Goal: Task Accomplishment & Management: Use online tool/utility

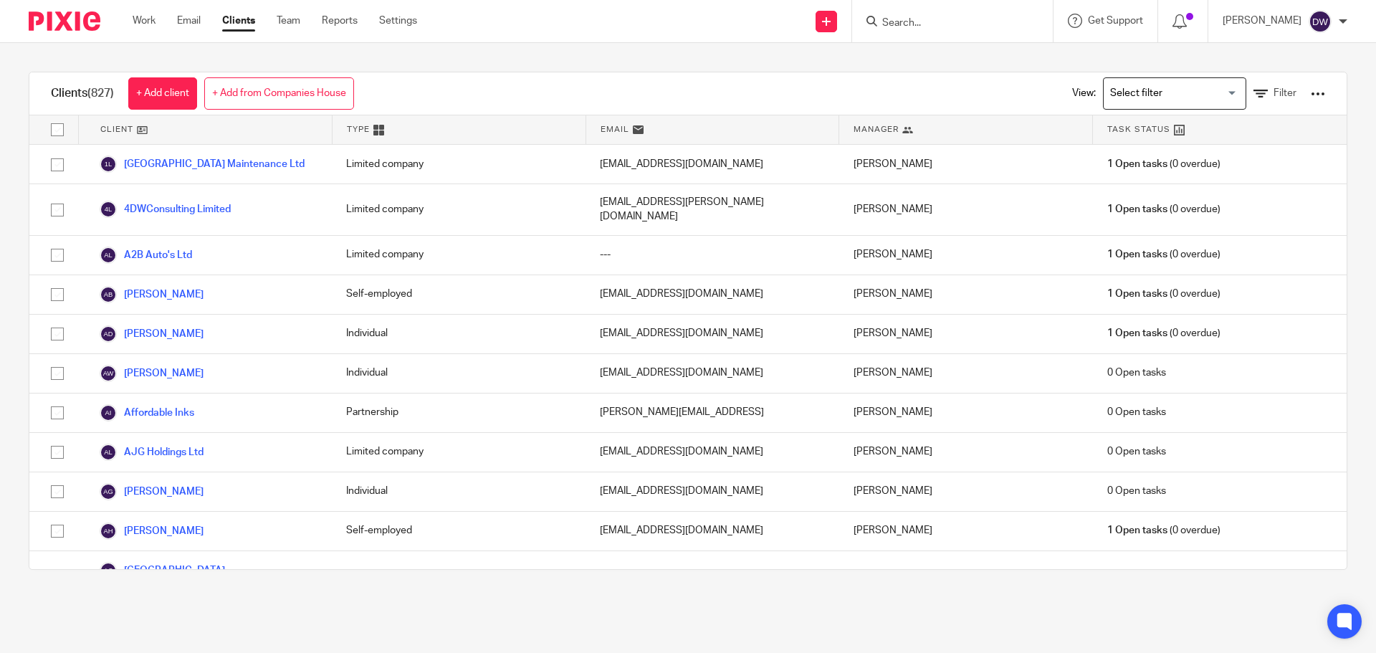
click at [191, 24] on link "Email" at bounding box center [189, 21] width 24 height 14
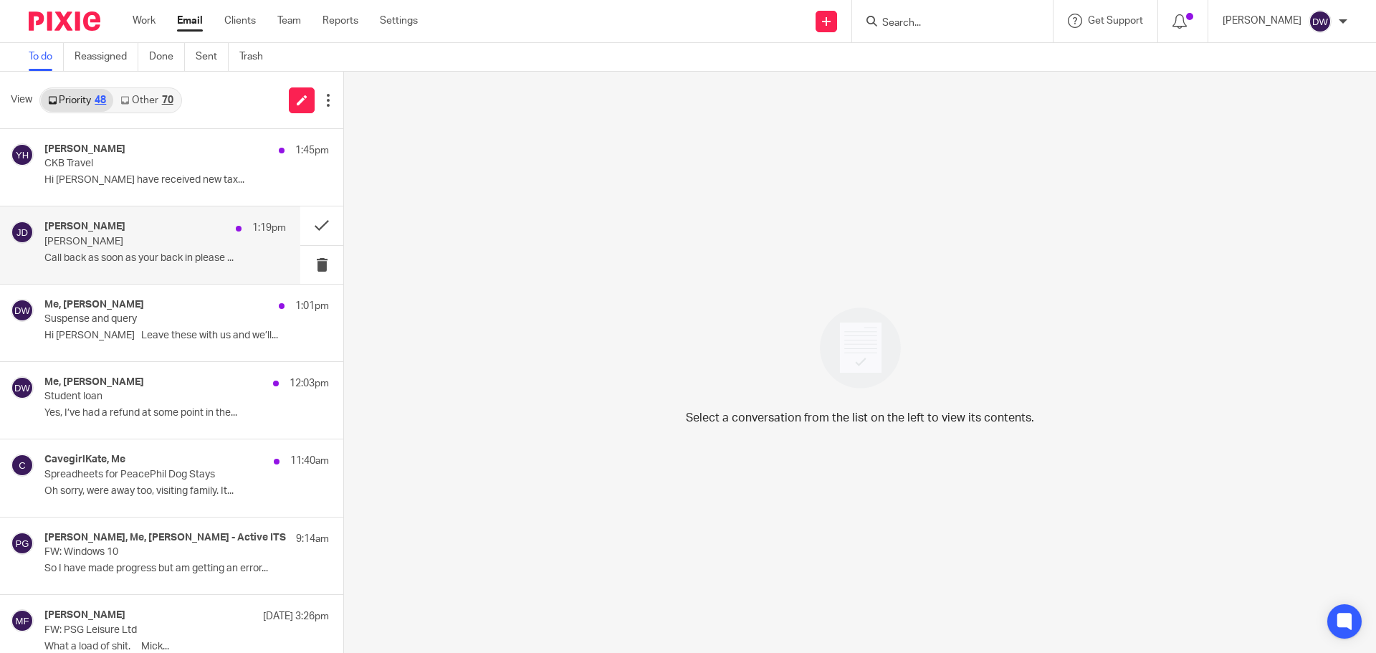
click at [118, 246] on p "[PERSON_NAME]" at bounding box center [140, 242] width 193 height 12
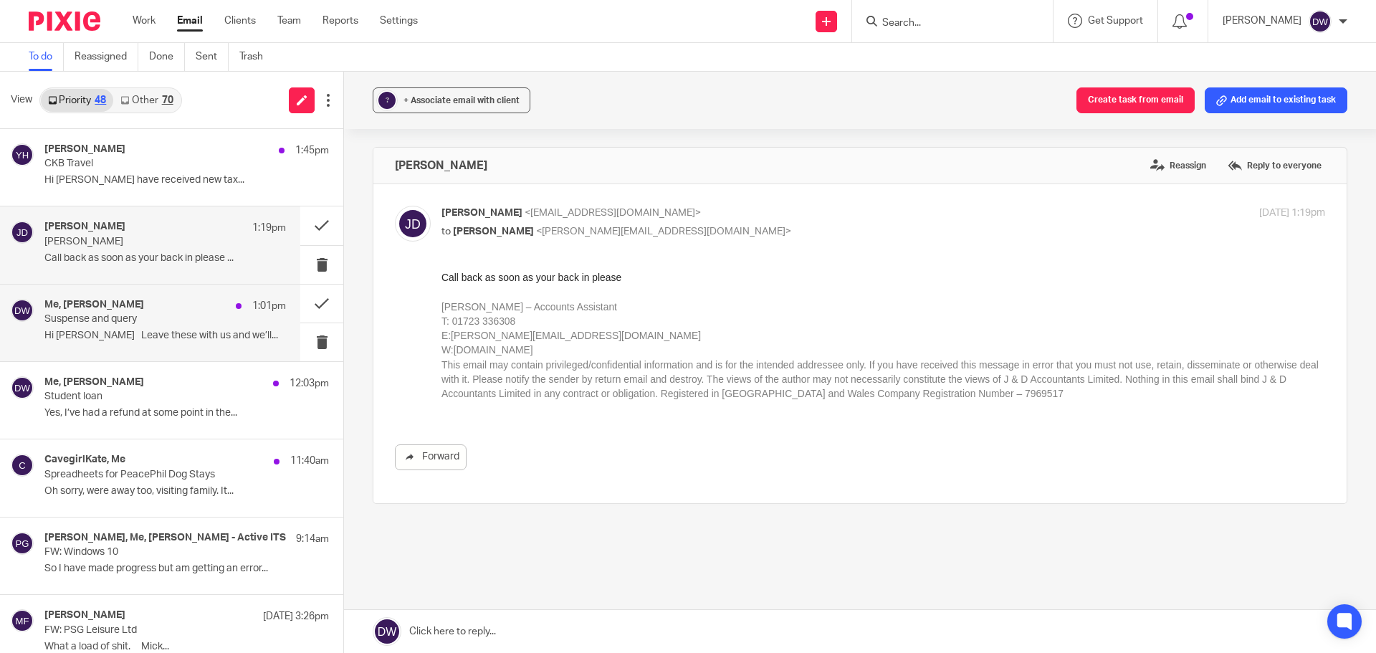
click at [150, 327] on div "Me, Dave Beasley 1:01pm Suspense and query Hi Dom Leave these with us and we’ll…" at bounding box center [164, 323] width 241 height 48
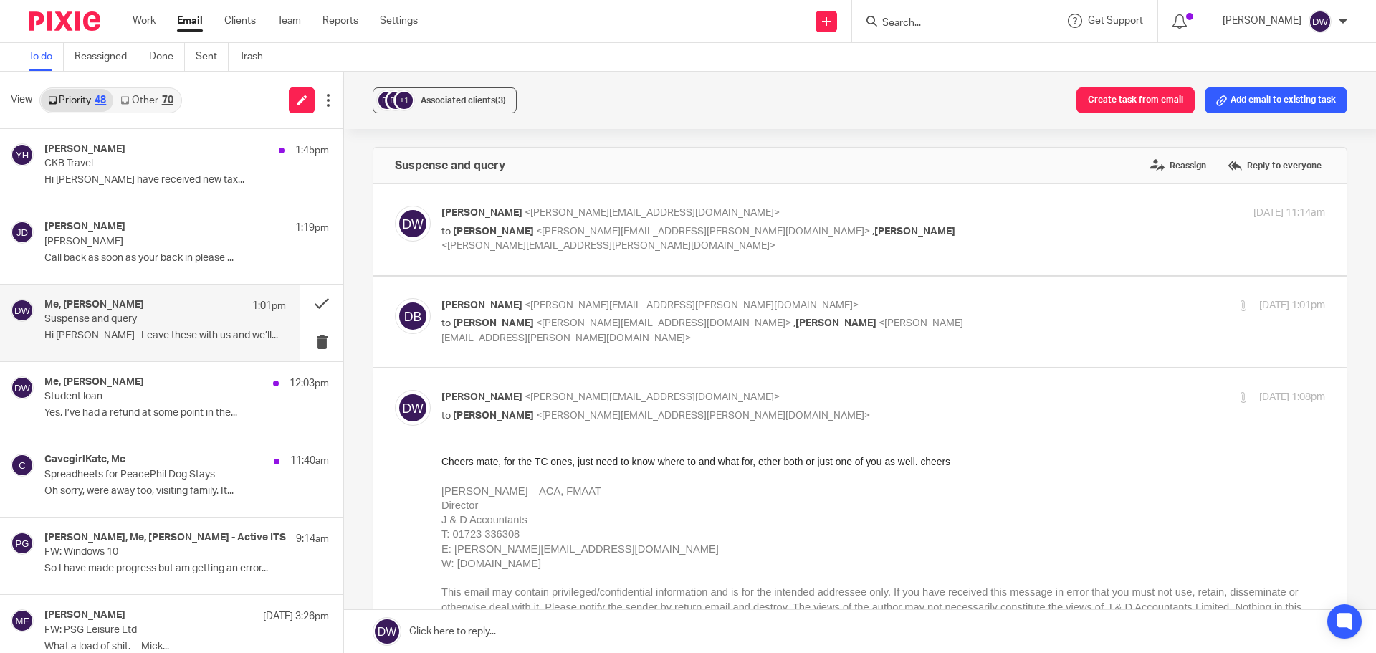
click at [163, 306] on div "Me, Dave Beasley 1:01pm" at bounding box center [164, 306] width 241 height 14
click at [150, 185] on p "Hi Dominic I have received new tax..." at bounding box center [164, 180] width 241 height 12
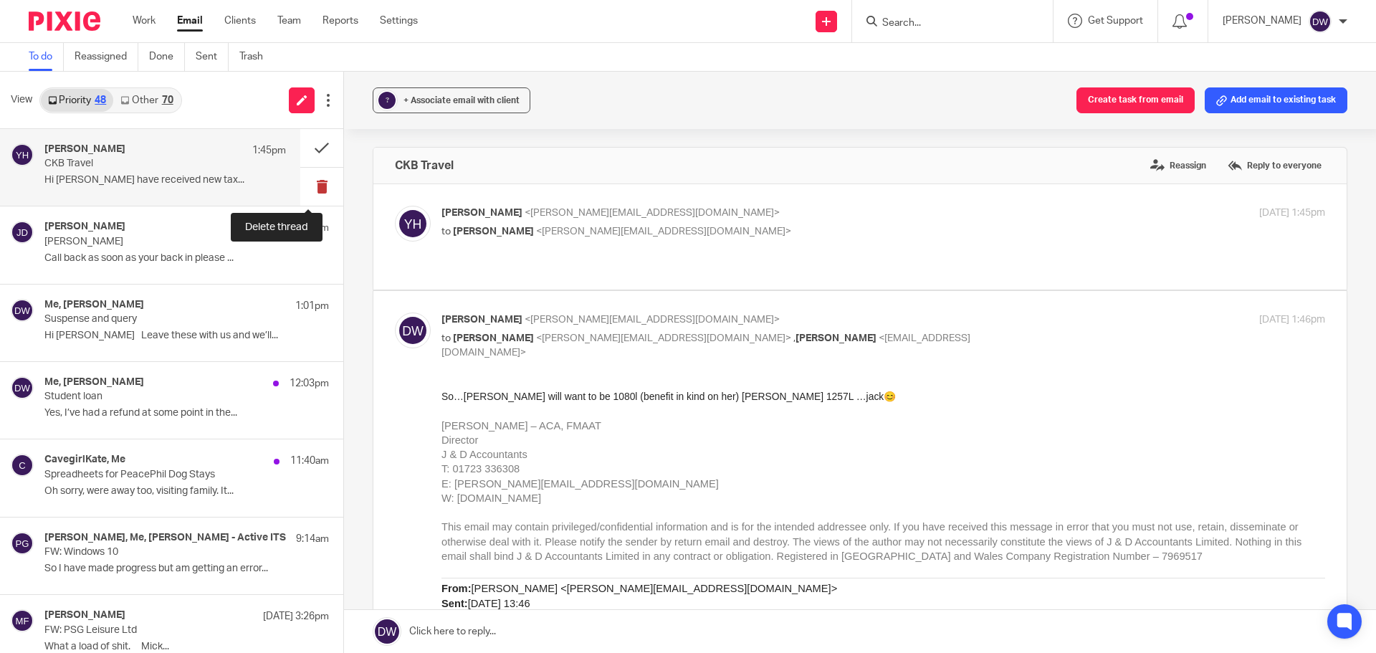
click at [315, 181] on button at bounding box center [321, 187] width 43 height 38
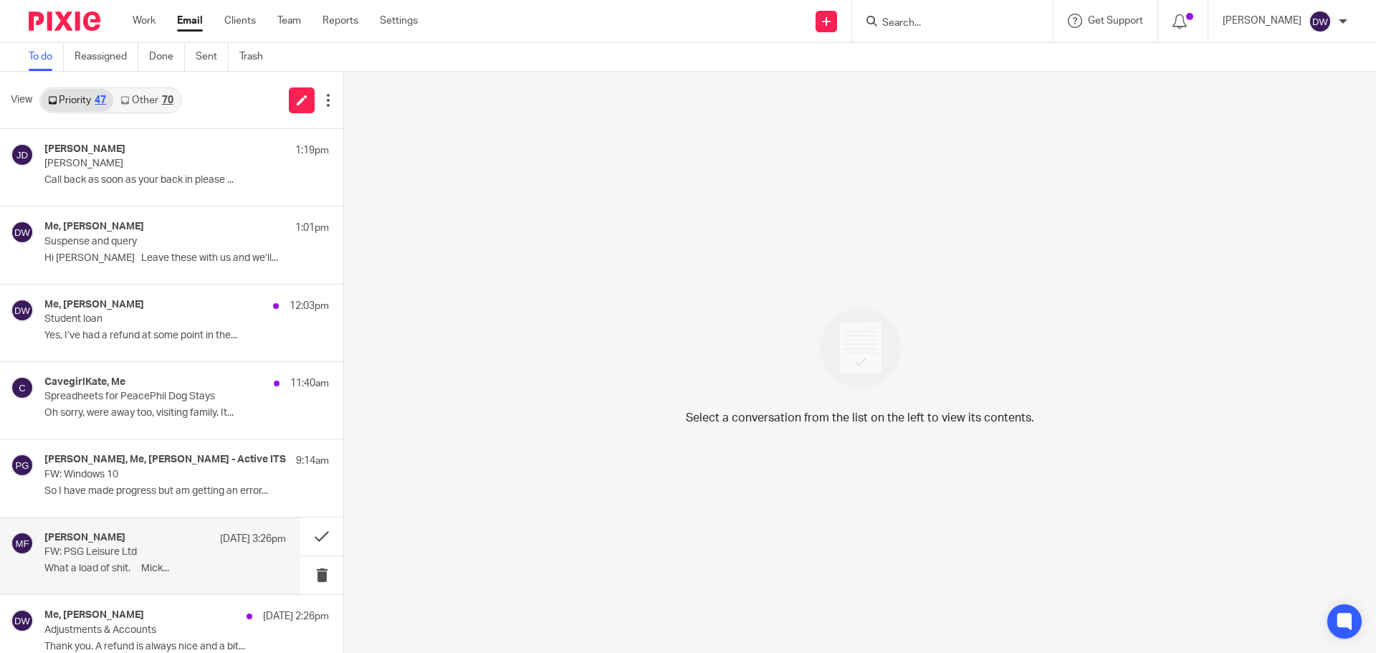
click at [158, 558] on p "FW: PSG Leisure Ltd" at bounding box center [140, 552] width 193 height 12
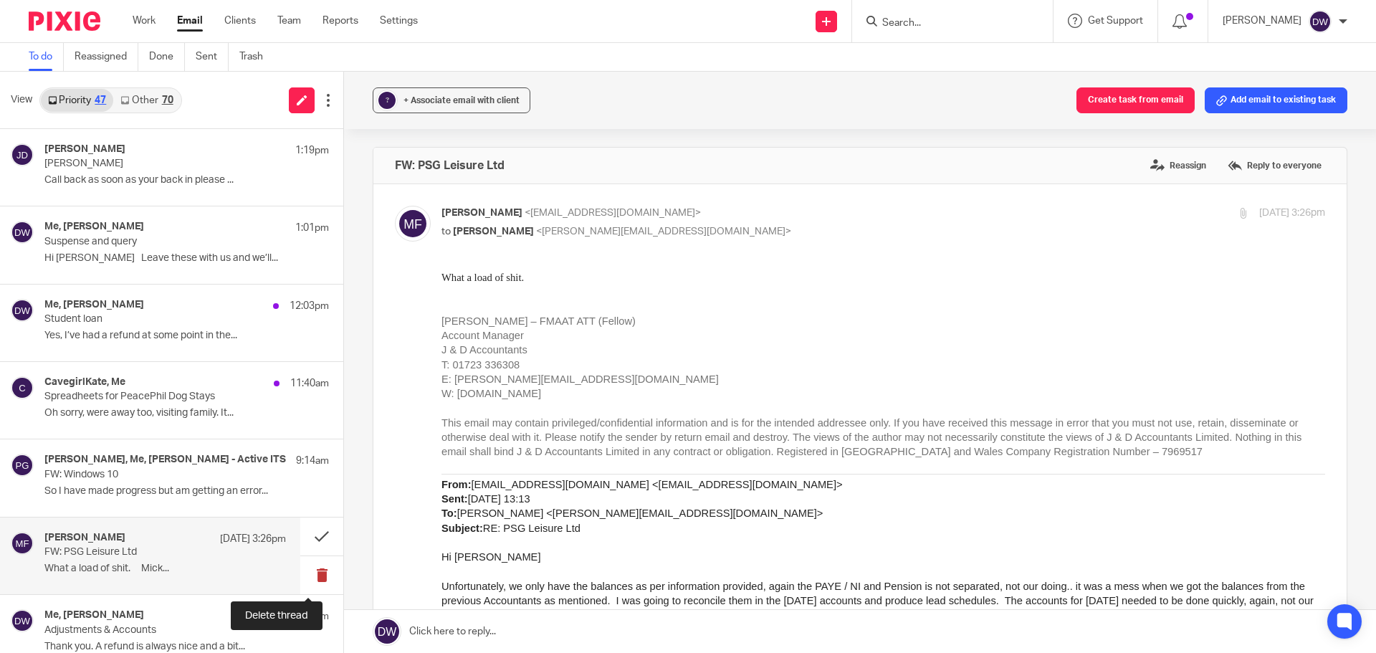
click at [305, 563] on button at bounding box center [321, 575] width 43 height 38
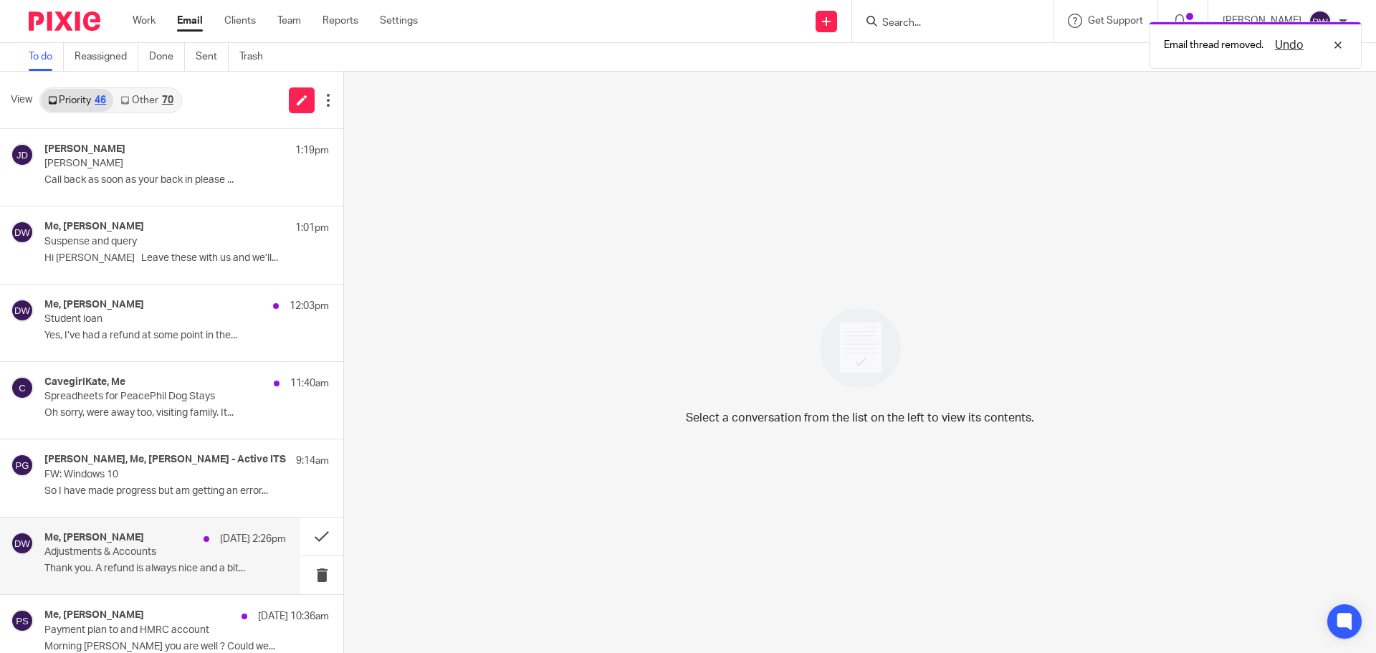
click at [220, 539] on p "12 Aug 2:26pm" at bounding box center [253, 539] width 66 height 14
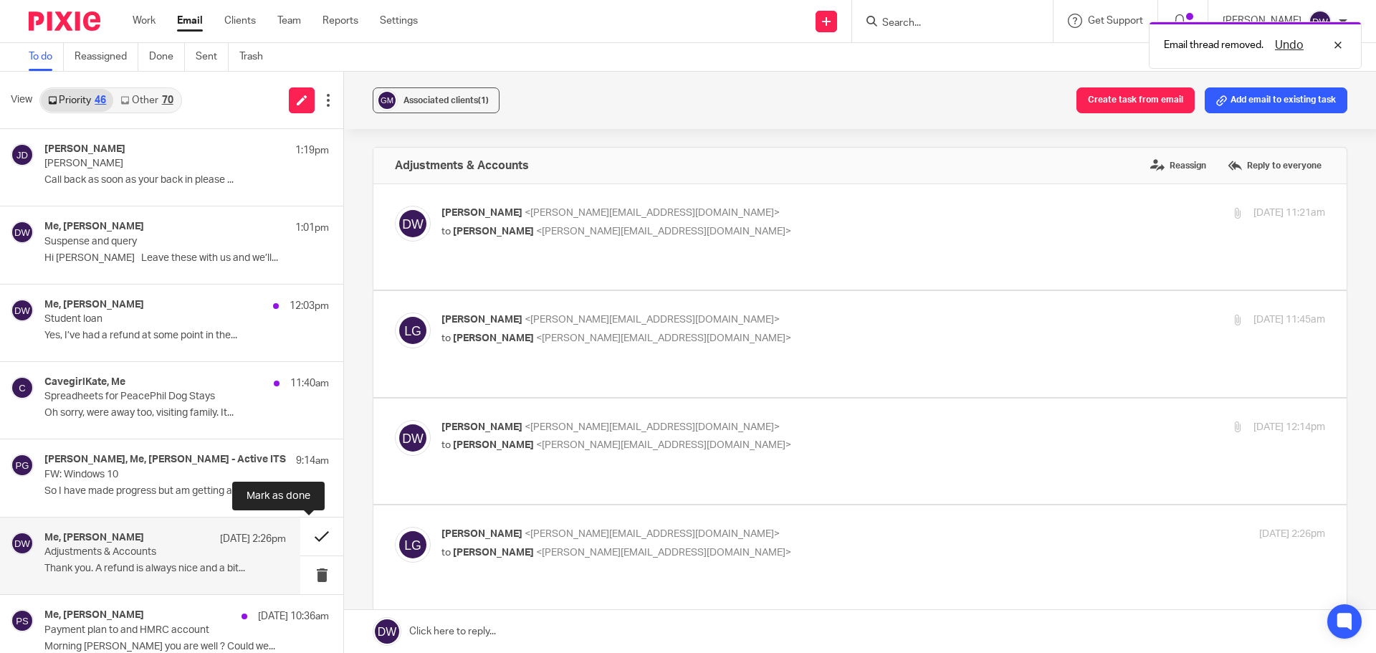
click at [322, 528] on button at bounding box center [321, 536] width 43 height 38
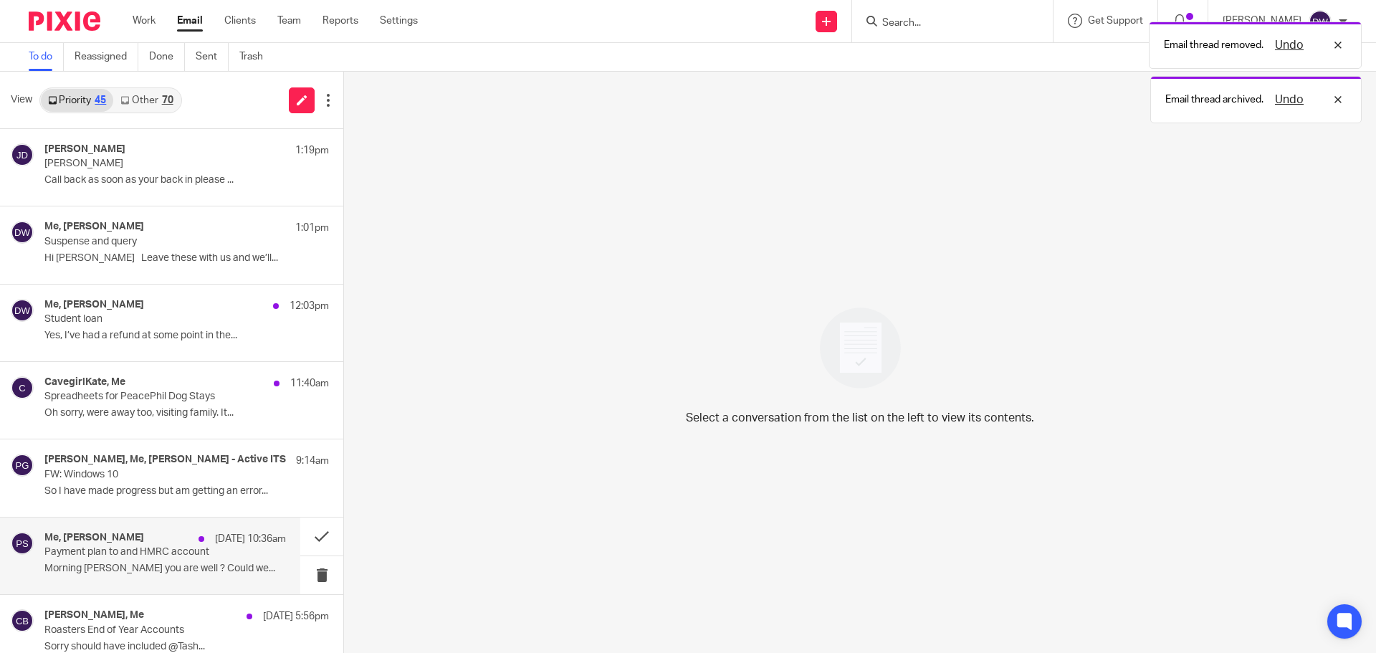
click at [215, 543] on p "12 Aug 10:36am" at bounding box center [250, 539] width 71 height 14
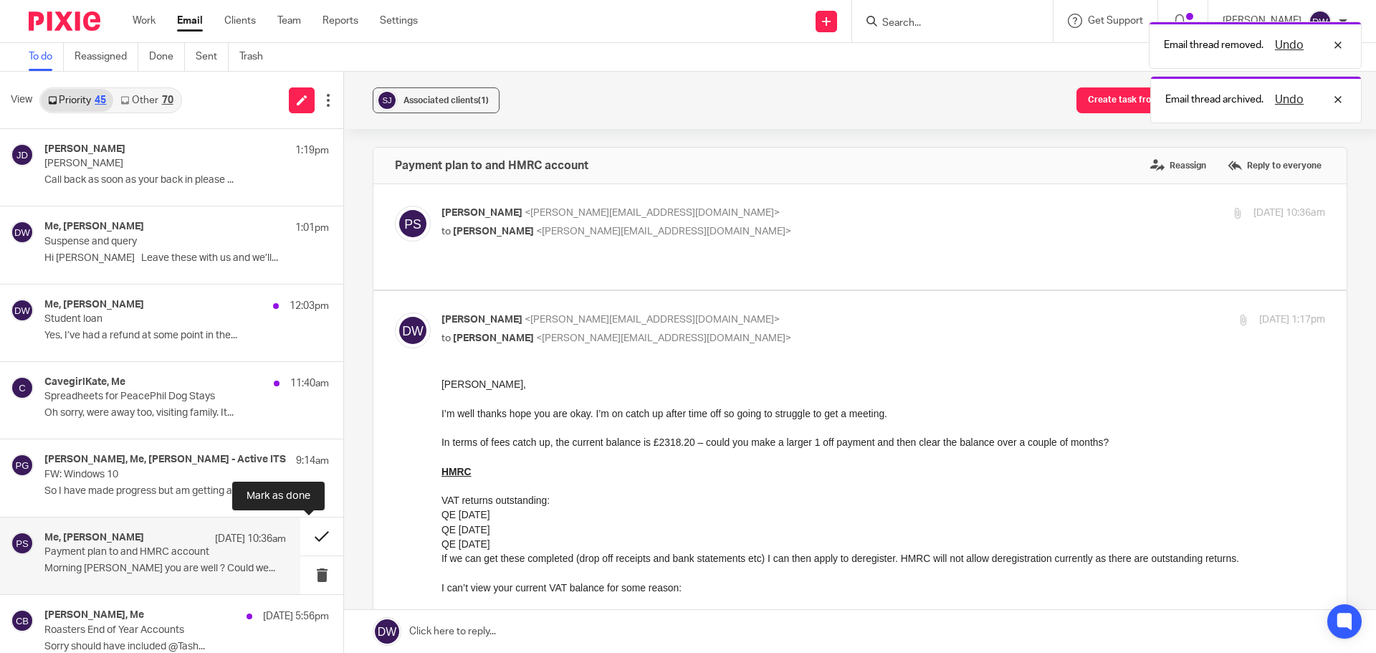
click at [306, 537] on button at bounding box center [321, 536] width 43 height 38
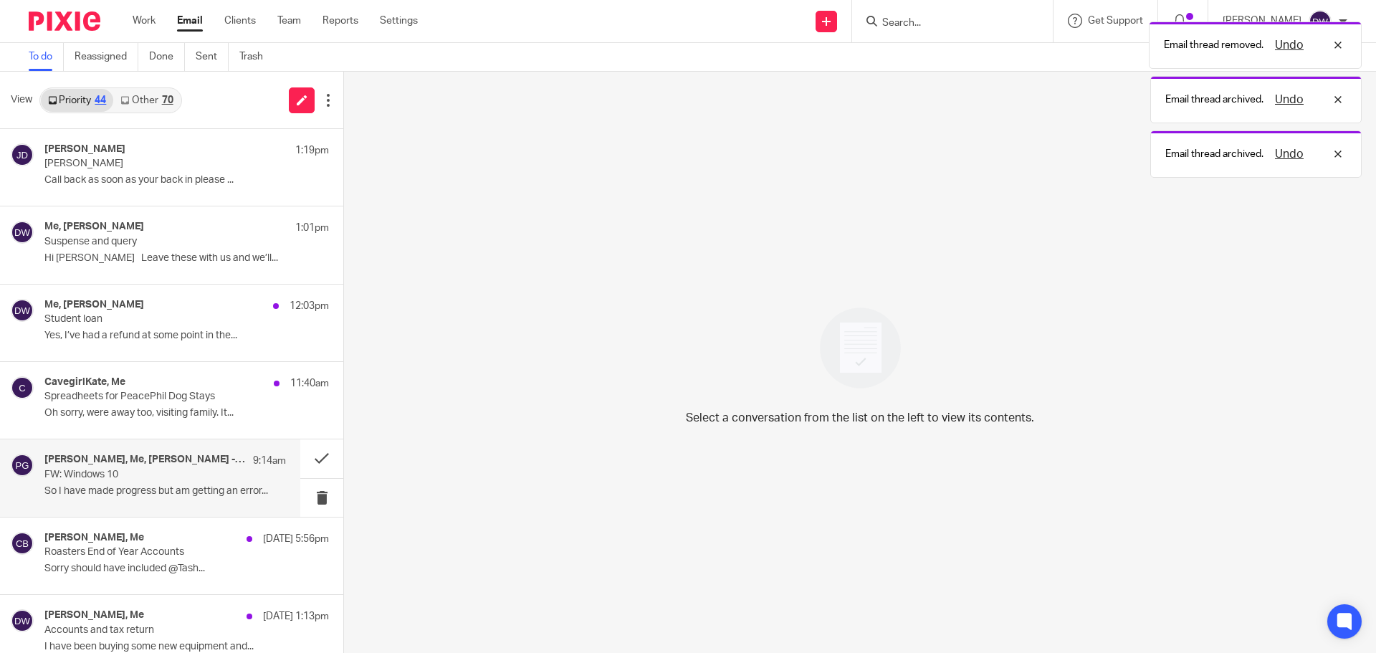
click at [244, 484] on div "Philip Green, Me, Jamie - Active ITS 9:14am FW: Windows 10 So I have made progr…" at bounding box center [164, 478] width 241 height 48
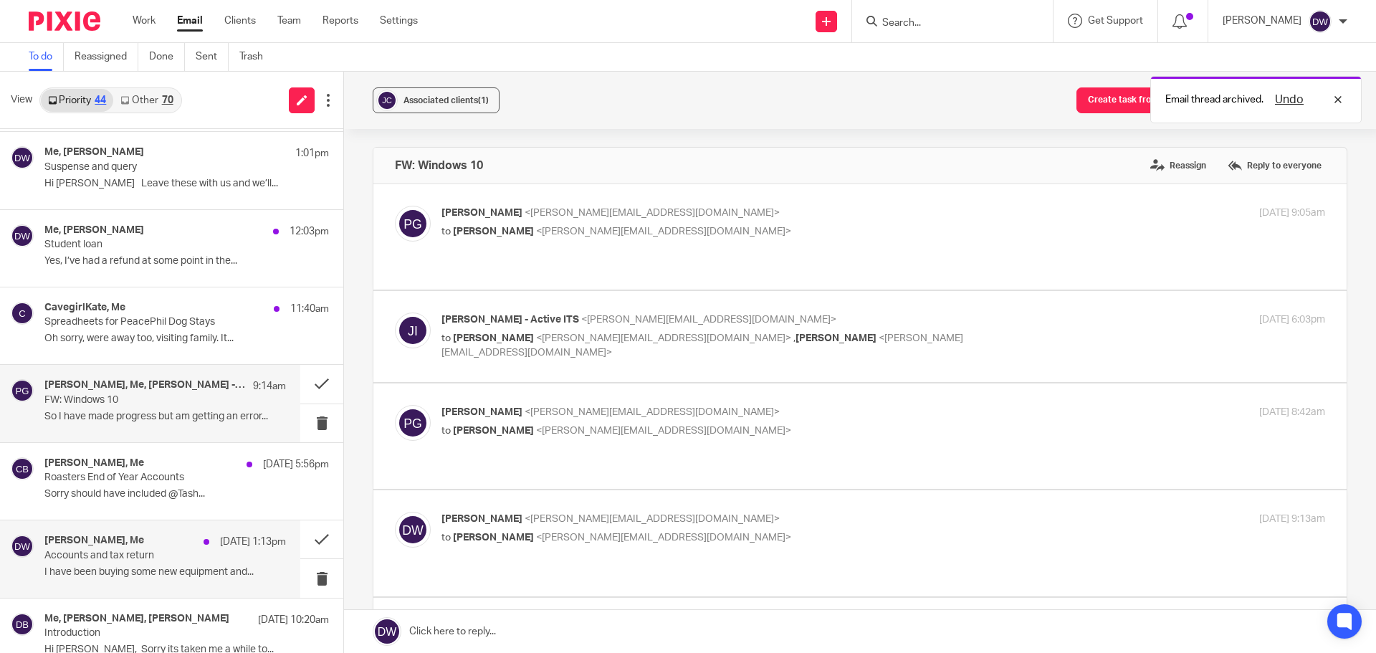
scroll to position [72, 0]
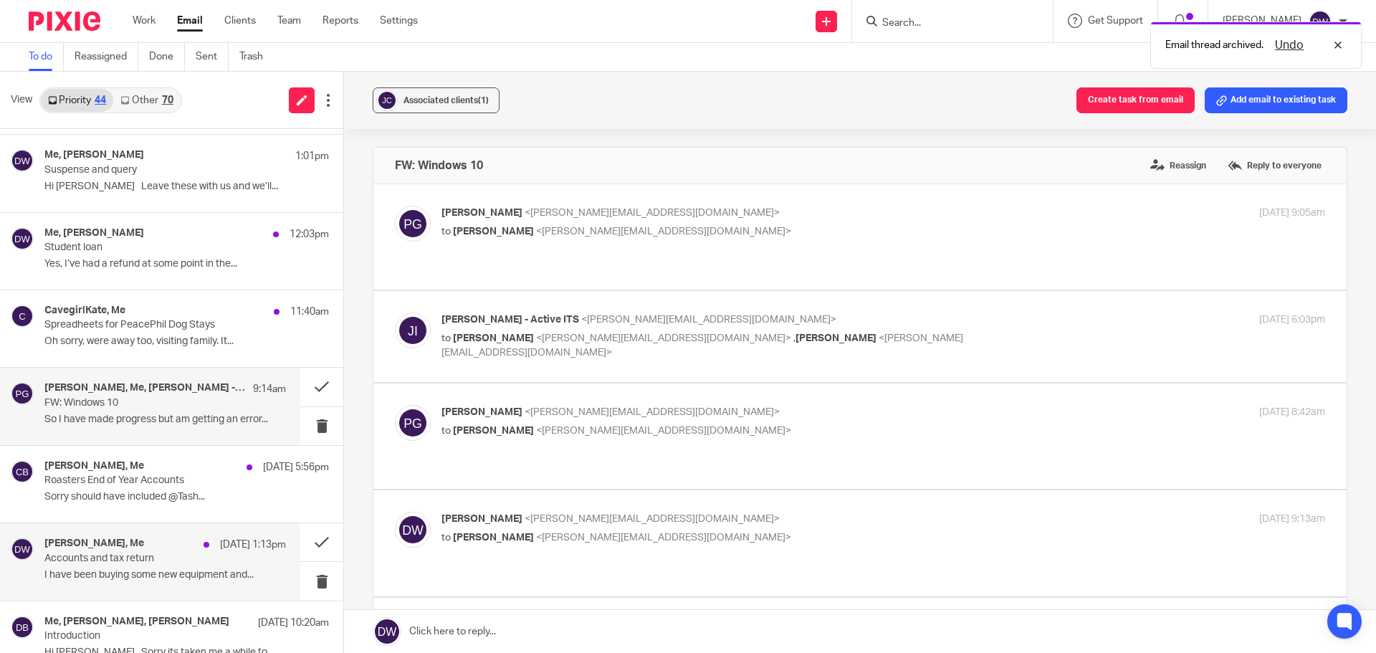
click at [214, 570] on p "I have been buying some new equipment and..." at bounding box center [164, 575] width 241 height 12
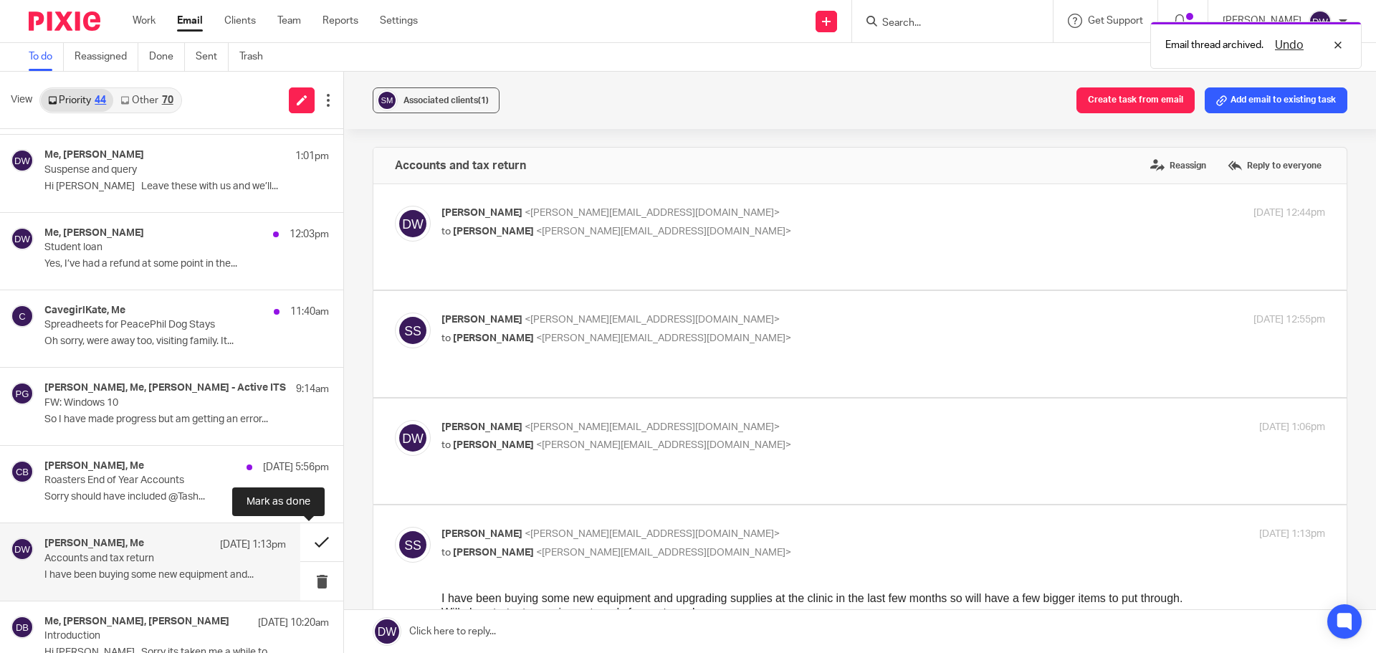
scroll to position [0, 0]
click at [305, 542] on button at bounding box center [321, 542] width 43 height 38
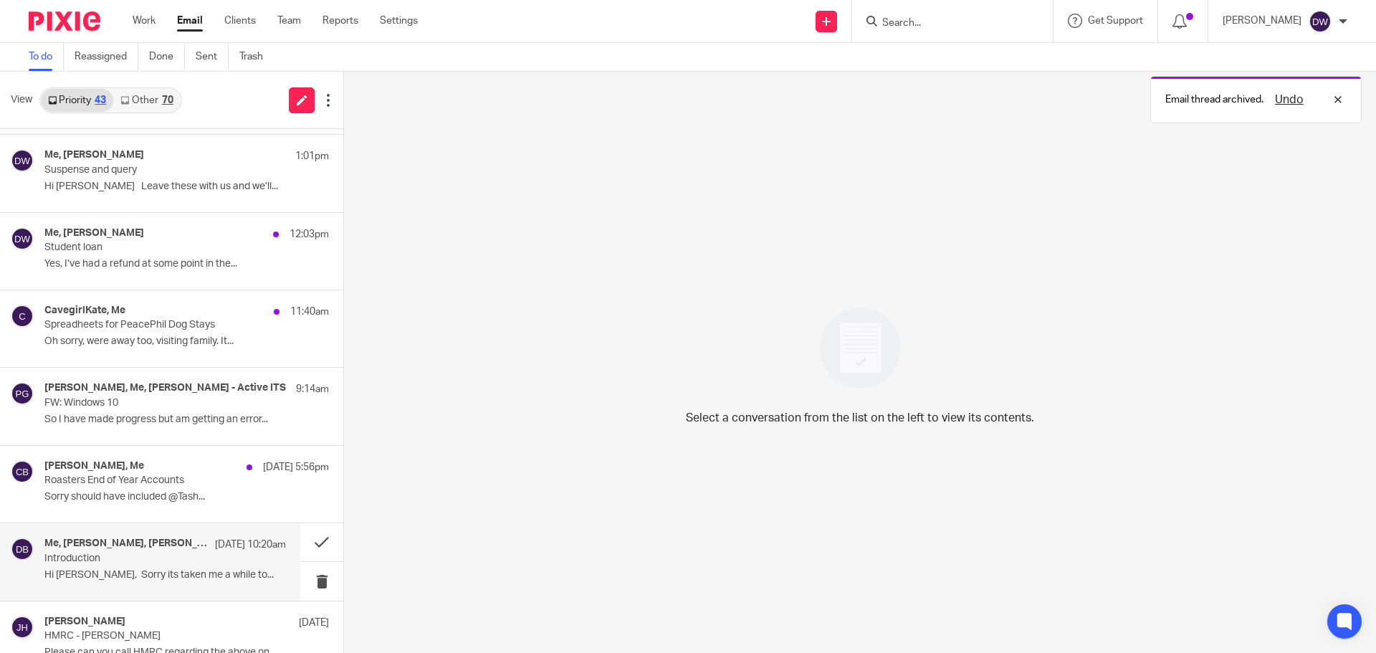
click at [184, 541] on h4 "Me, Rachel Gascoigne, Dave Beasley" at bounding box center [125, 543] width 163 height 12
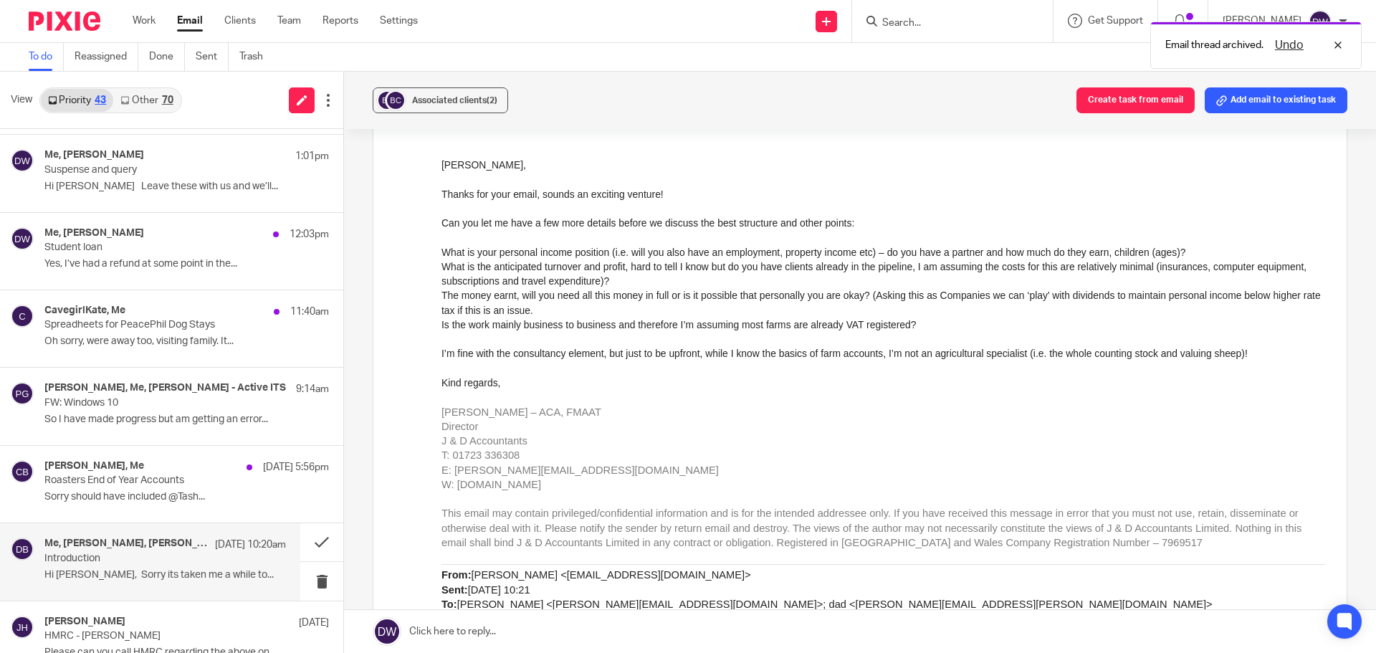
scroll to position [502, 0]
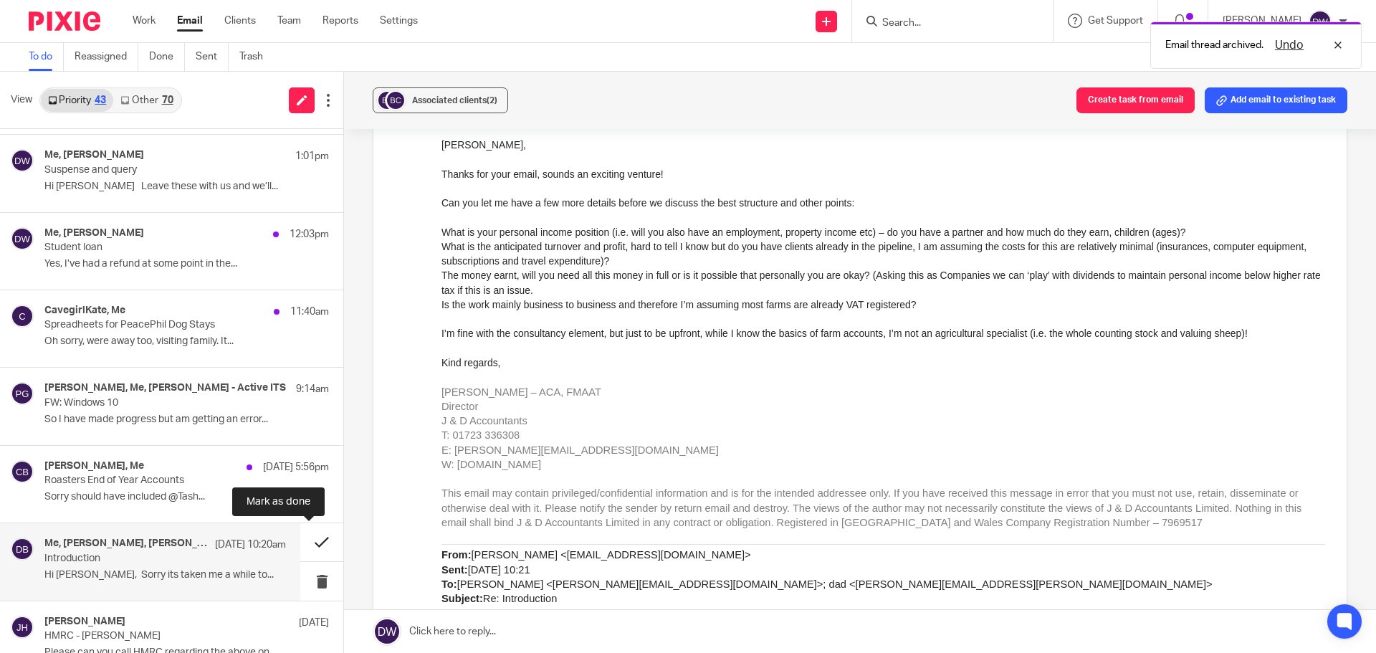
click at [310, 542] on button at bounding box center [321, 542] width 43 height 38
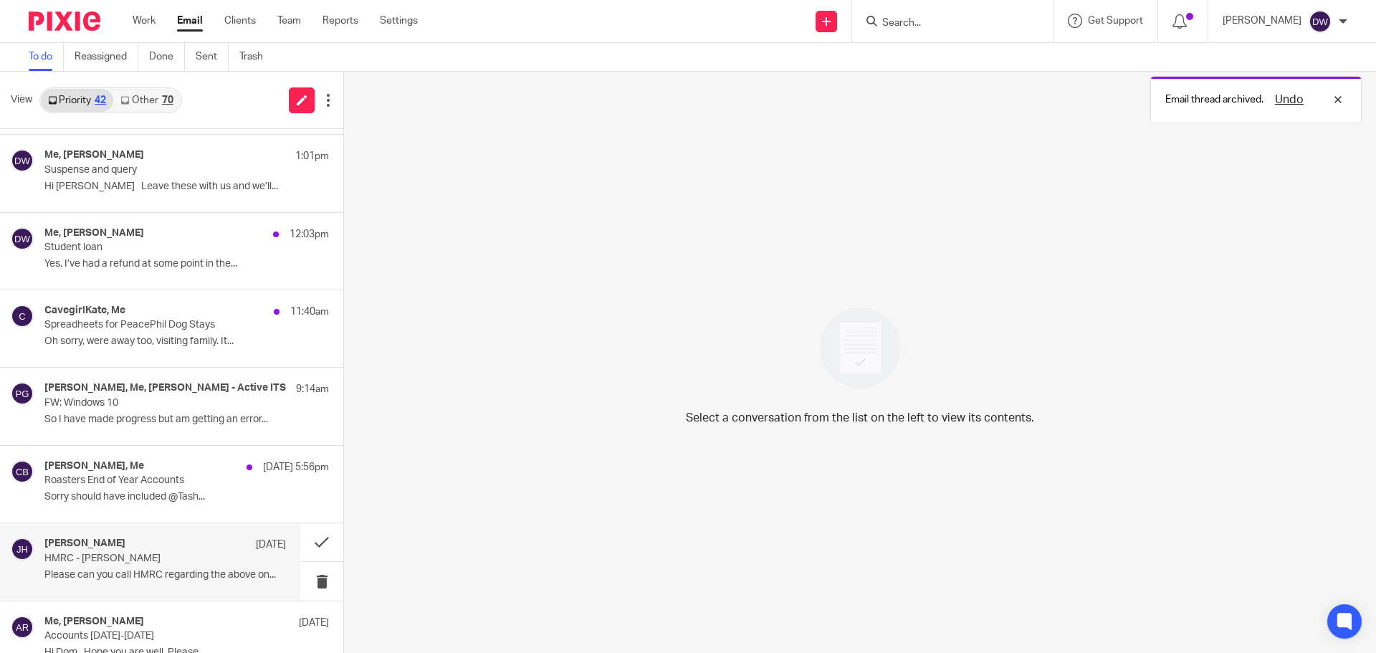
click at [210, 560] on p "HMRC - Paul Small" at bounding box center [140, 558] width 193 height 12
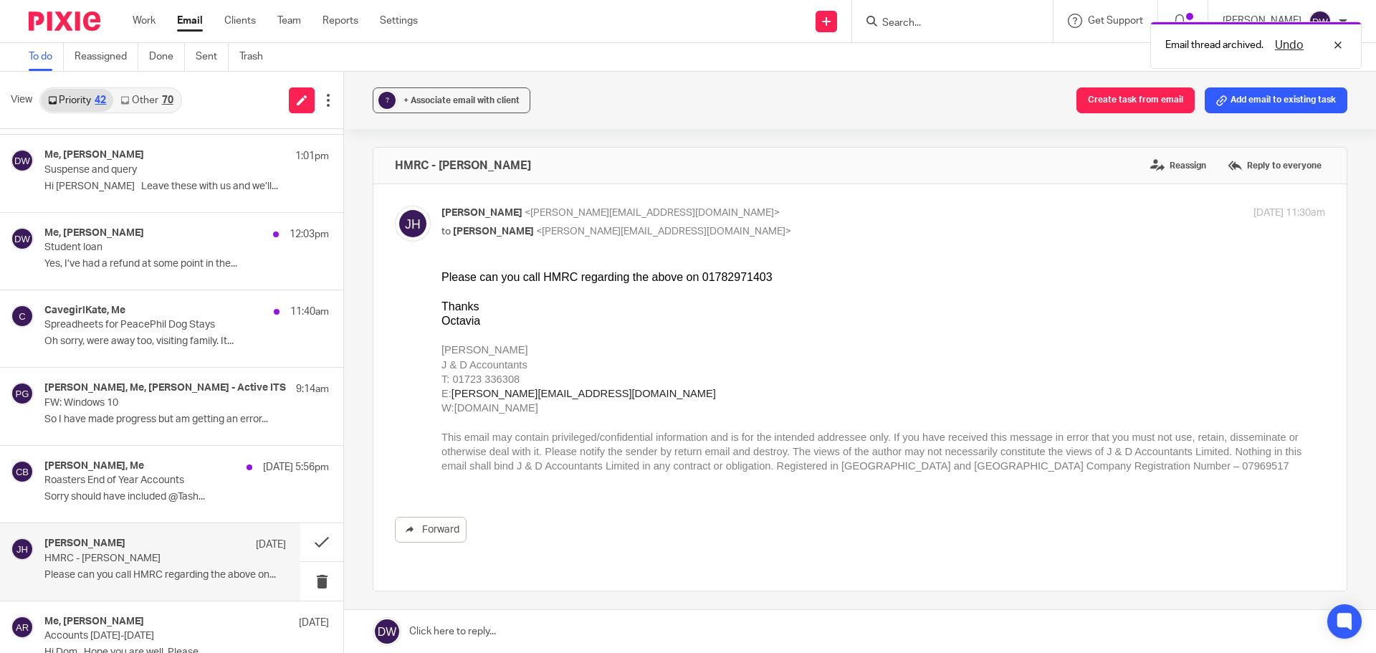
scroll to position [0, 0]
click at [320, 580] on button at bounding box center [321, 581] width 43 height 38
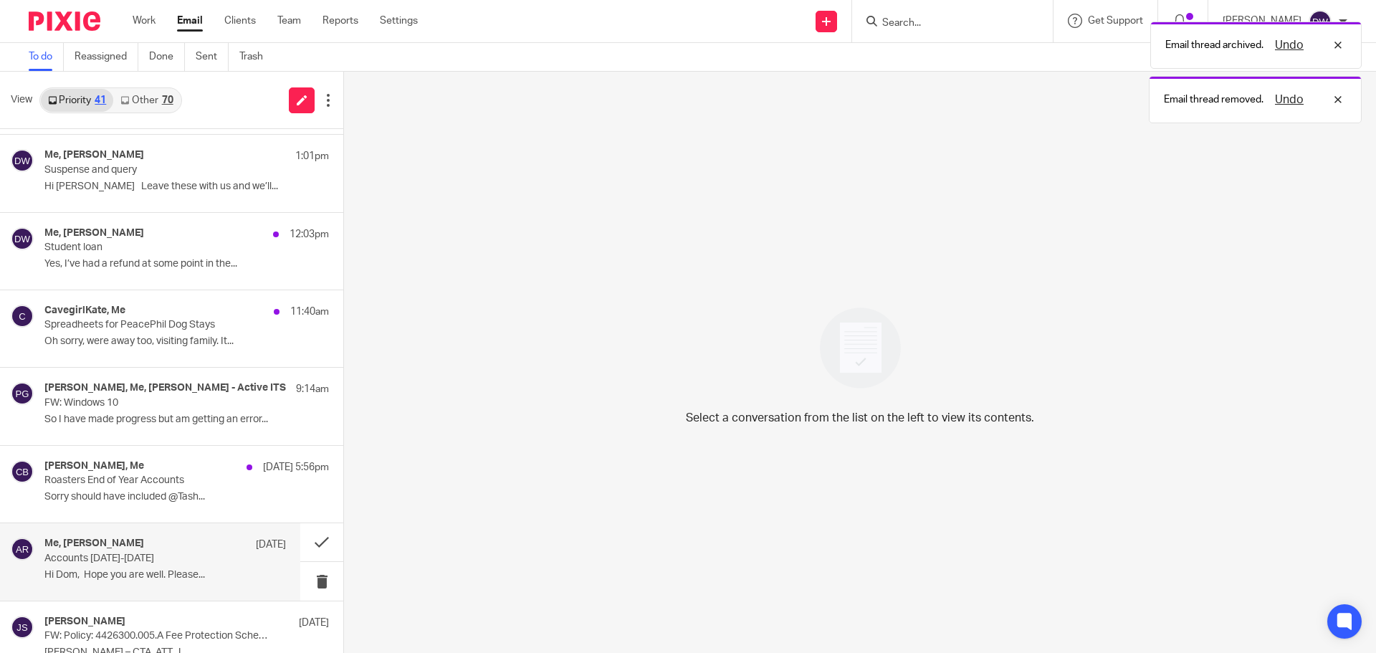
click at [223, 562] on p "Accounts 2024-2025" at bounding box center [140, 558] width 193 height 12
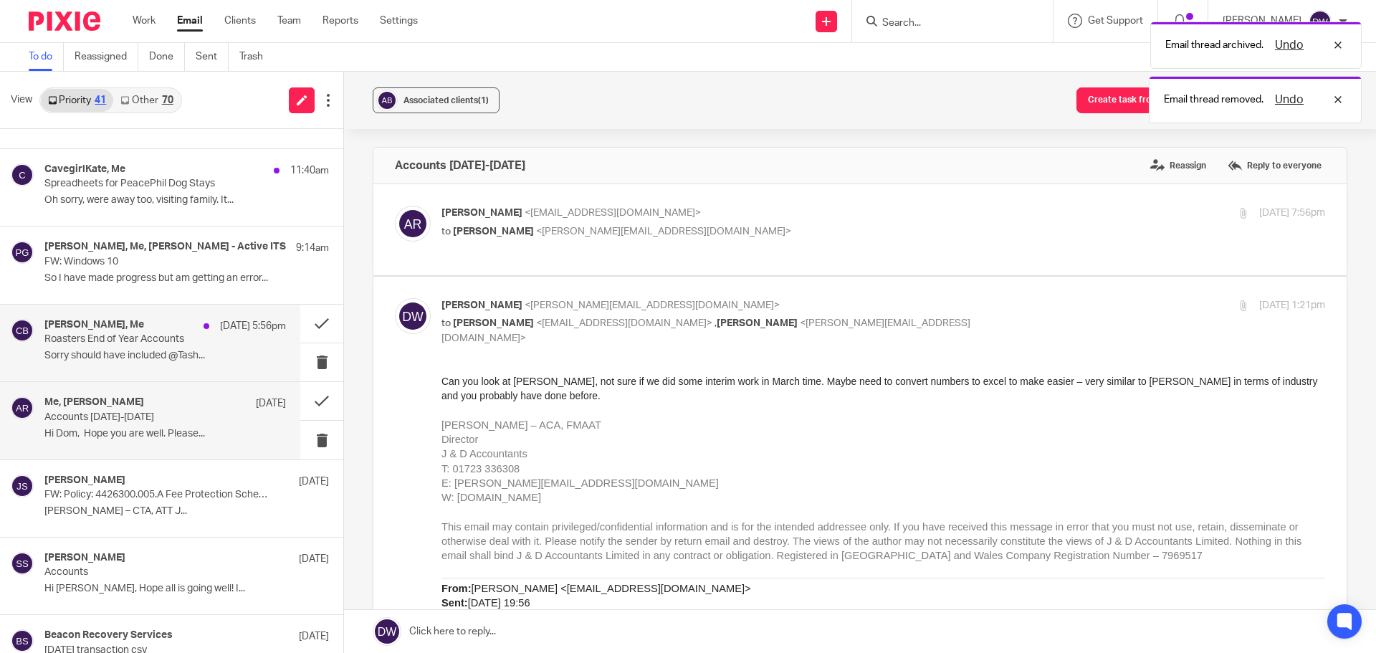
scroll to position [215, 0]
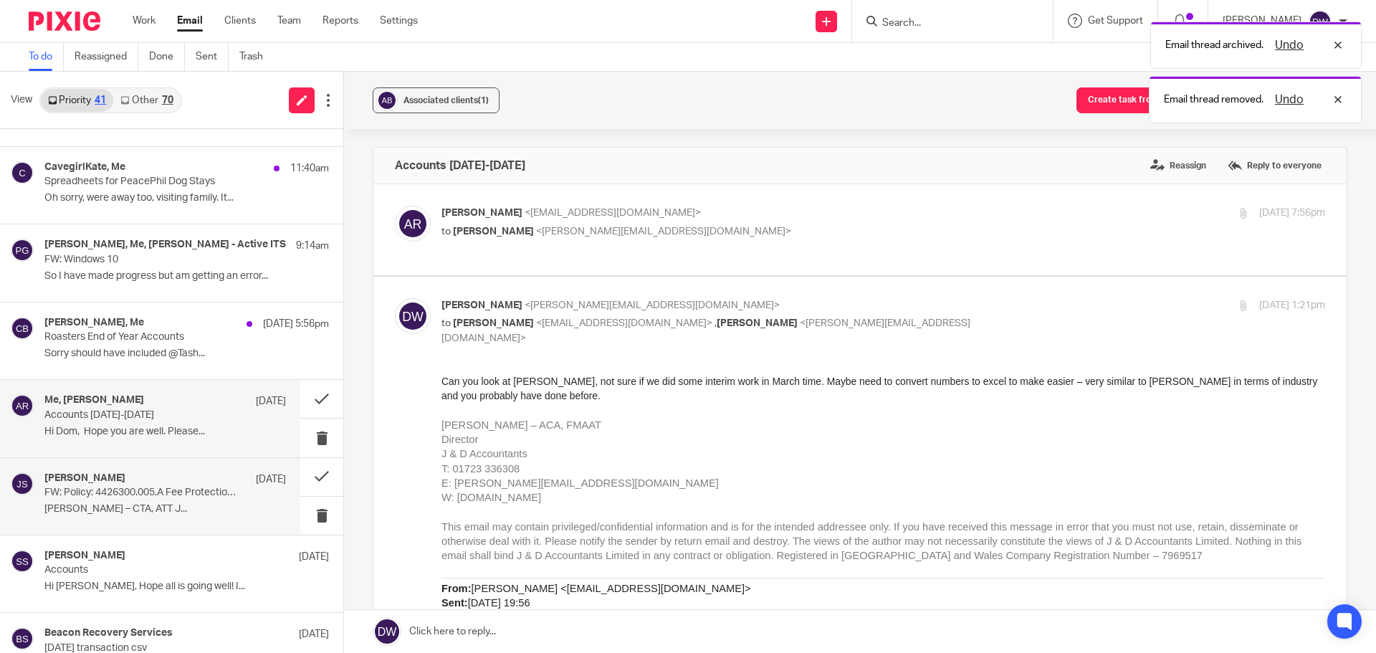
click at [209, 517] on div "John Suddaby 7 Aug FW: Policy: 4426300.005.A Fee Protection Scheme Schedule of …" at bounding box center [164, 496] width 241 height 48
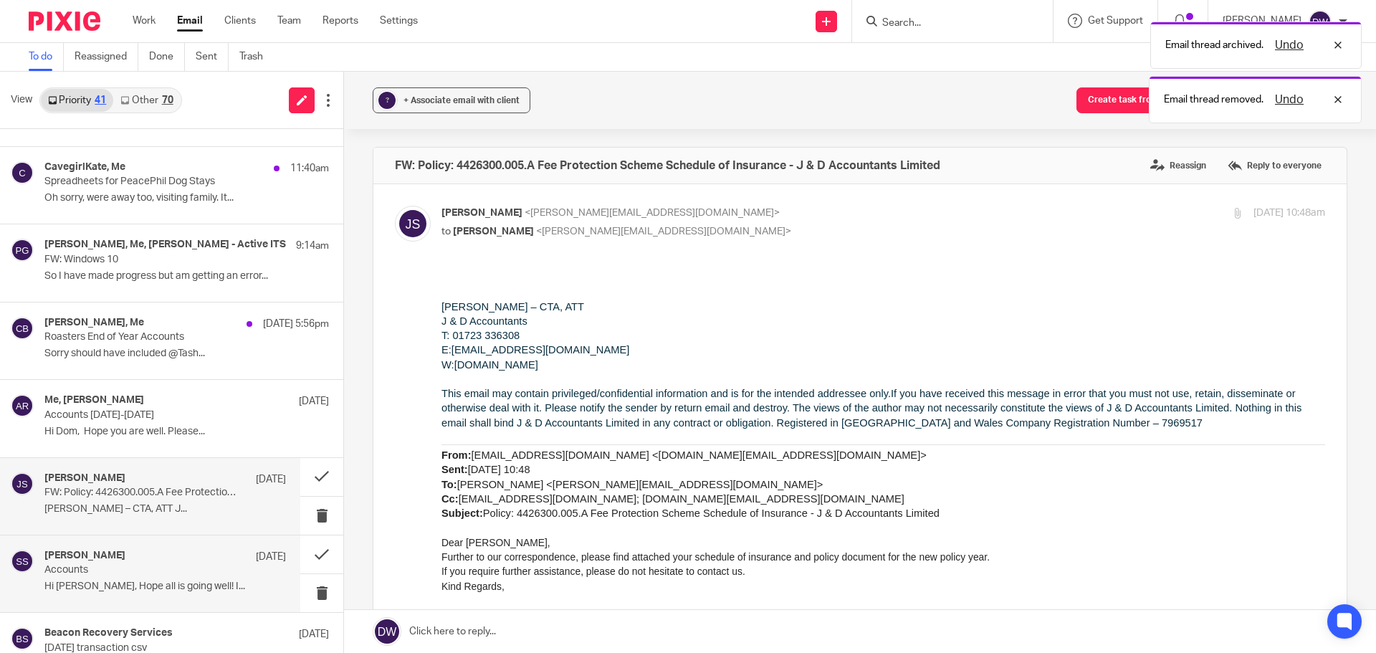
scroll to position [0, 0]
click at [179, 575] on p "Accounts" at bounding box center [140, 570] width 193 height 12
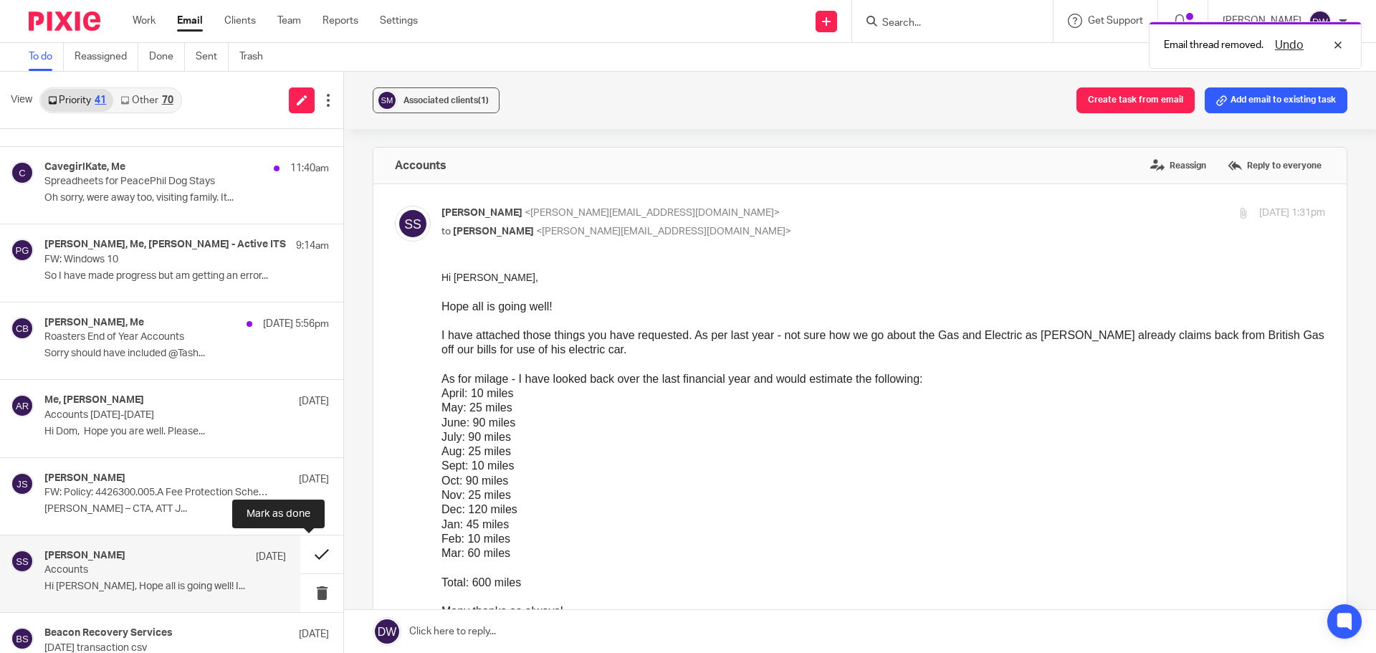
click at [307, 548] on button at bounding box center [321, 554] width 43 height 38
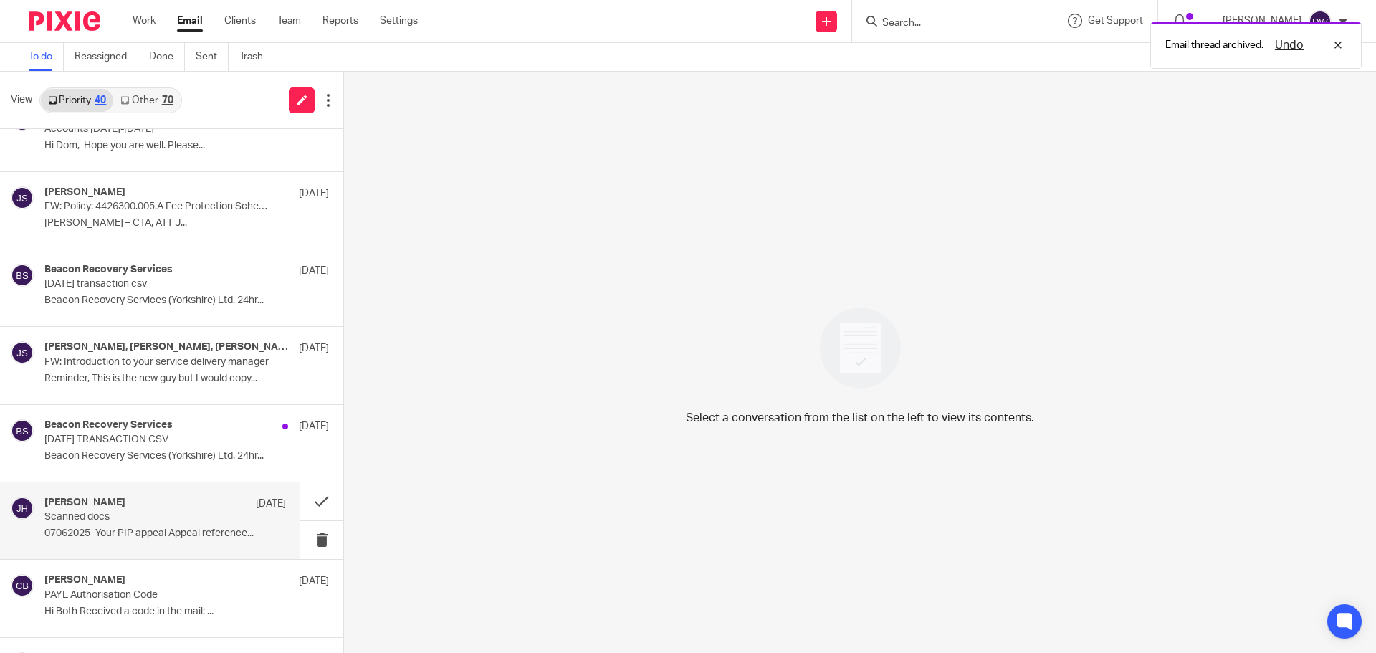
scroll to position [502, 0]
click at [204, 525] on div "Julie Hall 30 Jul Scanned docs 07062025_Your PIP appeal Appeal reference..." at bounding box center [164, 520] width 241 height 48
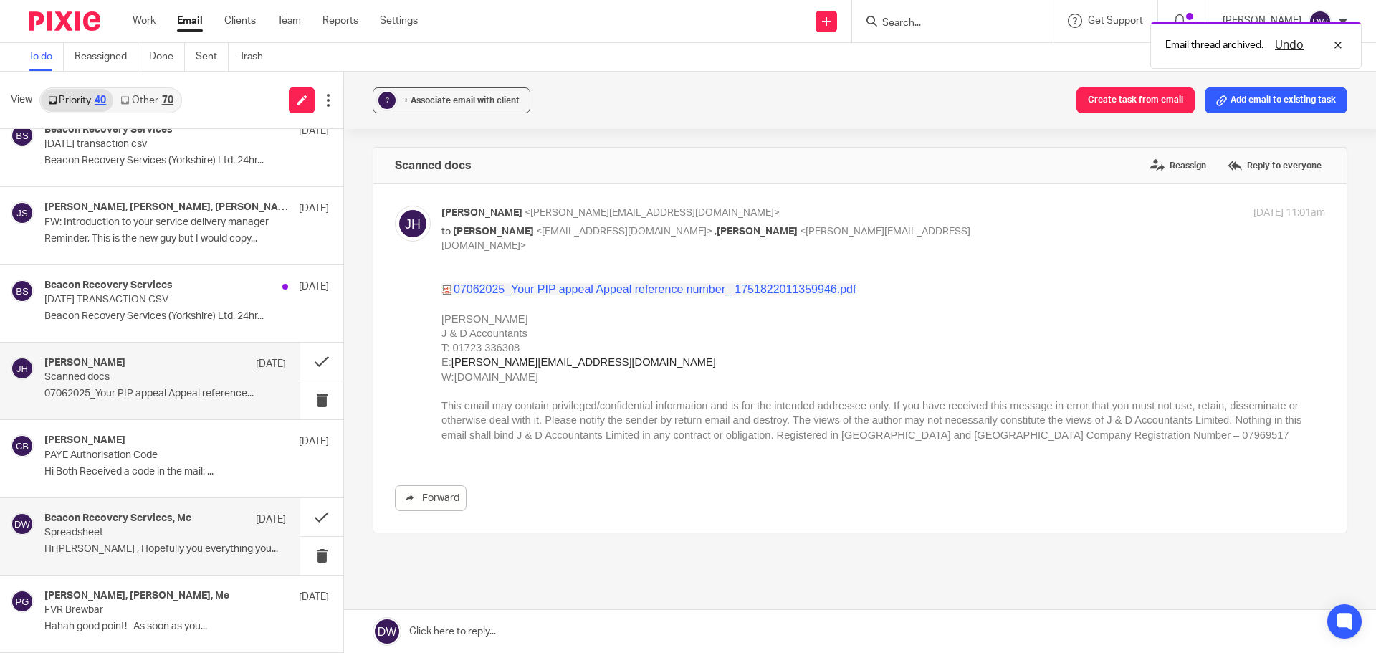
scroll to position [645, 0]
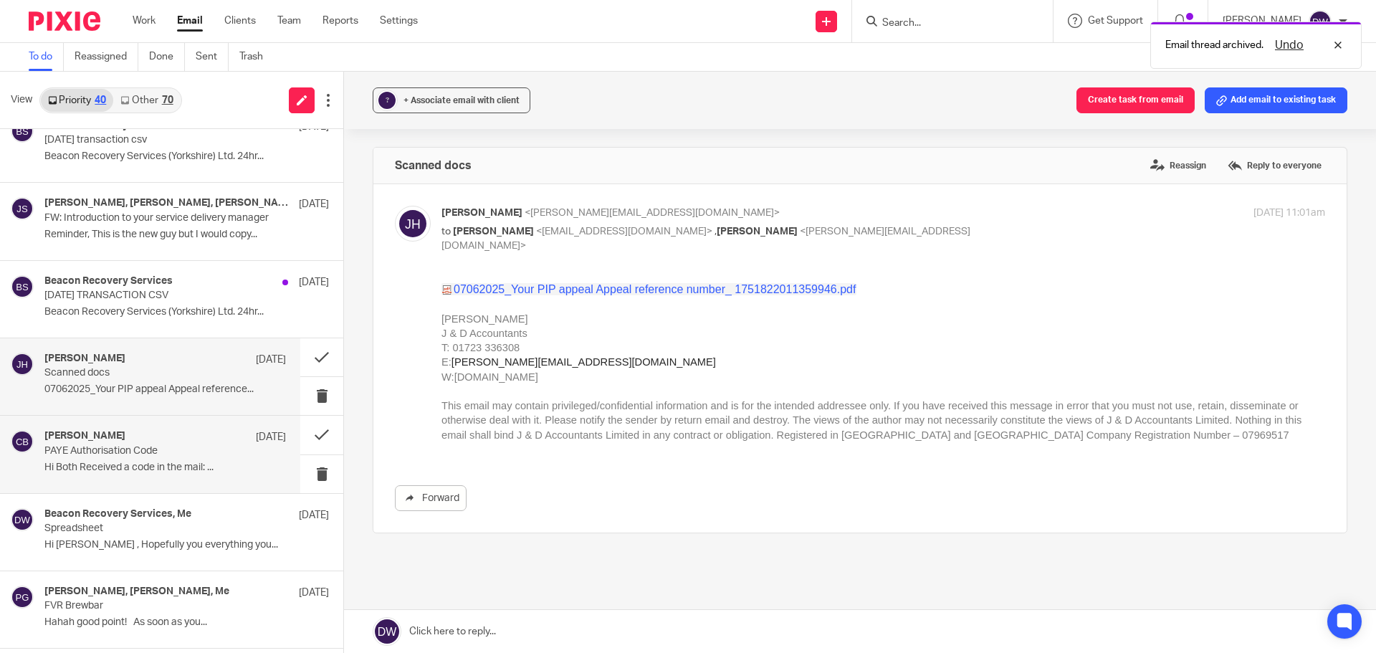
click at [158, 456] on p "PAYE Authorisation Code" at bounding box center [140, 451] width 193 height 12
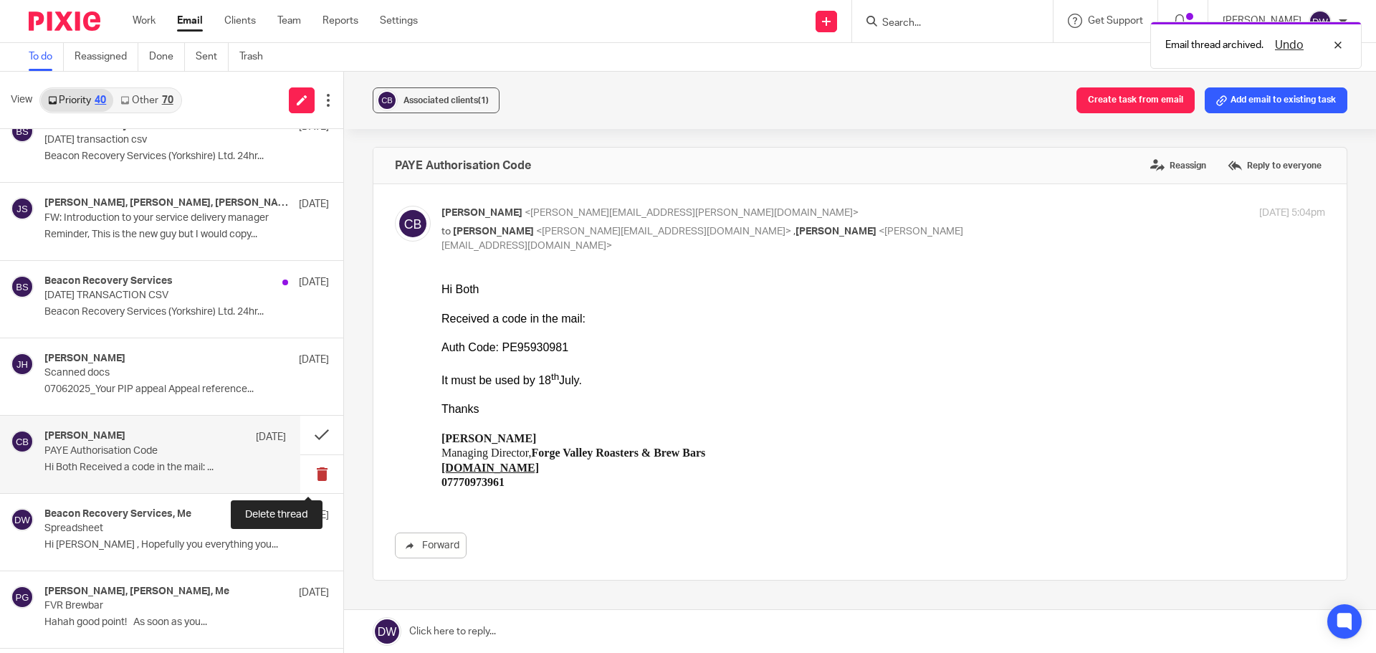
scroll to position [0, 0]
click at [312, 473] on button at bounding box center [321, 474] width 43 height 38
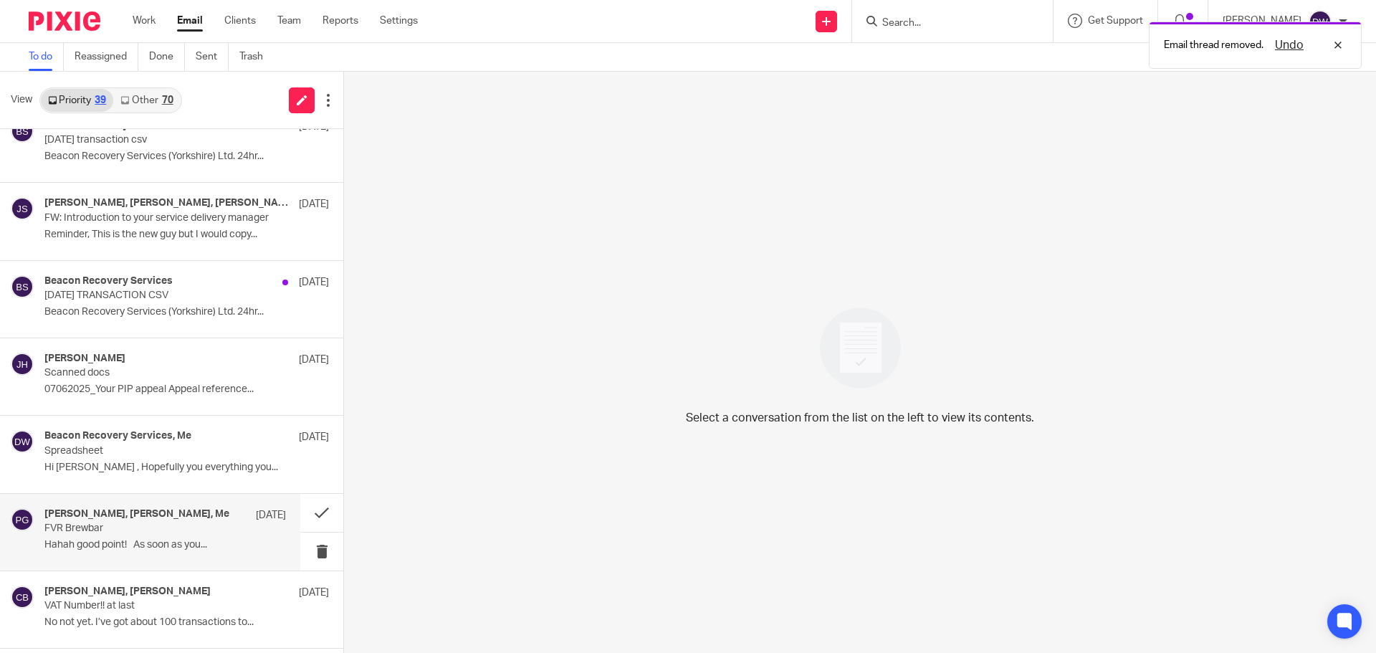
click at [185, 543] on p "Hahah good point! As soon as you..." at bounding box center [164, 545] width 241 height 12
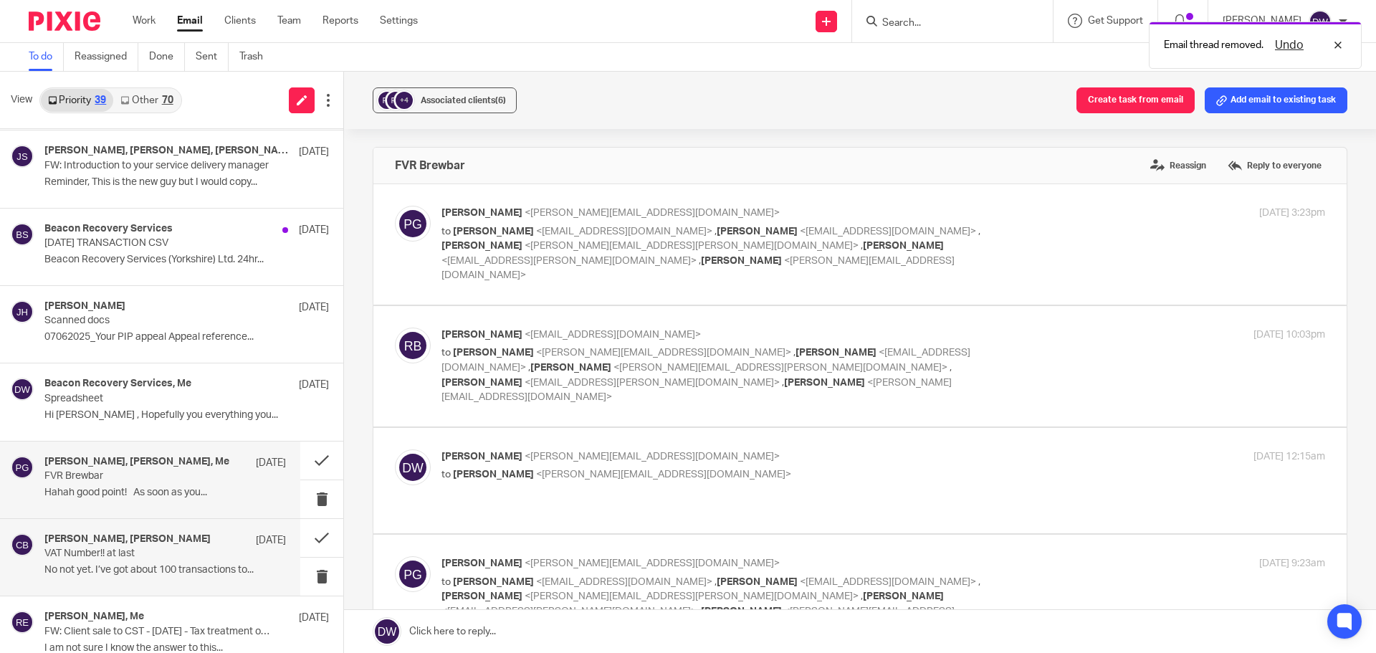
scroll to position [860, 0]
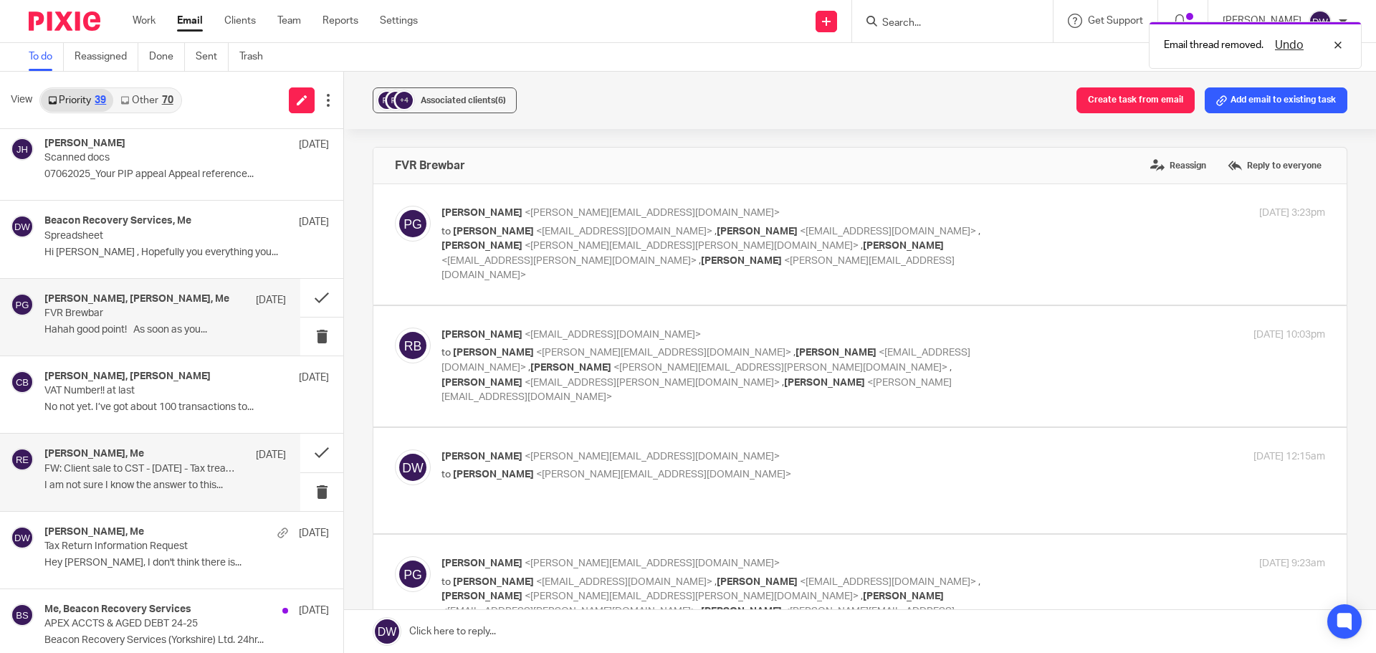
click at [132, 463] on p "FW: Client sale to CST - December 2023 - Tax treatment of payment received" at bounding box center [140, 469] width 193 height 12
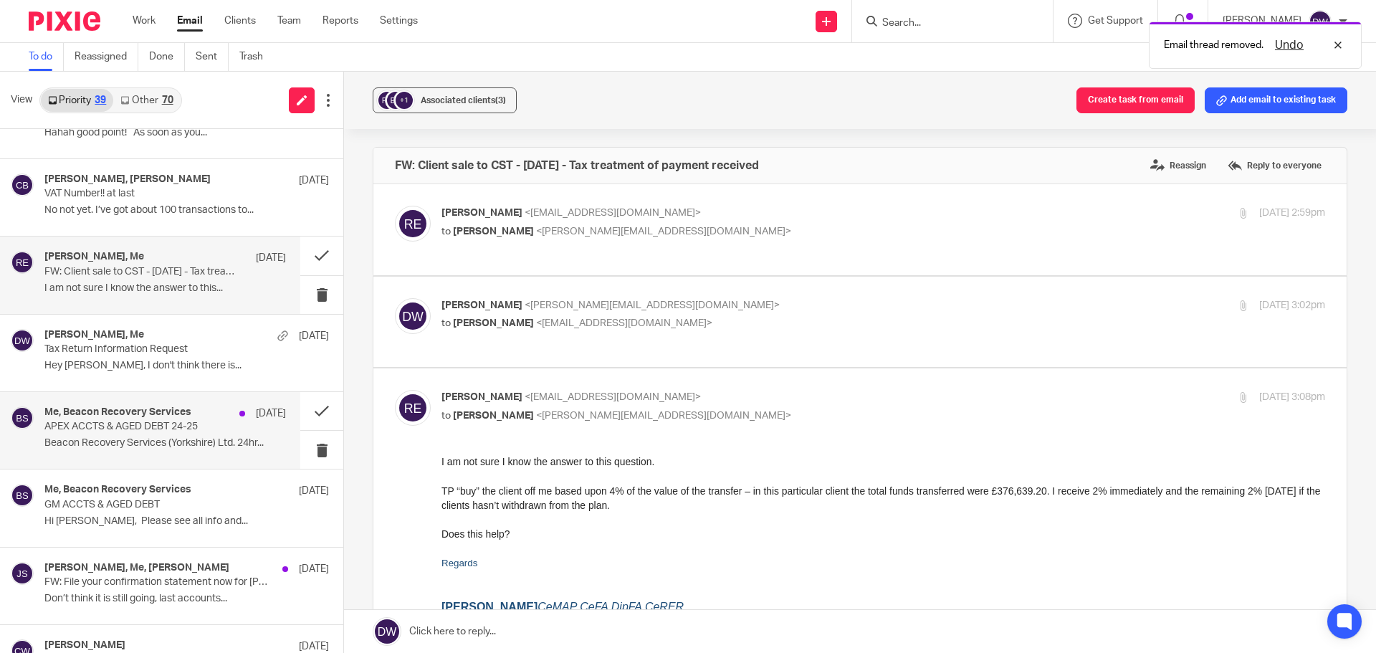
scroll to position [1075, 0]
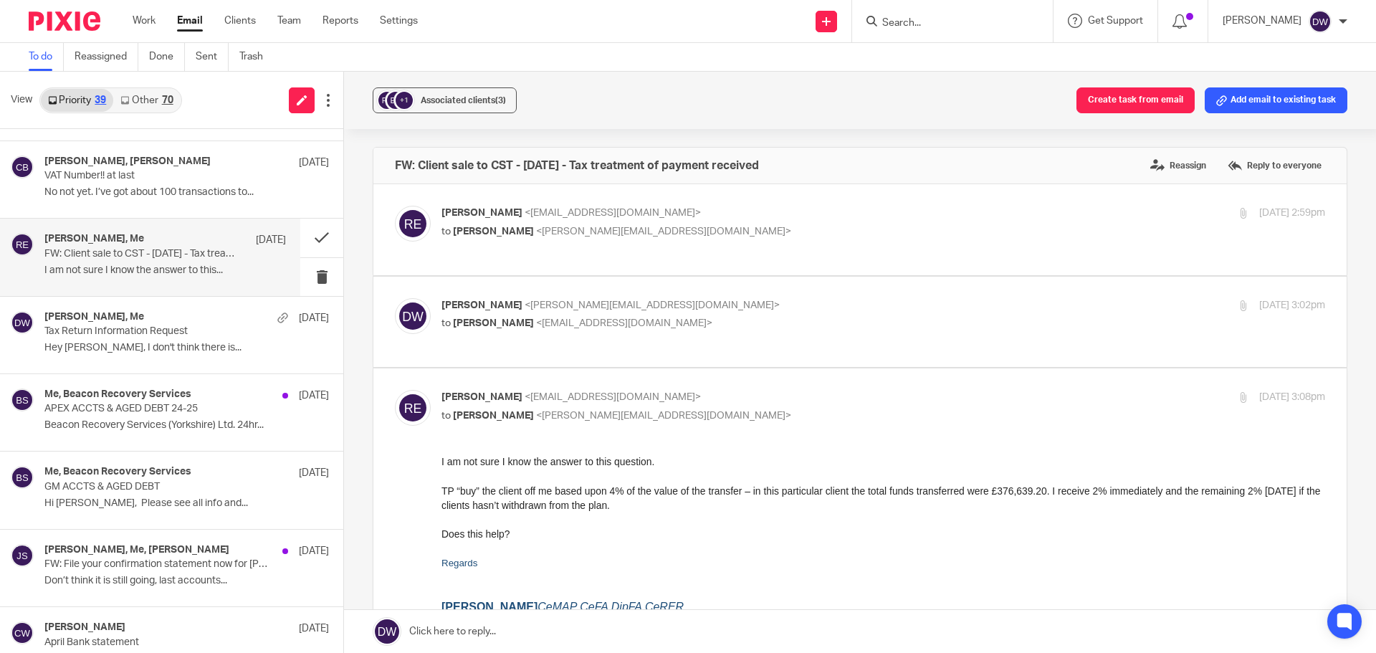
click at [148, 100] on link "Other 70" at bounding box center [146, 100] width 67 height 23
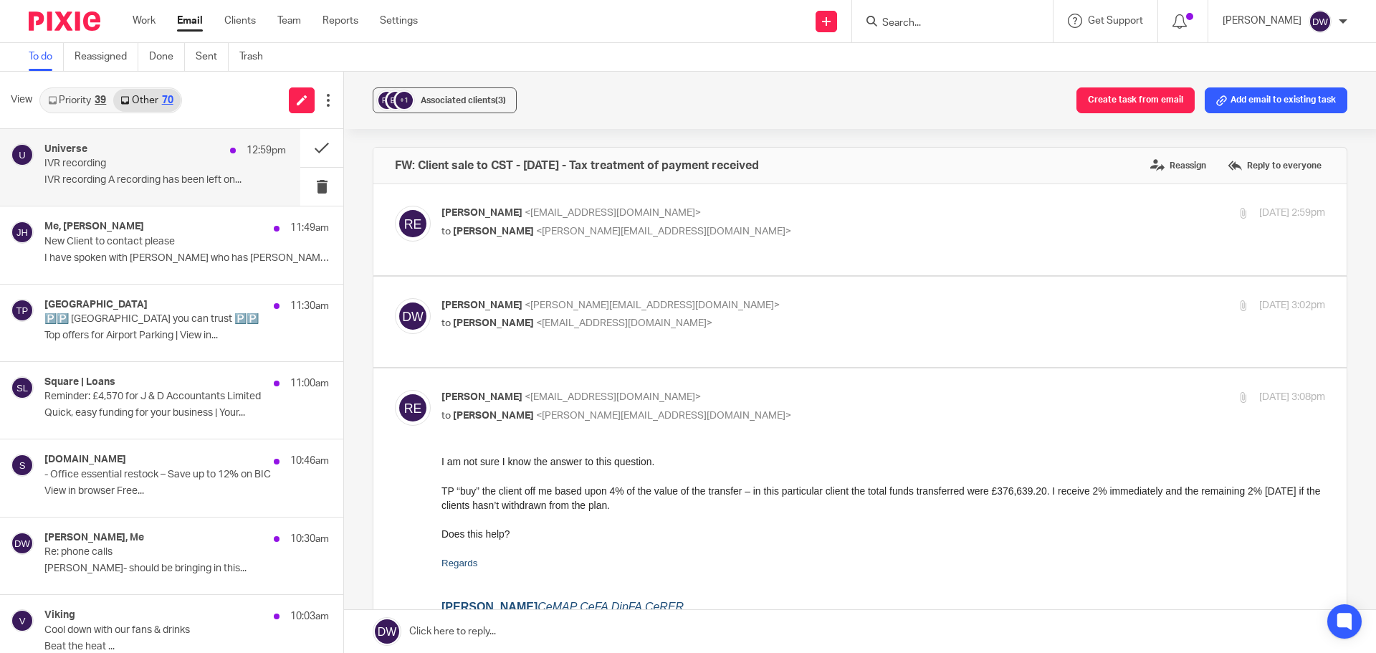
click at [160, 161] on p "IVR recording" at bounding box center [140, 164] width 193 height 12
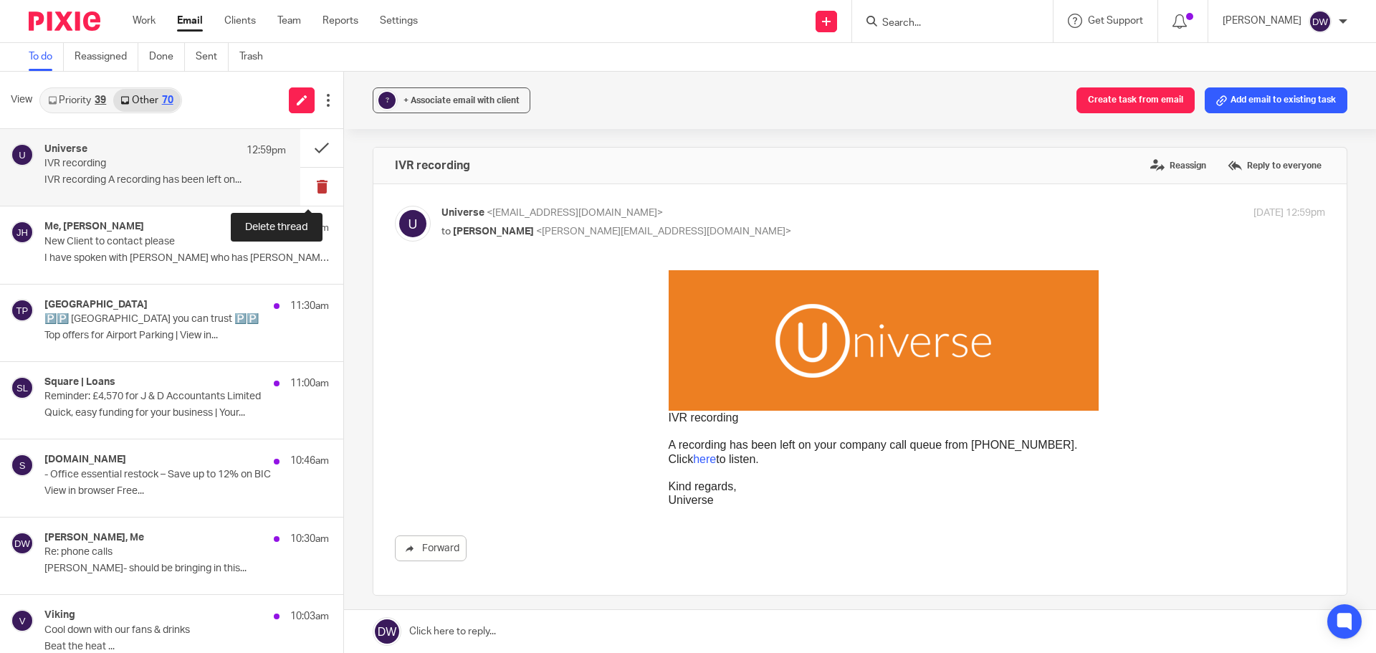
click at [316, 184] on button at bounding box center [321, 187] width 43 height 38
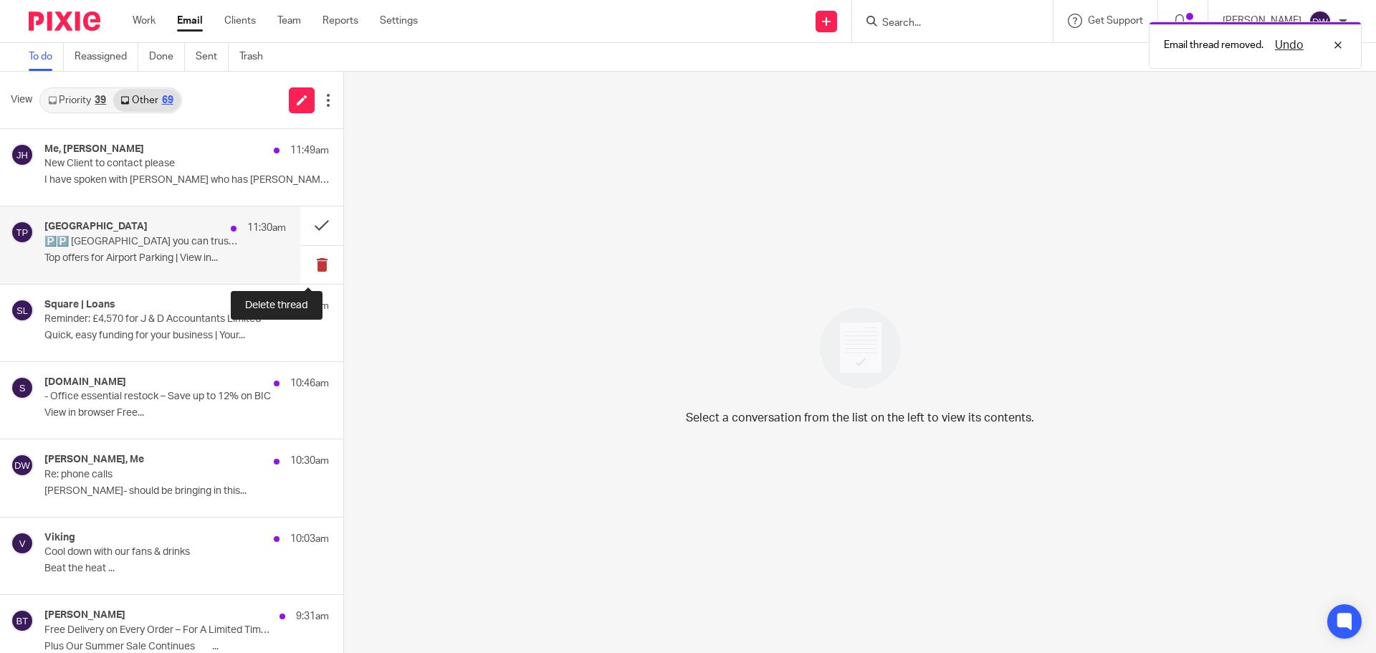
click at [302, 261] on button at bounding box center [321, 265] width 43 height 38
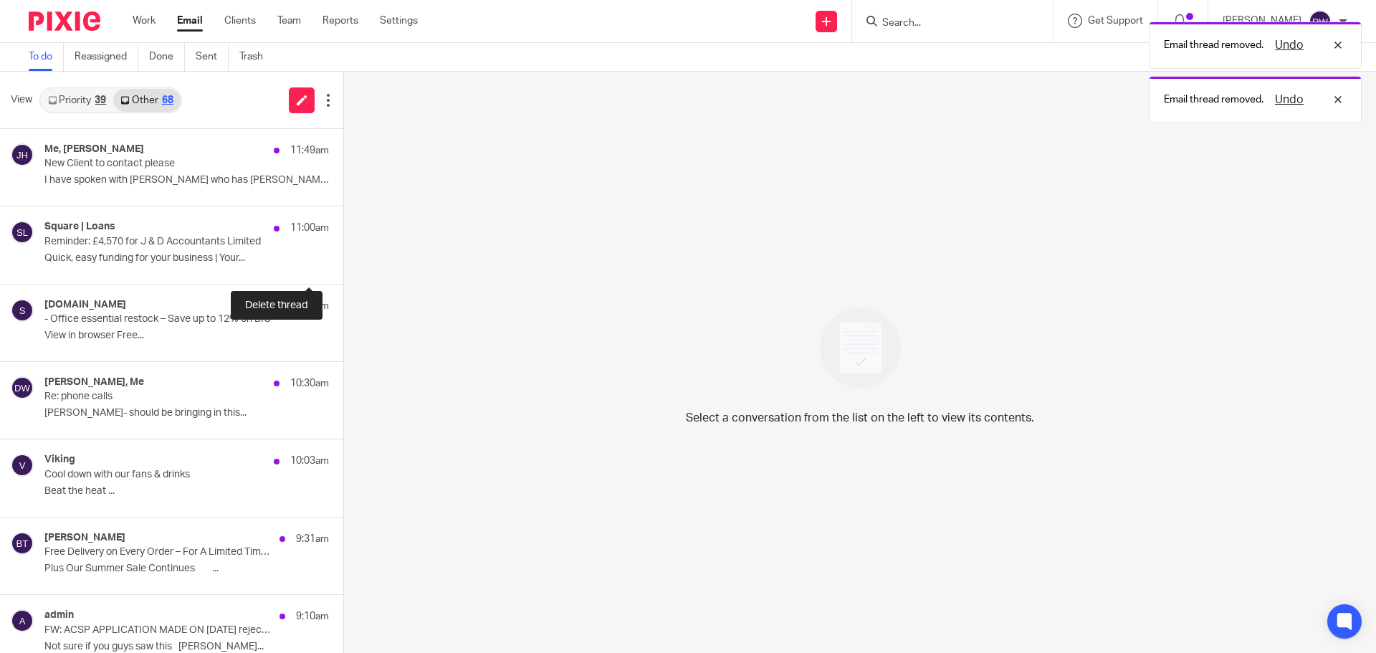
click at [343, 261] on button at bounding box center [348, 265] width 11 height 38
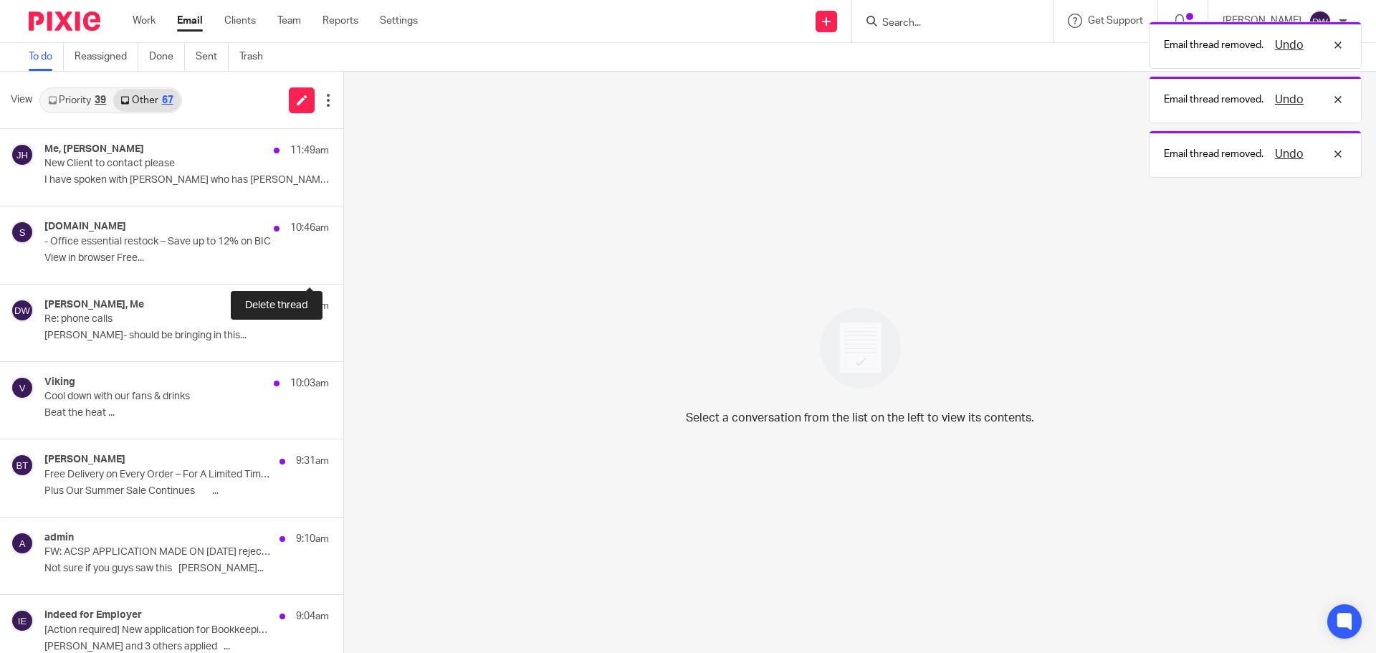
click at [343, 261] on button at bounding box center [348, 265] width 11 height 38
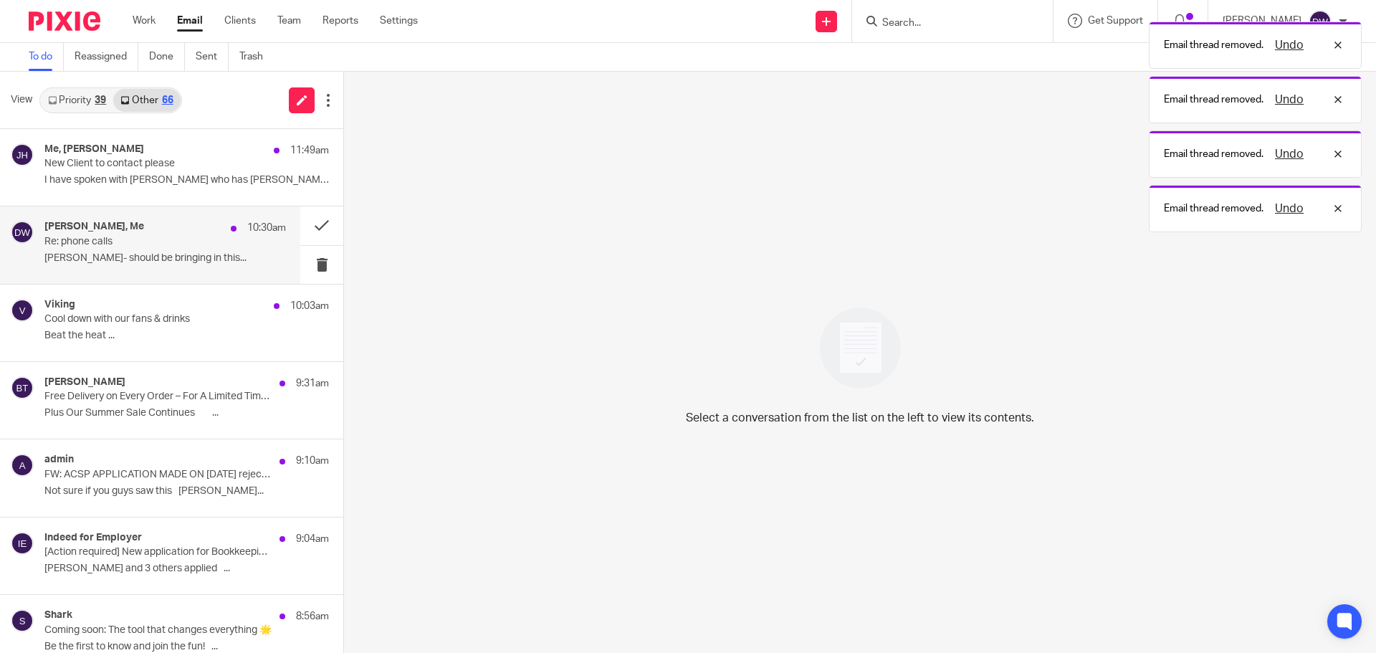
click at [176, 257] on p "Wayne Allanson- should be bringing in this..." at bounding box center [164, 258] width 241 height 12
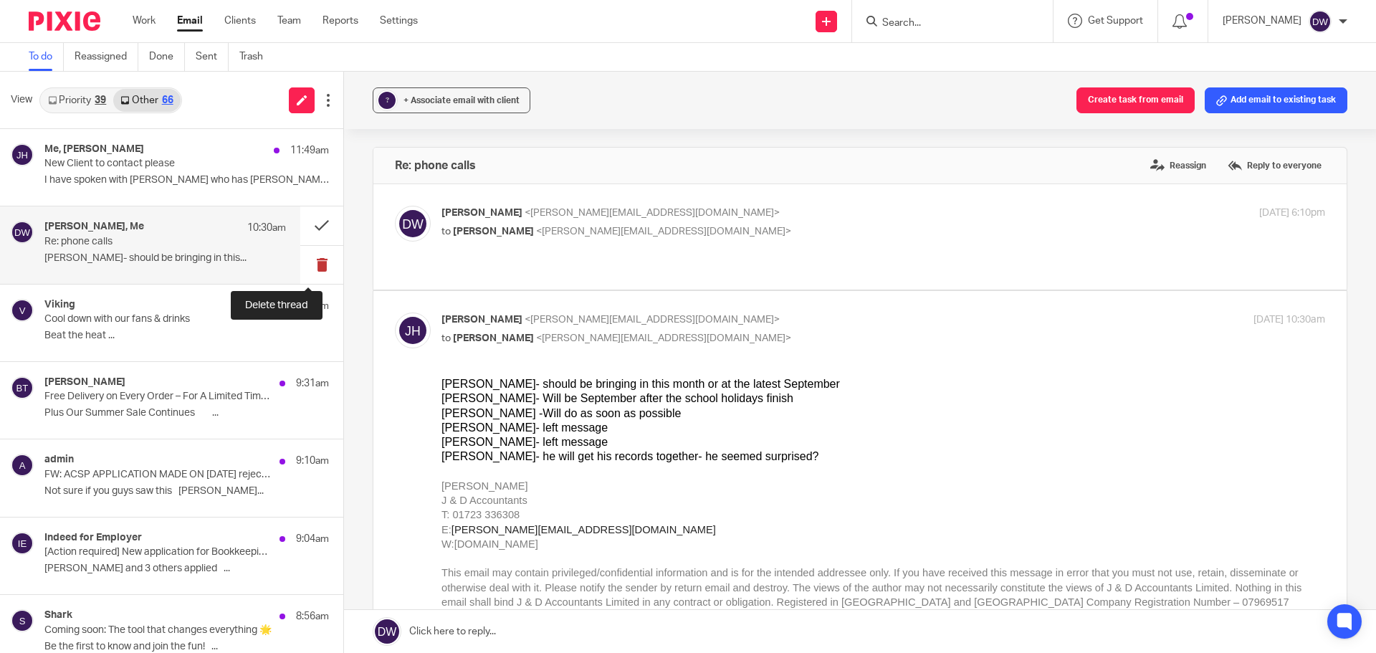
click at [303, 267] on button at bounding box center [321, 265] width 43 height 38
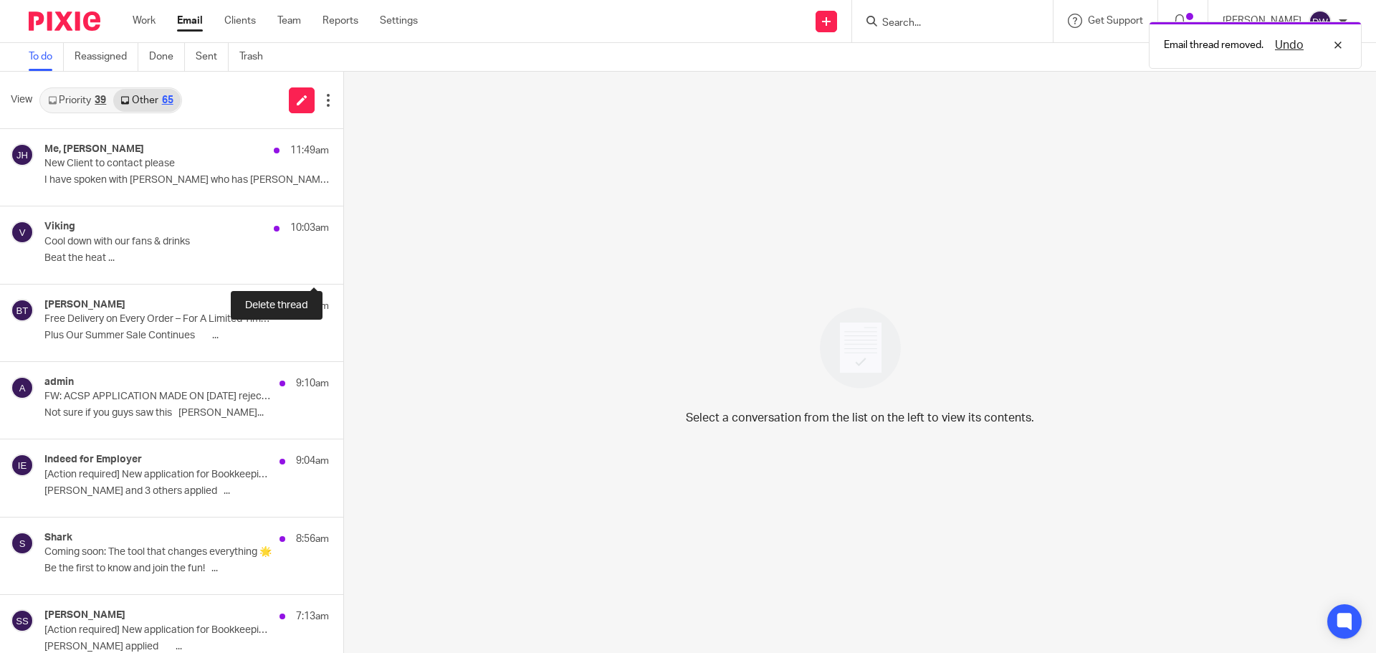
click at [343, 267] on button at bounding box center [348, 265] width 11 height 38
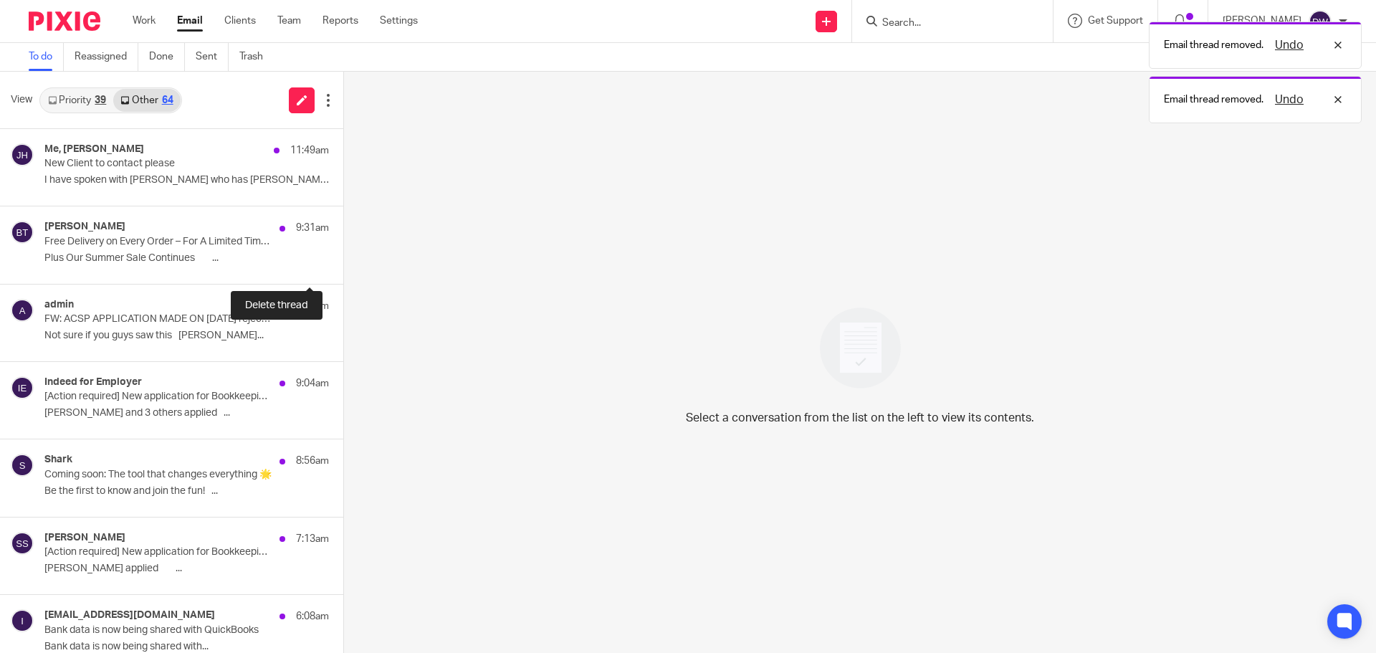
click at [343, 267] on button at bounding box center [348, 265] width 11 height 38
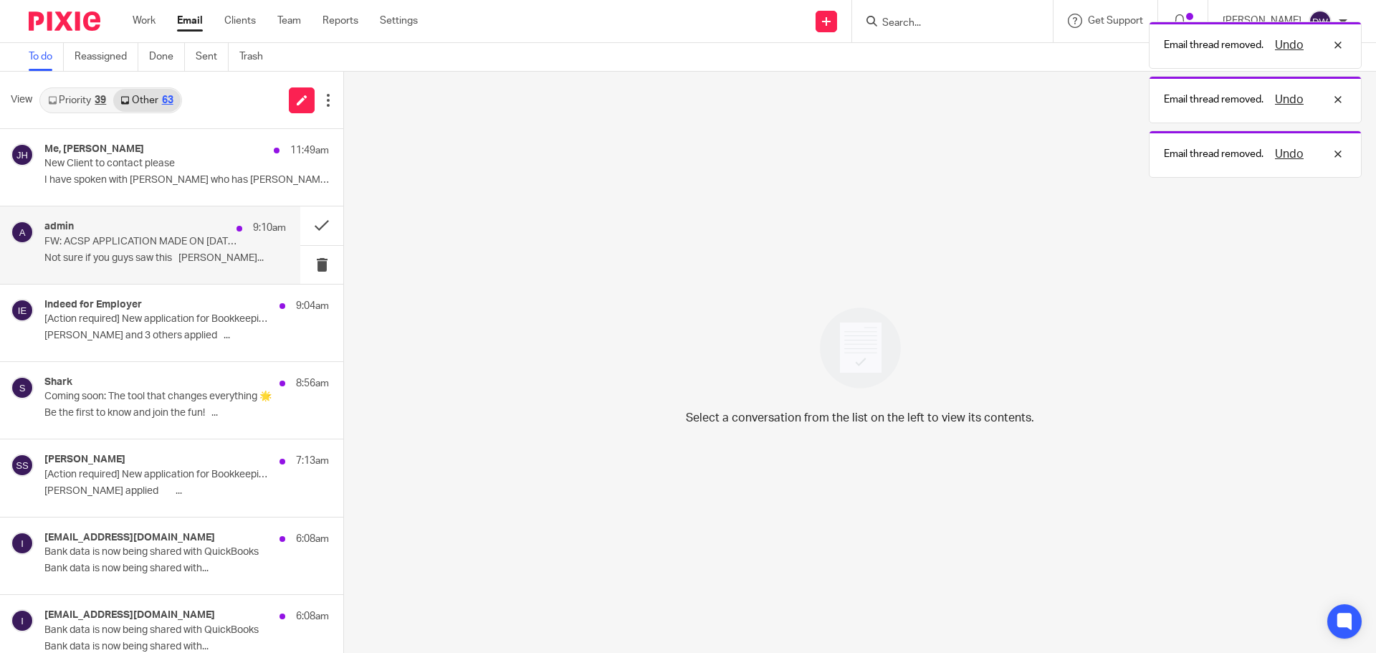
click at [175, 248] on div "admin 9:10am FW: ACSP APPLICATION MADE ON 12-08-2025 rejected for J & D ACCOUNT…" at bounding box center [164, 245] width 241 height 48
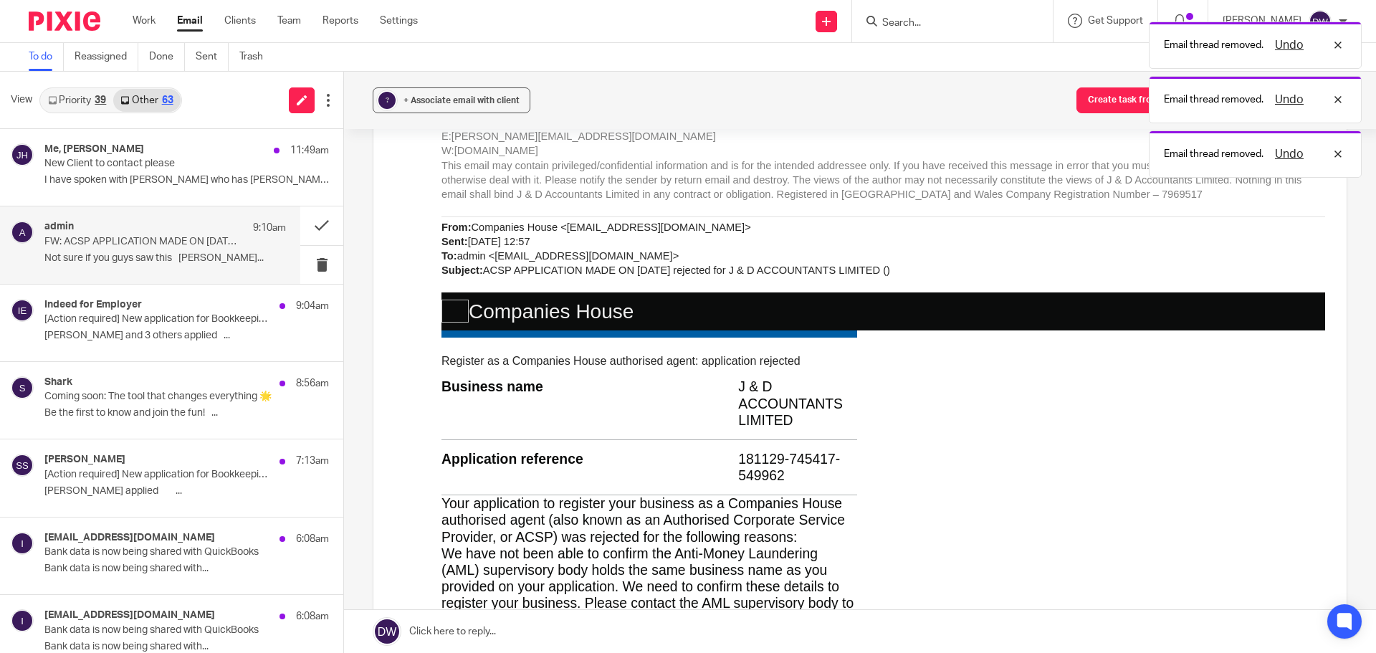
scroll to position [215, 0]
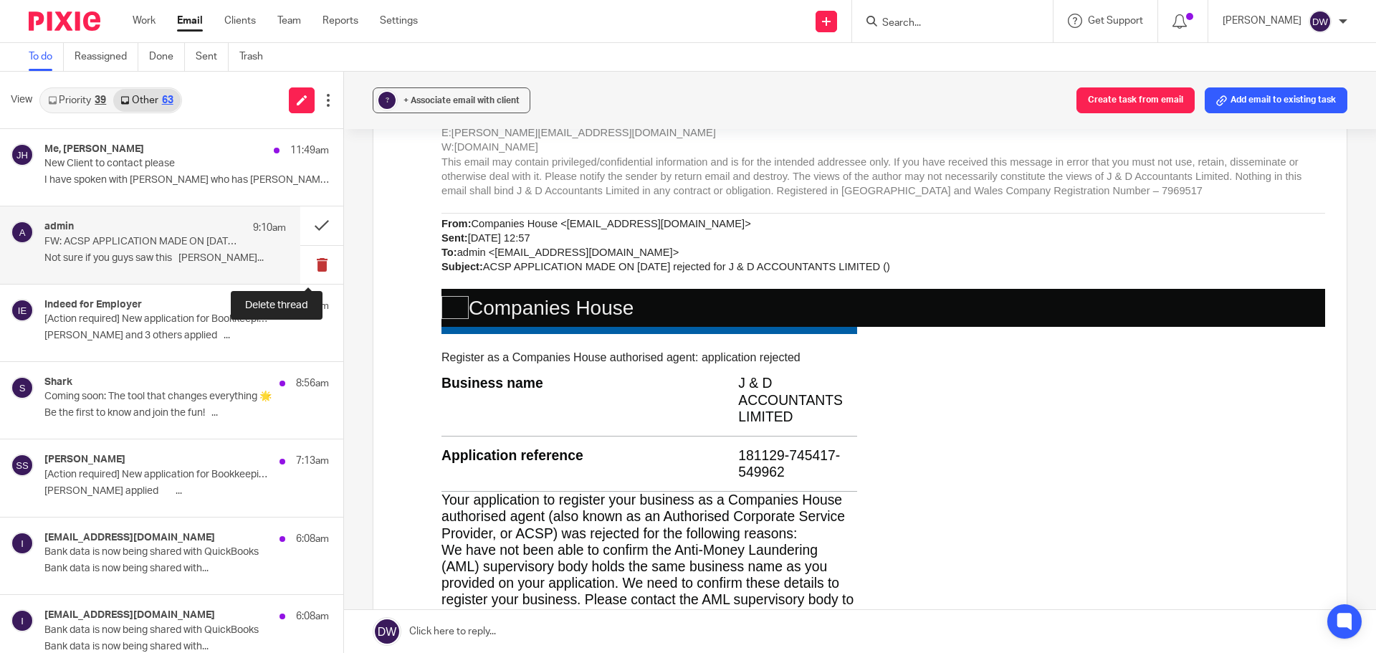
click at [317, 258] on button at bounding box center [321, 265] width 43 height 38
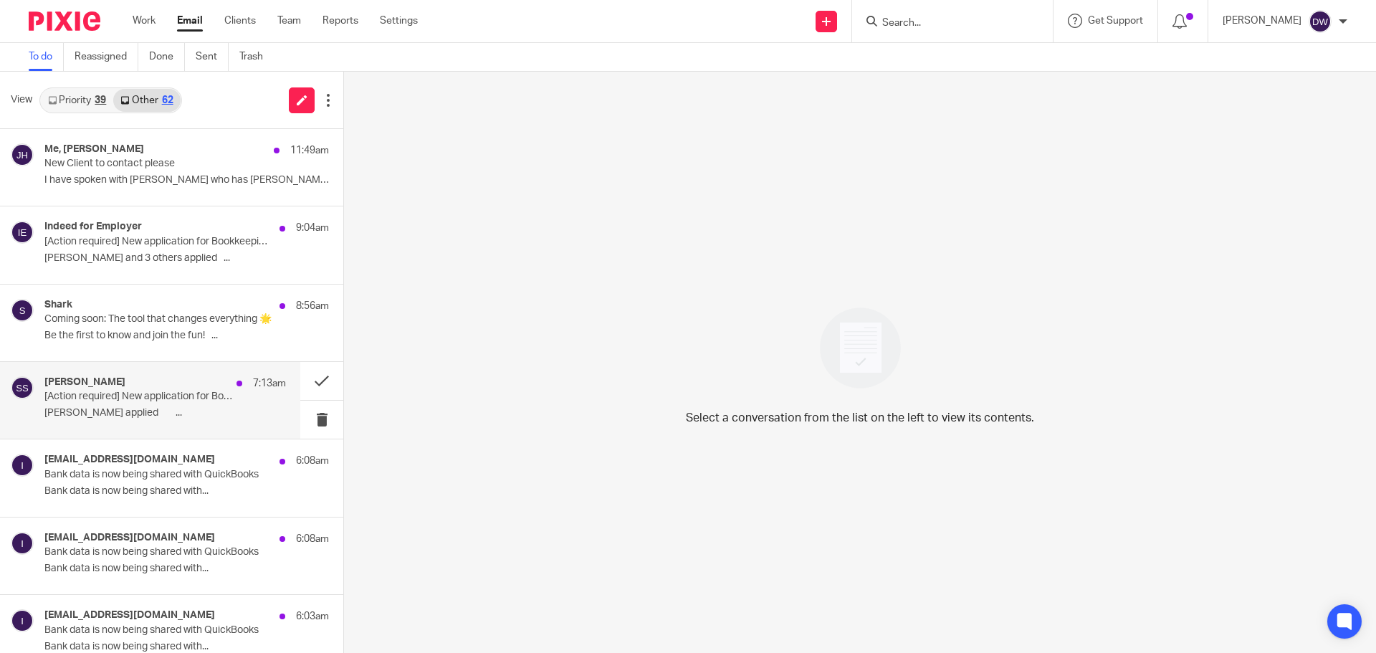
click at [122, 403] on p "[Action required] New application for Bookkeeping & Accounts/Admin Support, Sca…" at bounding box center [140, 397] width 193 height 12
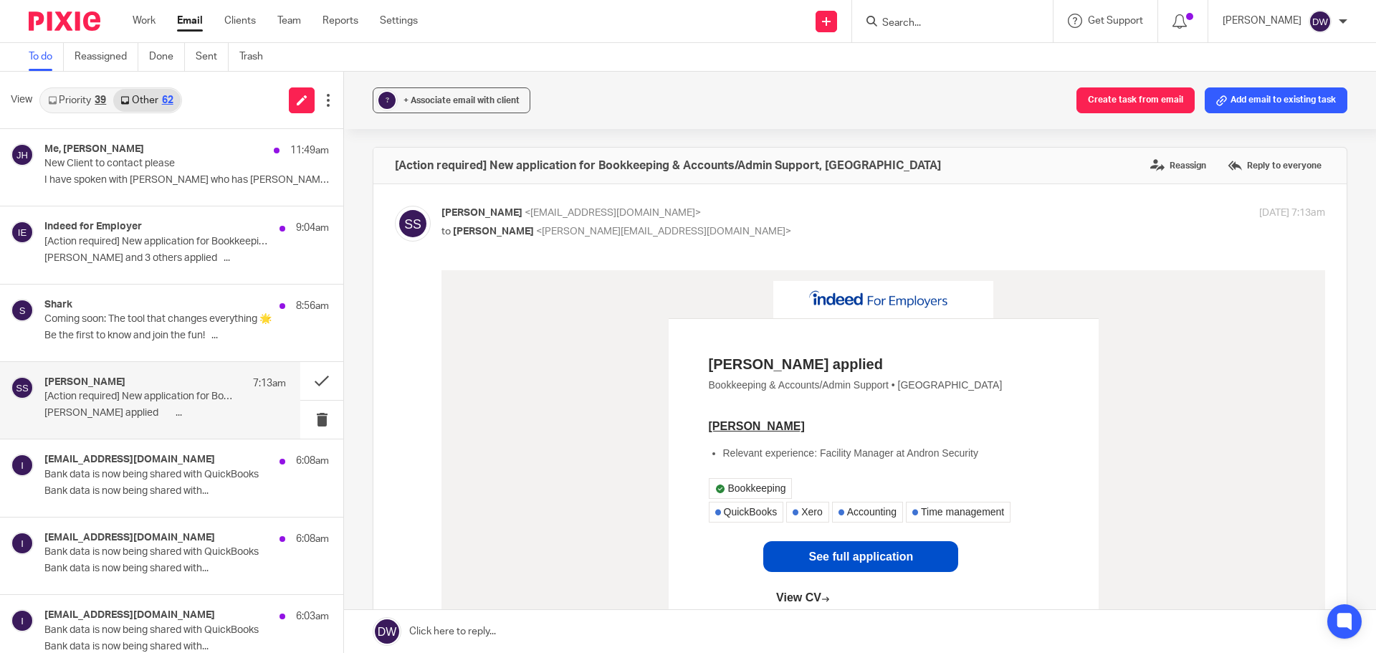
scroll to position [0, 0]
click at [300, 424] on button at bounding box center [321, 420] width 43 height 38
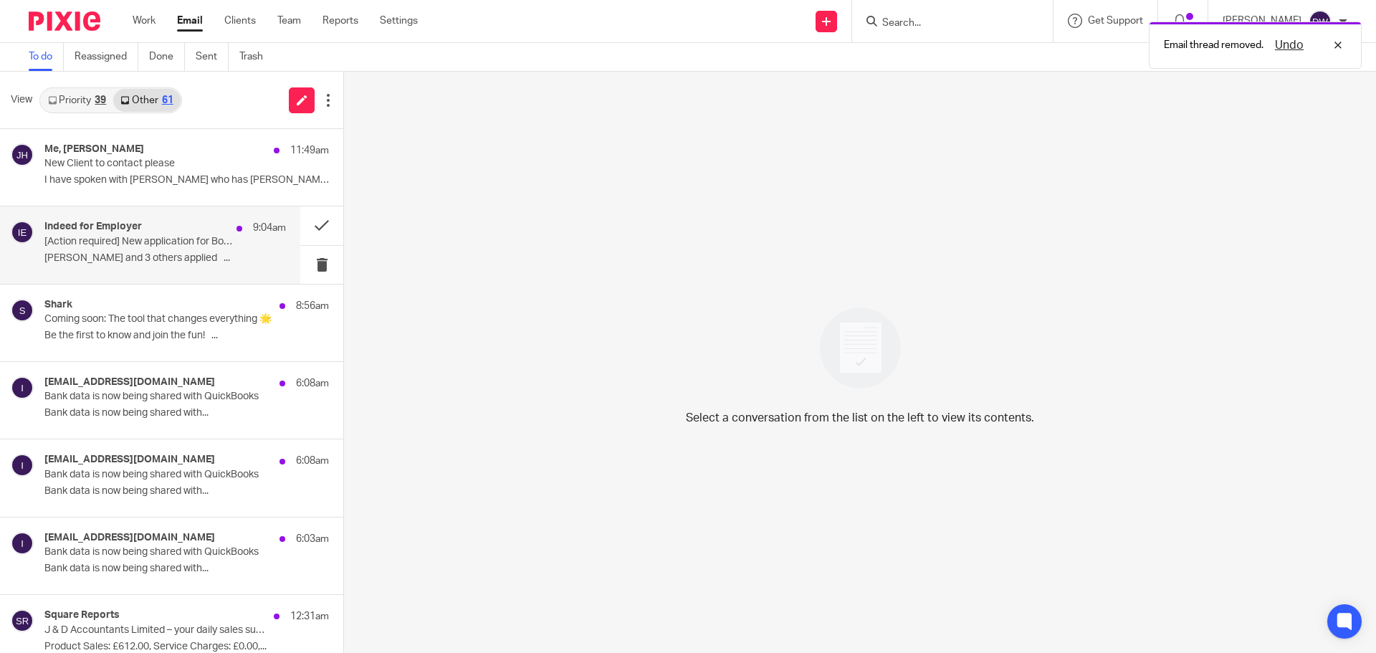
click at [201, 248] on div "Indeed for Employer 9:04am [Action required] New application for Bookkeeping & …" at bounding box center [164, 245] width 241 height 48
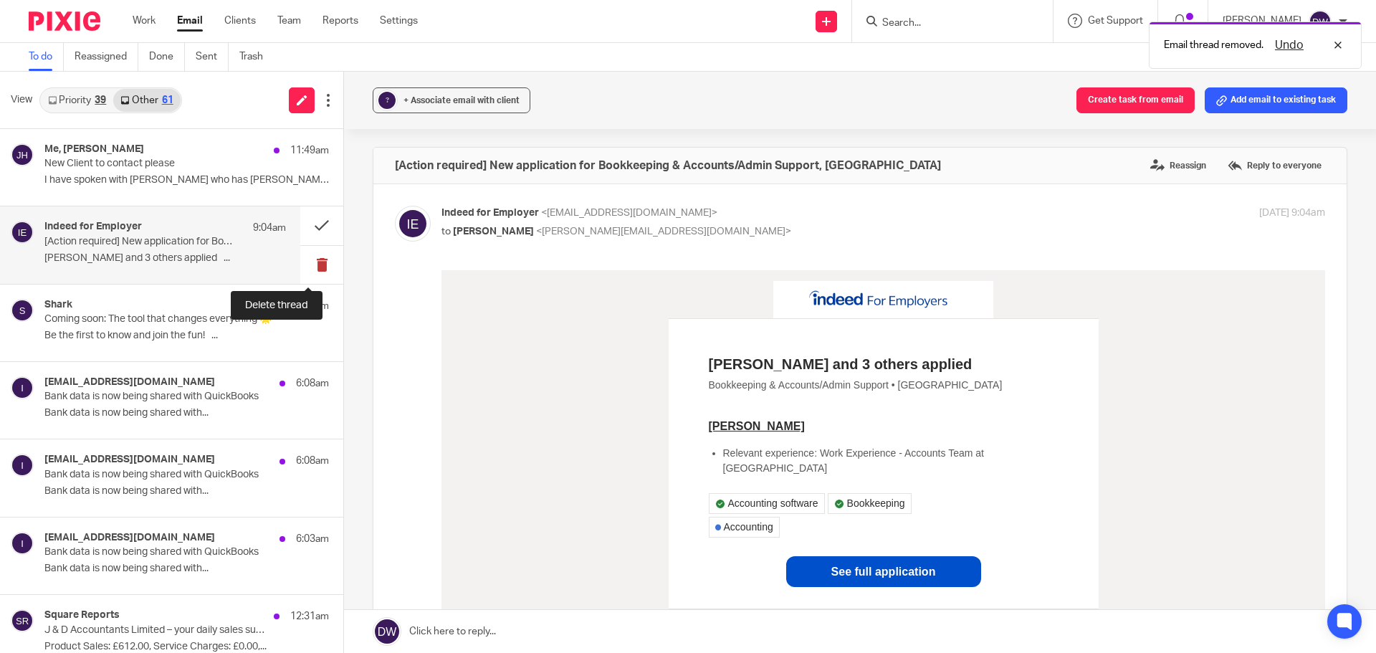
click at [308, 272] on button at bounding box center [321, 265] width 43 height 38
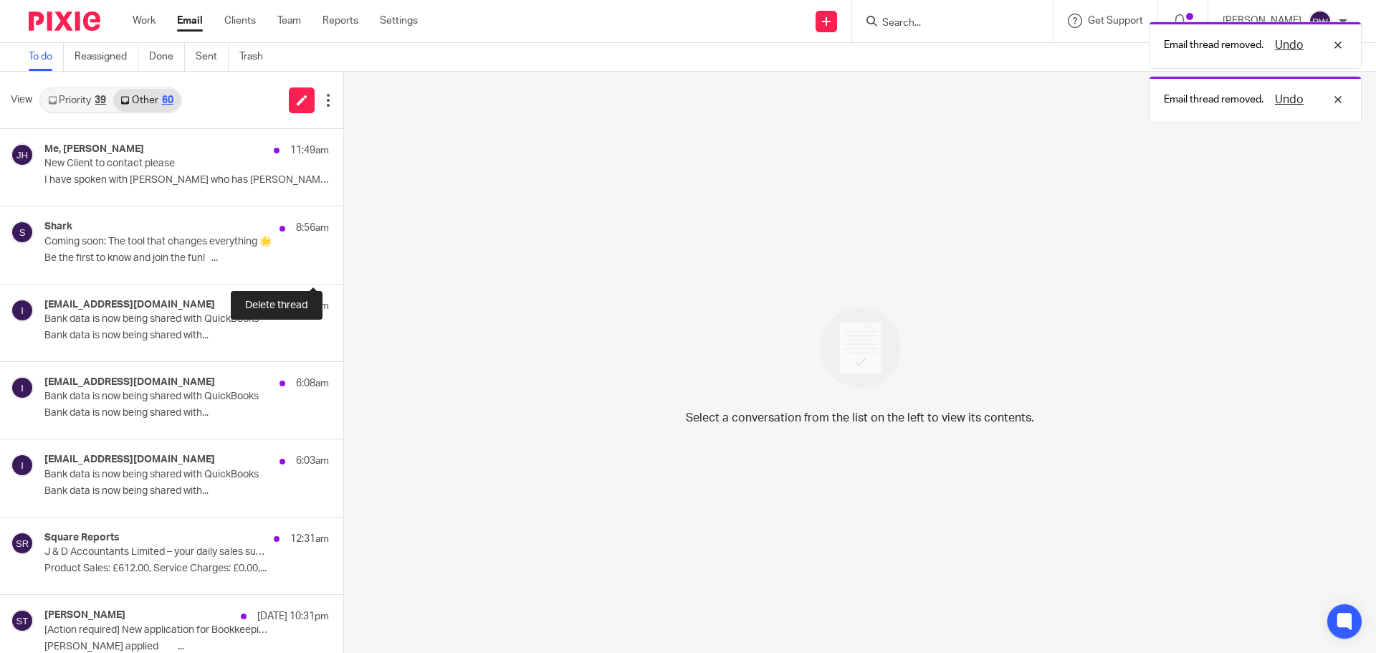
click at [343, 272] on button at bounding box center [348, 265] width 11 height 38
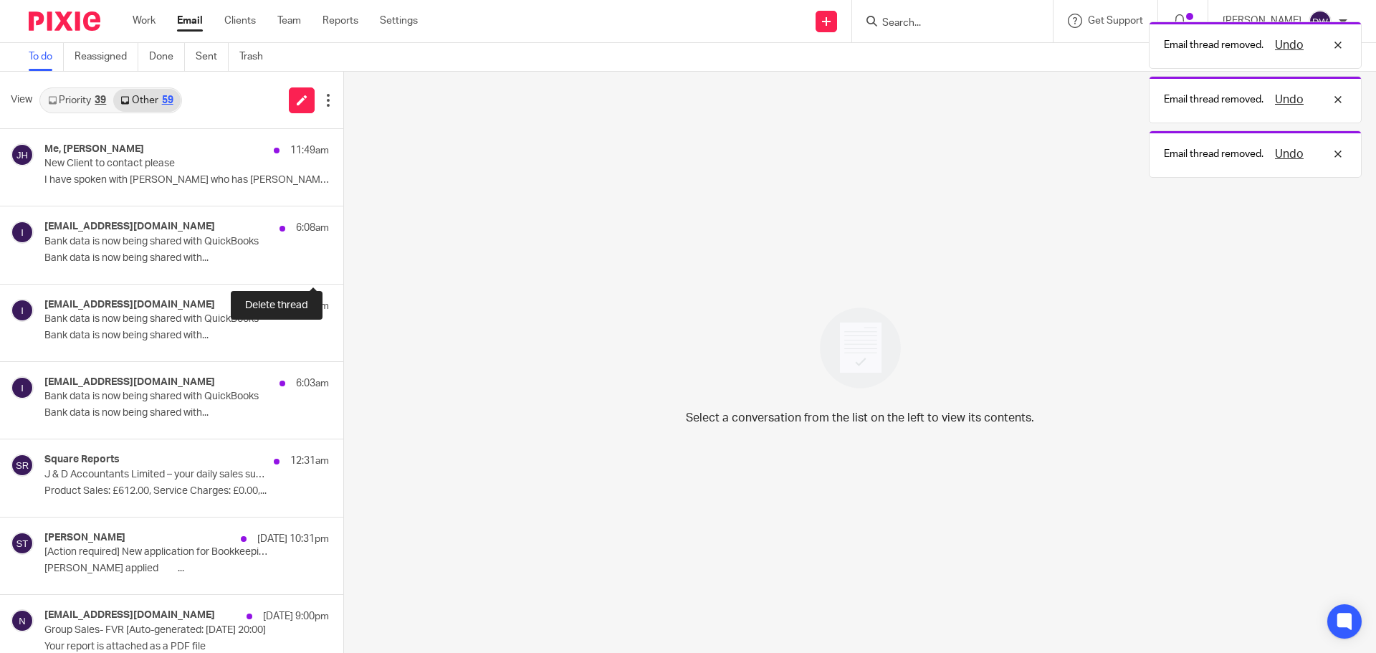
click at [343, 272] on button at bounding box center [348, 265] width 11 height 38
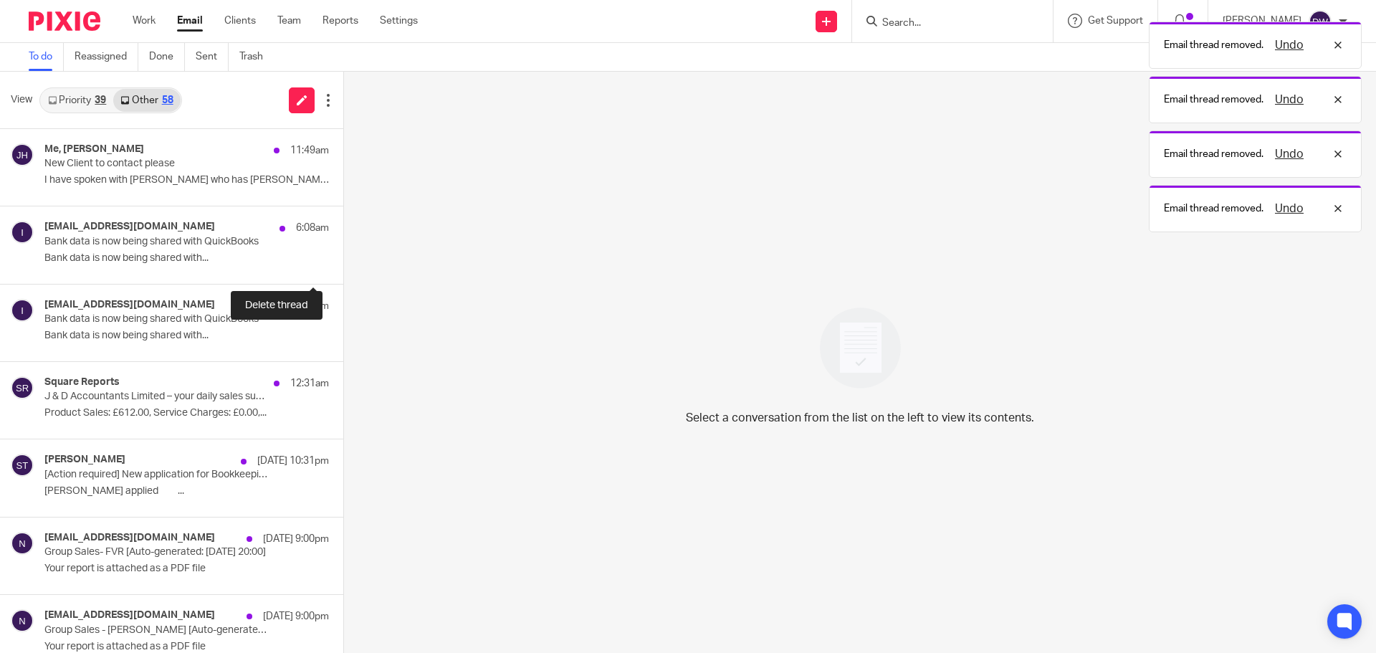
click at [343, 272] on button at bounding box center [348, 265] width 11 height 38
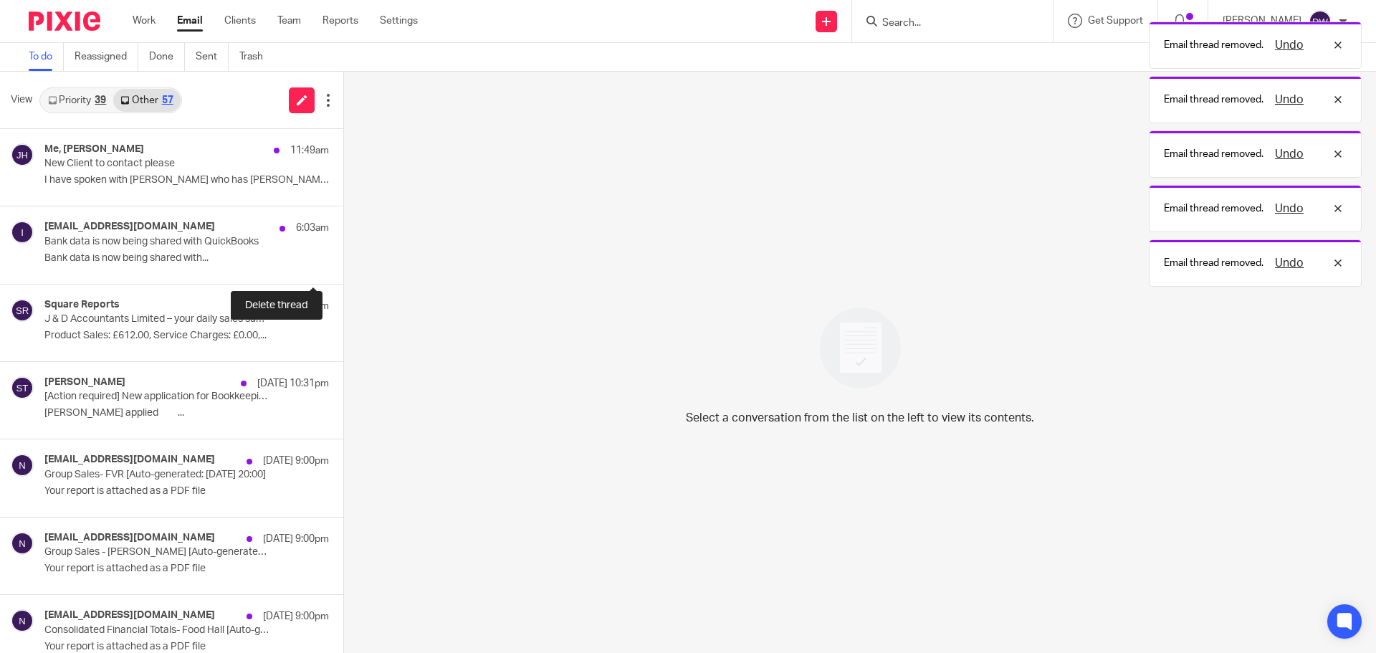
click at [343, 272] on button at bounding box center [348, 265] width 11 height 38
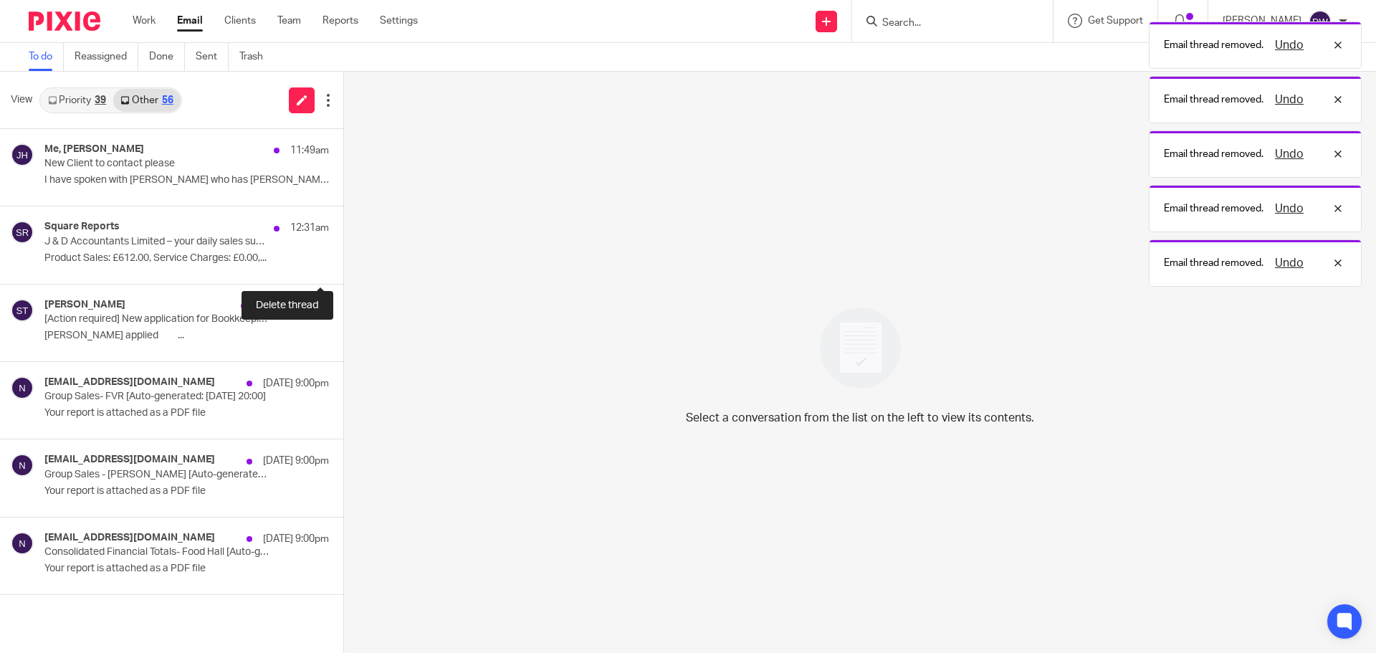
click at [343, 272] on button at bounding box center [348, 265] width 11 height 38
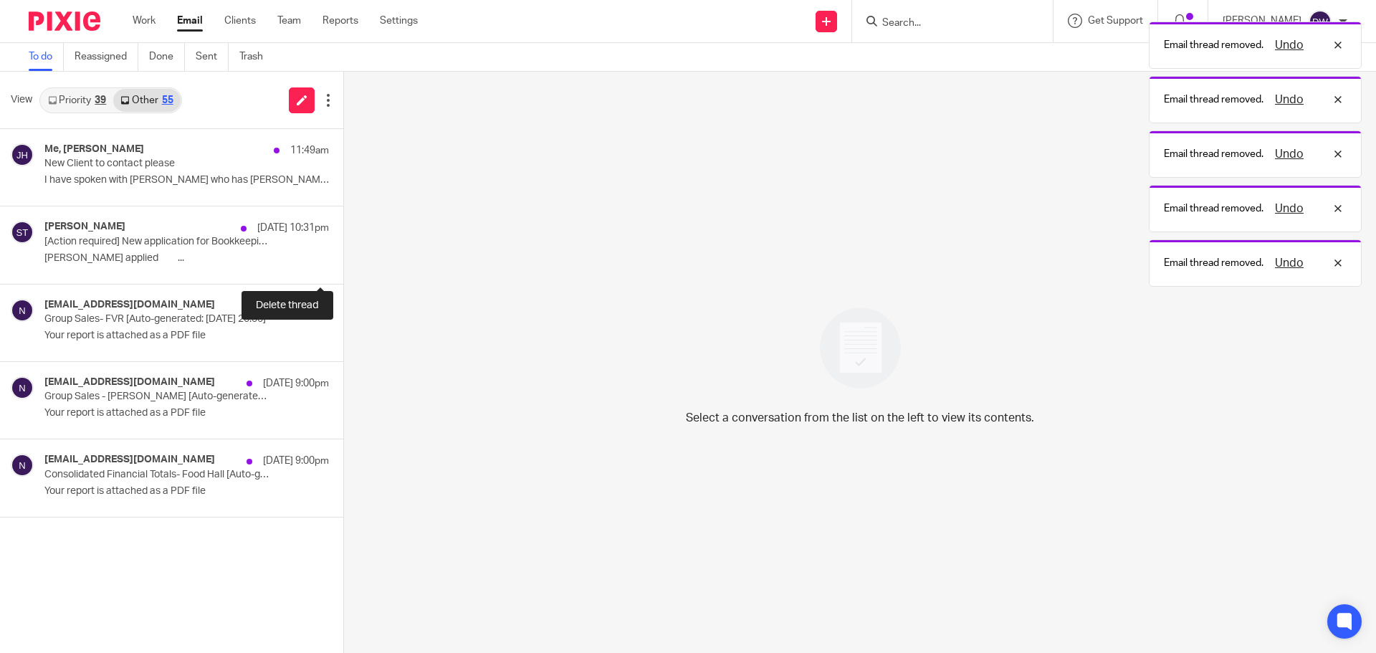
click at [343, 272] on button at bounding box center [348, 265] width 11 height 38
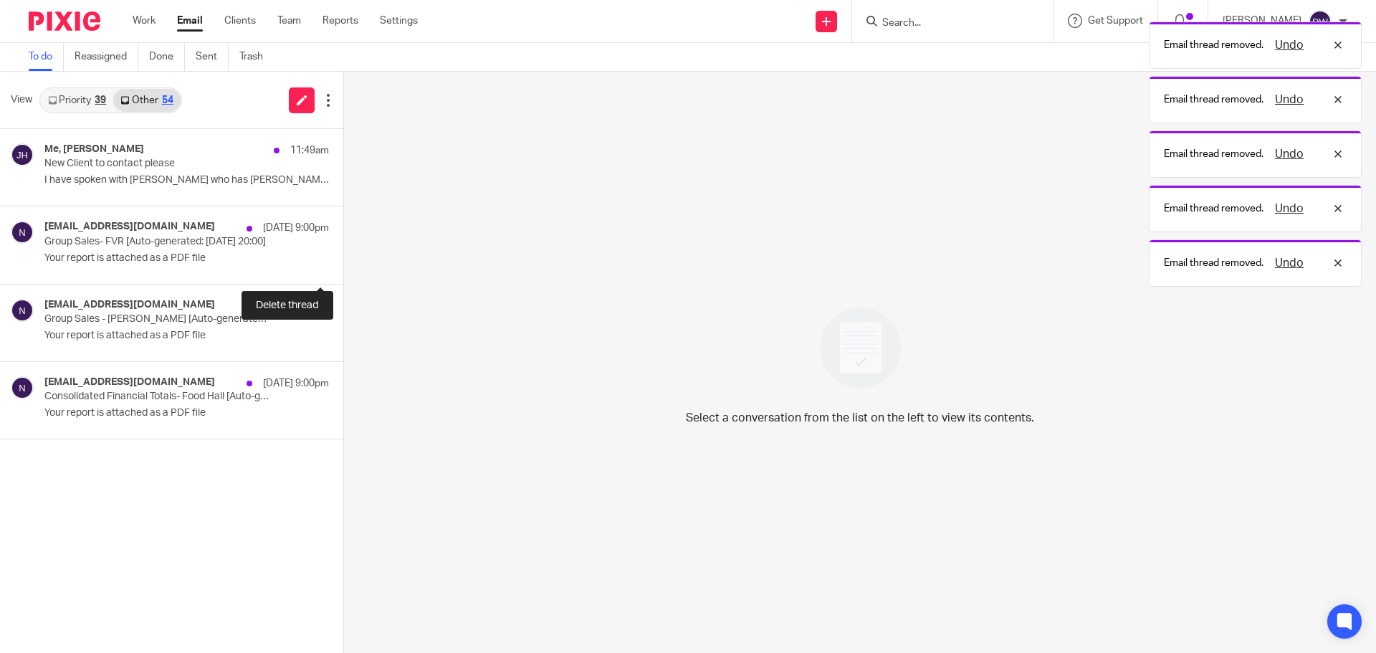
click at [343, 272] on button at bounding box center [348, 265] width 11 height 38
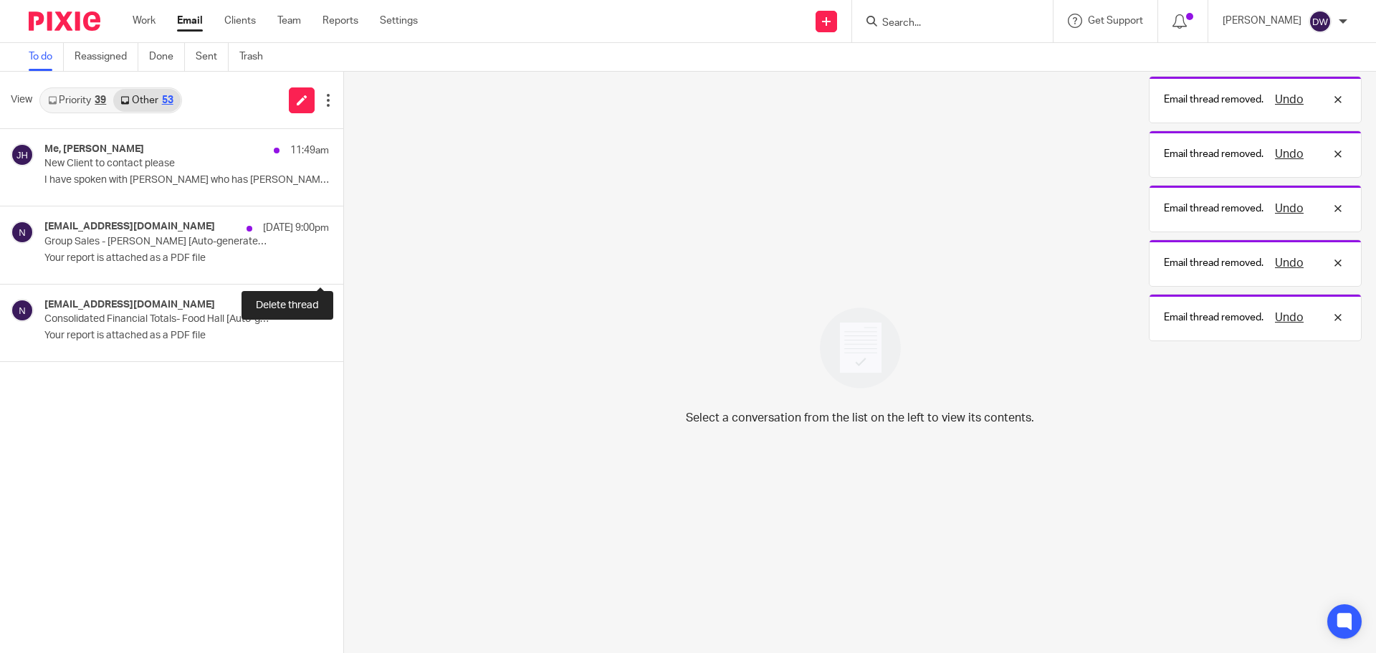
click at [343, 272] on button at bounding box center [348, 265] width 11 height 38
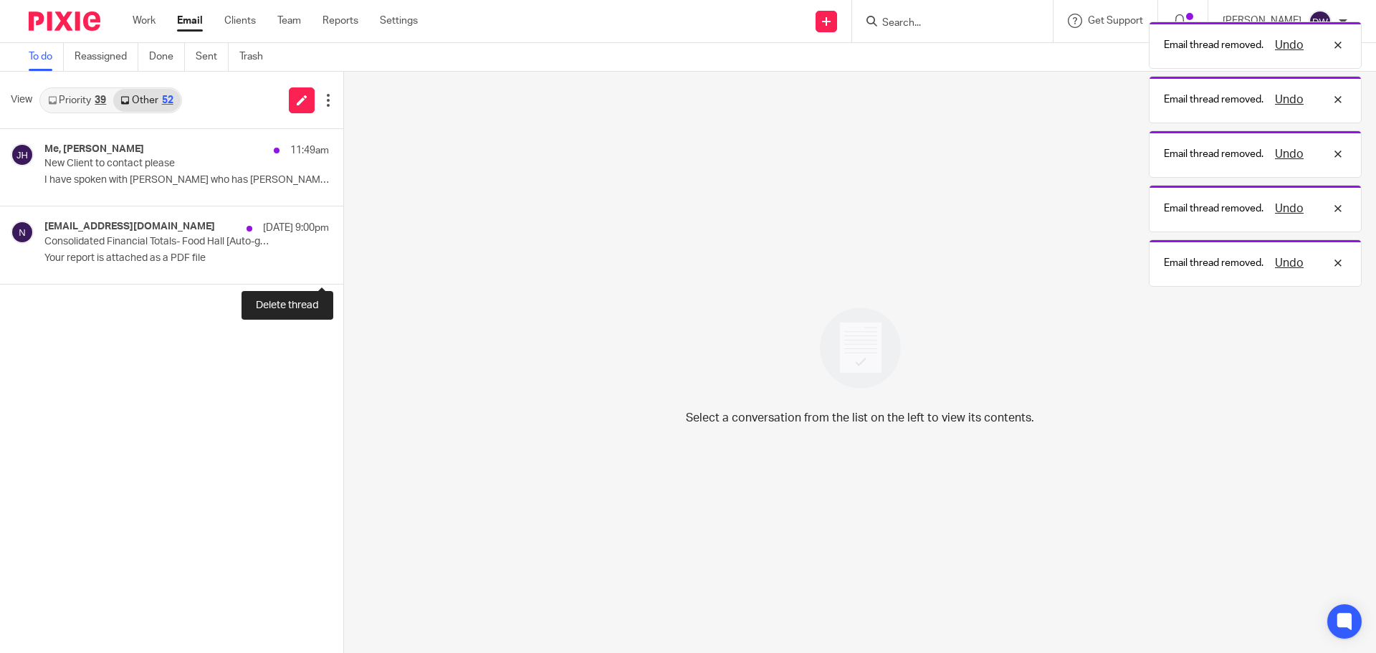
click at [343, 272] on button at bounding box center [348, 265] width 11 height 38
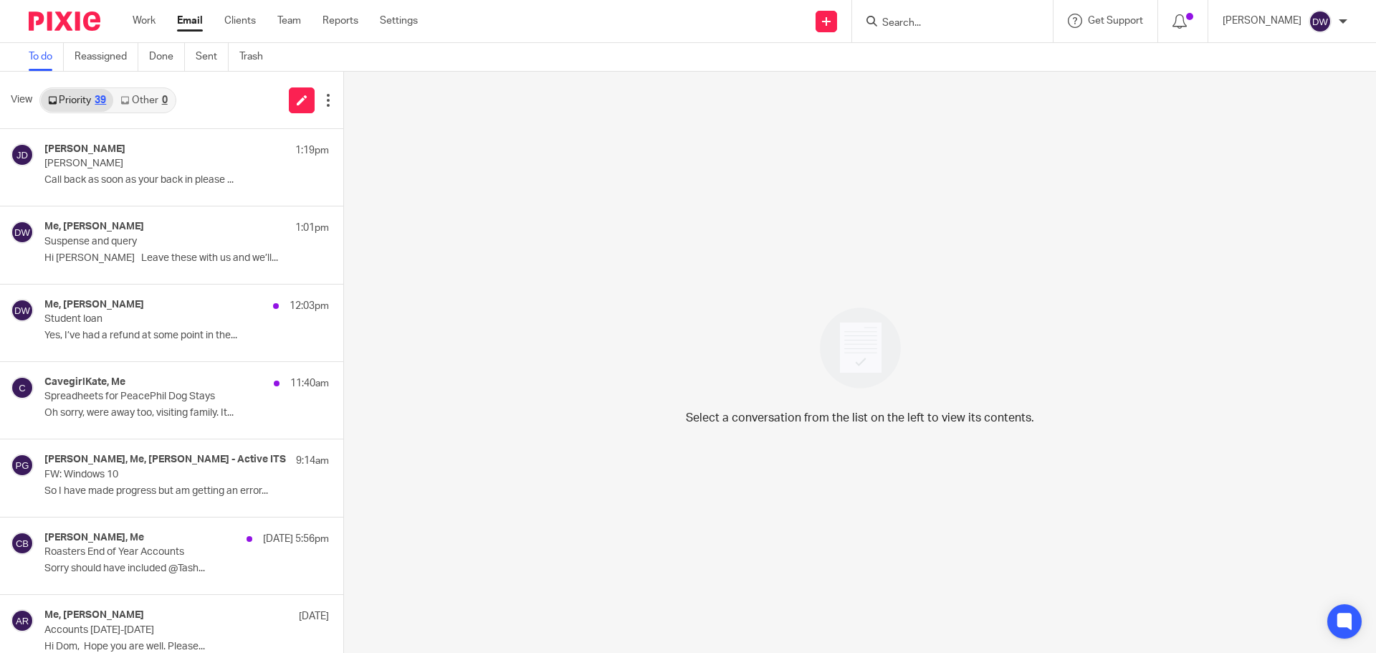
click at [130, 97] on link "Other 0" at bounding box center [143, 100] width 61 height 23
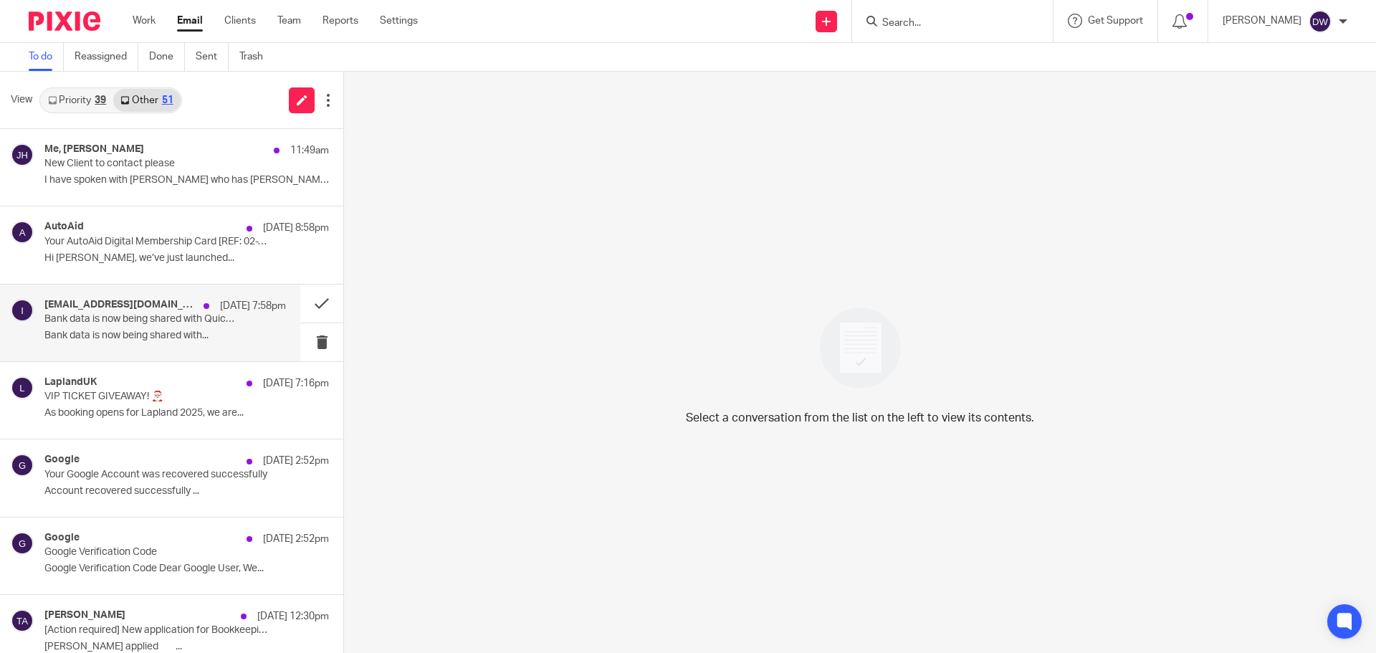
click at [148, 310] on div "intuit@eq.intuit.com 12 Aug 7:58pm" at bounding box center [164, 306] width 241 height 14
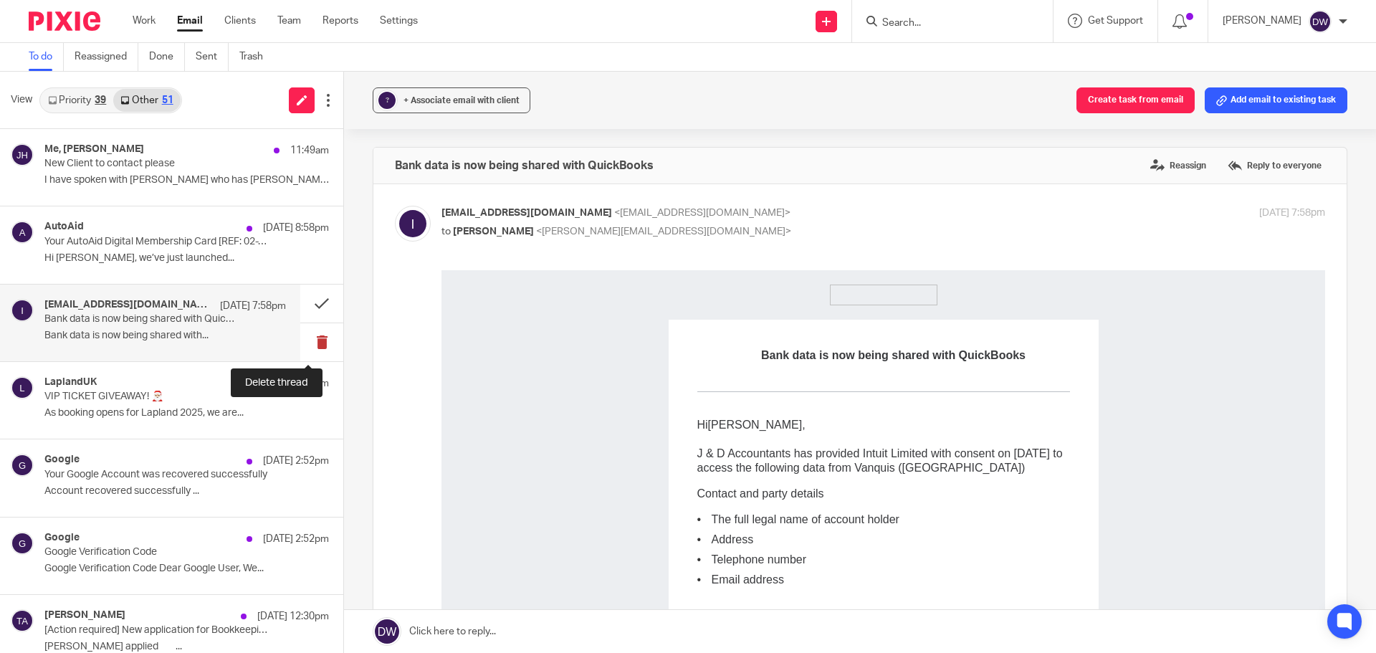
click at [320, 340] on button at bounding box center [321, 342] width 43 height 38
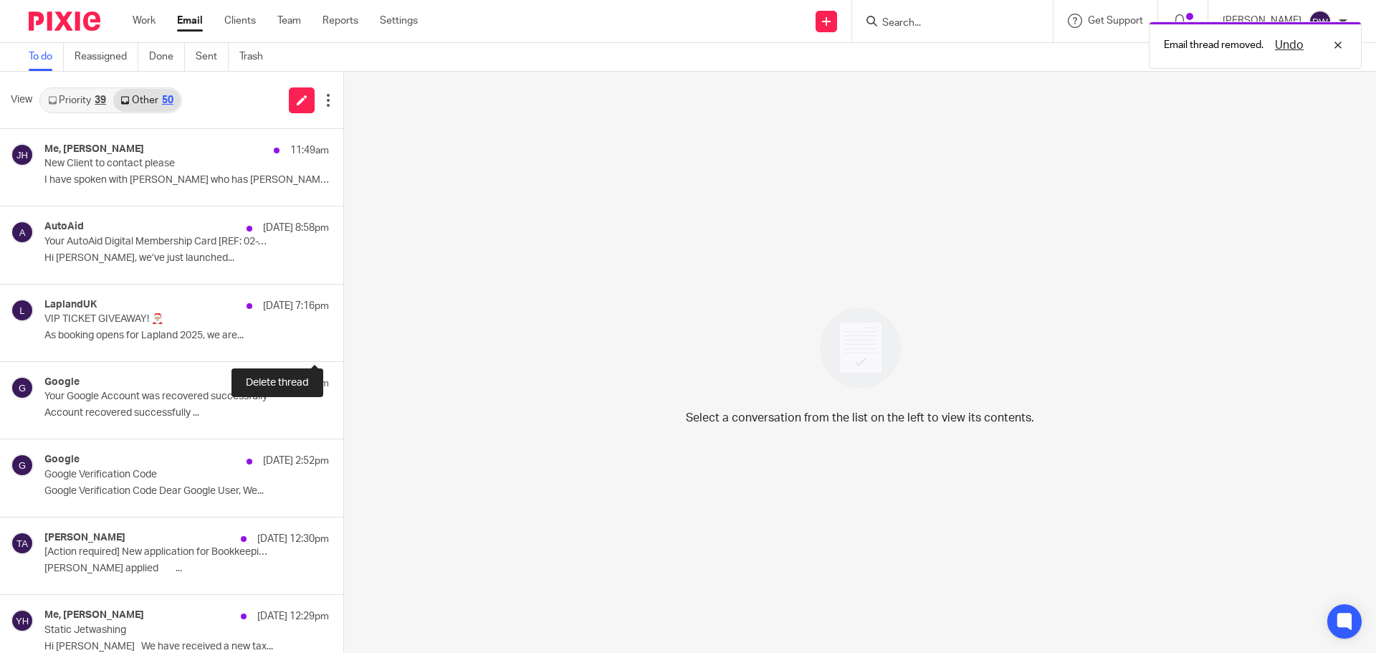
click at [343, 340] on button at bounding box center [348, 342] width 11 height 38
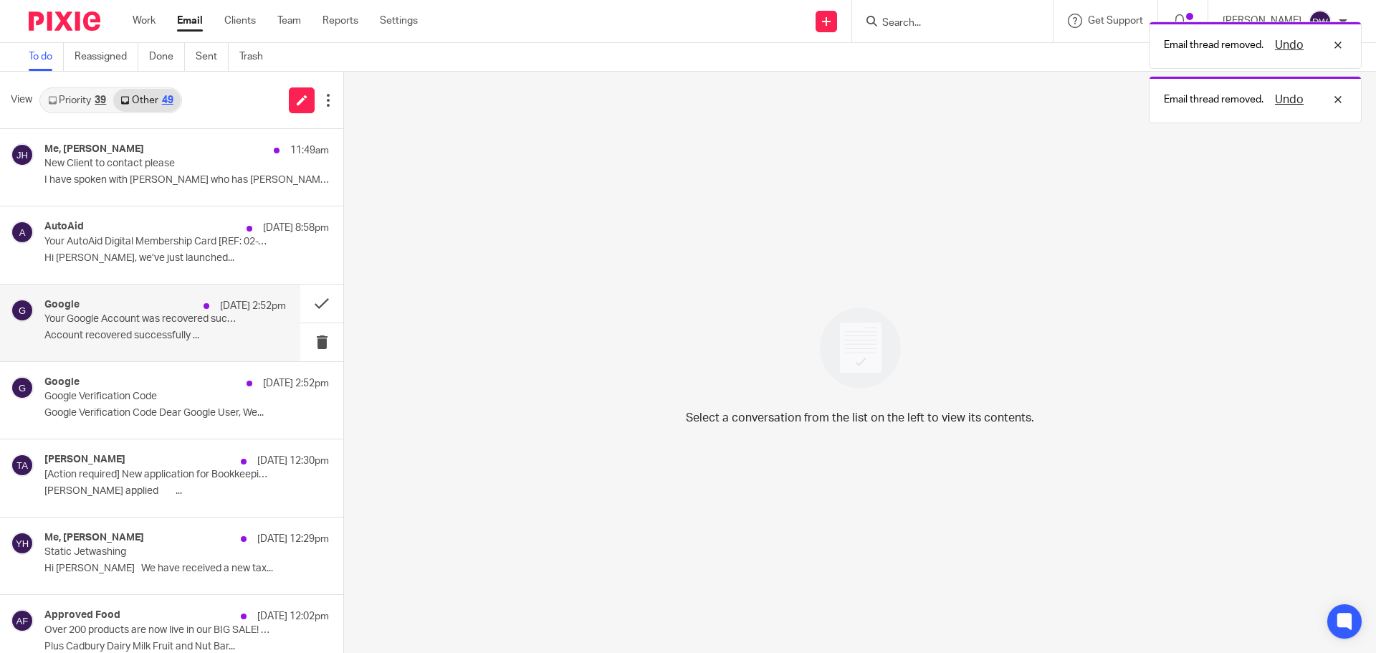
click at [182, 330] on p "Account recovered successfully ..." at bounding box center [164, 336] width 241 height 12
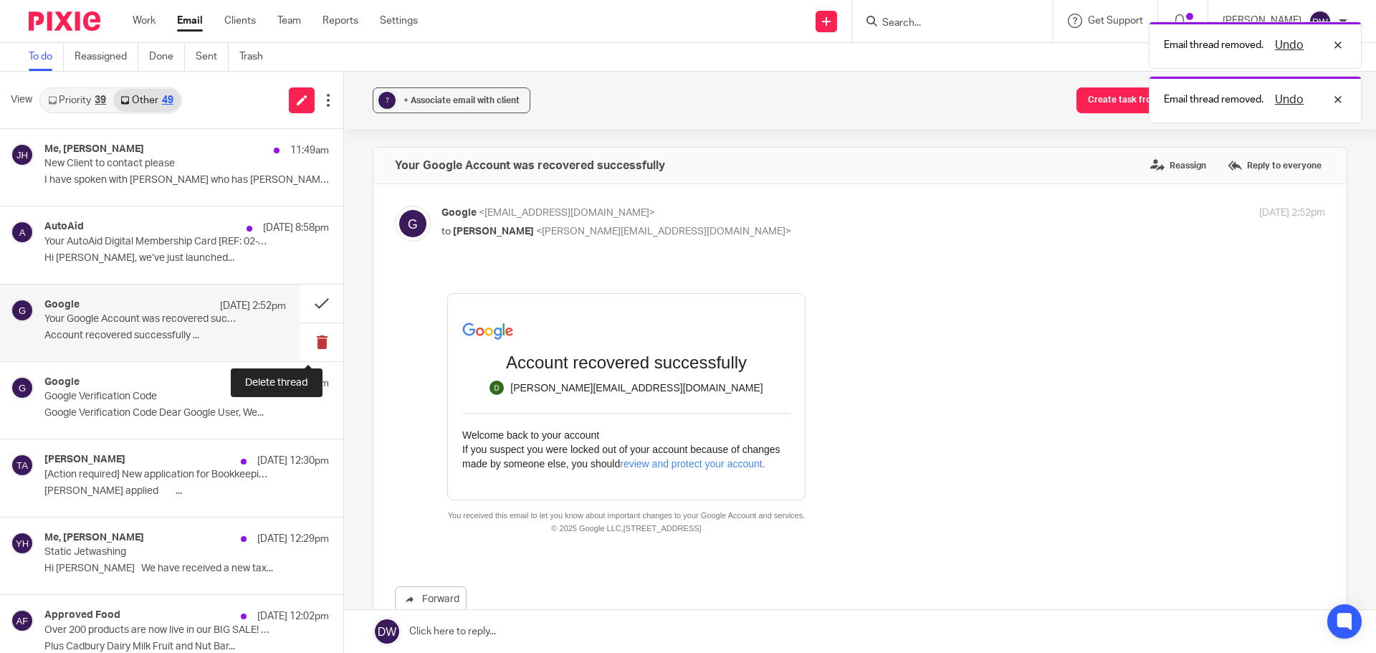
click at [305, 340] on button at bounding box center [321, 342] width 43 height 38
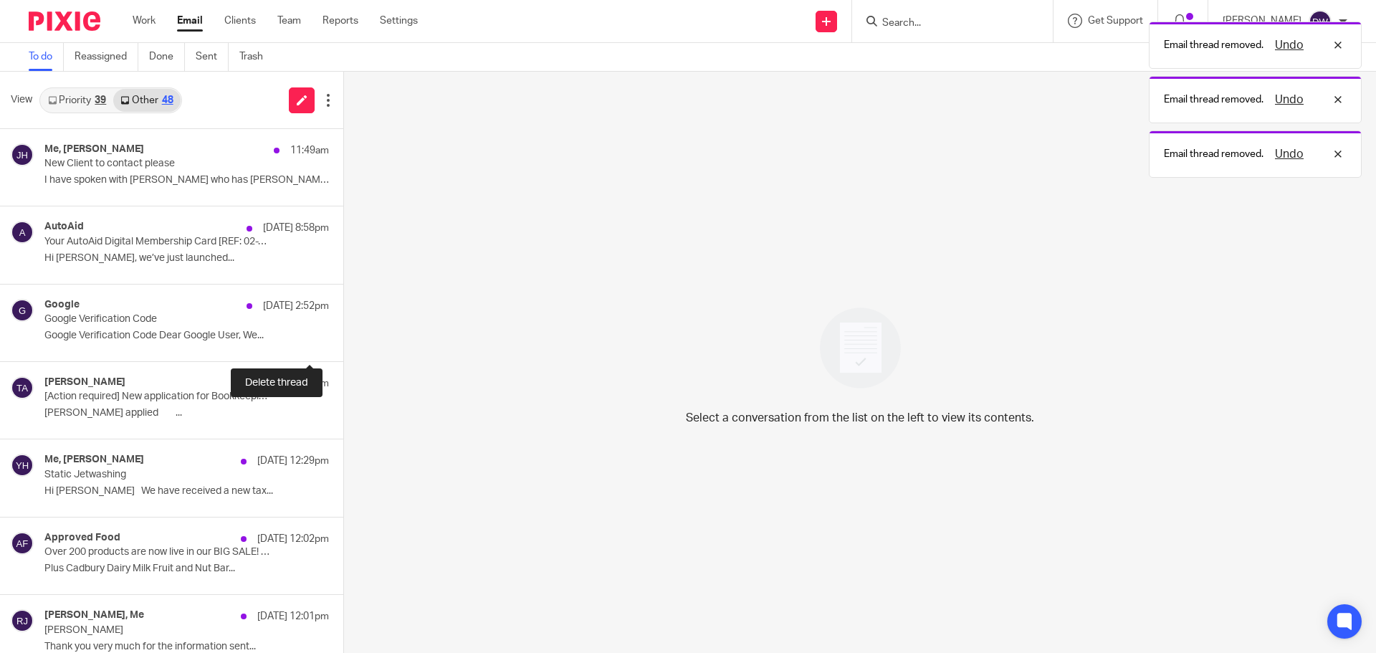
click at [343, 340] on button at bounding box center [348, 342] width 11 height 38
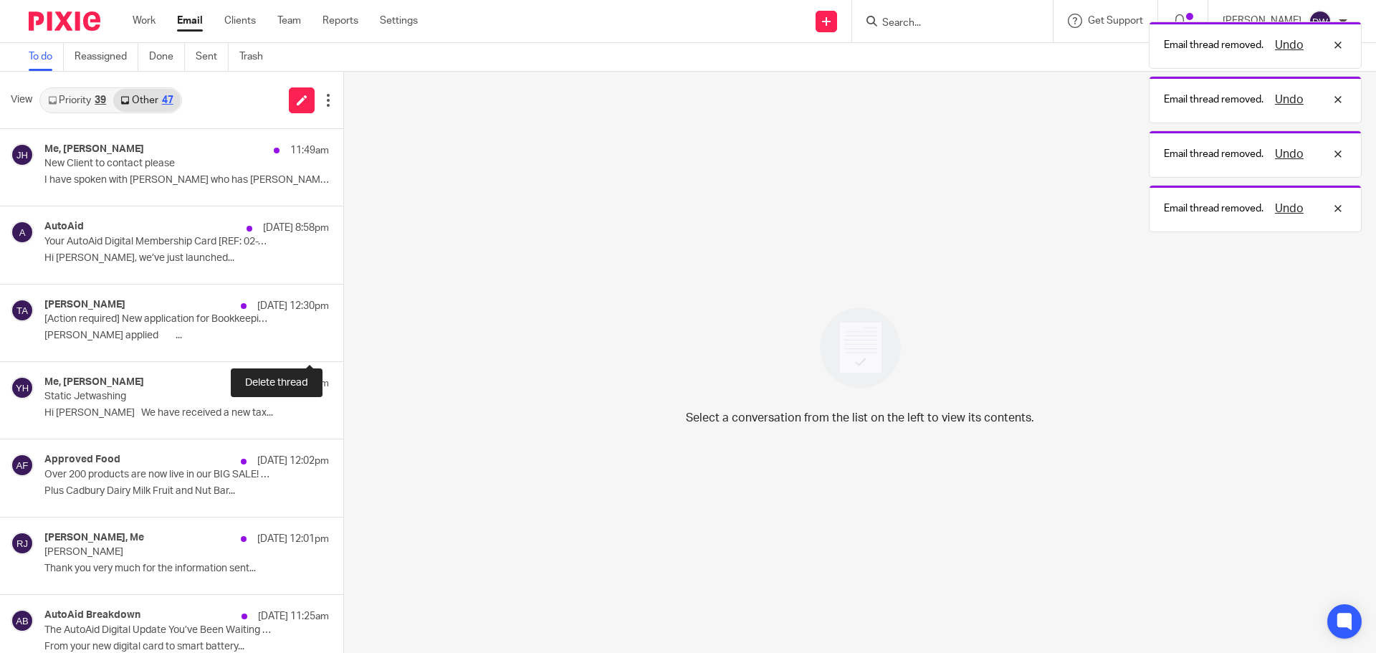
click at [343, 340] on button at bounding box center [348, 342] width 11 height 38
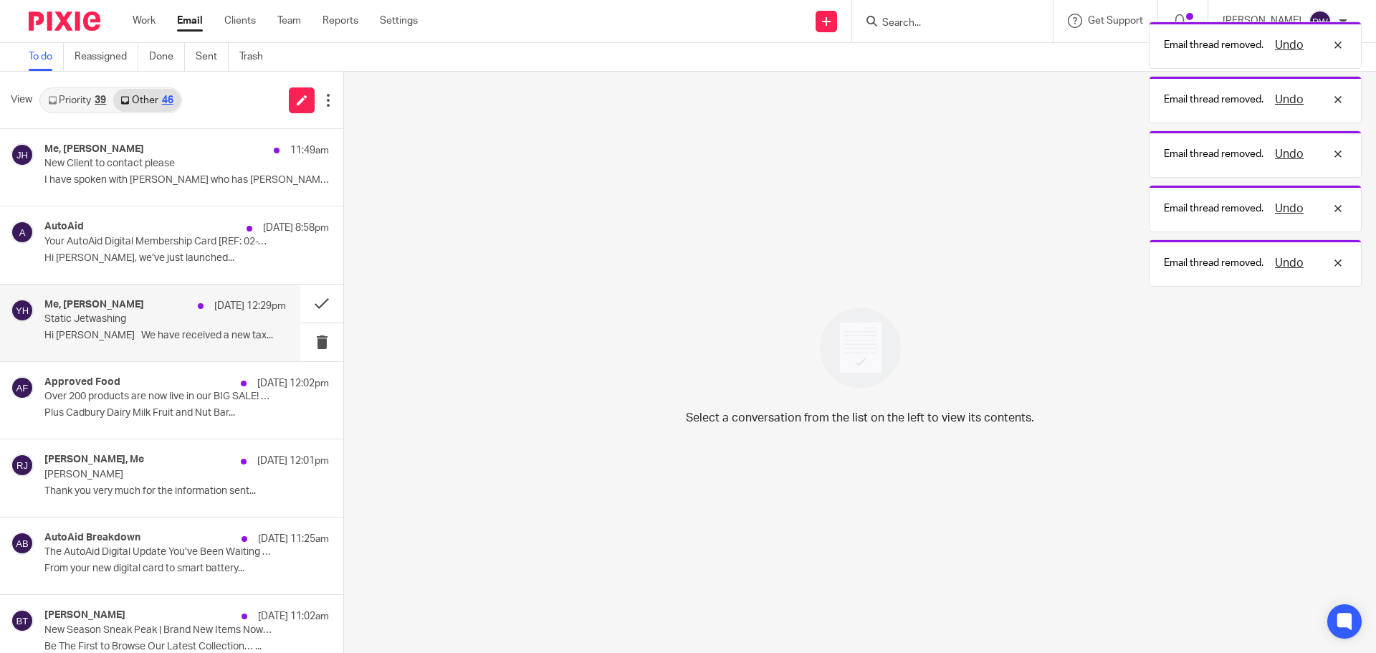
click at [167, 329] on div "Me, Yvonne Hardman 12 Aug 12:29pm Static Jetwashing Hi Dominic We have received…" at bounding box center [164, 323] width 241 height 48
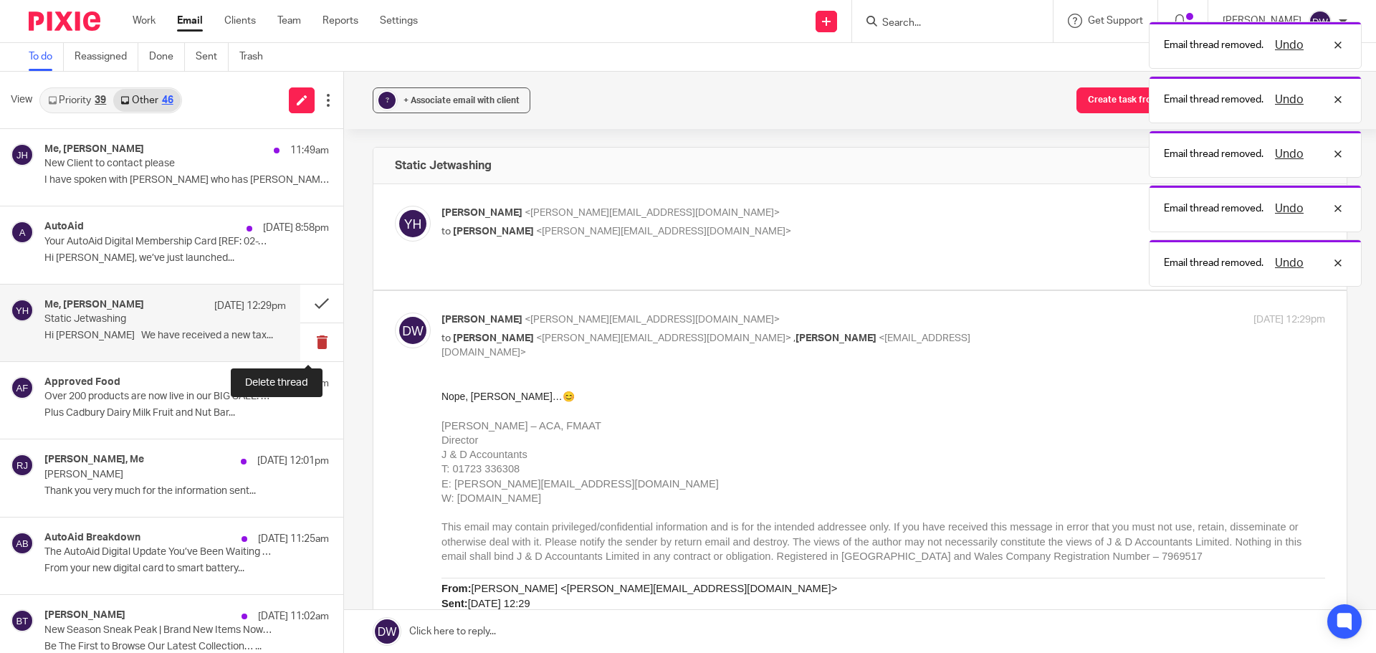
click at [306, 340] on button at bounding box center [321, 342] width 43 height 38
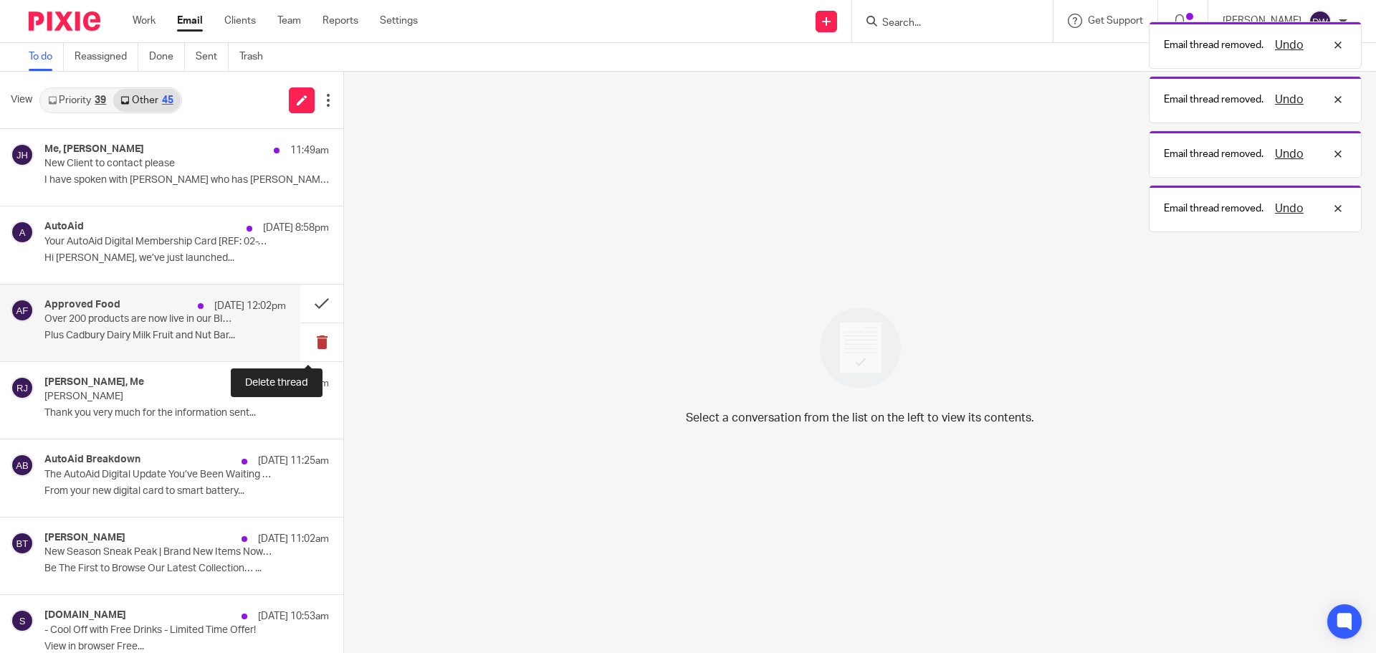
click at [312, 338] on button at bounding box center [321, 342] width 43 height 38
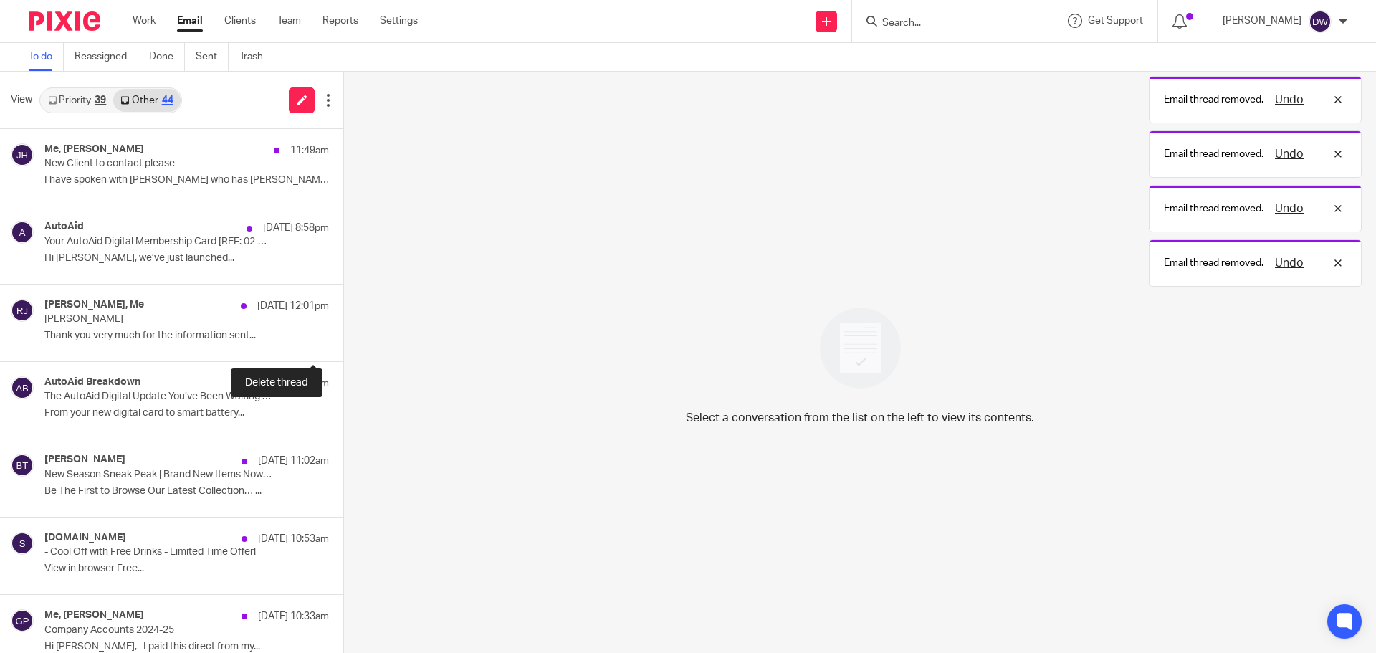
click at [343, 338] on button at bounding box center [348, 342] width 11 height 38
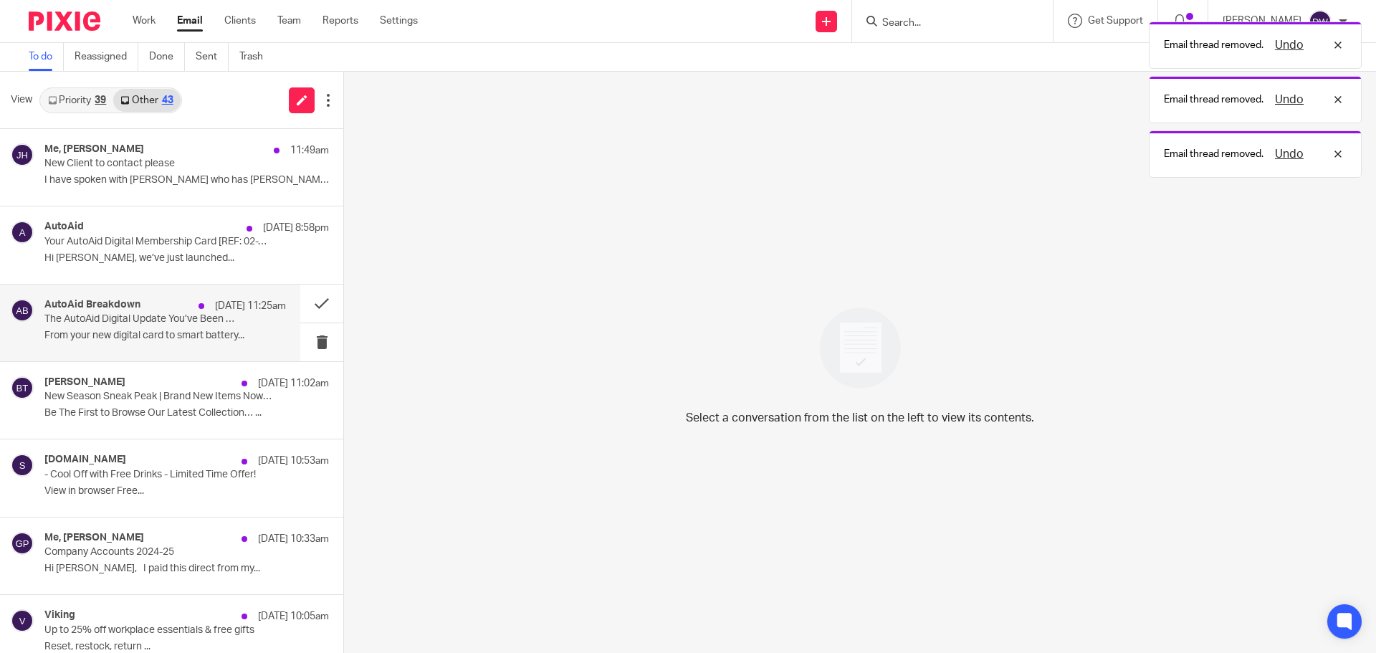
click at [216, 327] on div "AutoAid Breakdown 12 Aug 11:25am The AutoAid Digital Update You’ve Been Waiting…" at bounding box center [164, 323] width 241 height 48
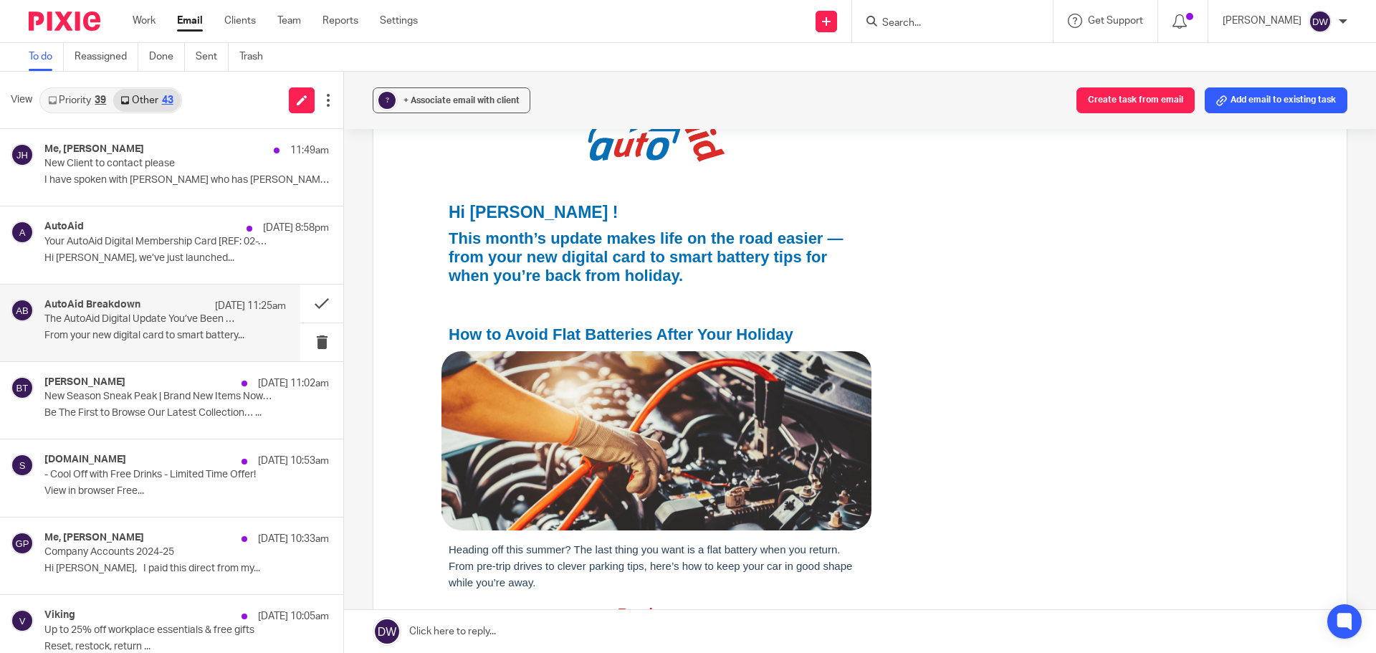
scroll to position [72, 0]
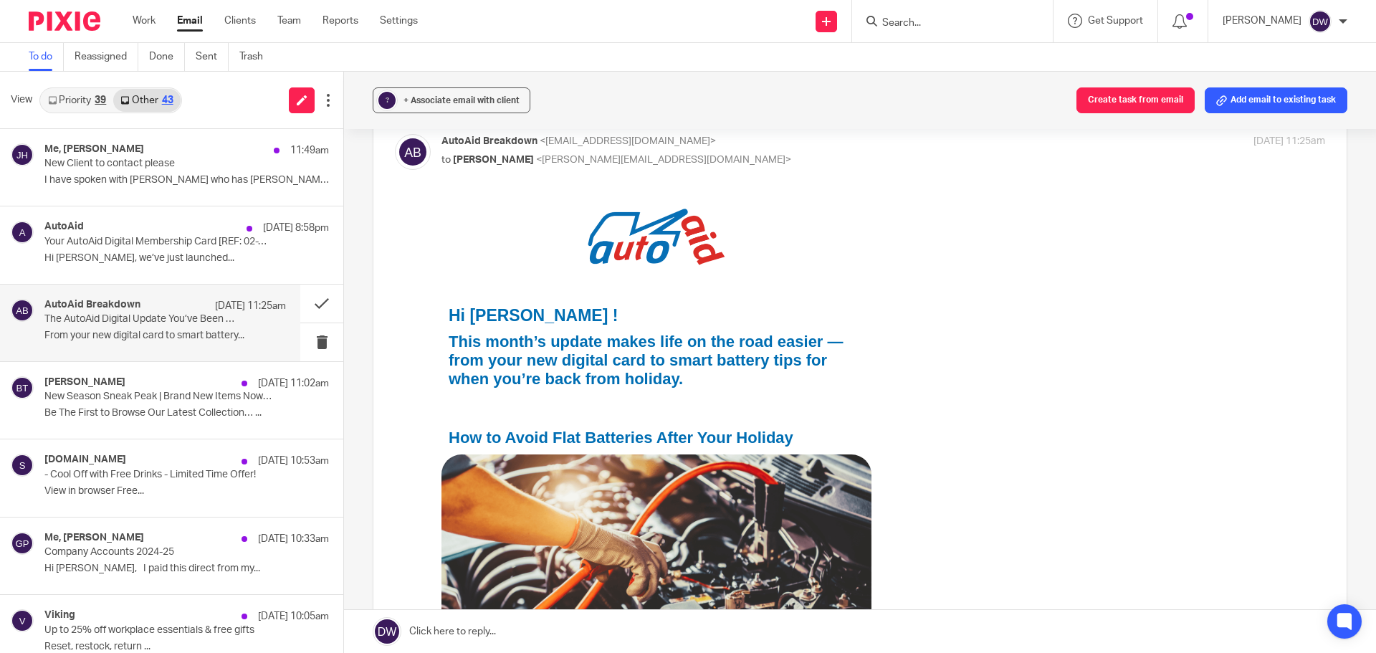
click at [572, 358] on strong "This month’s update makes life on the road easier — from your new digital card …" at bounding box center [646, 360] width 395 height 55
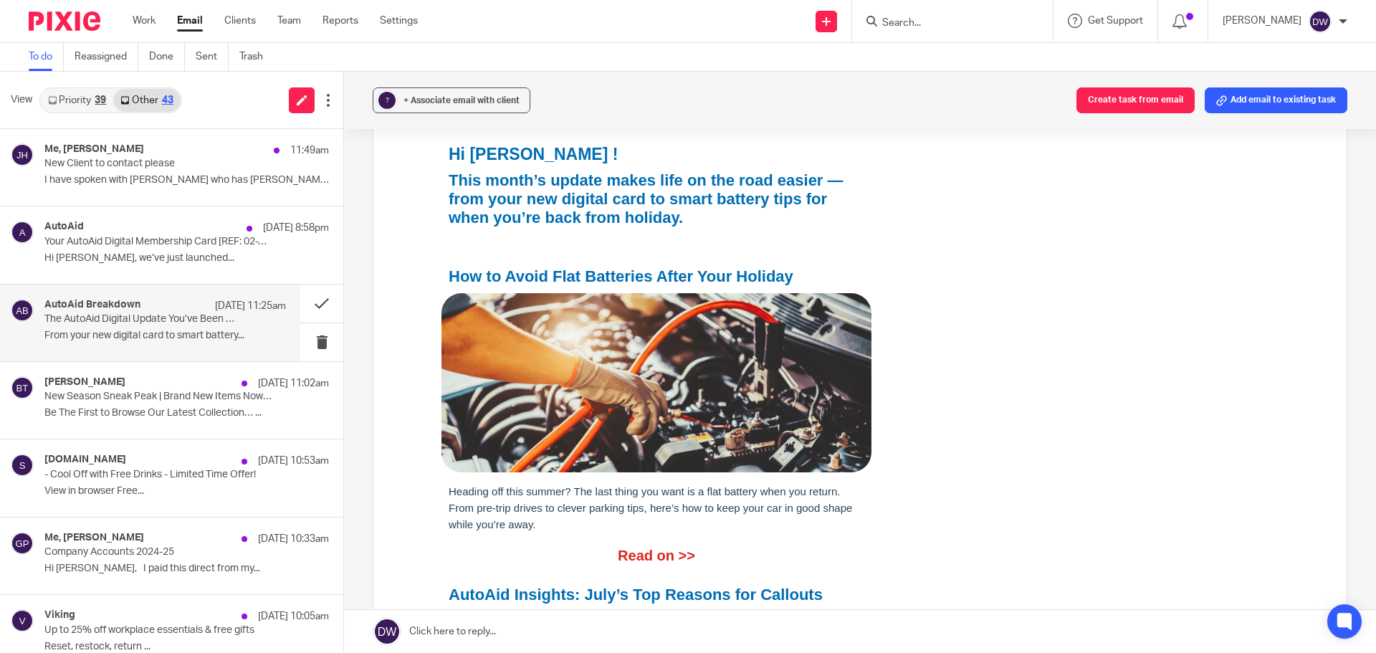
scroll to position [573, 0]
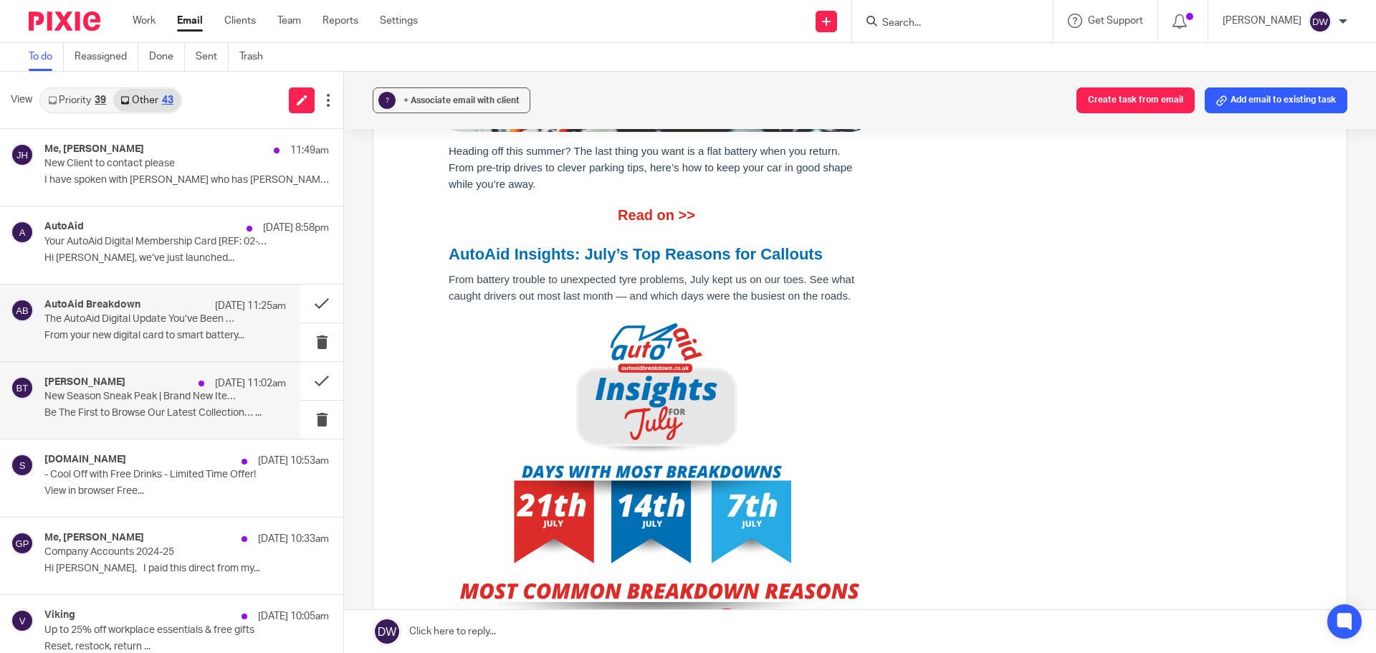
click at [148, 396] on p "New Season Sneak Peak | Brand New Items Now Available" at bounding box center [140, 397] width 193 height 12
click at [312, 414] on button at bounding box center [321, 420] width 43 height 38
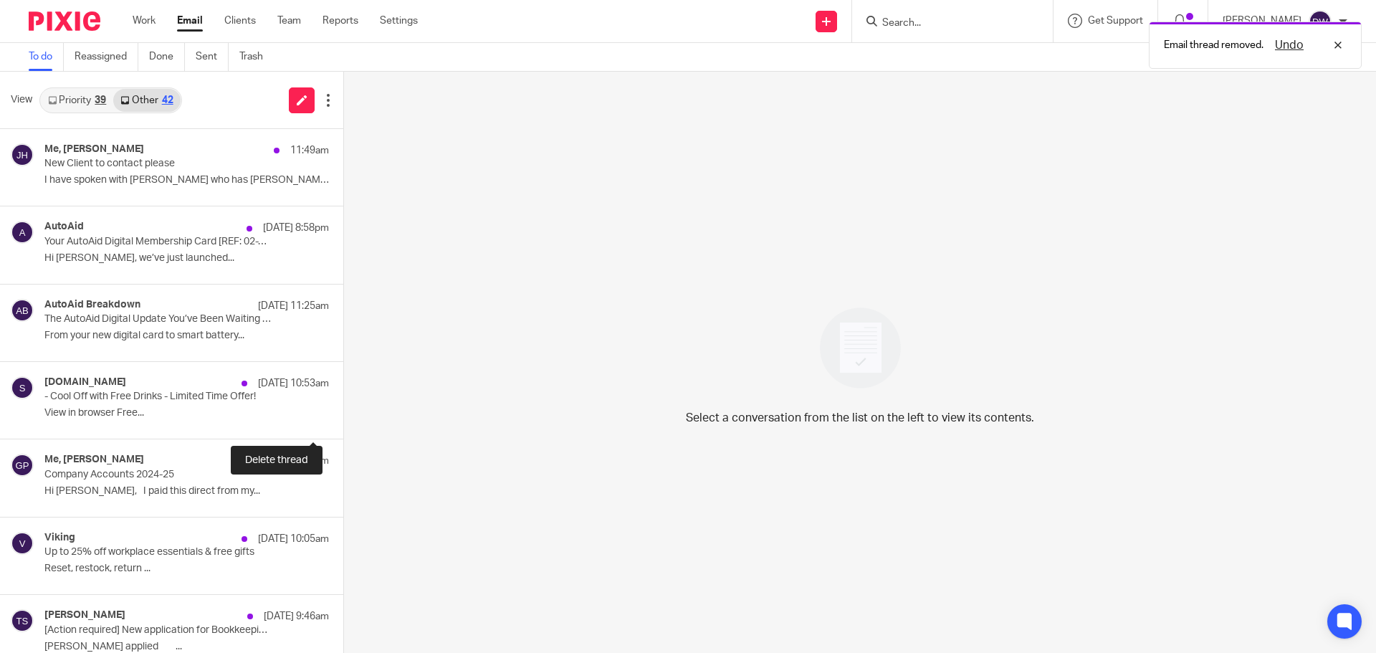
click at [343, 414] on button at bounding box center [348, 420] width 11 height 38
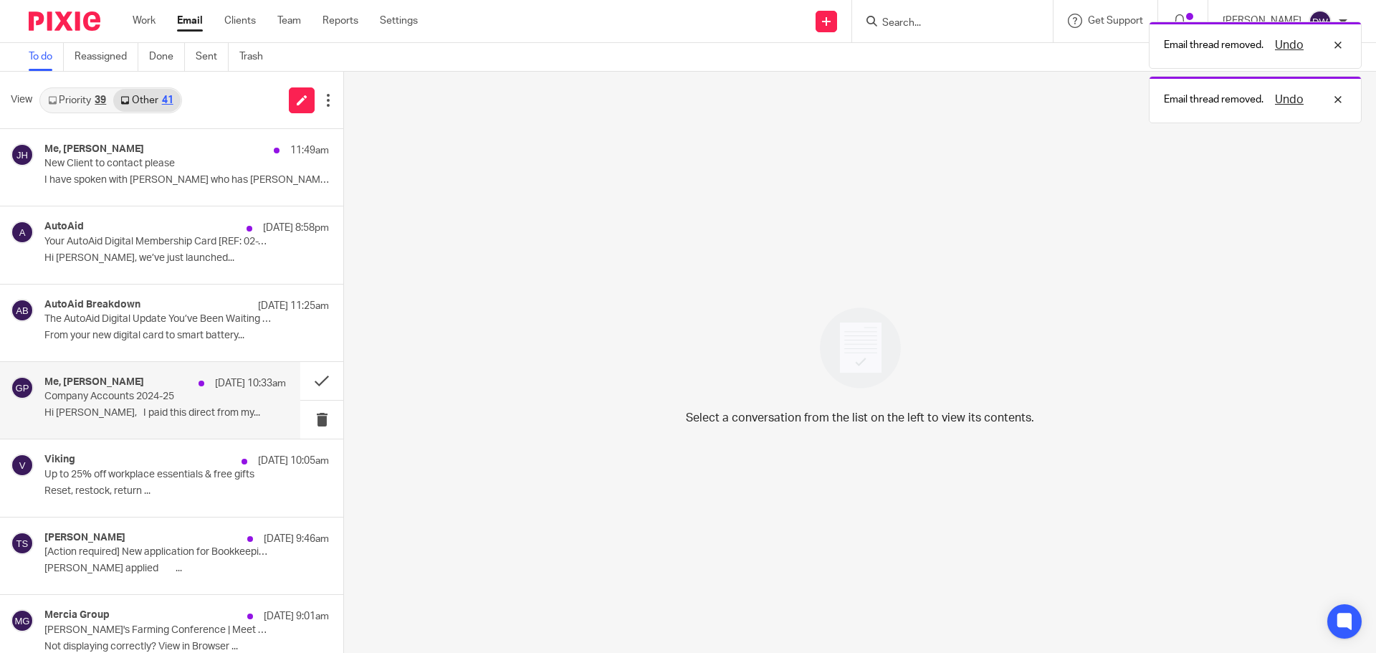
click at [205, 407] on p "Hi Dom, I paid this direct from my..." at bounding box center [164, 413] width 241 height 12
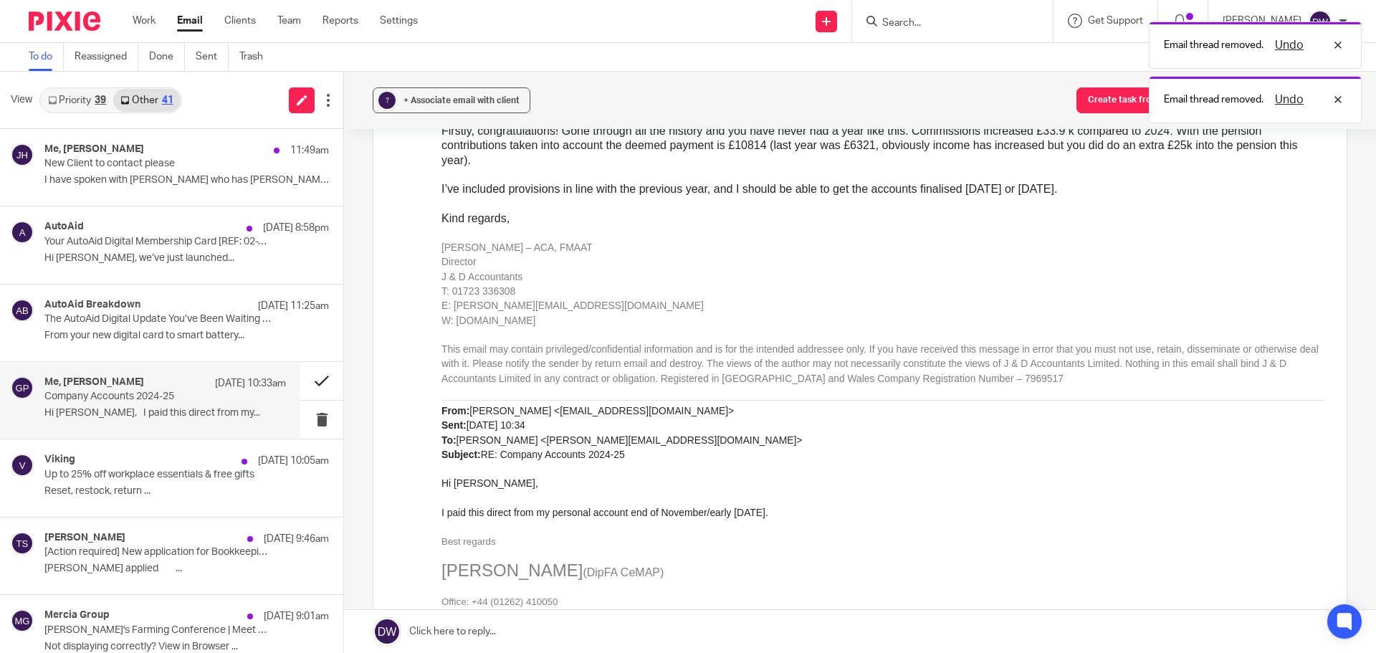
scroll to position [0, 0]
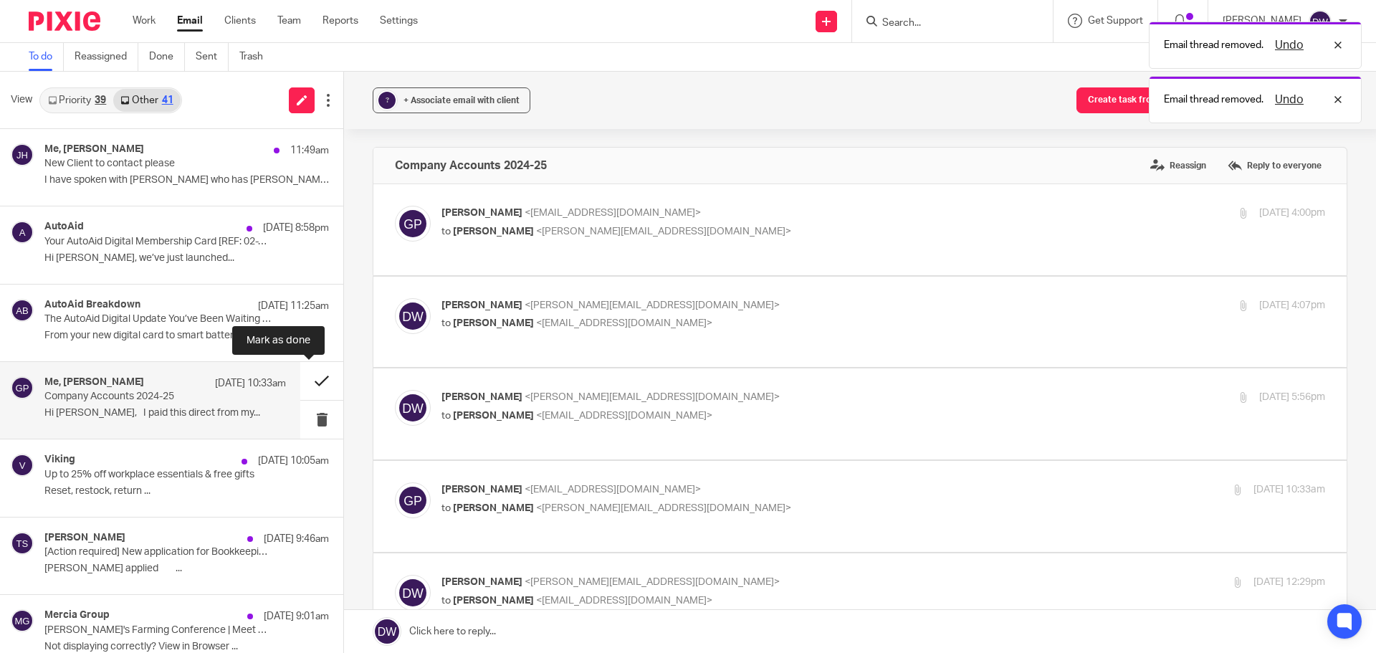
click at [303, 381] on button at bounding box center [321, 381] width 43 height 38
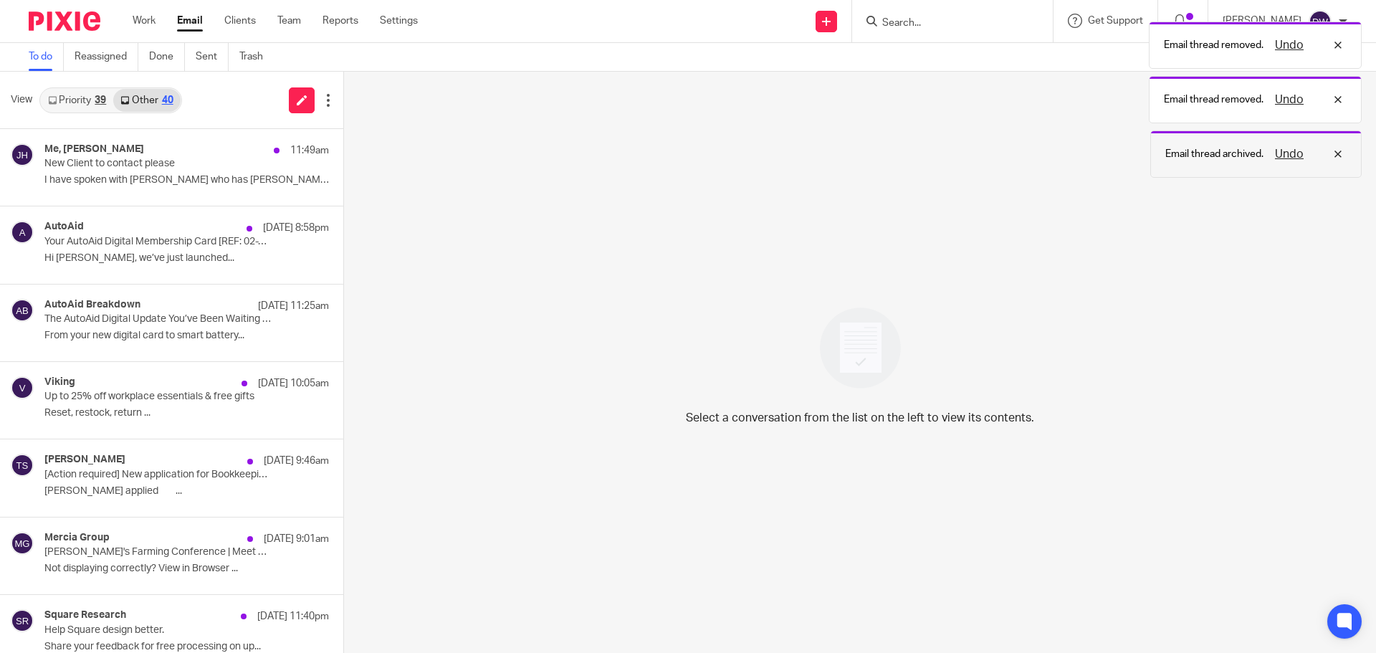
click at [1283, 154] on button "Undo" at bounding box center [1289, 153] width 37 height 17
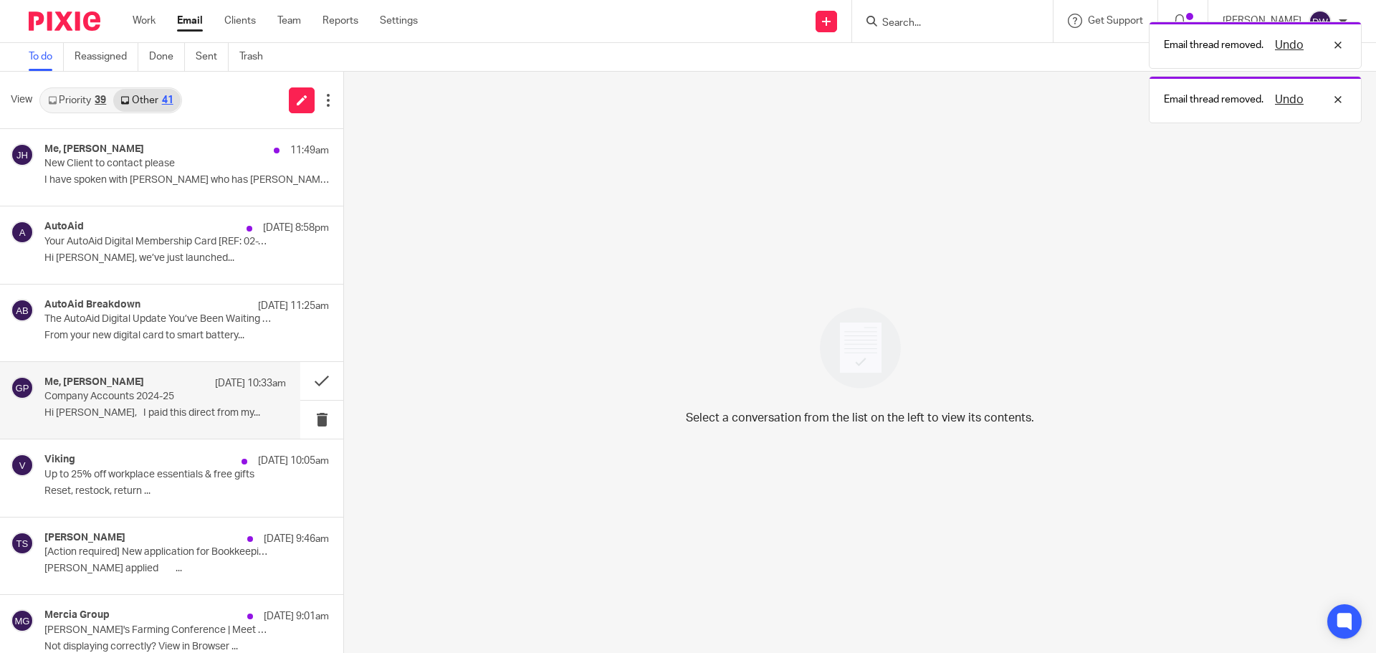
click at [198, 396] on p "Company Accounts 2024-25" at bounding box center [140, 397] width 193 height 12
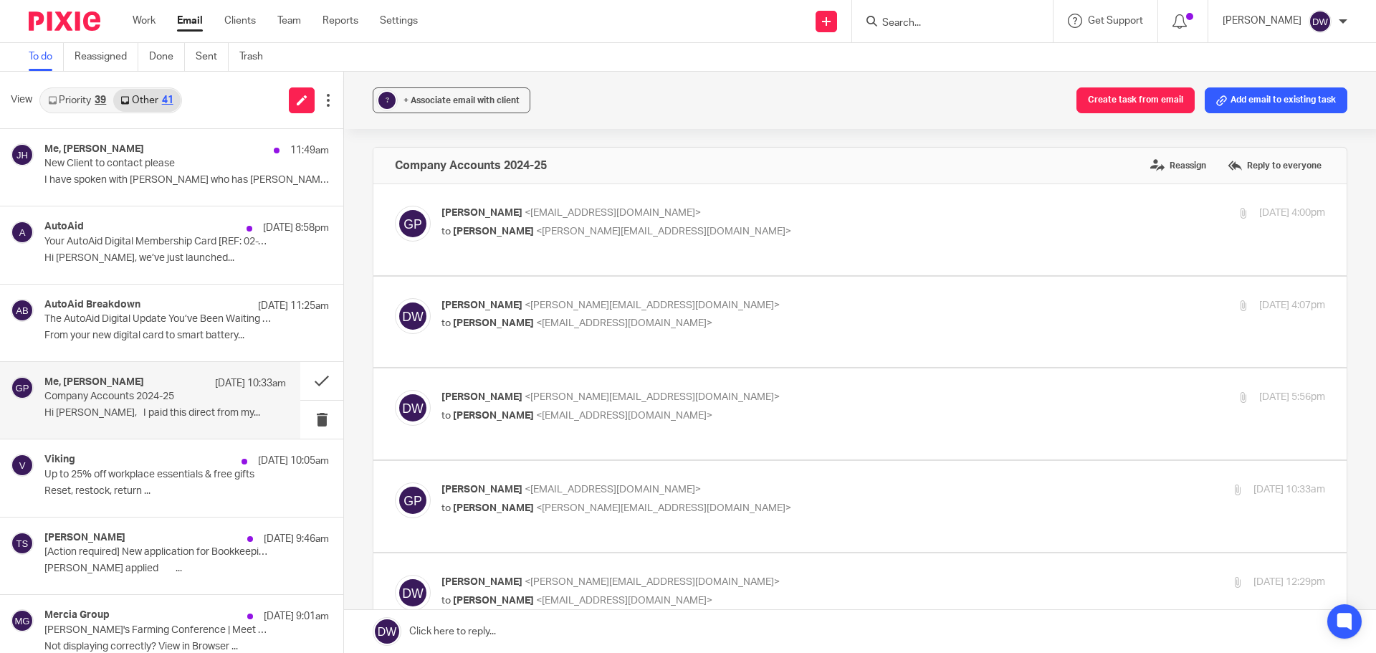
click at [132, 406] on div "Me, Graeme Patterson 12 Aug 10:33am Company Accounts 2024-25 Hi Dom, I paid thi…" at bounding box center [164, 400] width 241 height 48
click at [414, 102] on span "+ Associate email with client" at bounding box center [461, 100] width 116 height 9
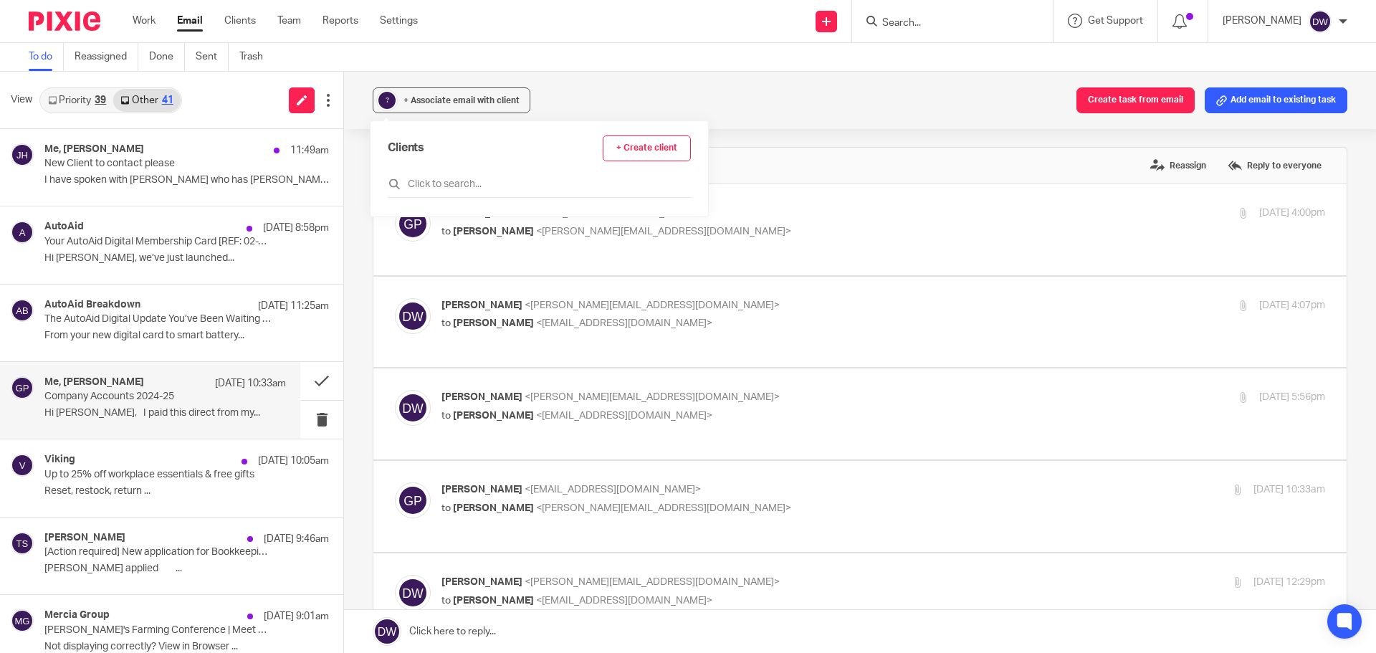
click at [447, 173] on div "Clients + Create client" at bounding box center [539, 166] width 303 height 62
click at [444, 178] on input "text" at bounding box center [539, 184] width 303 height 14
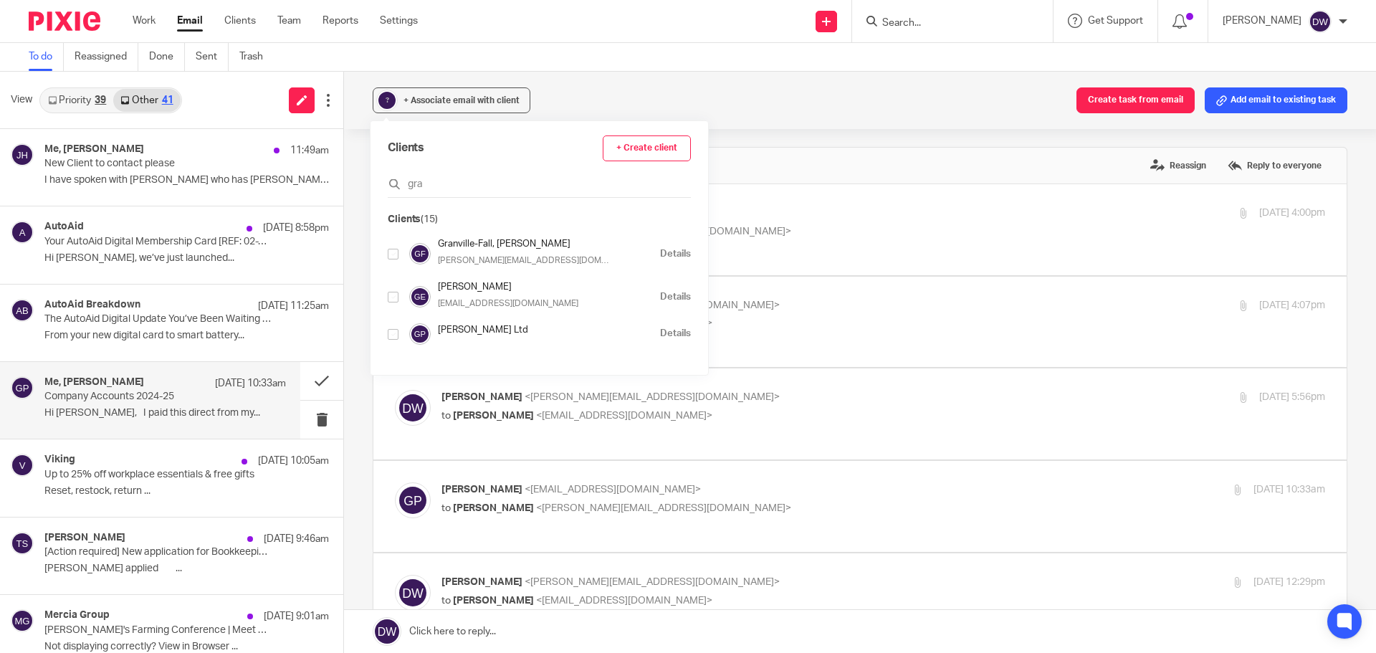
type input "gra"
click at [489, 338] on div "Graeme Patterson Ltd" at bounding box center [549, 333] width 222 height 21
click at [391, 333] on input "checkbox" at bounding box center [393, 334] width 11 height 11
checkbox input "true"
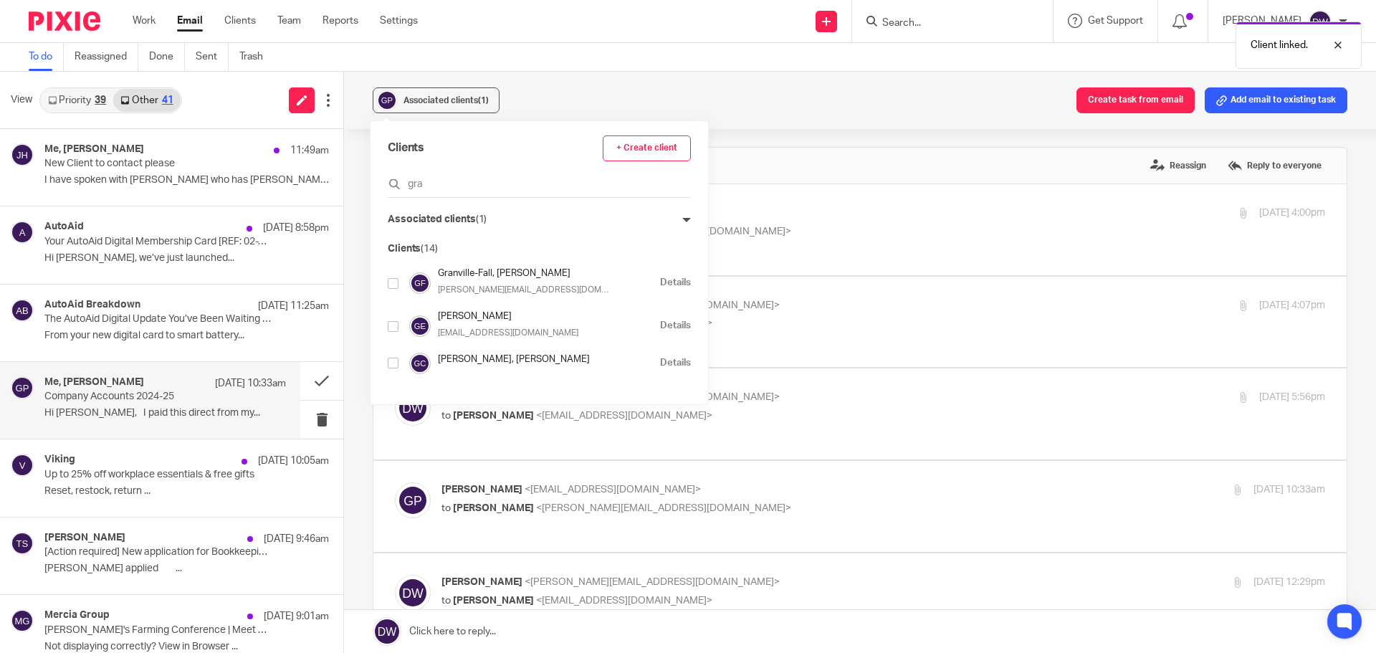
click at [816, 215] on p "Graeme Patterson <graeme@profmltd.co.uk>" at bounding box center [735, 213] width 589 height 15
checkbox input "true"
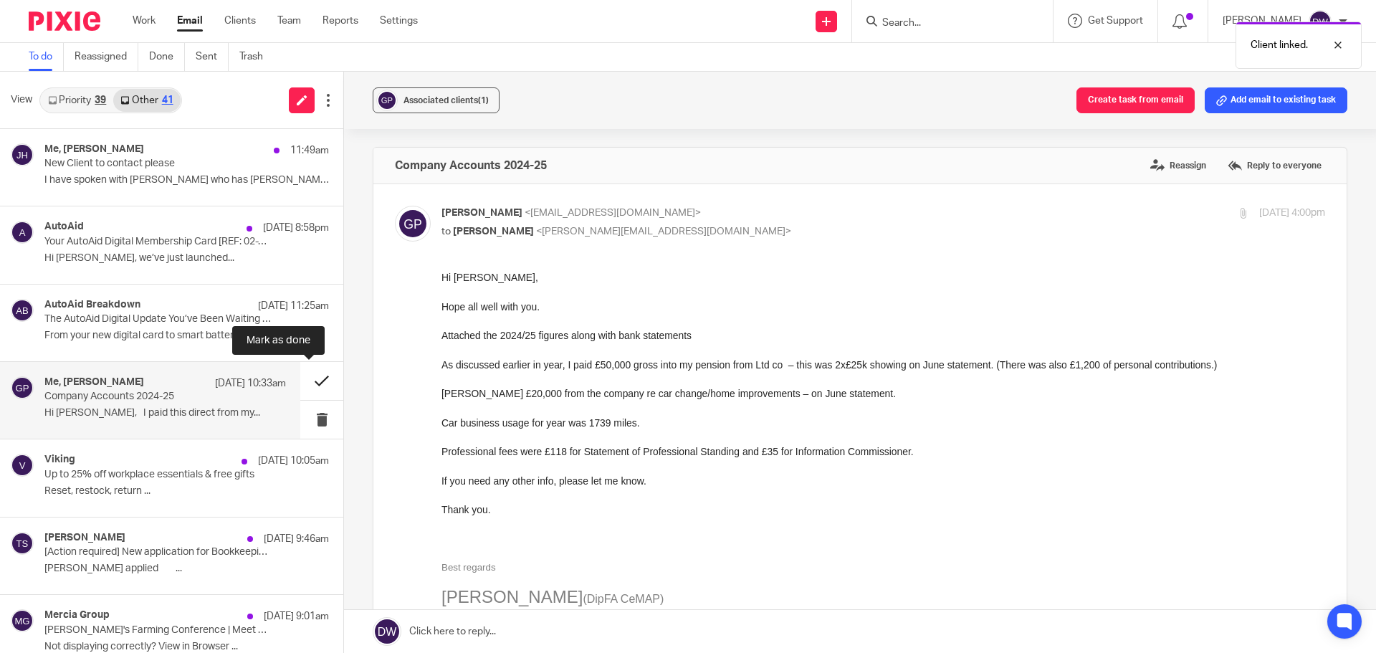
click at [311, 382] on button at bounding box center [321, 381] width 43 height 38
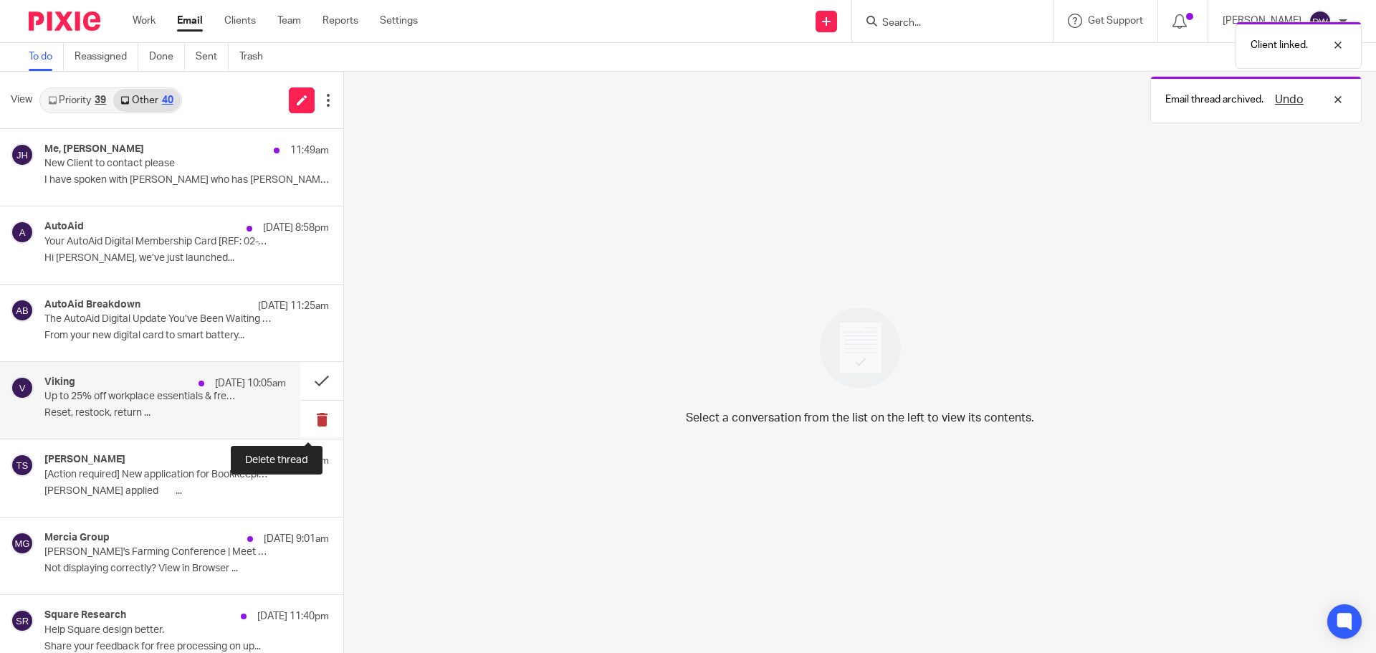
click at [311, 408] on button at bounding box center [321, 420] width 43 height 38
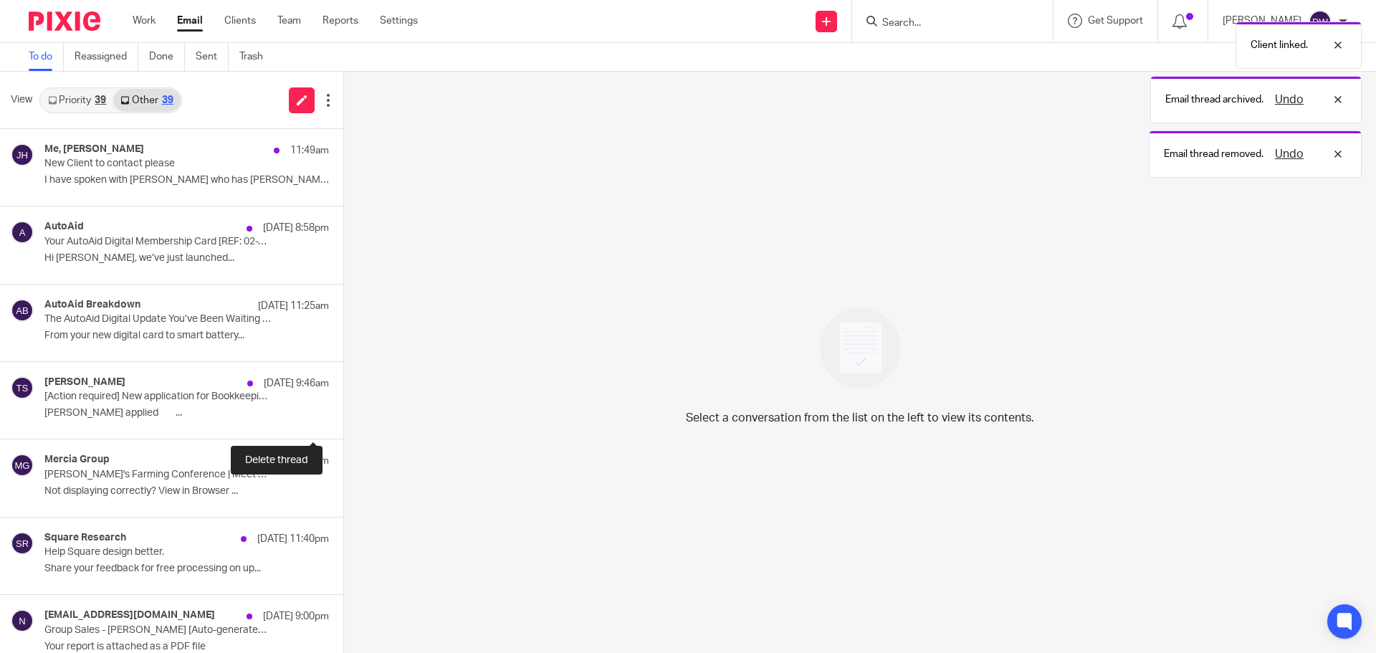
click at [343, 408] on button at bounding box center [348, 420] width 11 height 38
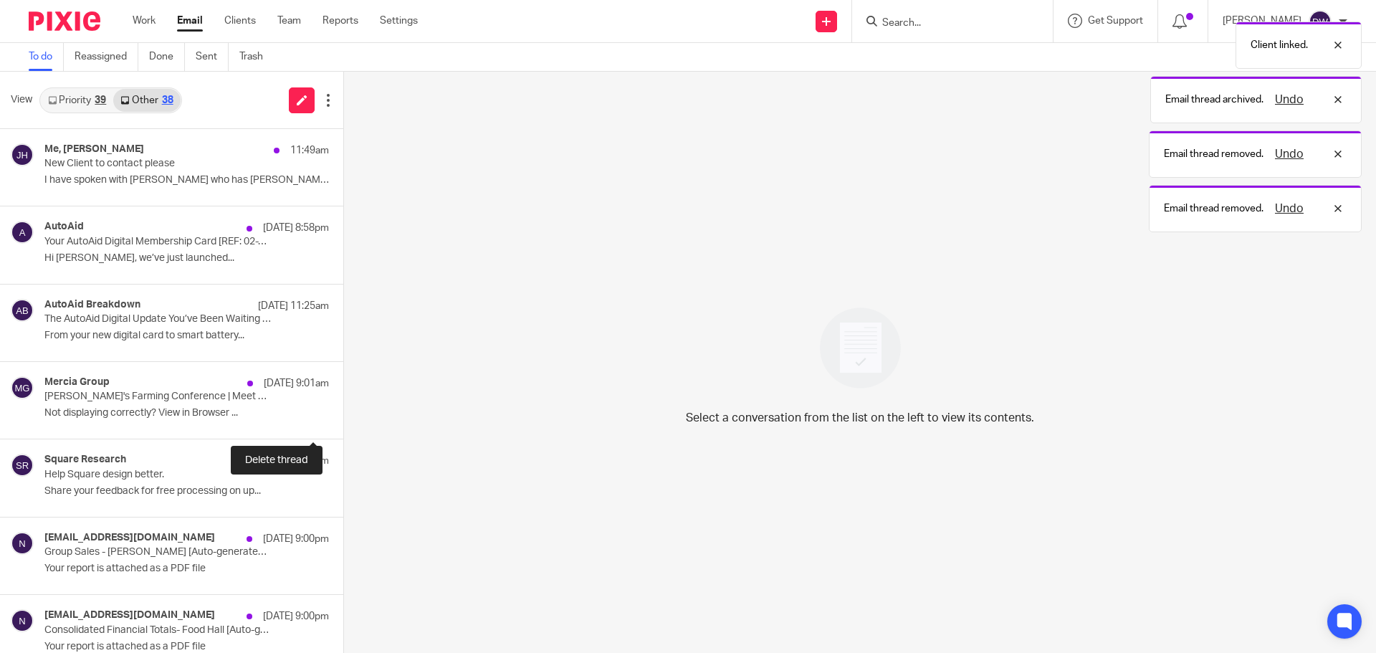
click at [343, 408] on button at bounding box center [348, 420] width 11 height 38
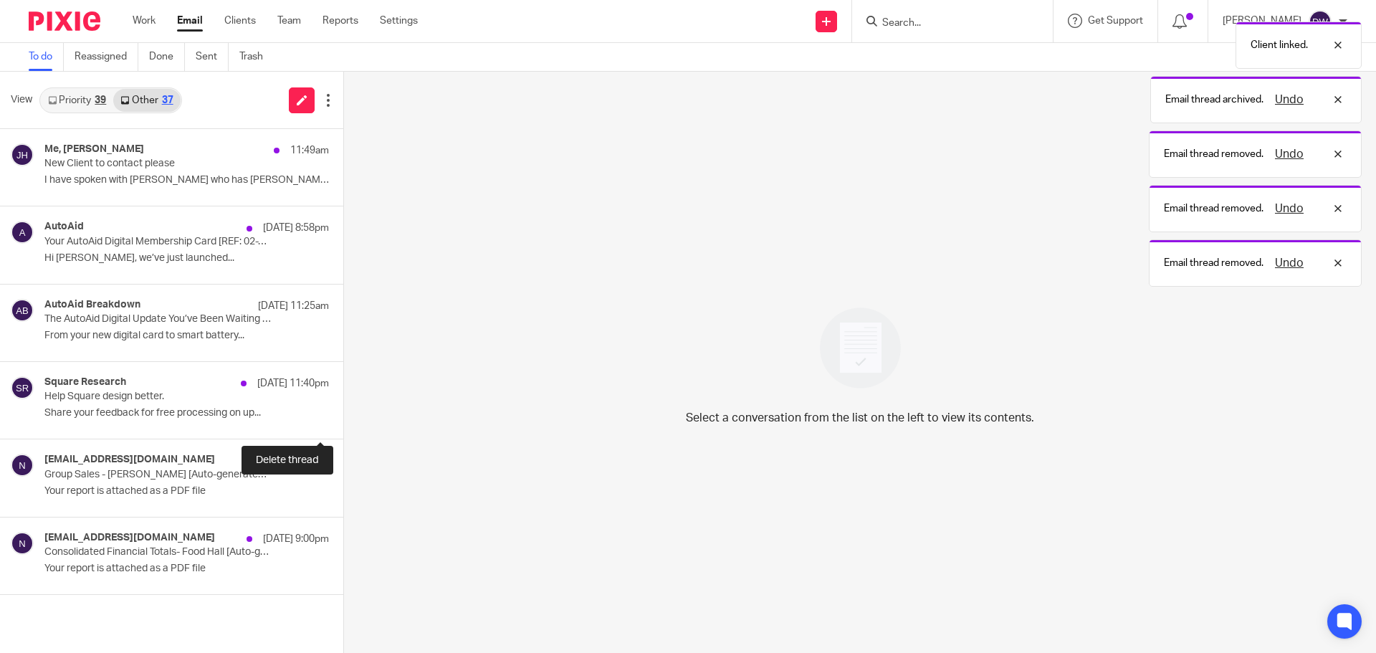
click at [343, 408] on button at bounding box center [348, 420] width 11 height 38
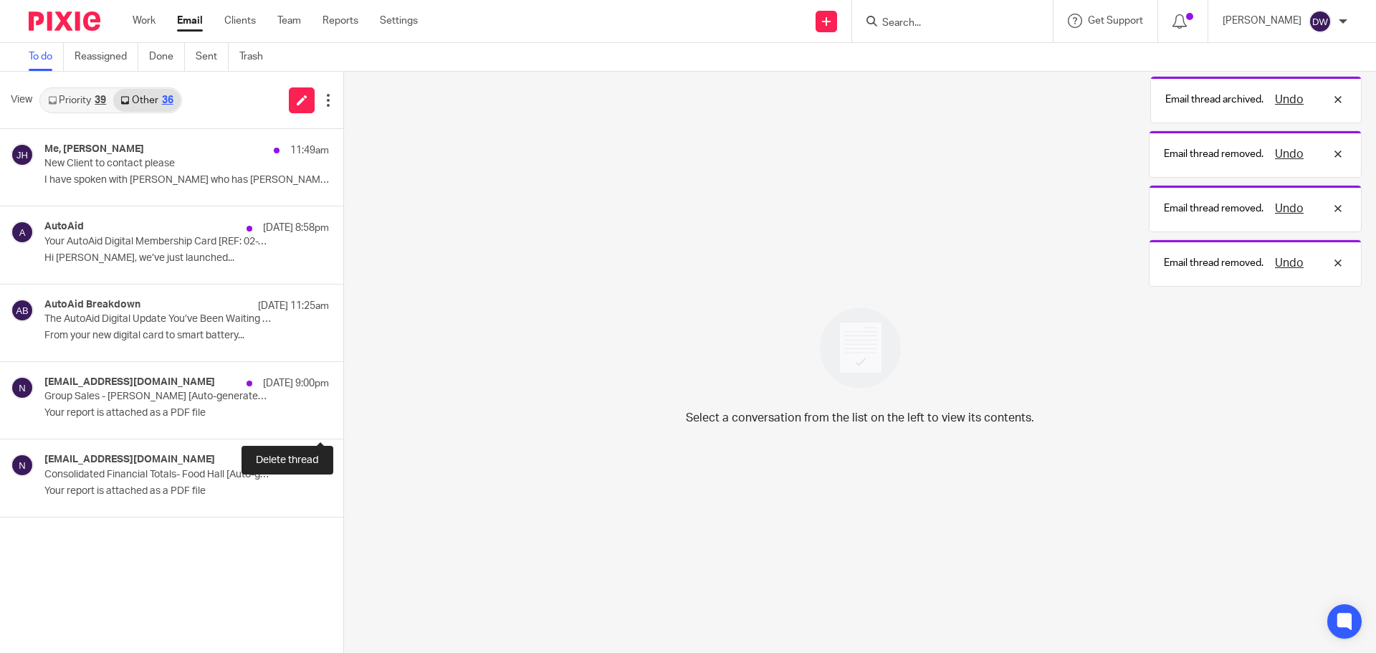
click at [343, 408] on button at bounding box center [348, 420] width 11 height 38
click at [311, 439] on div "no-reply@samtouchoffice.com 11 Aug 9:00pm Consolidated Financial Totals- Food H…" at bounding box center [171, 477] width 343 height 77
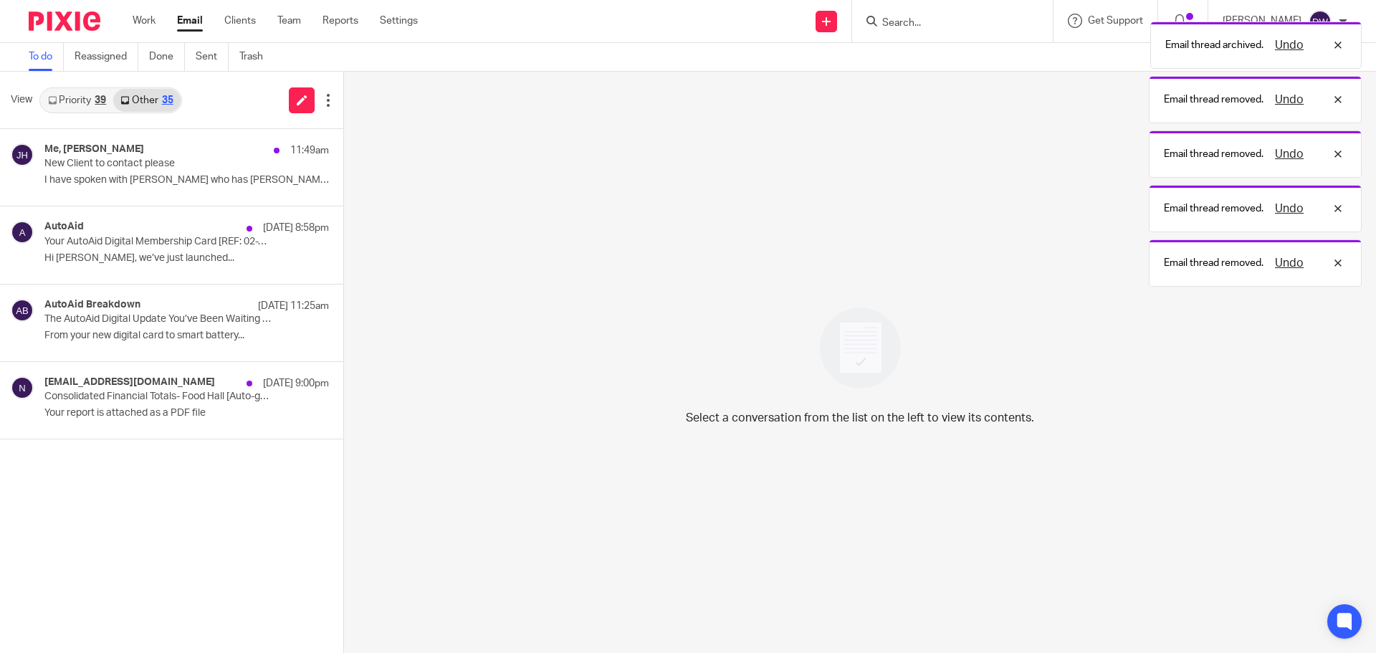
click at [343, 408] on button at bounding box center [348, 420] width 11 height 38
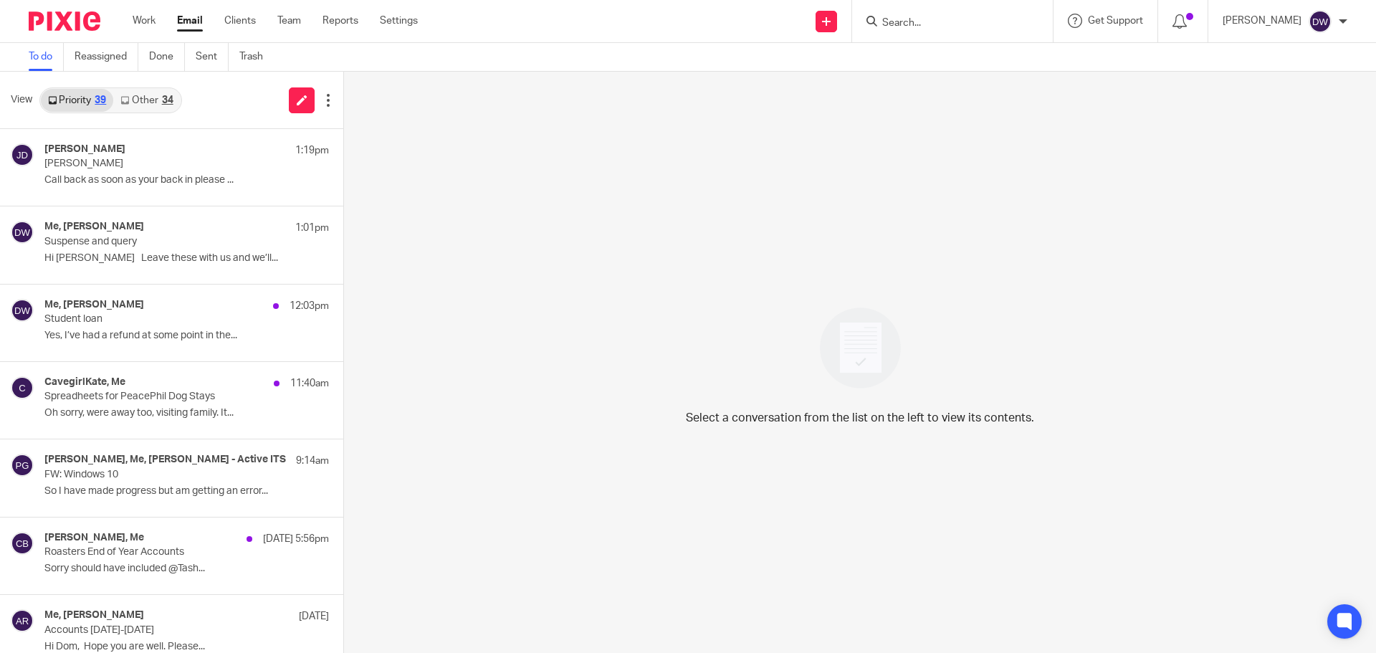
click at [143, 111] on link "Other 34" at bounding box center [146, 100] width 67 height 23
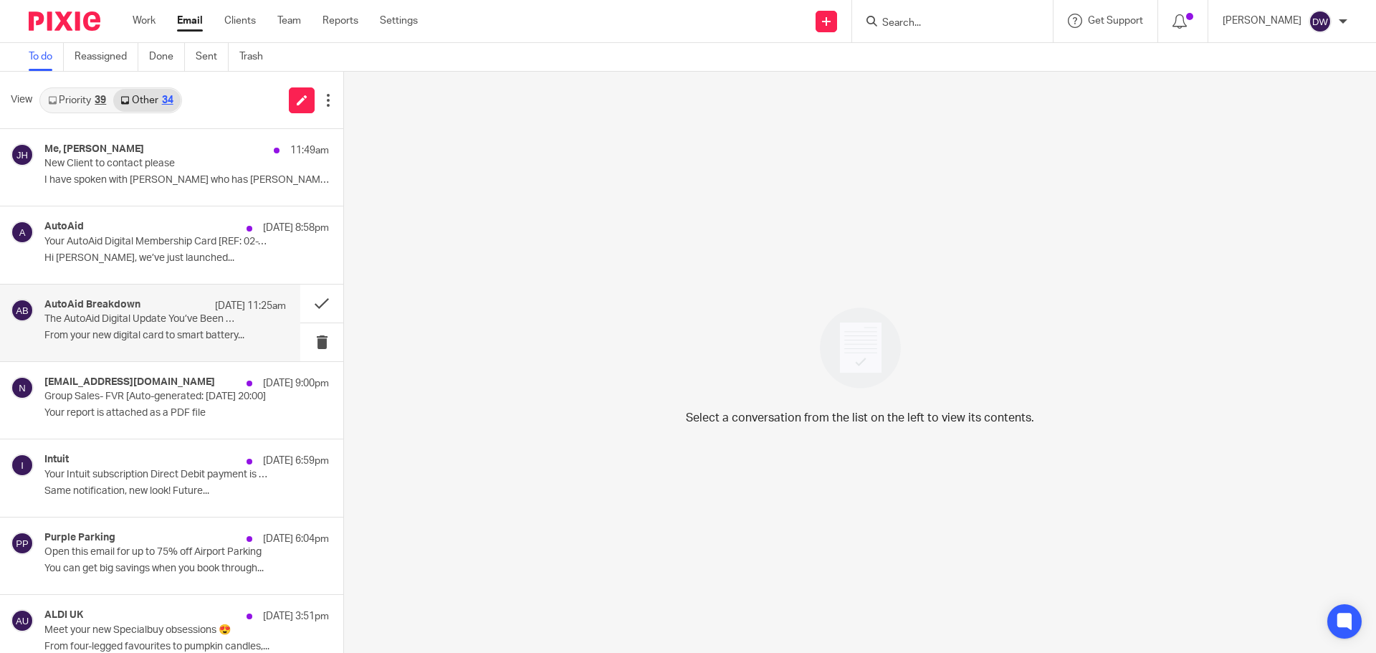
click at [178, 326] on div "AutoAid Breakdown 12 Aug 11:25am The AutoAid Digital Update You’ve Been Waiting…" at bounding box center [164, 323] width 241 height 48
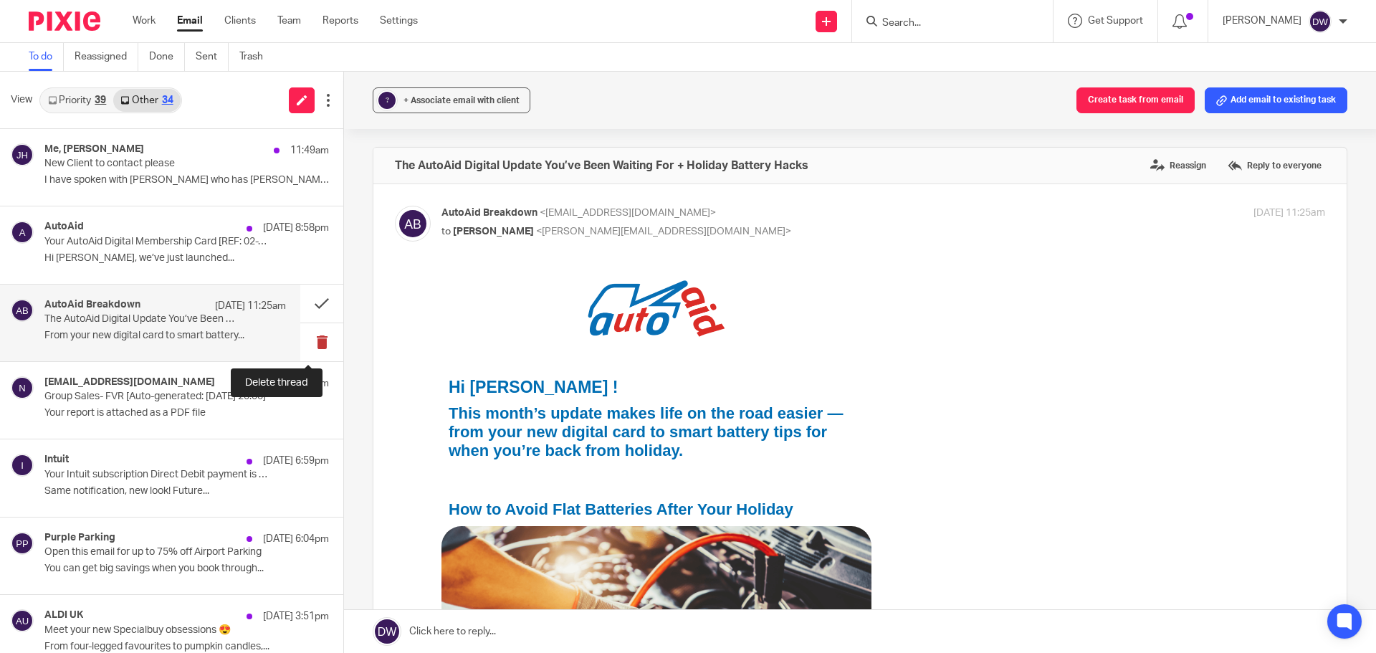
click at [300, 337] on button at bounding box center [321, 342] width 43 height 38
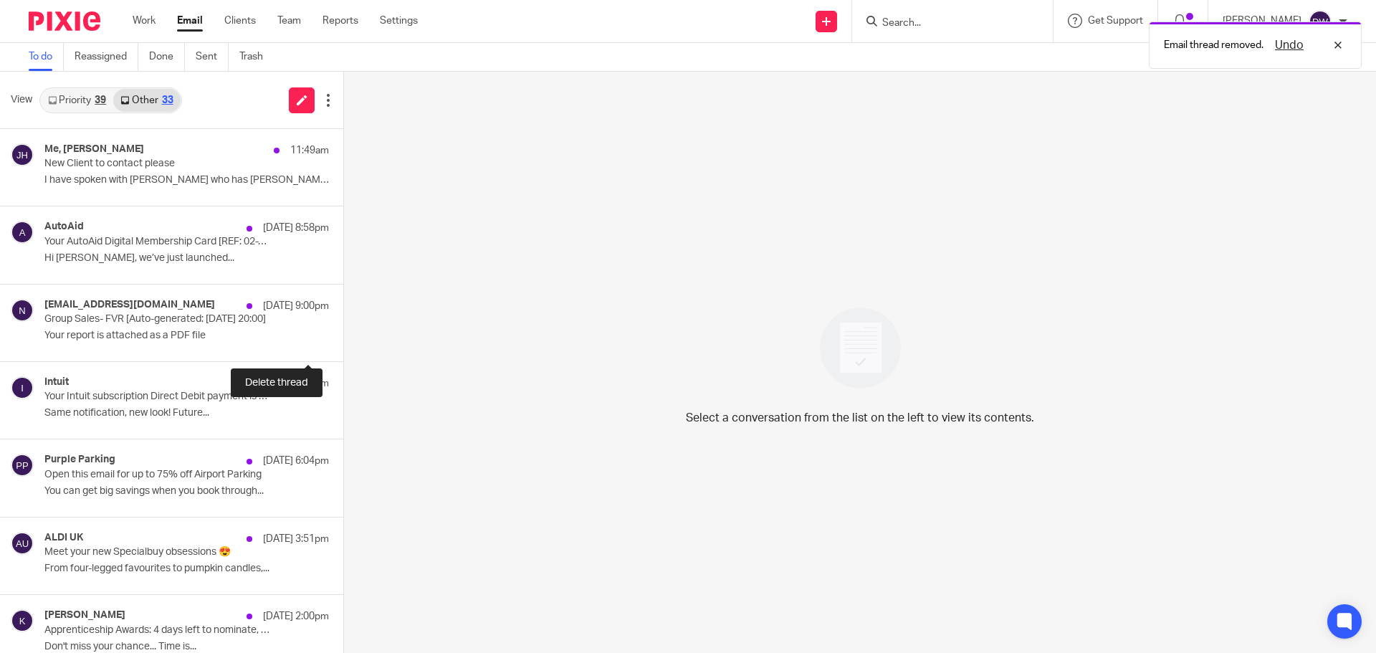
click at [343, 337] on button at bounding box center [348, 342] width 11 height 38
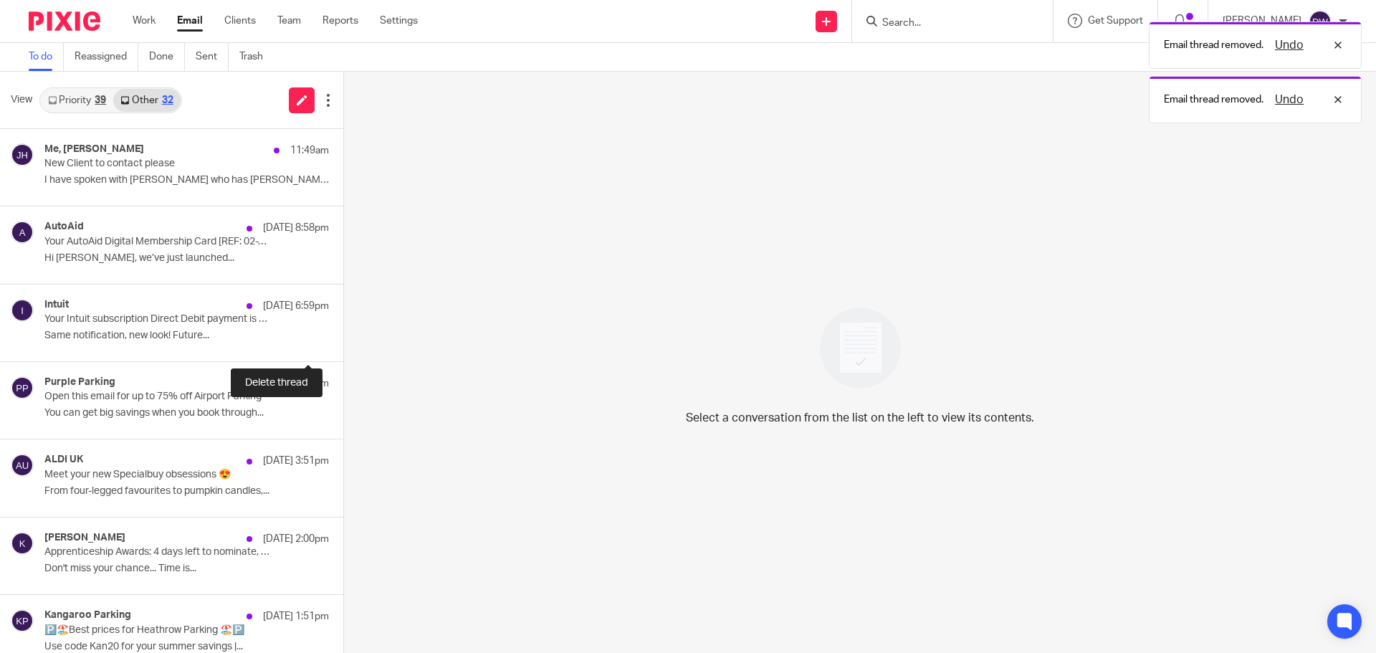
click at [343, 337] on button at bounding box center [348, 342] width 11 height 38
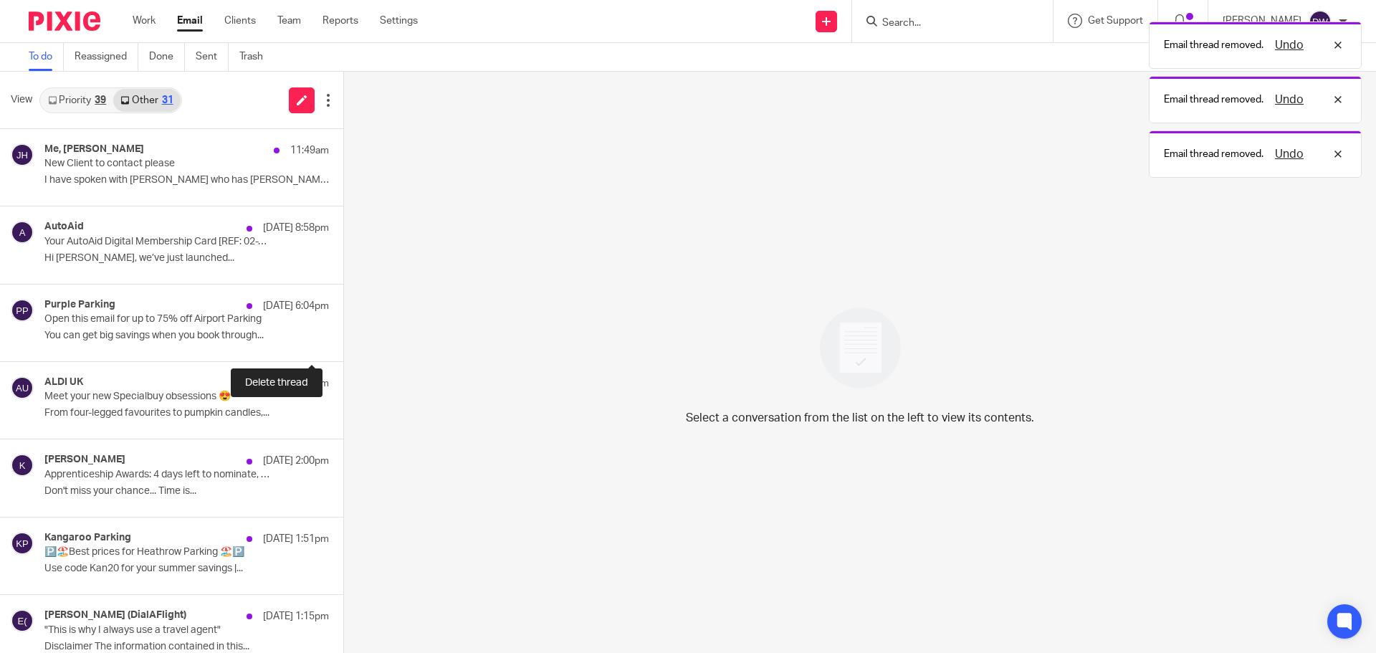
click at [343, 337] on button at bounding box center [348, 342] width 11 height 38
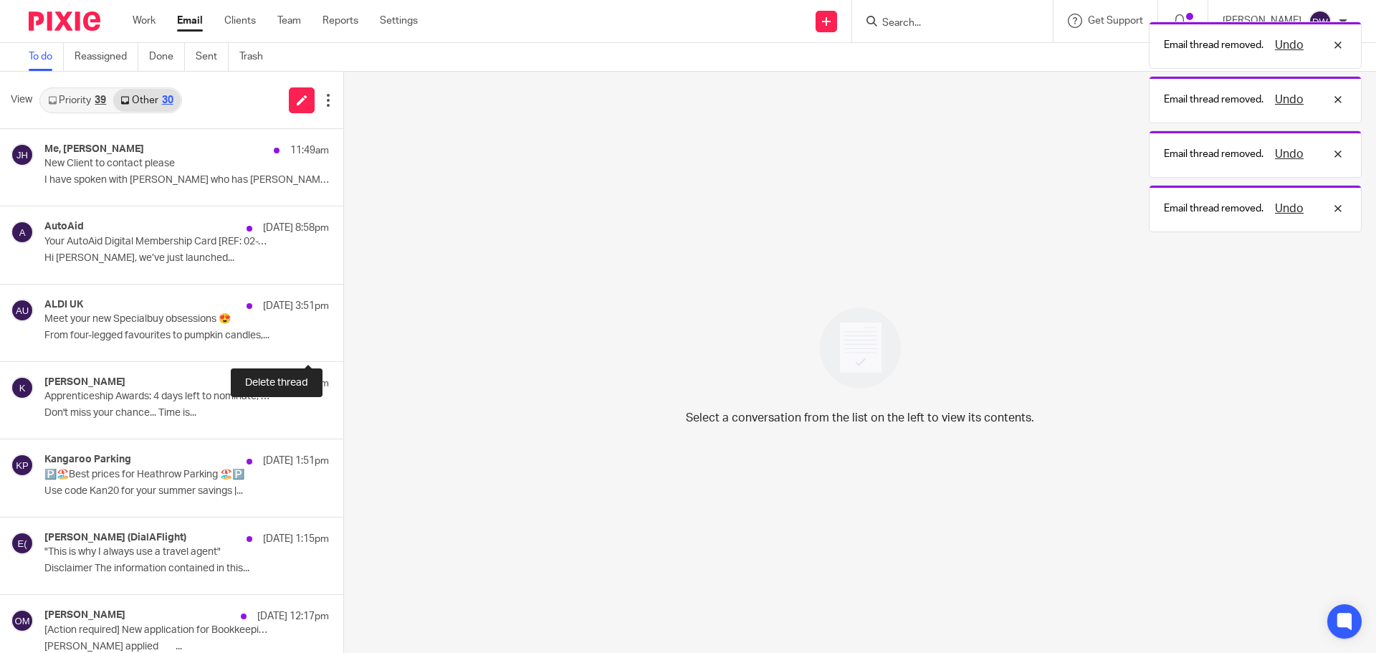
click at [343, 337] on button at bounding box center [348, 342] width 11 height 38
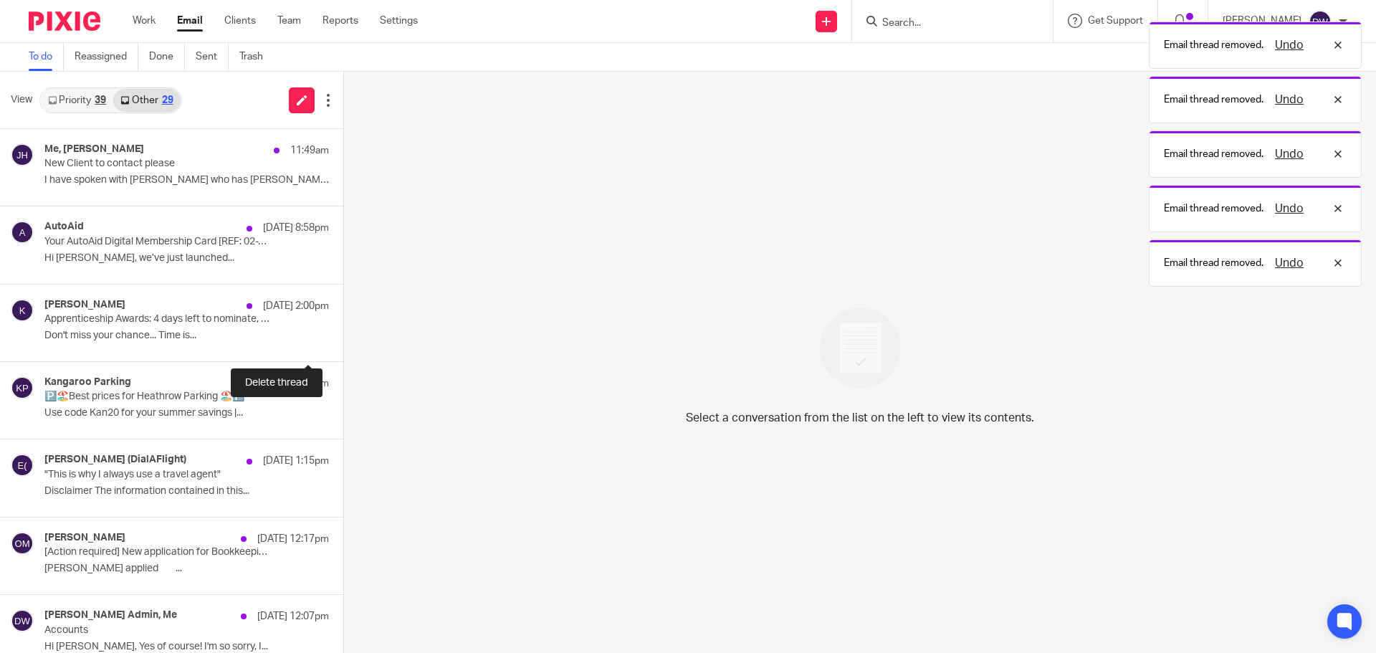
click at [343, 337] on button at bounding box center [348, 342] width 11 height 38
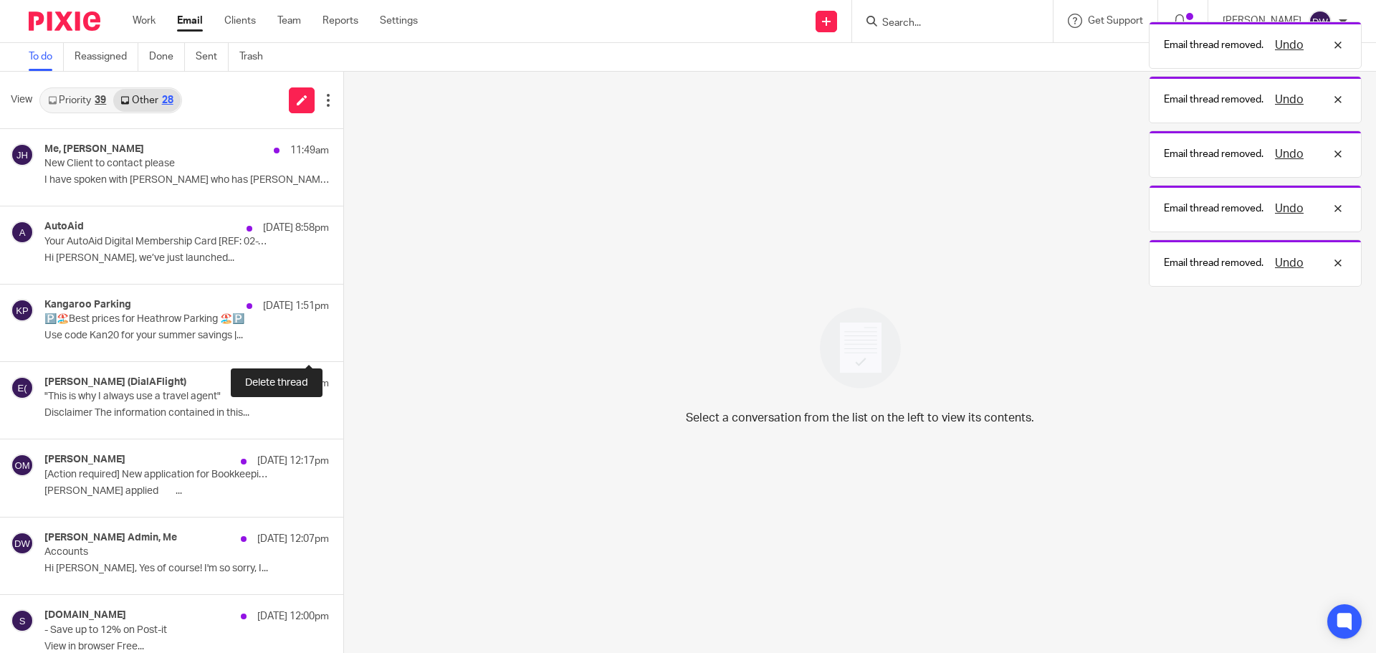
click at [343, 337] on button at bounding box center [348, 342] width 11 height 38
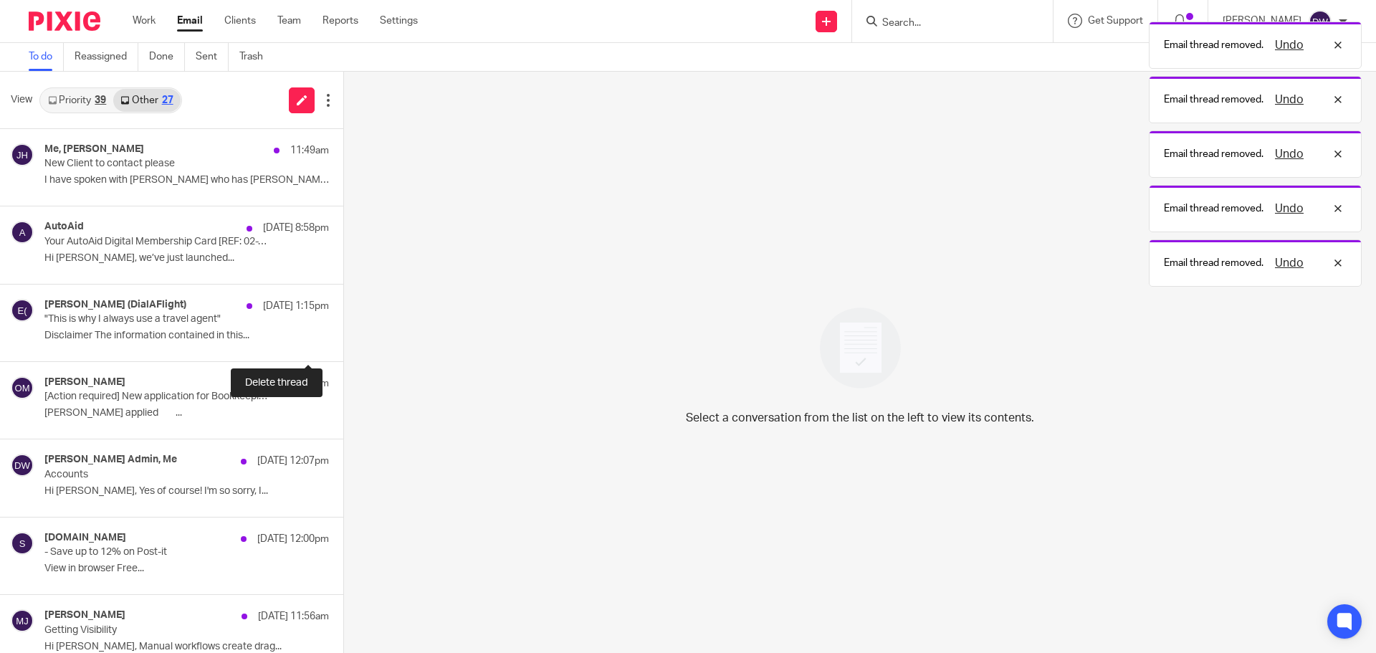
click at [343, 337] on button at bounding box center [348, 342] width 11 height 38
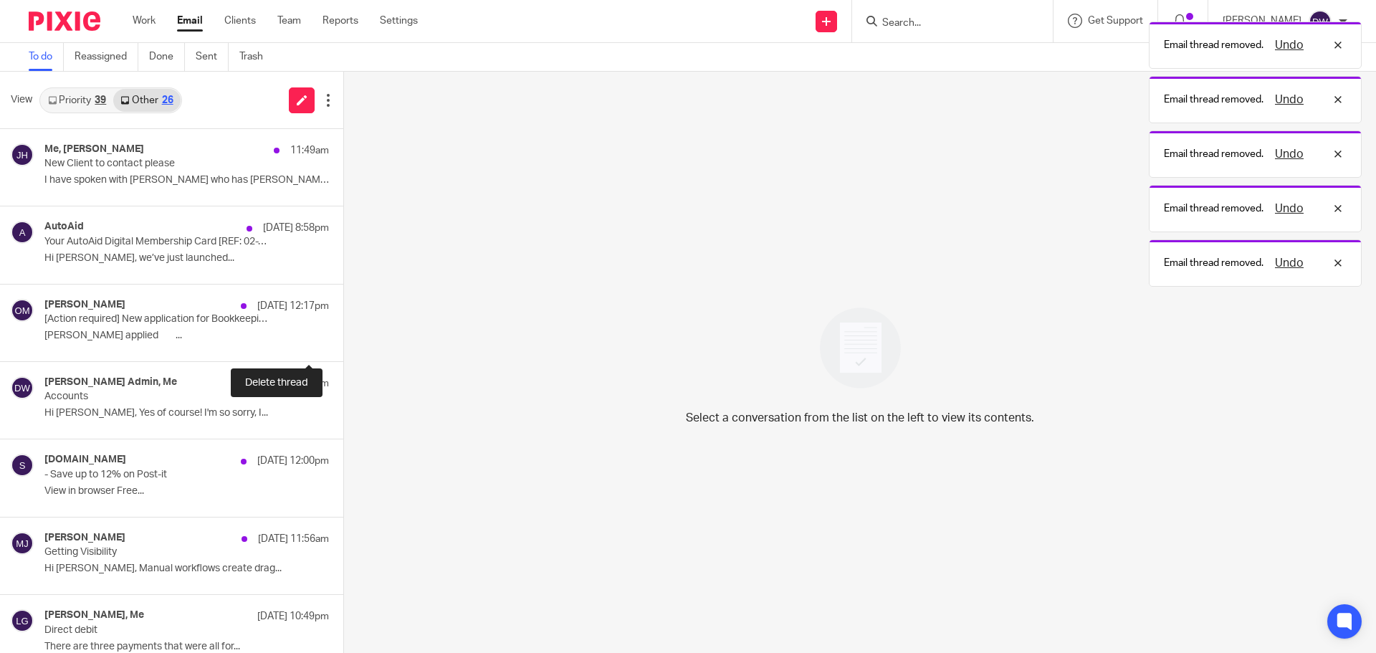
click at [343, 337] on button at bounding box center [348, 342] width 11 height 38
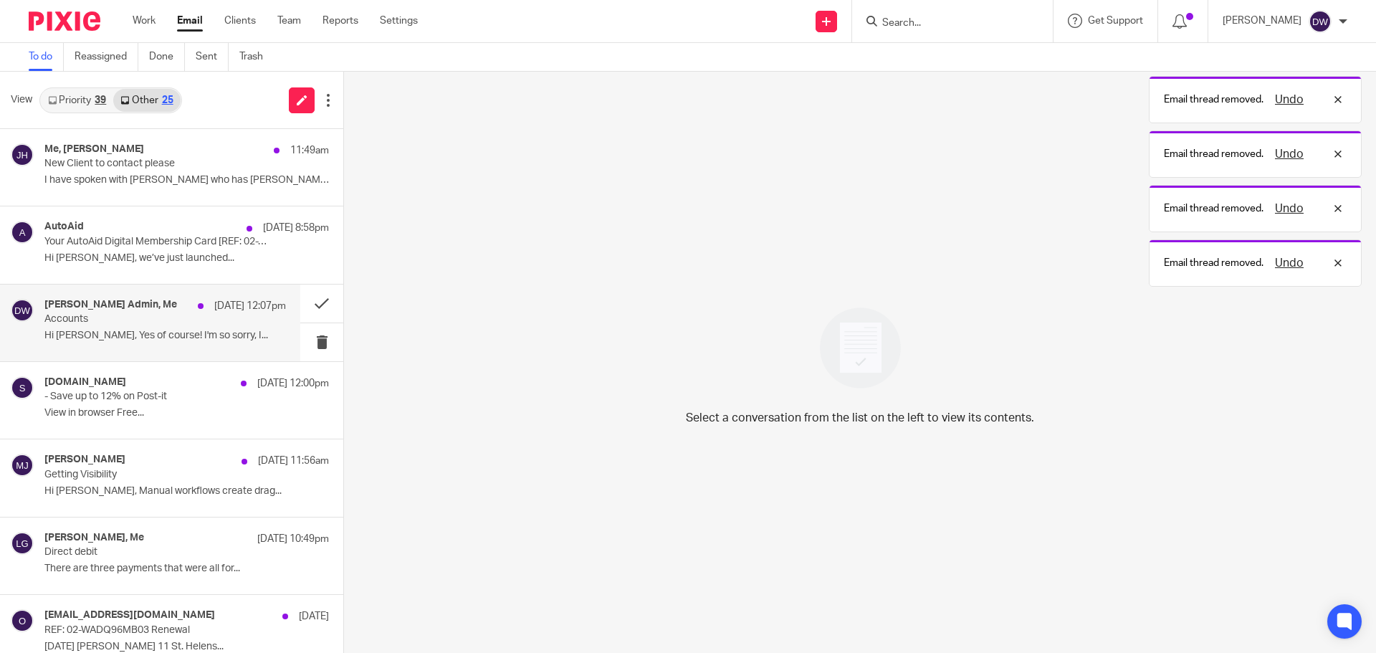
click at [209, 316] on p "Accounts" at bounding box center [140, 319] width 193 height 12
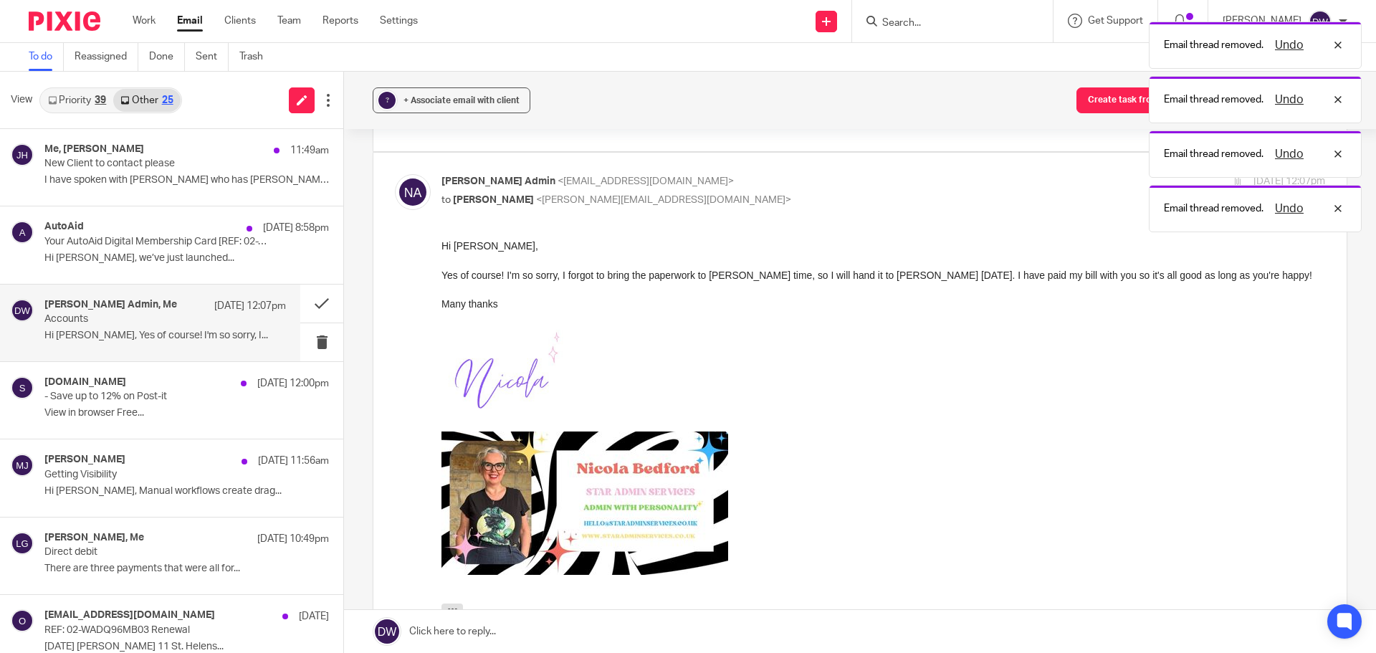
scroll to position [287, 0]
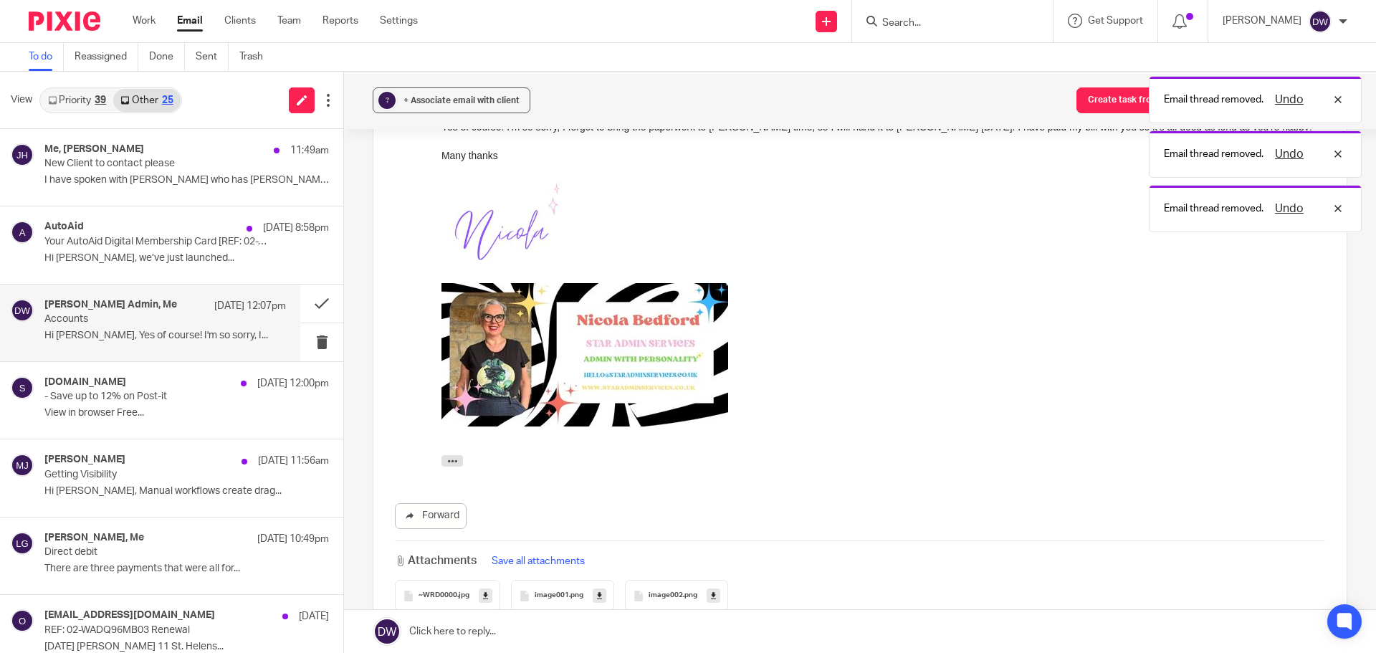
click at [495, 636] on link at bounding box center [860, 631] width 1032 height 43
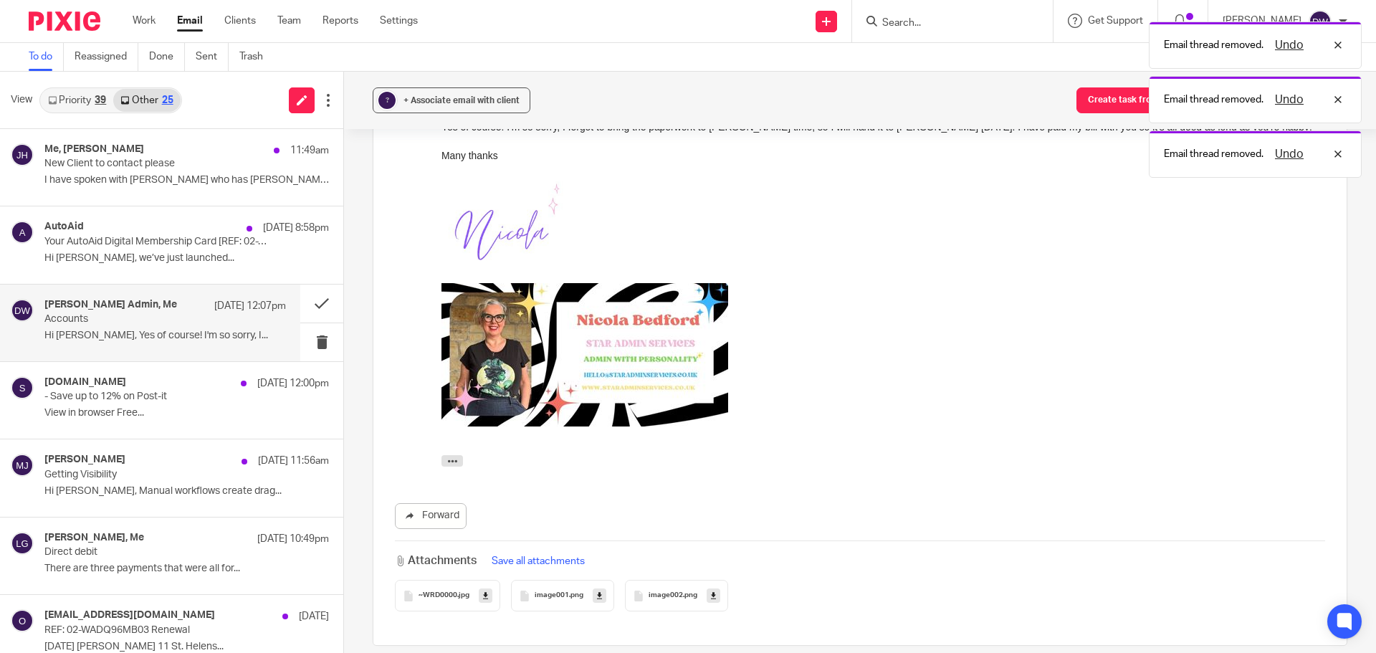
scroll to position [702, 0]
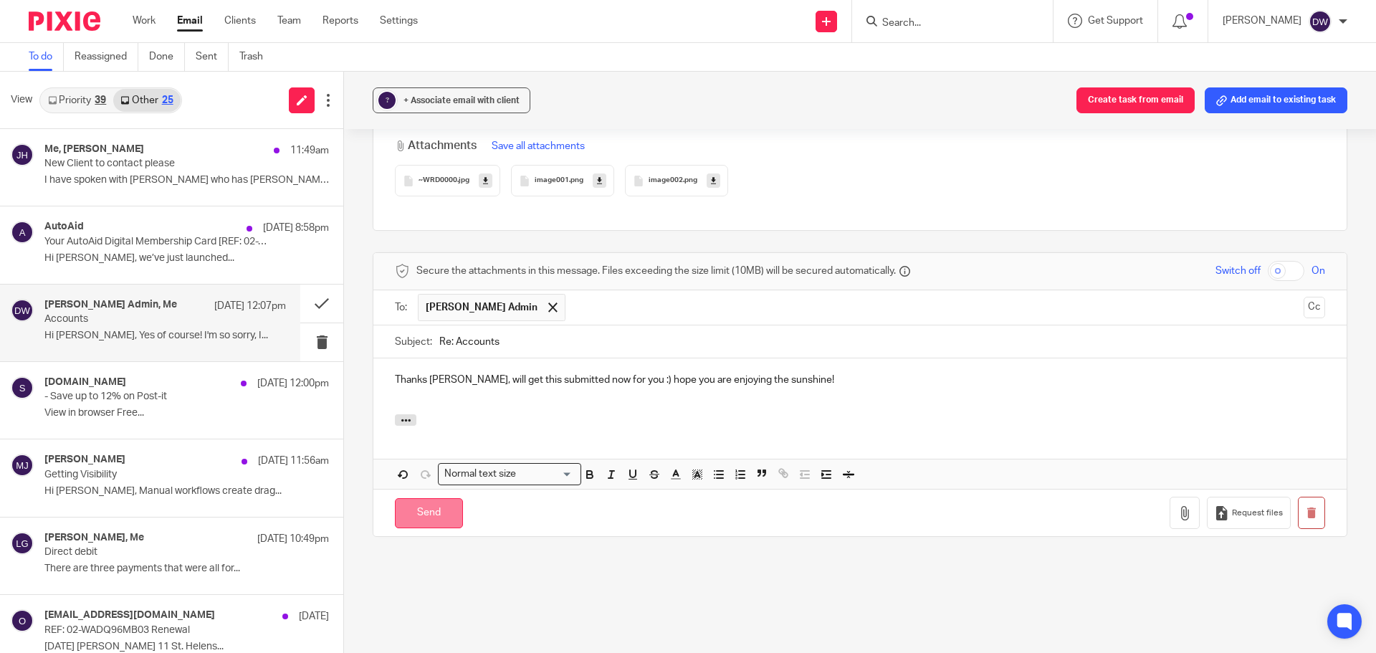
click at [424, 498] on input "Send" at bounding box center [429, 513] width 68 height 31
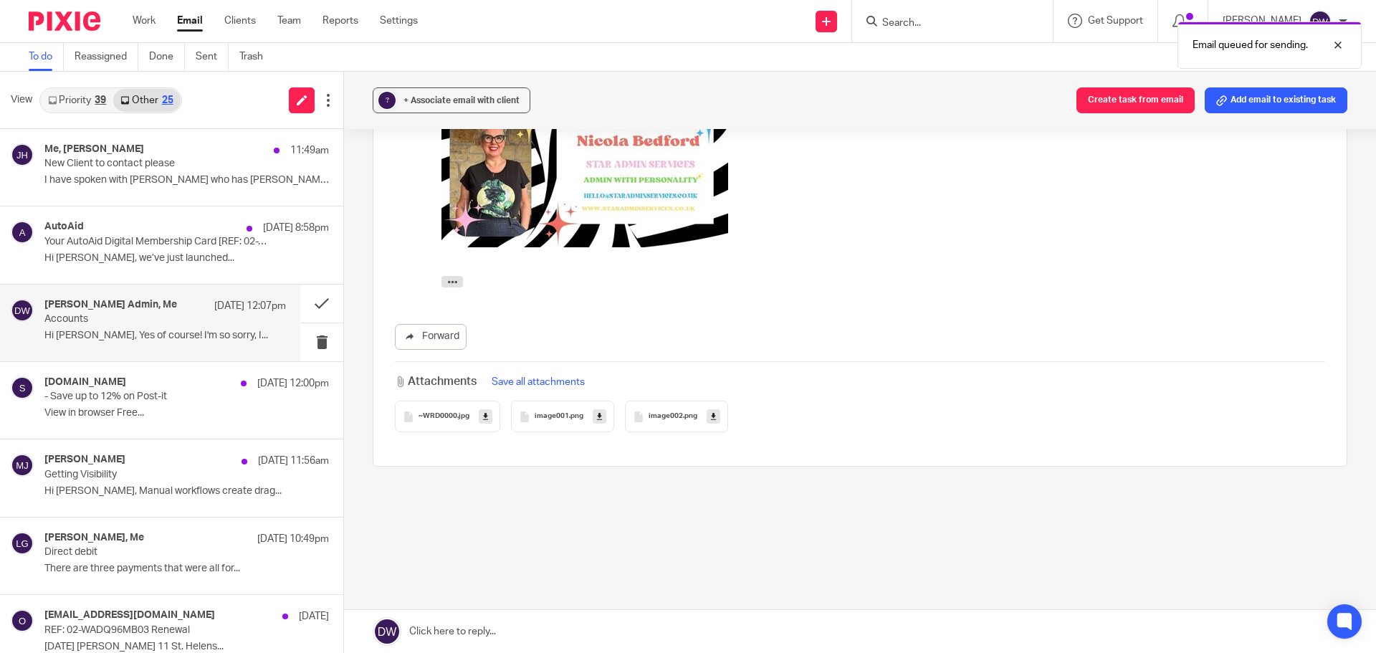
scroll to position [451, 0]
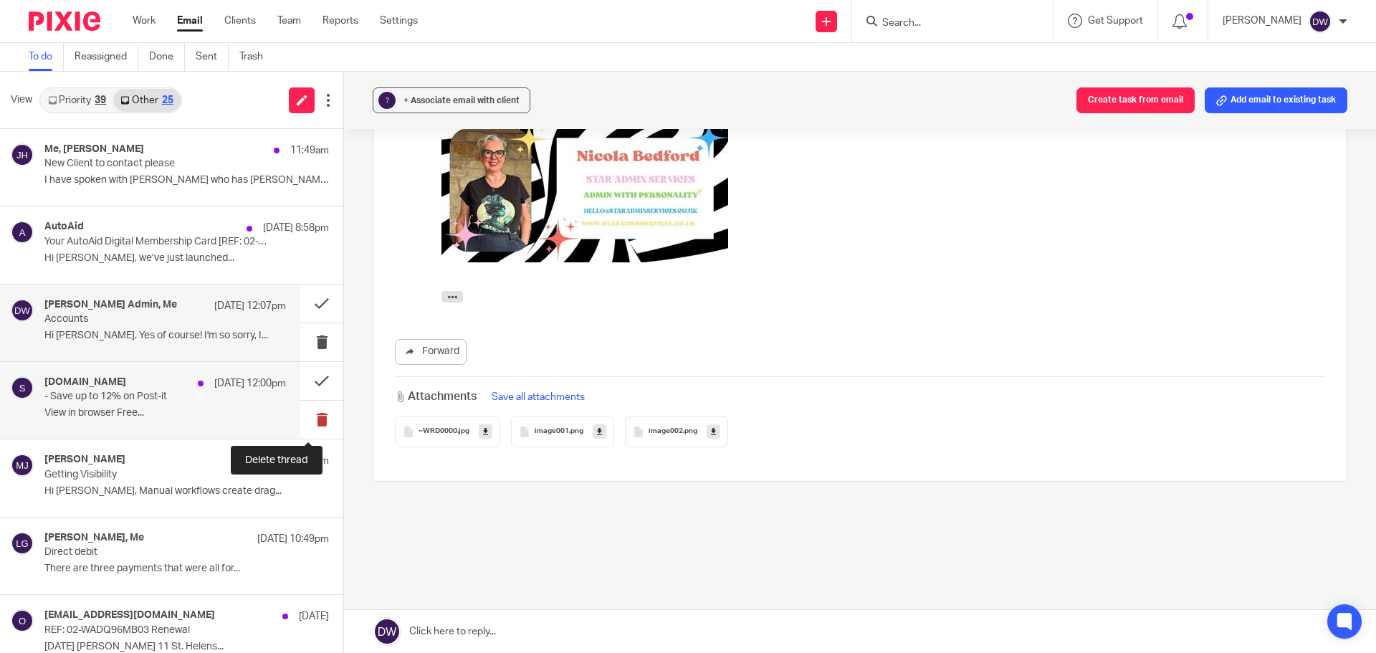
click at [300, 418] on button at bounding box center [321, 420] width 43 height 38
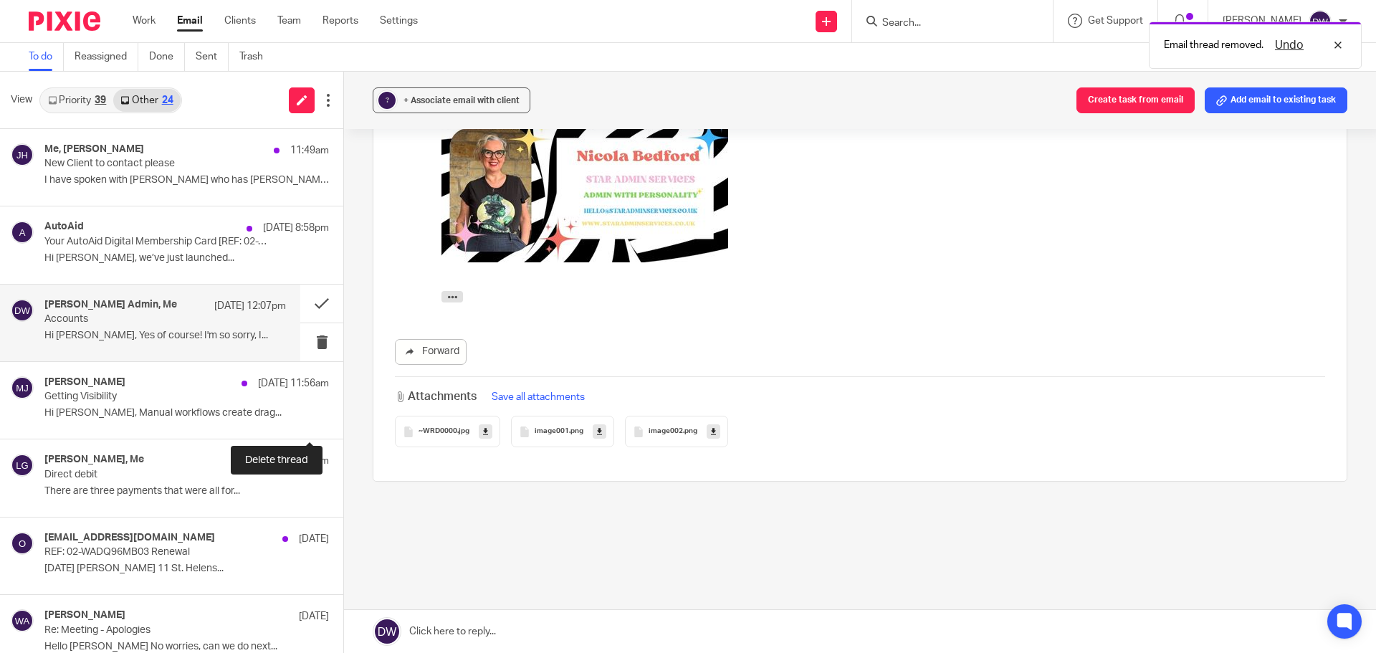
click at [343, 418] on button at bounding box center [348, 420] width 11 height 38
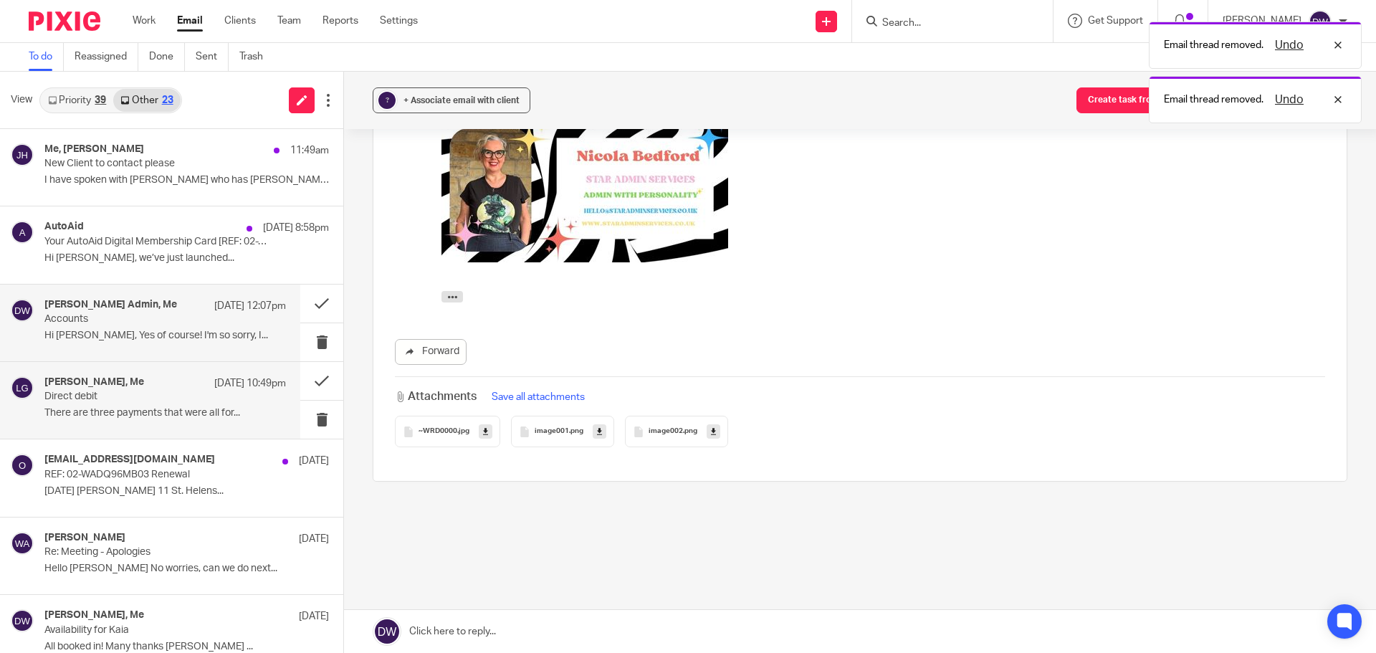
click at [202, 405] on div "Lindsey Goodger, Me 10 Aug 10:49pm Direct debit There are three payments that w…" at bounding box center [164, 400] width 241 height 48
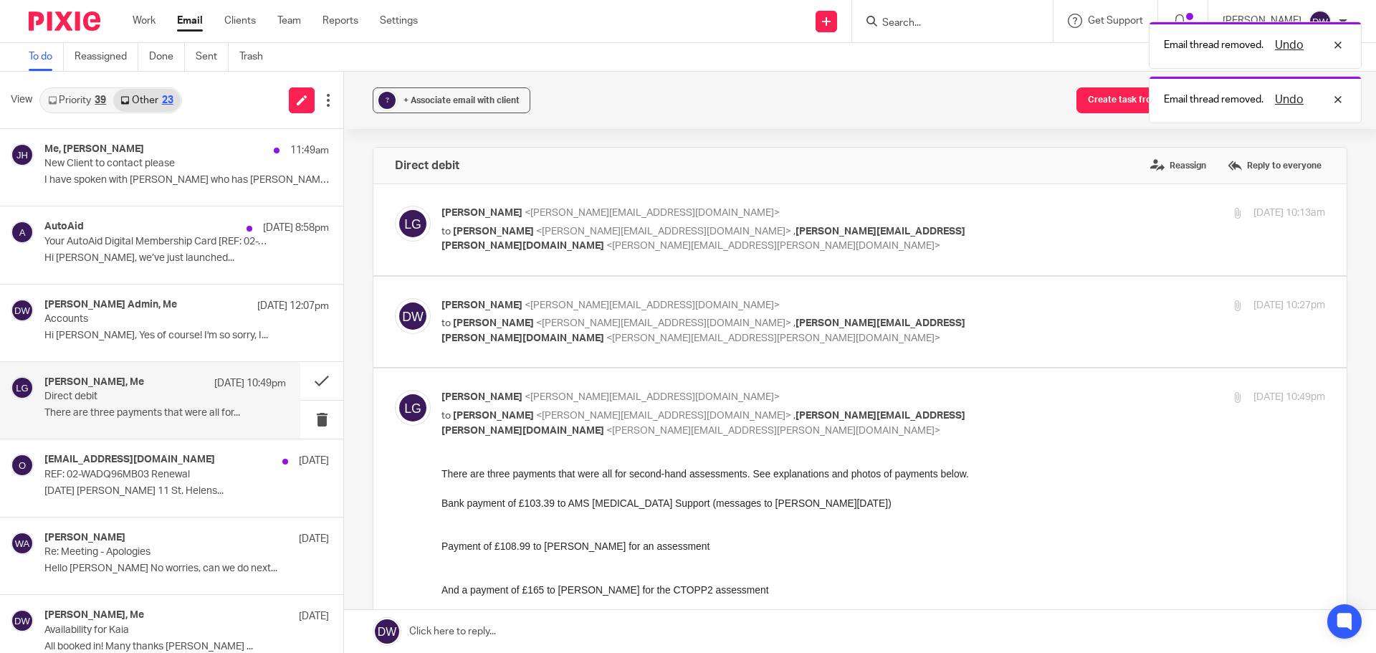
scroll to position [0, 0]
click at [490, 105] on div "+ Associate email with client" at bounding box center [461, 100] width 116 height 14
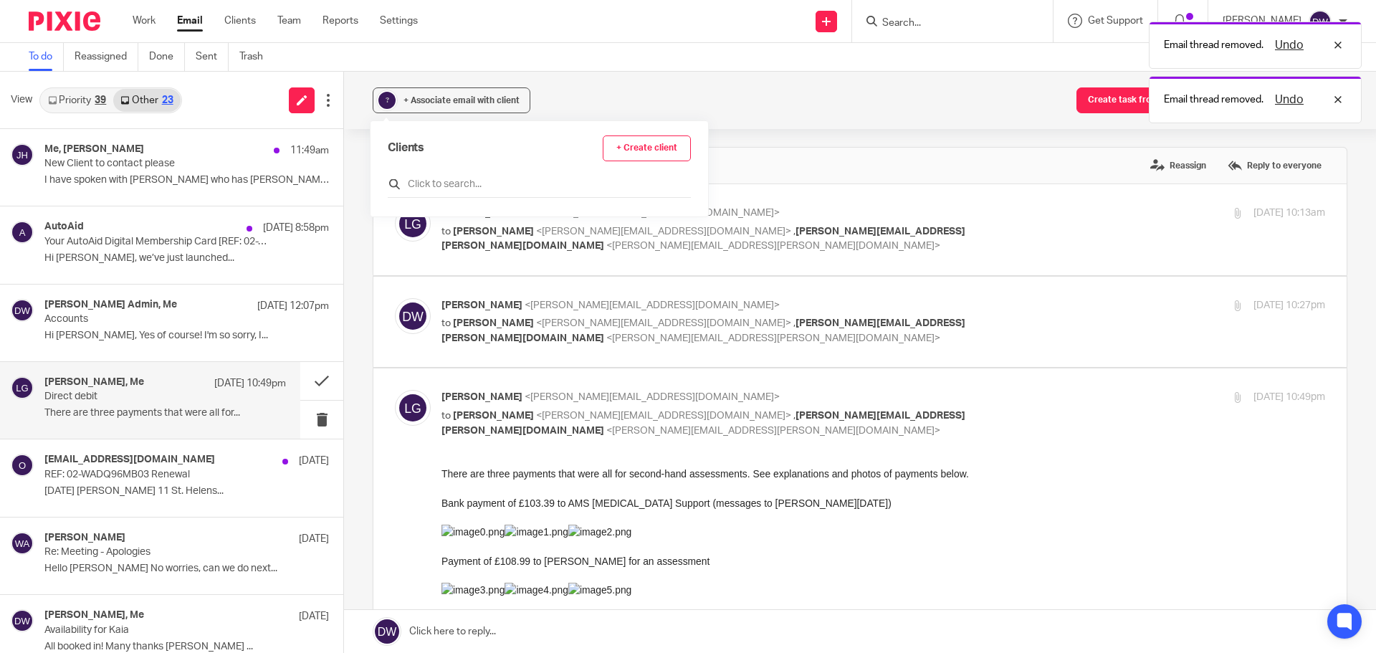
click at [470, 193] on div at bounding box center [539, 187] width 303 height 22
click at [461, 186] on input "text" at bounding box center [539, 184] width 303 height 14
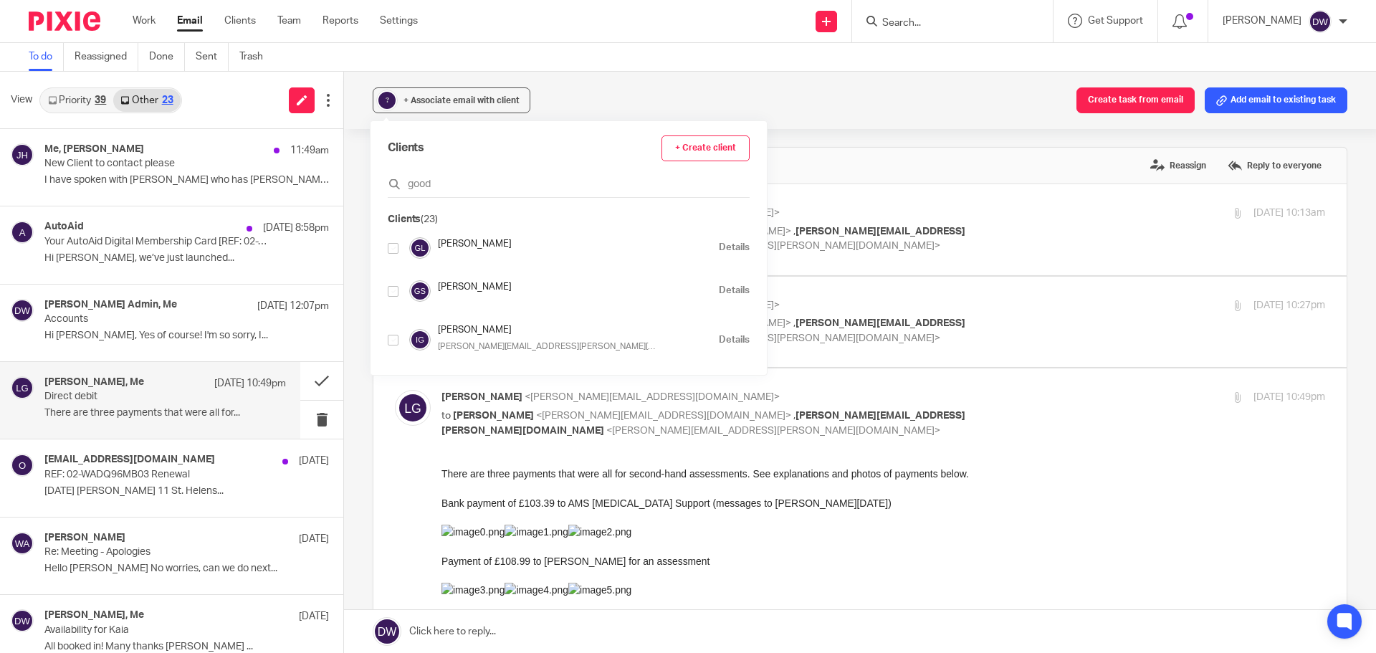
type input "good"
click at [394, 243] on input "checkbox" at bounding box center [393, 248] width 11 height 11
checkbox input "true"
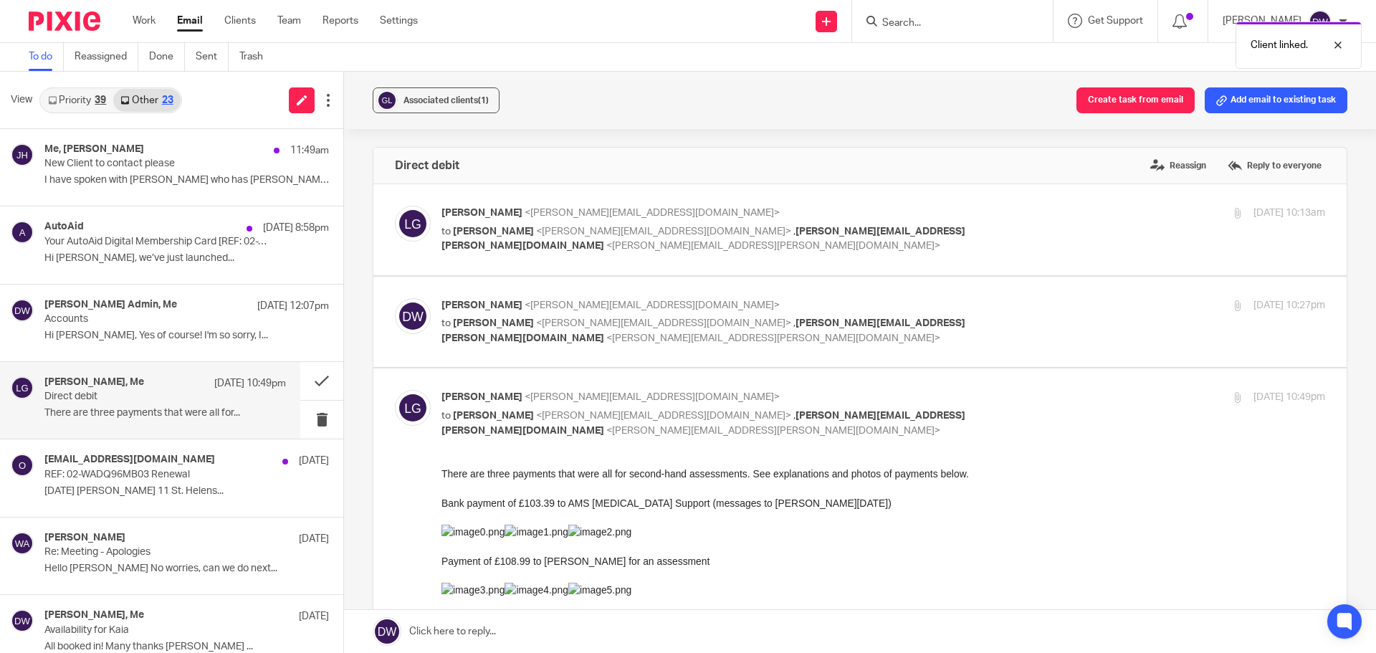
click at [796, 209] on p "Lindsey Goodger <lindsey_goodger@hotmail.com>" at bounding box center [735, 213] width 589 height 15
checkbox input "true"
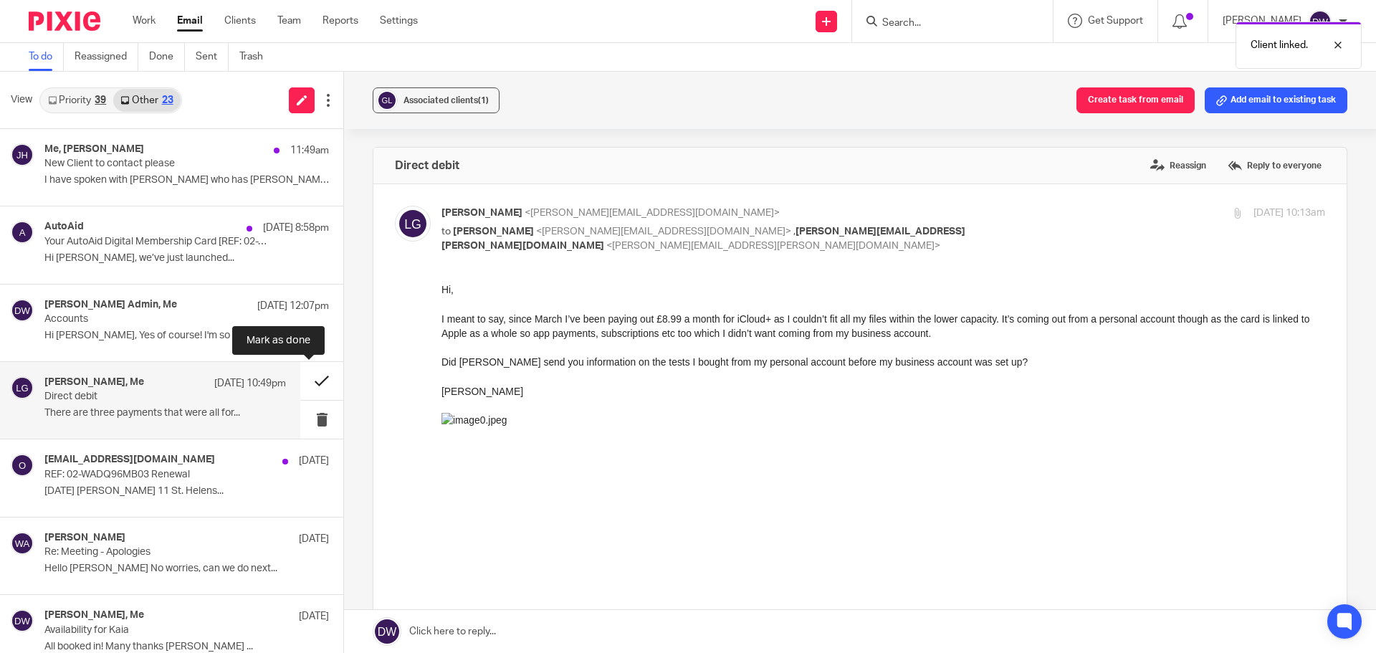
click at [310, 383] on button at bounding box center [321, 381] width 43 height 38
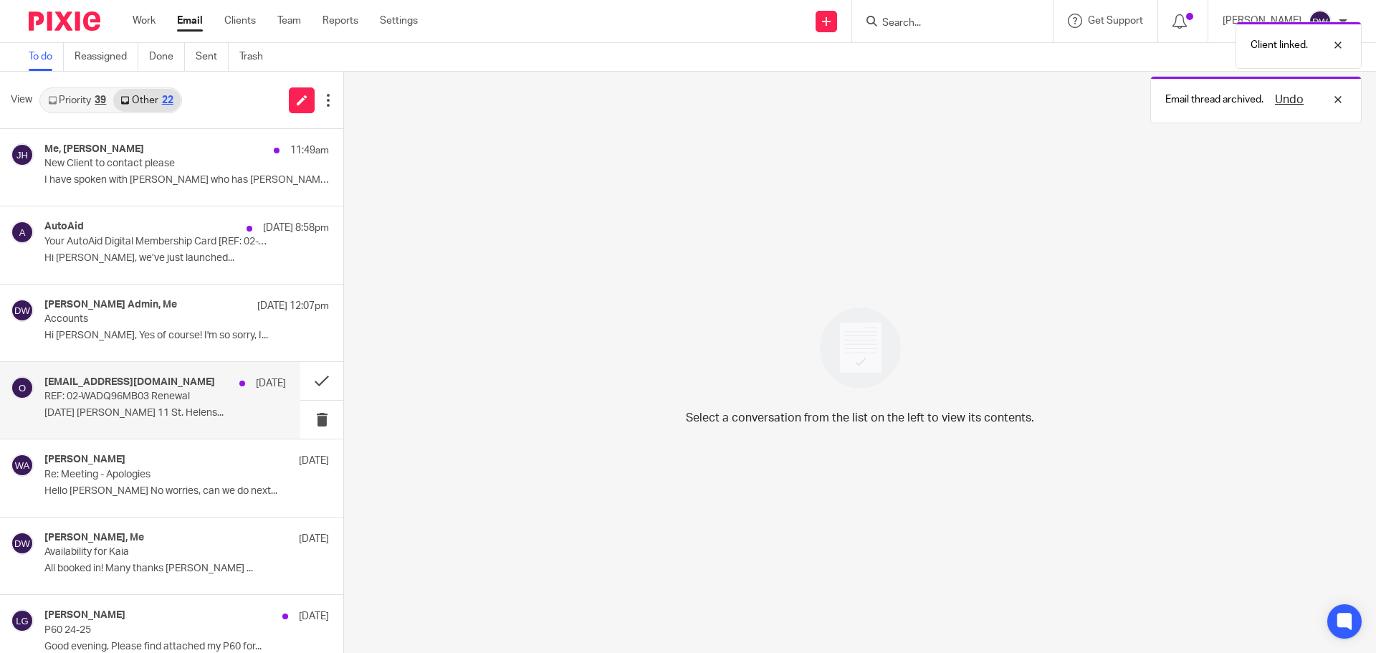
click at [226, 394] on p "REF: 02-WADQ96MB03 Renewal" at bounding box center [140, 397] width 193 height 12
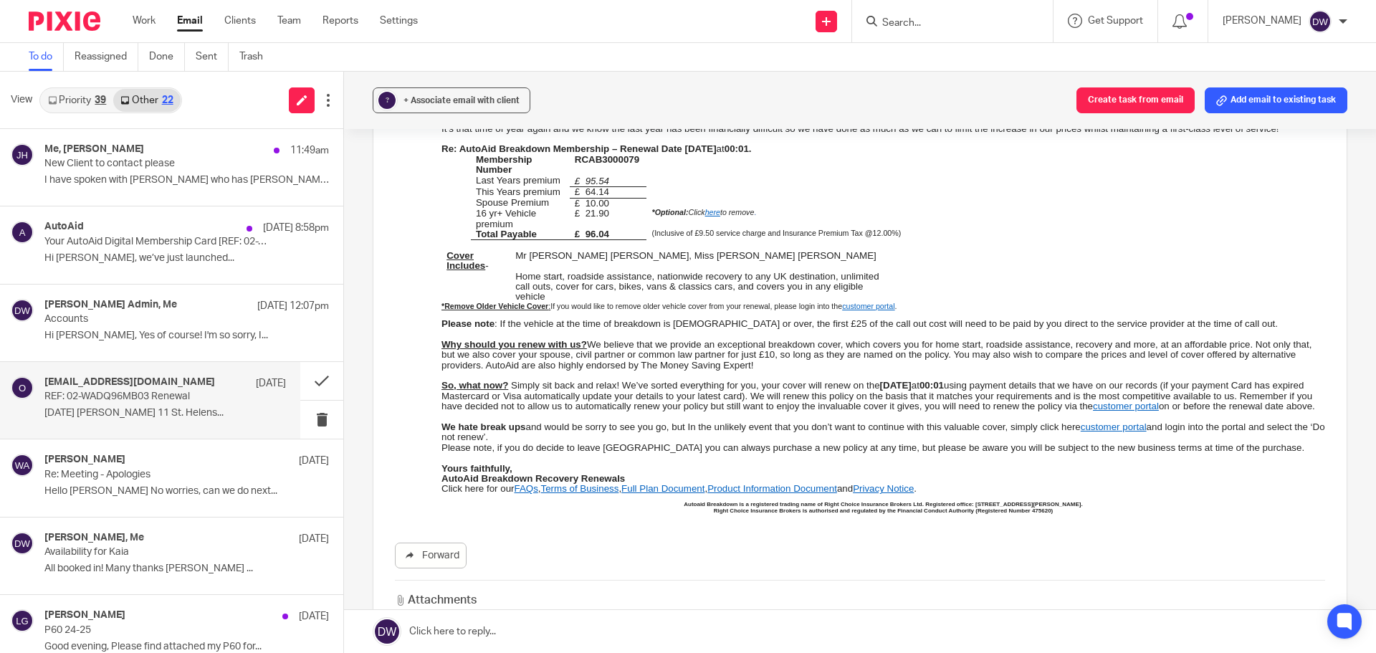
scroll to position [358, 0]
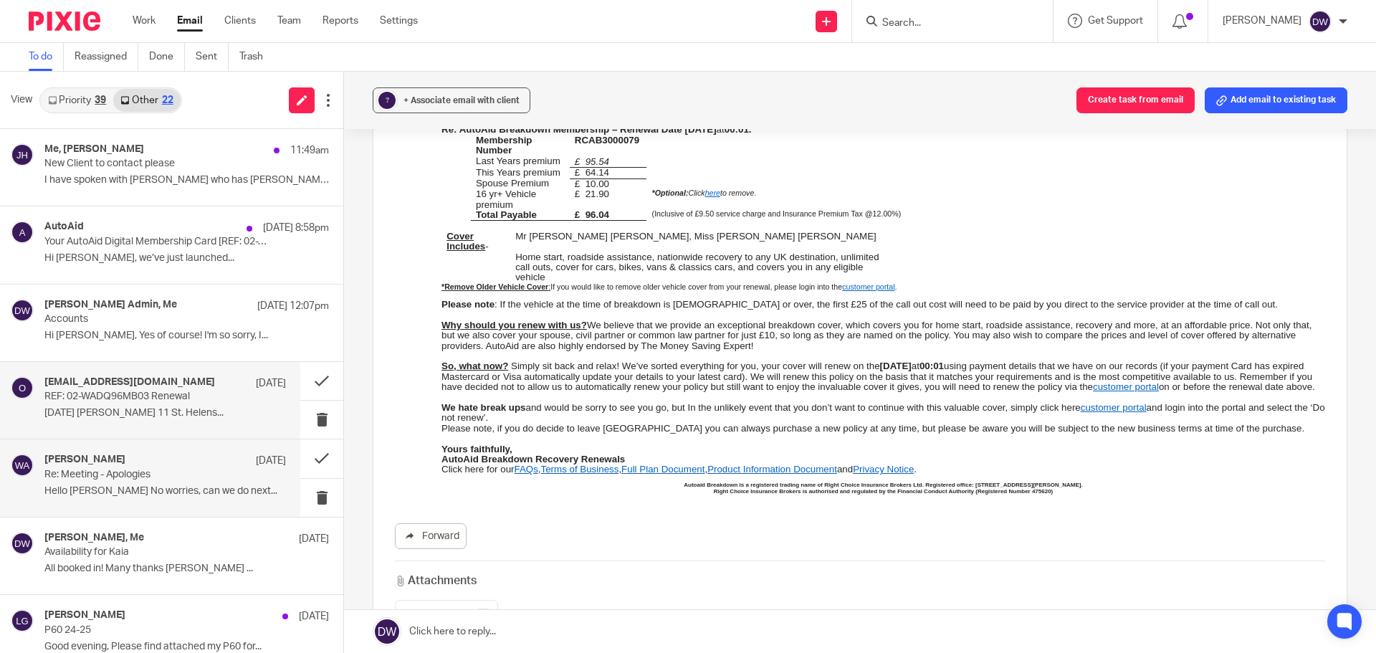
click at [202, 484] on div "Wendy Aldred 15 Jul Re: Meeting - Apologies Hello Dominic No worries, can we do…" at bounding box center [164, 478] width 241 height 48
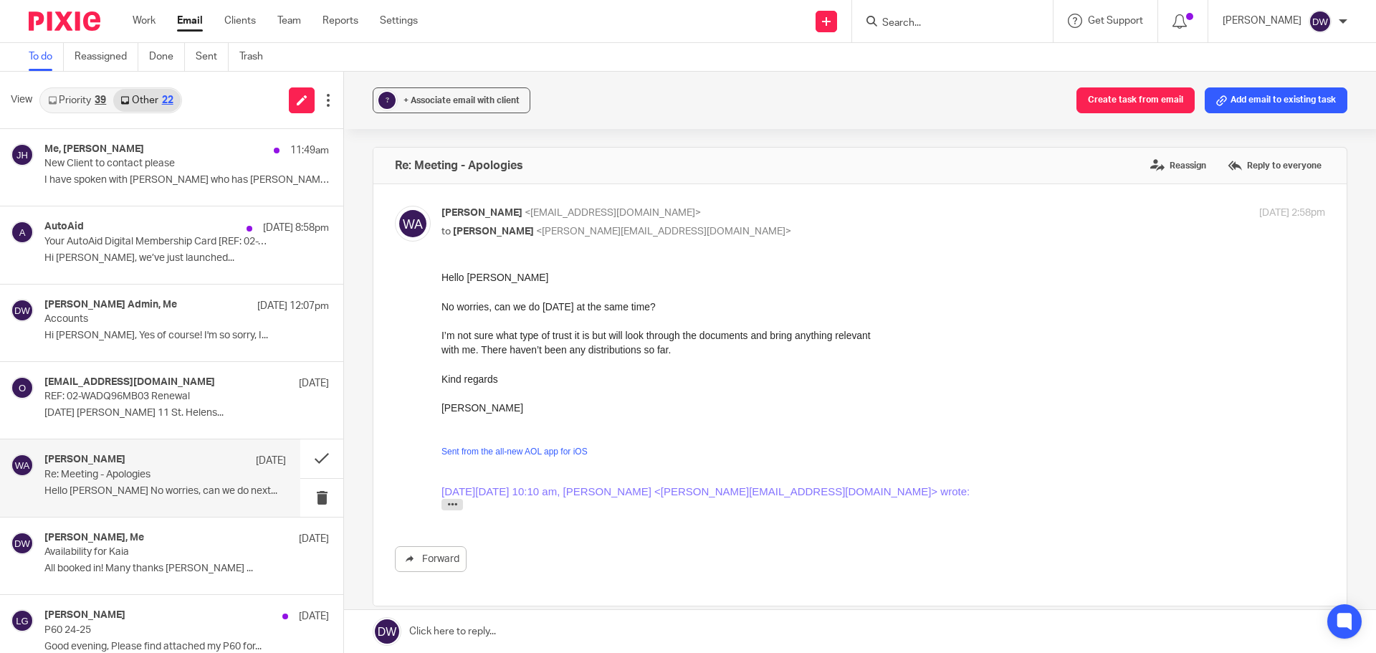
scroll to position [0, 0]
click at [191, 540] on div "Lynette Rhodes, Me 11 Jul" at bounding box center [164, 539] width 241 height 14
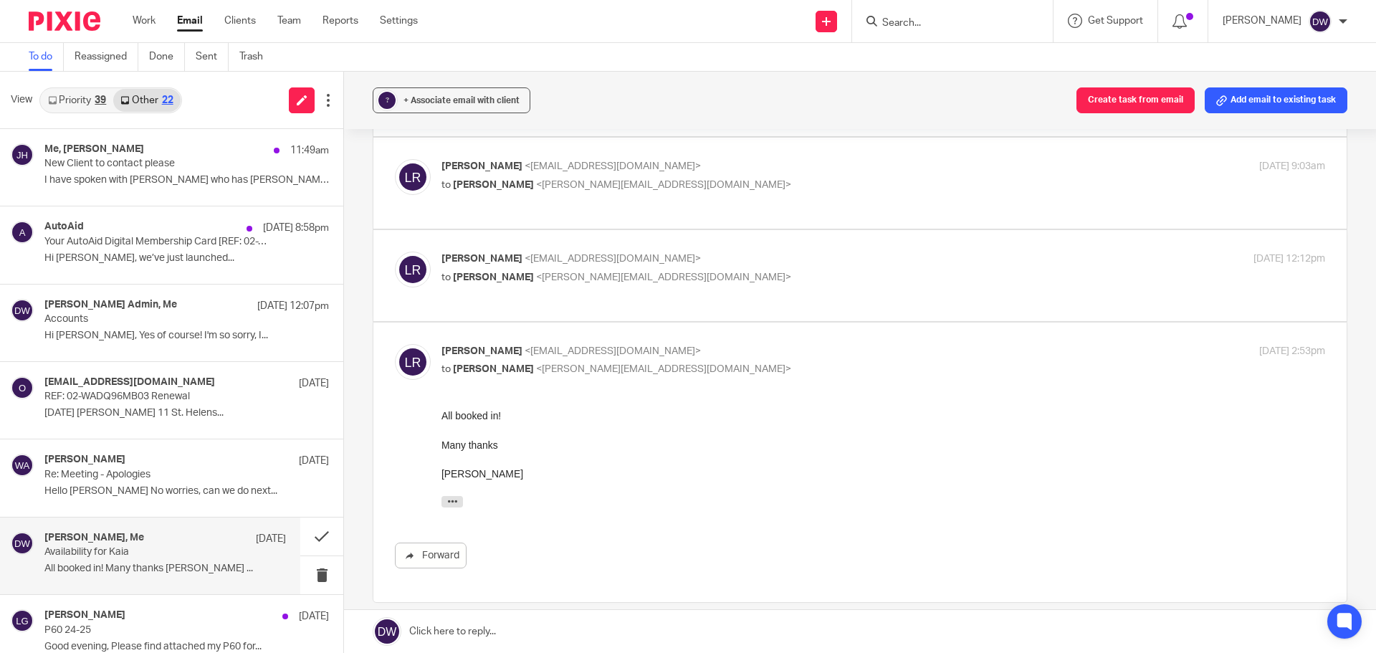
scroll to position [430, 0]
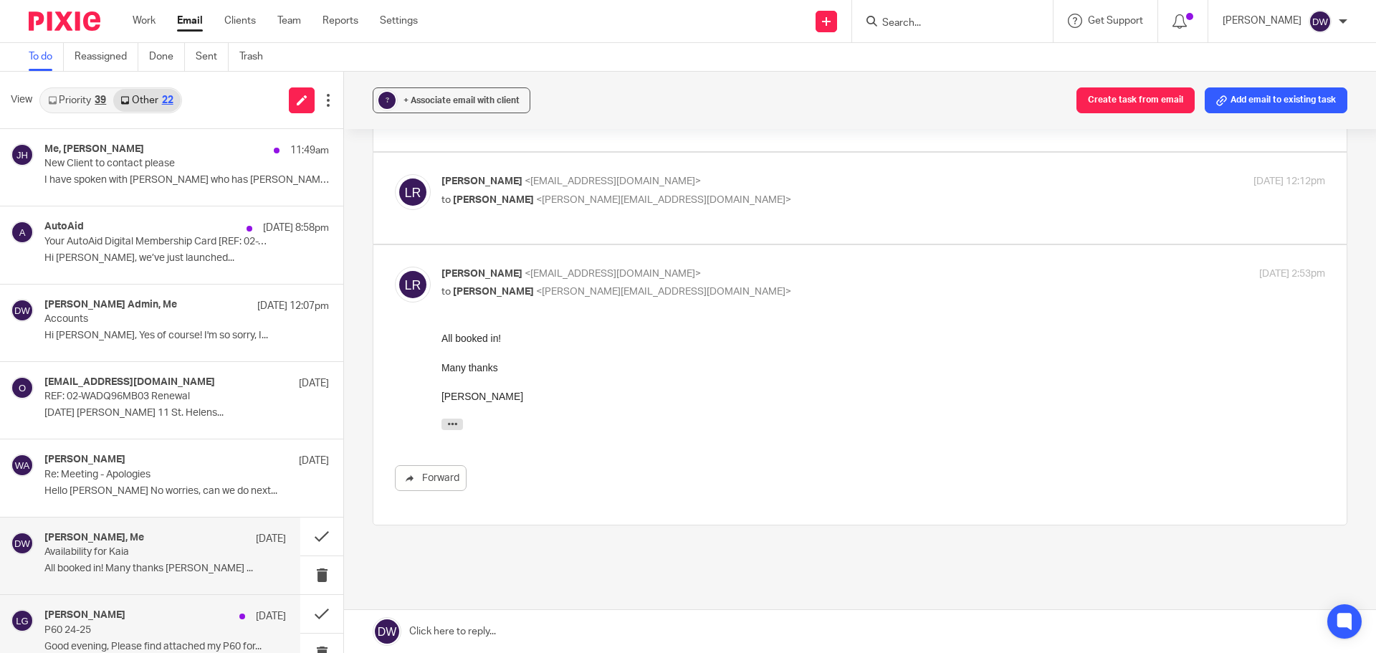
click at [236, 608] on div "Lindsey Goodger 9 Jul P60 24-25 Good evening, Please find attached my P60 for..." at bounding box center [150, 633] width 300 height 77
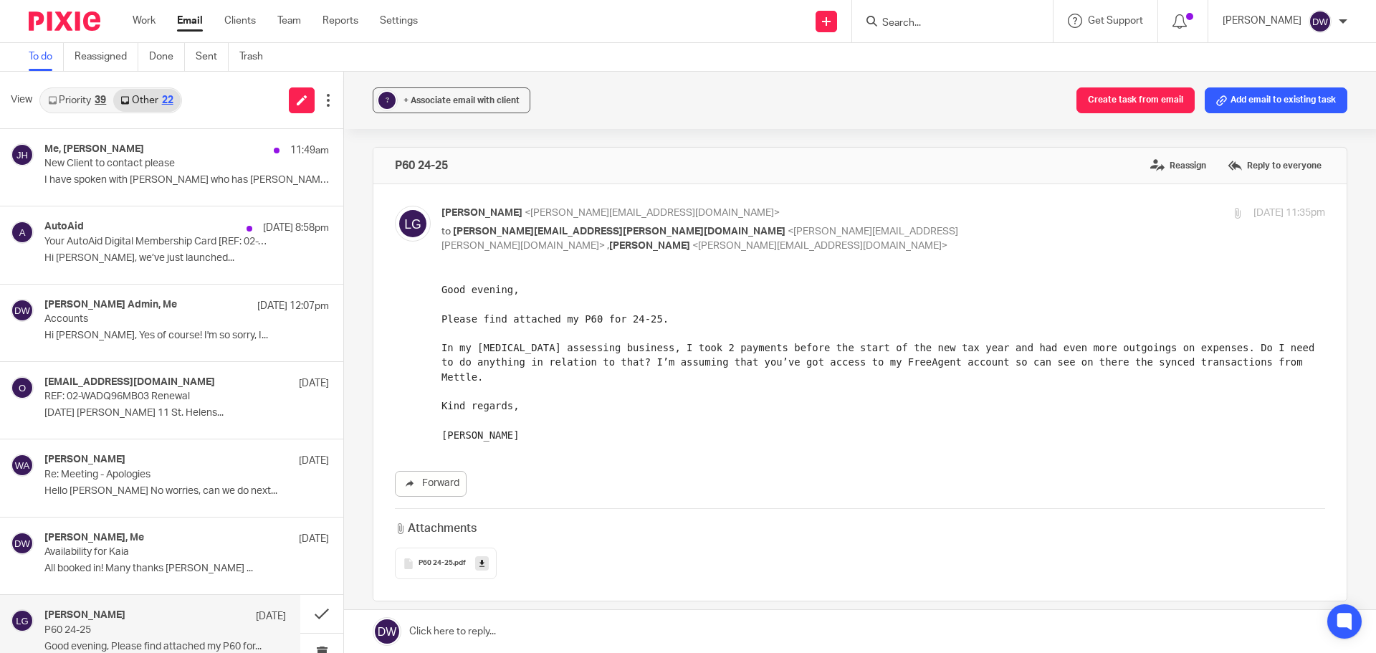
scroll to position [0, 0]
click at [442, 95] on div "+ Associate email with client" at bounding box center [461, 100] width 116 height 14
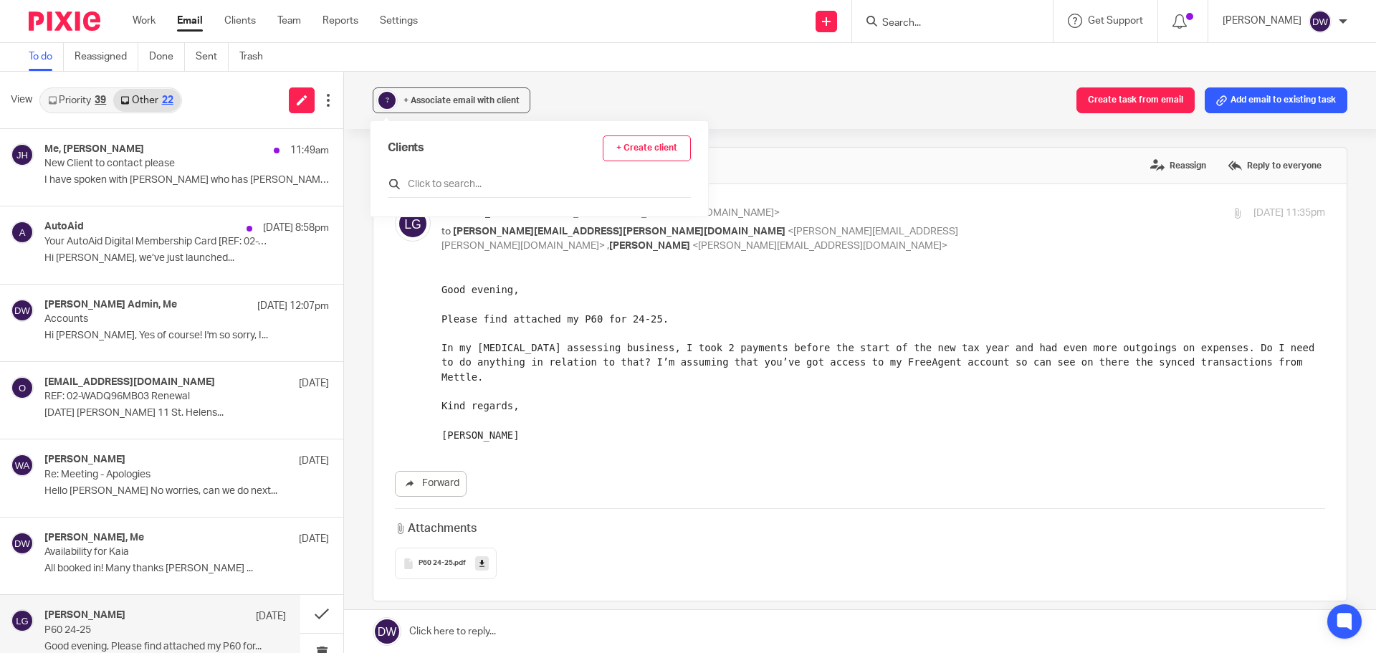
click at [479, 179] on input "text" at bounding box center [539, 184] width 303 height 14
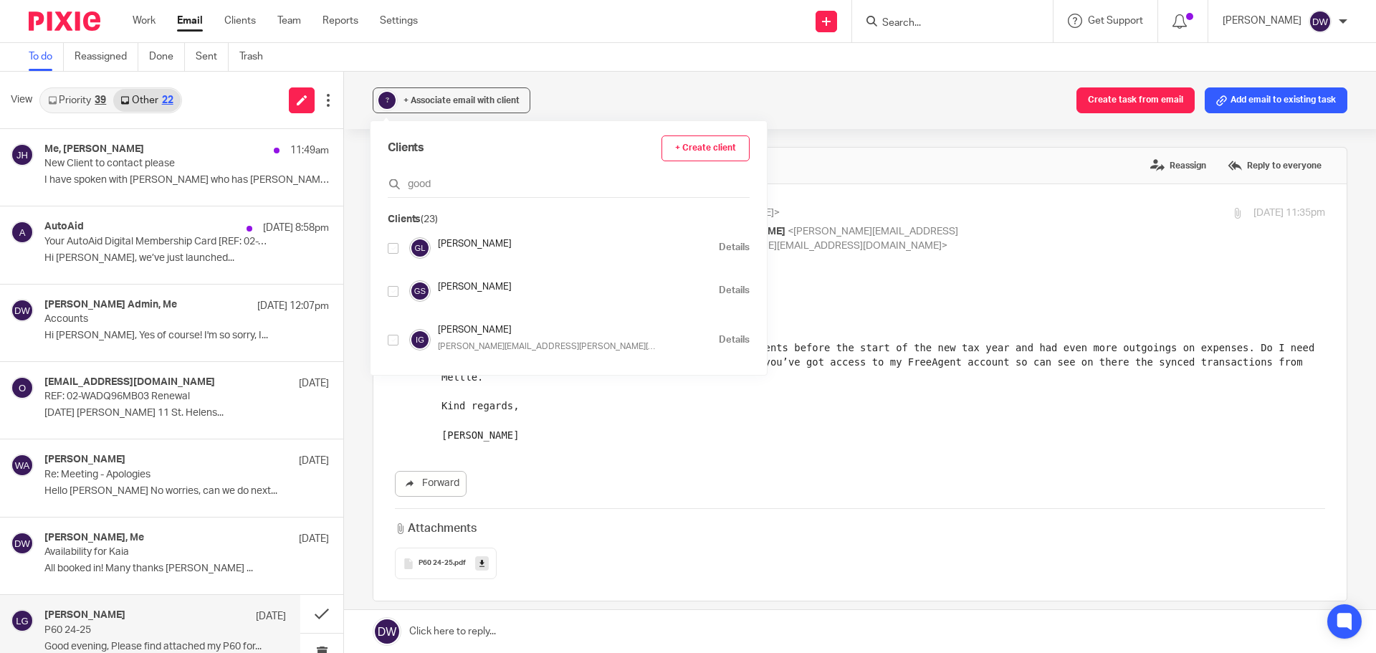
type input "good"
click at [508, 239] on h4 "Goodger, Lindsey May" at bounding box center [575, 244] width 274 height 14
click at [389, 254] on div at bounding box center [393, 247] width 11 height 16
click at [392, 249] on input "checkbox" at bounding box center [393, 248] width 11 height 11
checkbox input "true"
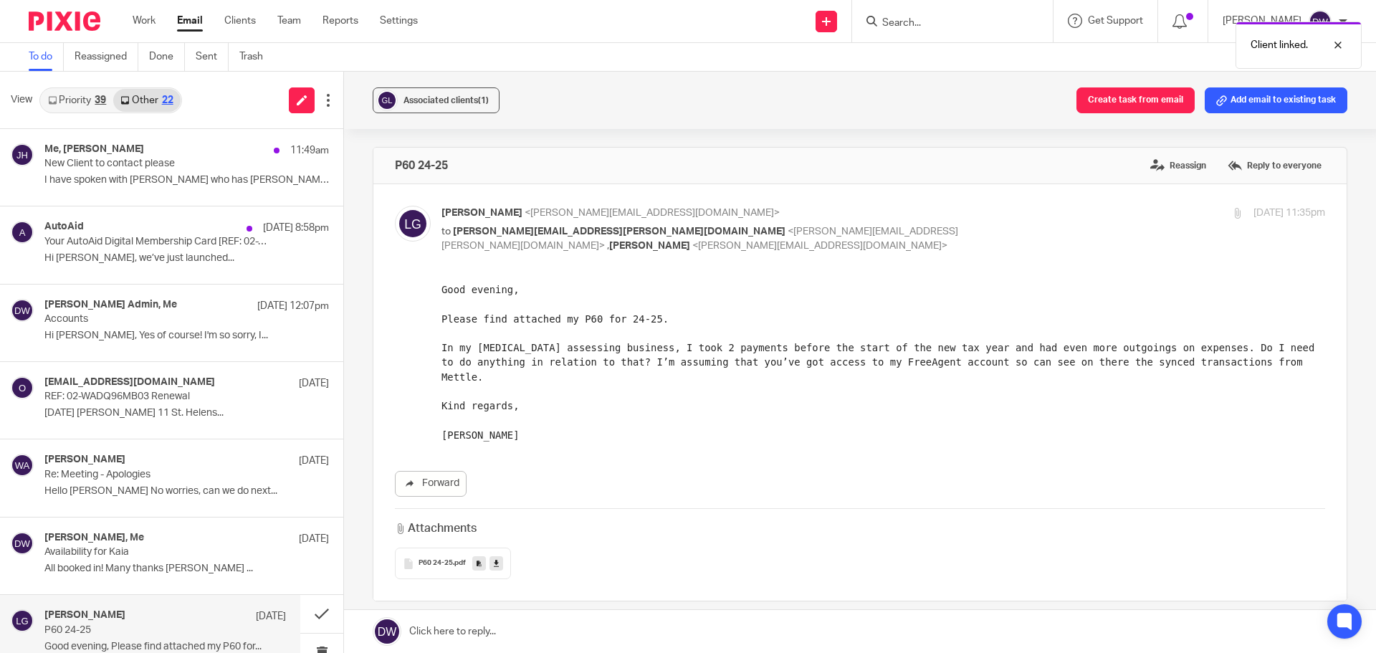
click at [939, 442] on div "Forward Attachments P60 24-25 .pdf" at bounding box center [860, 430] width 930 height 297
click at [315, 616] on button at bounding box center [321, 614] width 43 height 38
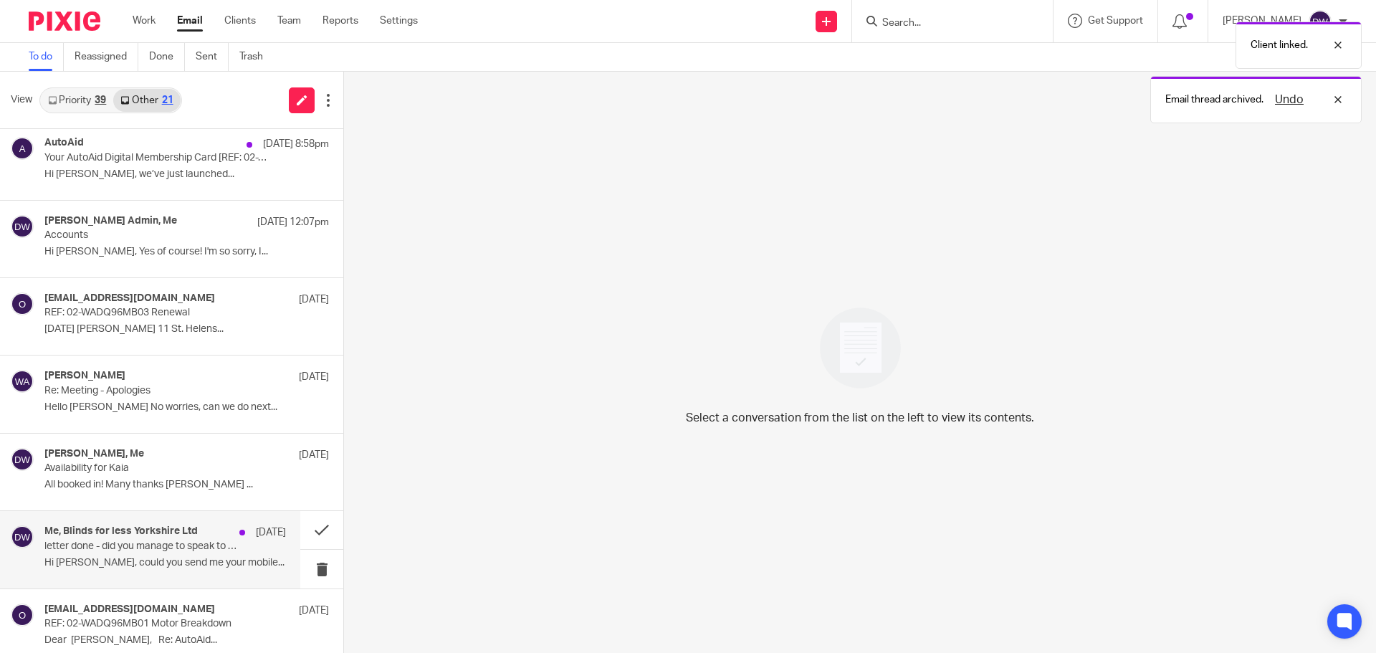
scroll to position [97, 0]
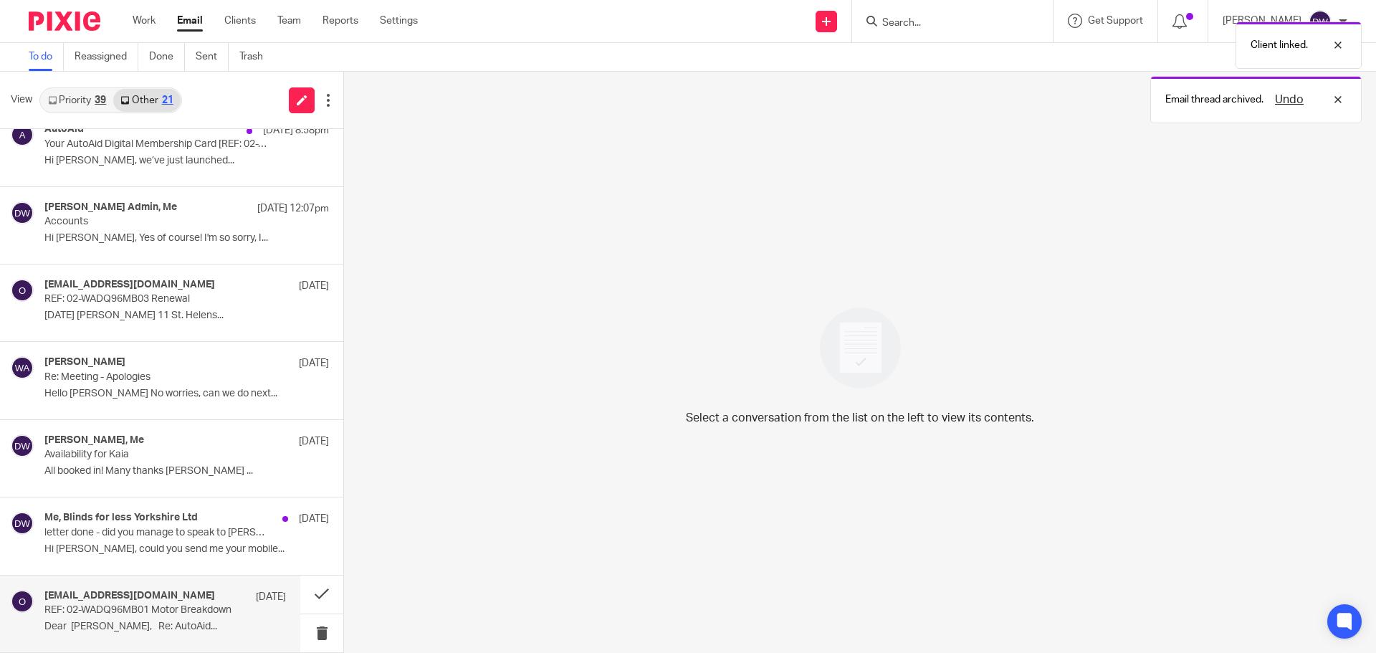
click at [192, 615] on p "REF: 02-WADQ96MB01 Motor Breakdown" at bounding box center [140, 610] width 193 height 12
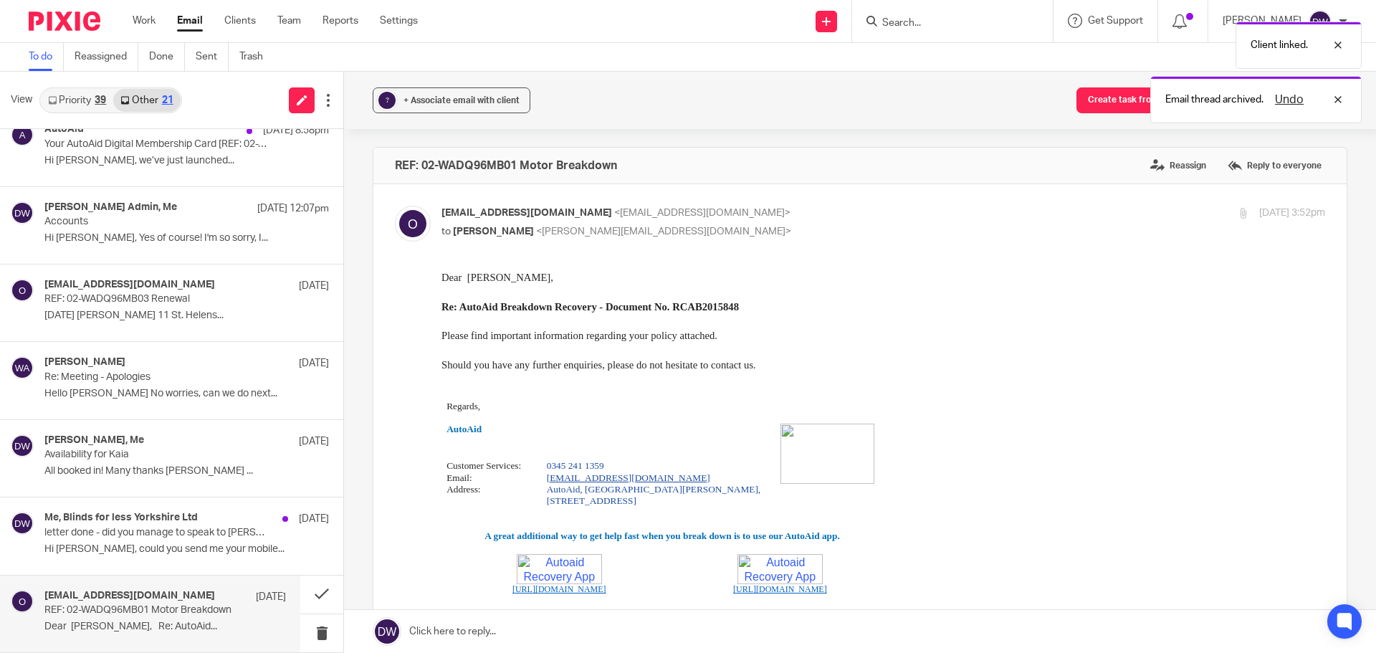
scroll to position [0, 0]
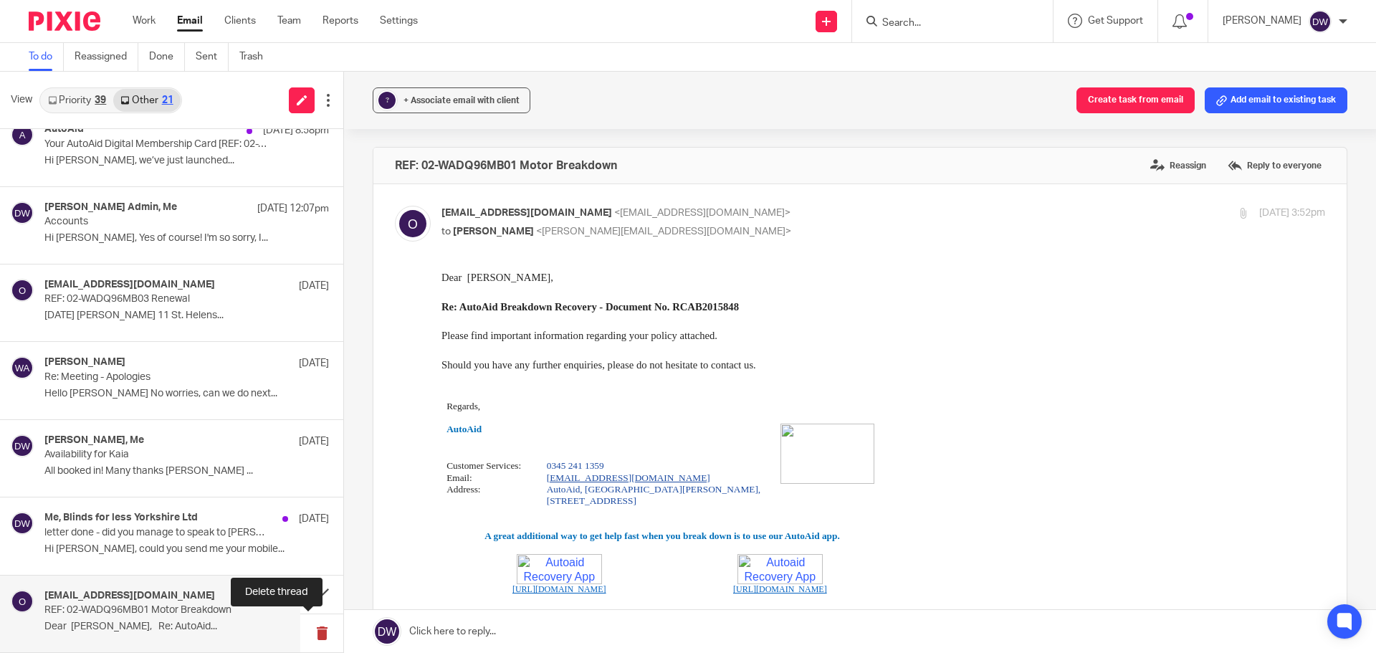
click at [302, 639] on button at bounding box center [321, 633] width 43 height 38
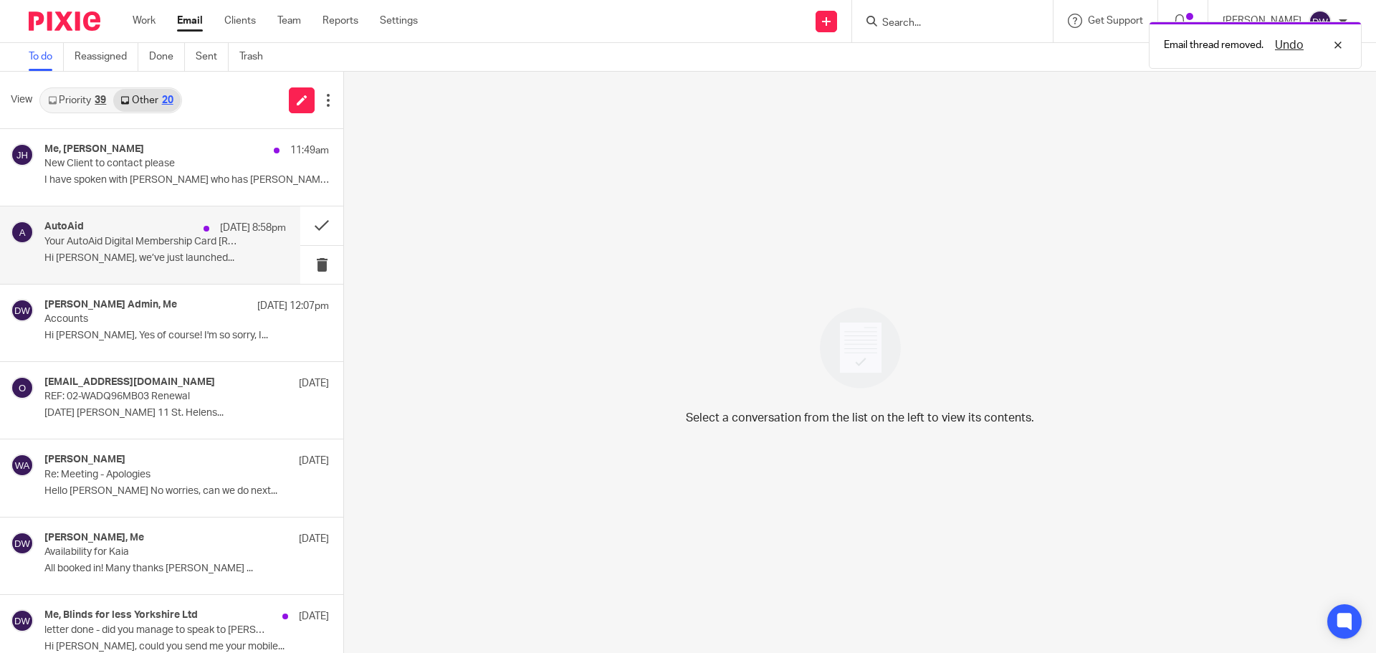
click at [152, 241] on p "Your AutoAid Digital Membership Card [REF: 02-WADQ96MB03]" at bounding box center [140, 242] width 193 height 12
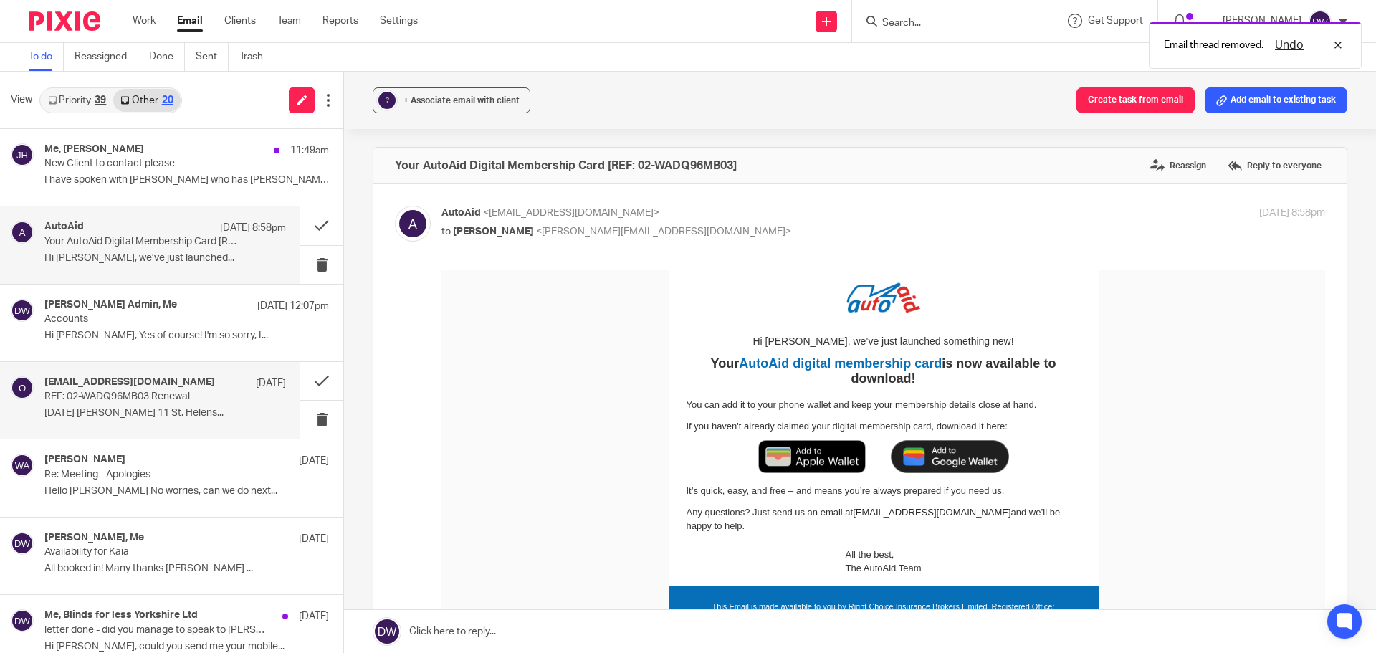
click at [143, 372] on div "Office@AutoAidBreakdown.co.uk 7 Aug REF: 02-WADQ96MB03 Renewal 07.08.2025 Mr Do…" at bounding box center [150, 400] width 300 height 77
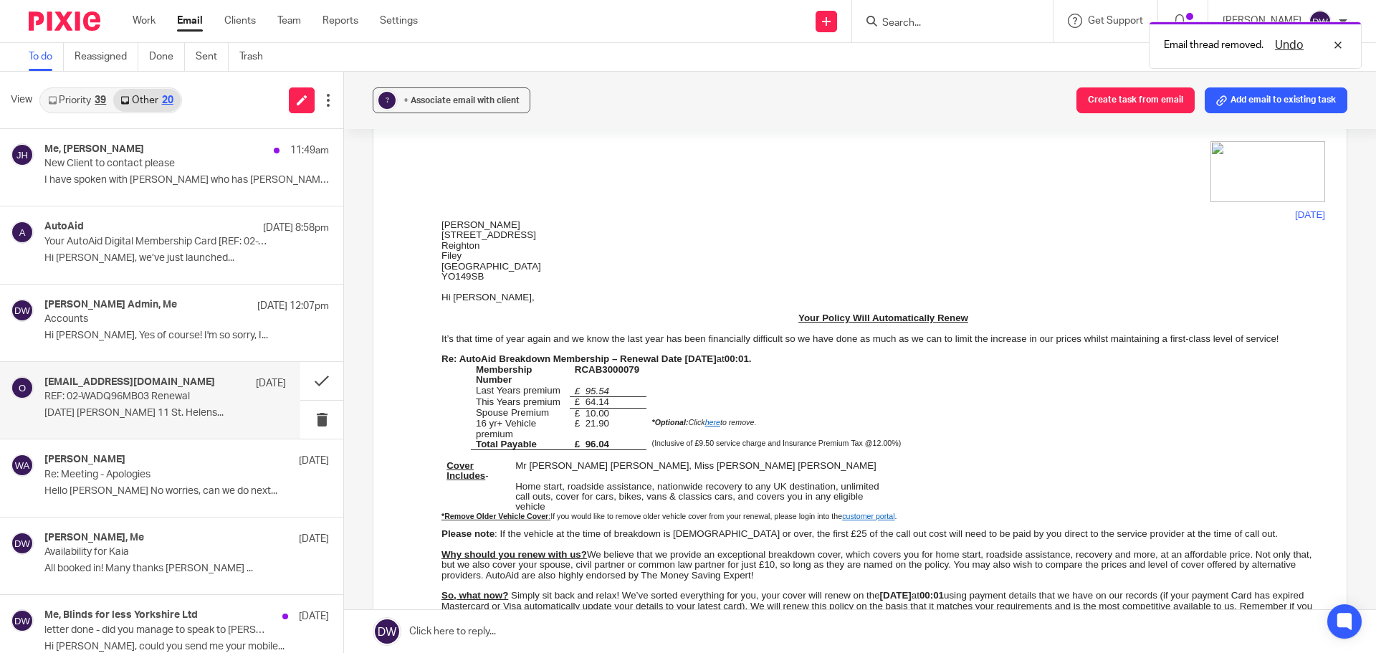
scroll to position [143, 0]
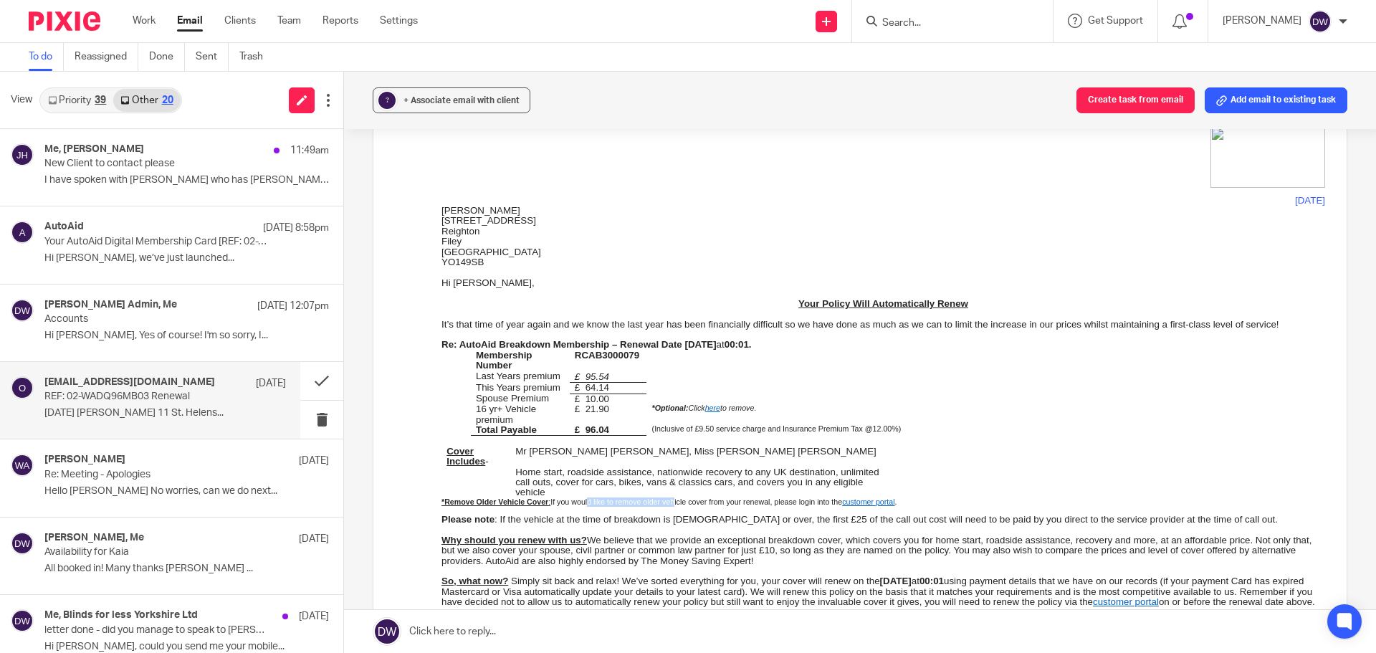
drag, startPoint x: 585, startPoint y: 495, endPoint x: 669, endPoint y: 495, distance: 84.6
click at [669, 497] on span "If you would like to remove older vehicle cover from your renewal, please login…" at bounding box center [696, 501] width 292 height 9
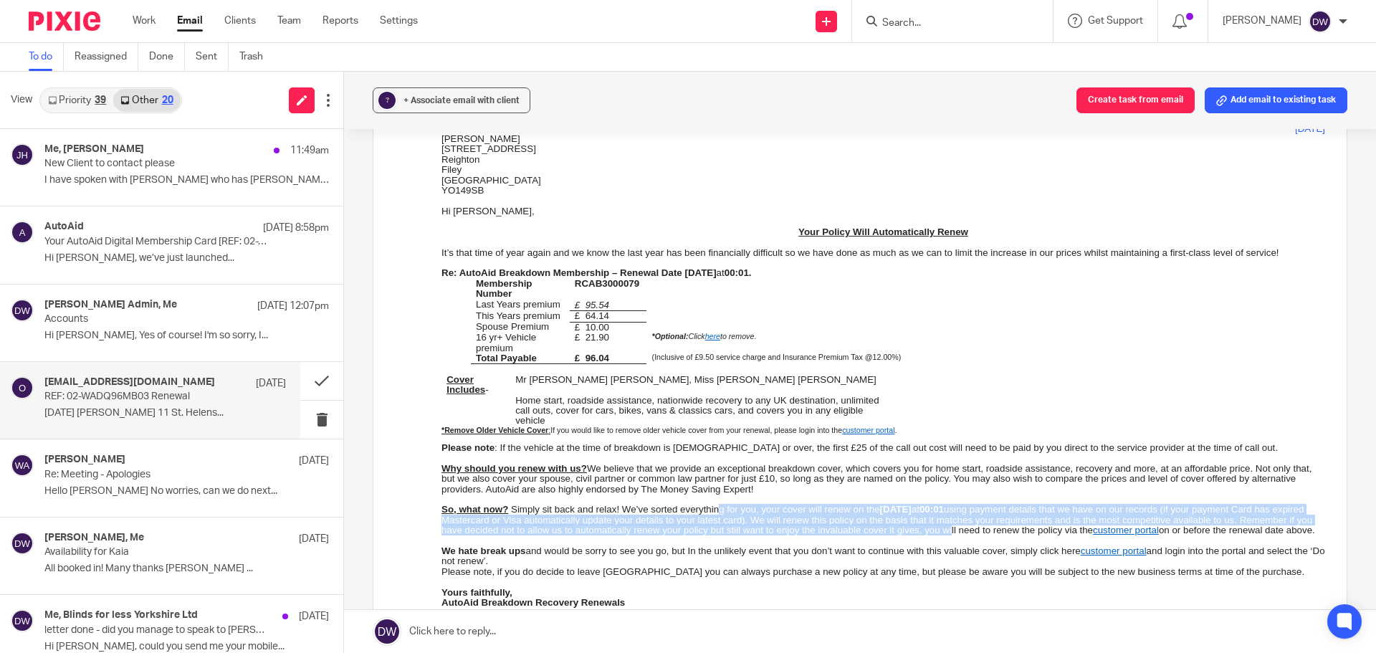
drag, startPoint x: 715, startPoint y: 494, endPoint x: 1029, endPoint y: 517, distance: 314.7
click at [1029, 517] on p "So, what now? Simply sit back and relax! We’ve sorted everything for you, your …" at bounding box center [883, 519] width 884 height 31
click at [1159, 525] on span "customer portal" at bounding box center [1126, 530] width 66 height 11
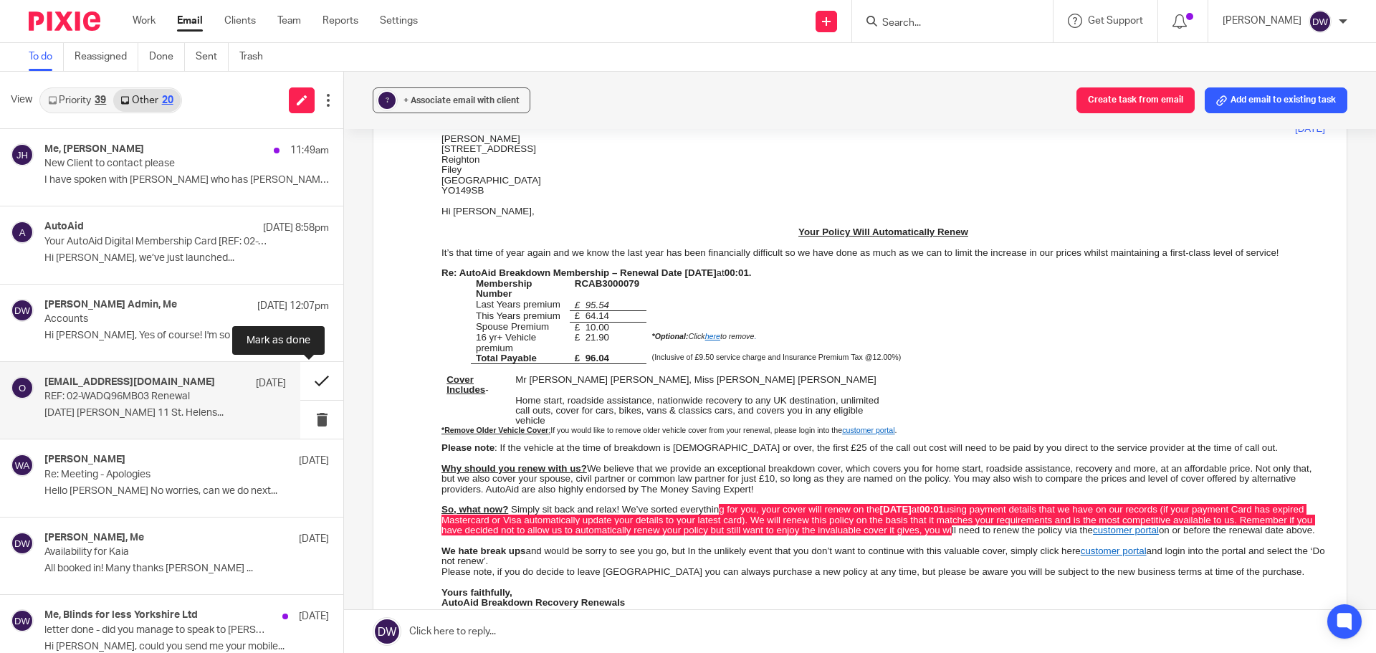
click at [302, 377] on button at bounding box center [321, 381] width 43 height 38
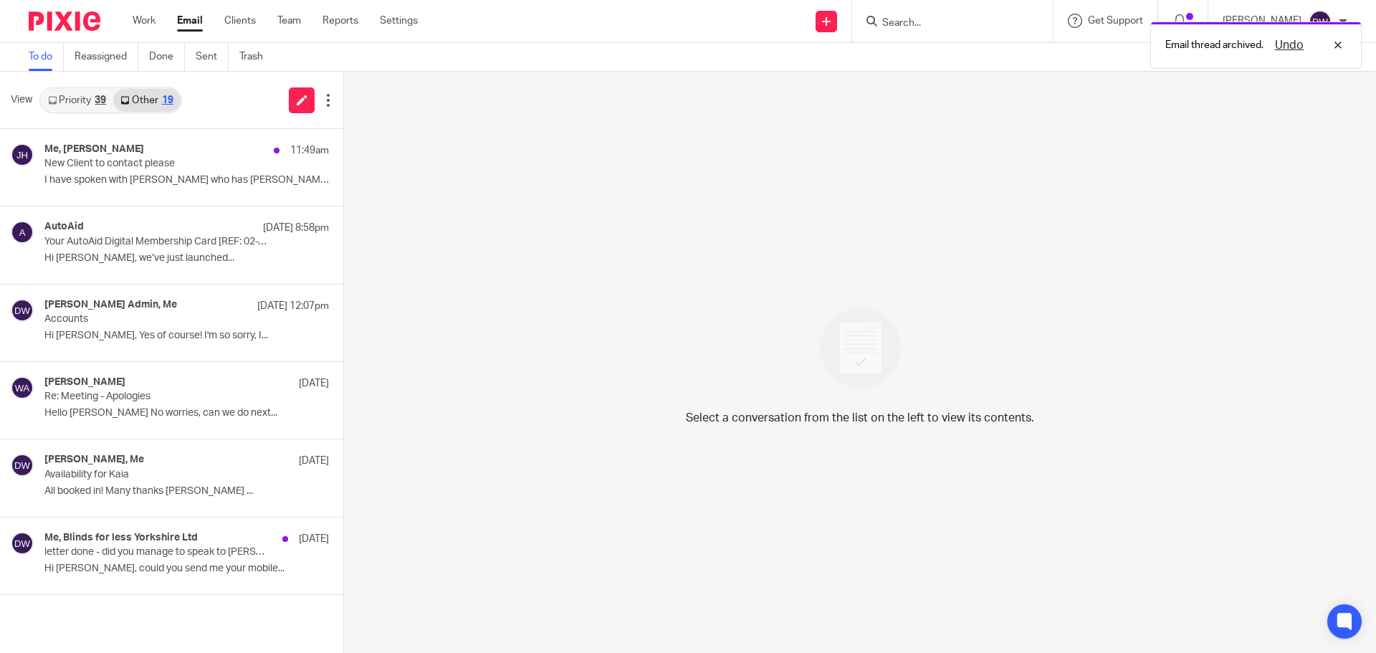
click at [914, 27] on div "Email thread archived. Undo" at bounding box center [1025, 41] width 674 height 54
click at [923, 19] on div "Email thread archived. Undo" at bounding box center [1025, 41] width 674 height 54
drag, startPoint x: 1336, startPoint y: 46, endPoint x: 1144, endPoint y: 62, distance: 192.8
click at [1336, 47] on div "Undo" at bounding box center [1304, 45] width 83 height 17
click at [917, 17] on input "Search" at bounding box center [945, 23] width 129 height 13
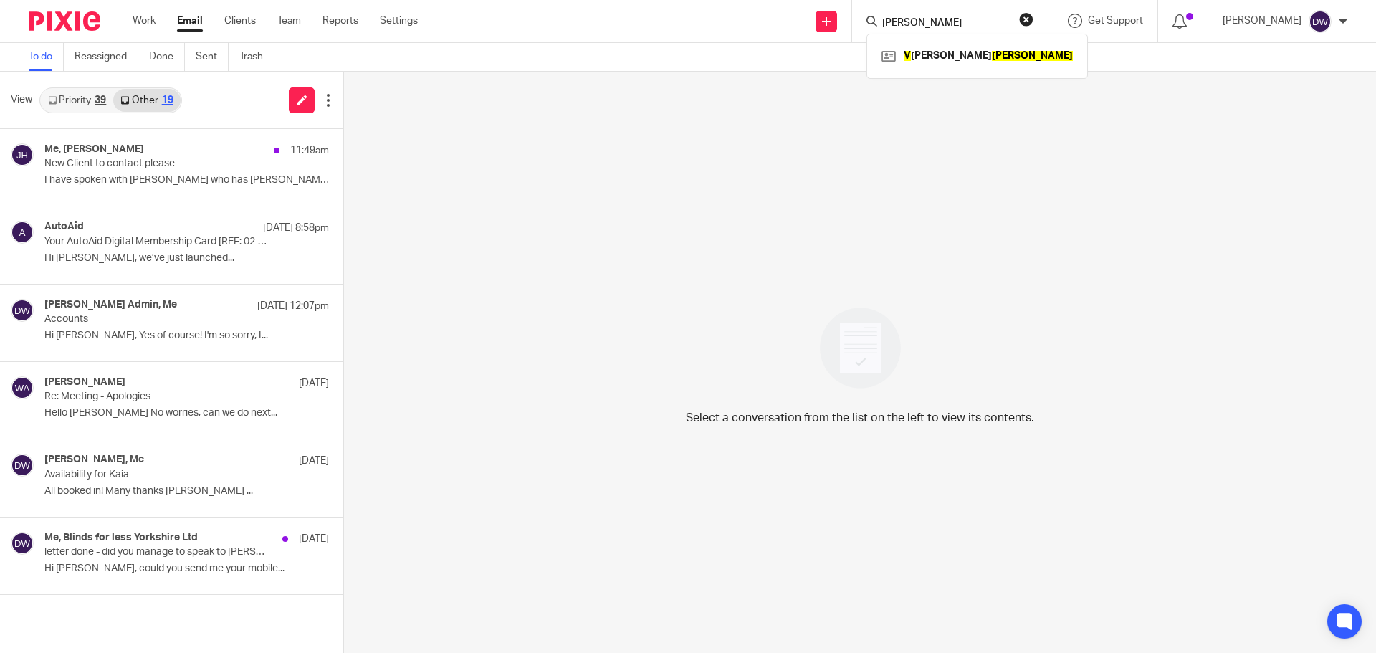
drag, startPoint x: 935, startPoint y: 24, endPoint x: 855, endPoint y: 20, distance: 80.3
click at [855, 20] on div "jane v V entress, Barbara Jane" at bounding box center [952, 21] width 201 height 42
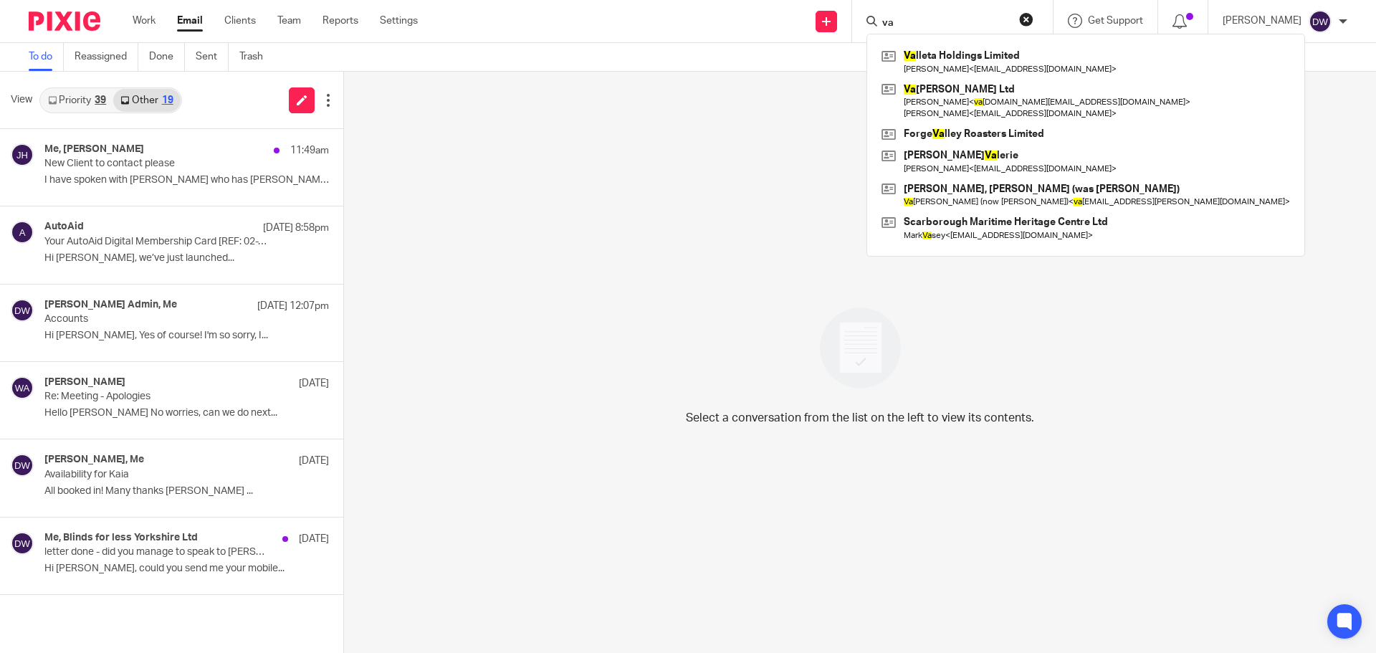
type input "v"
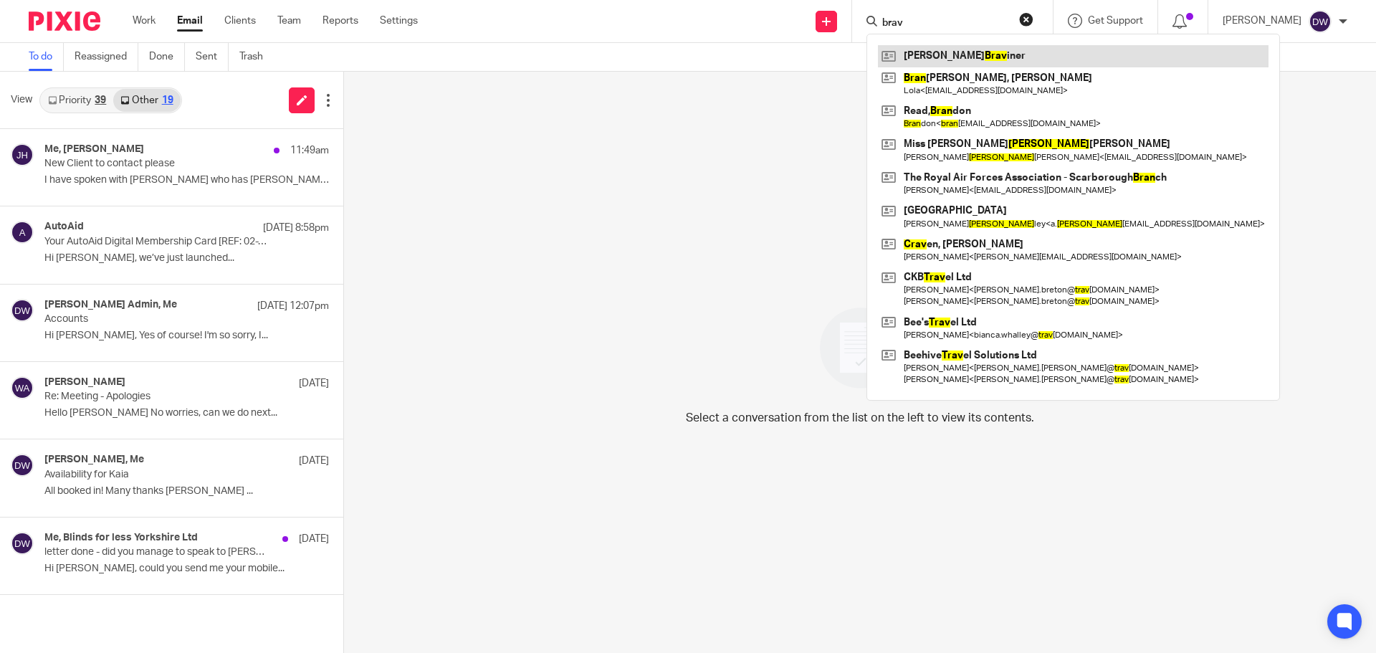
type input "brav"
click at [972, 61] on link at bounding box center [1073, 55] width 391 height 21
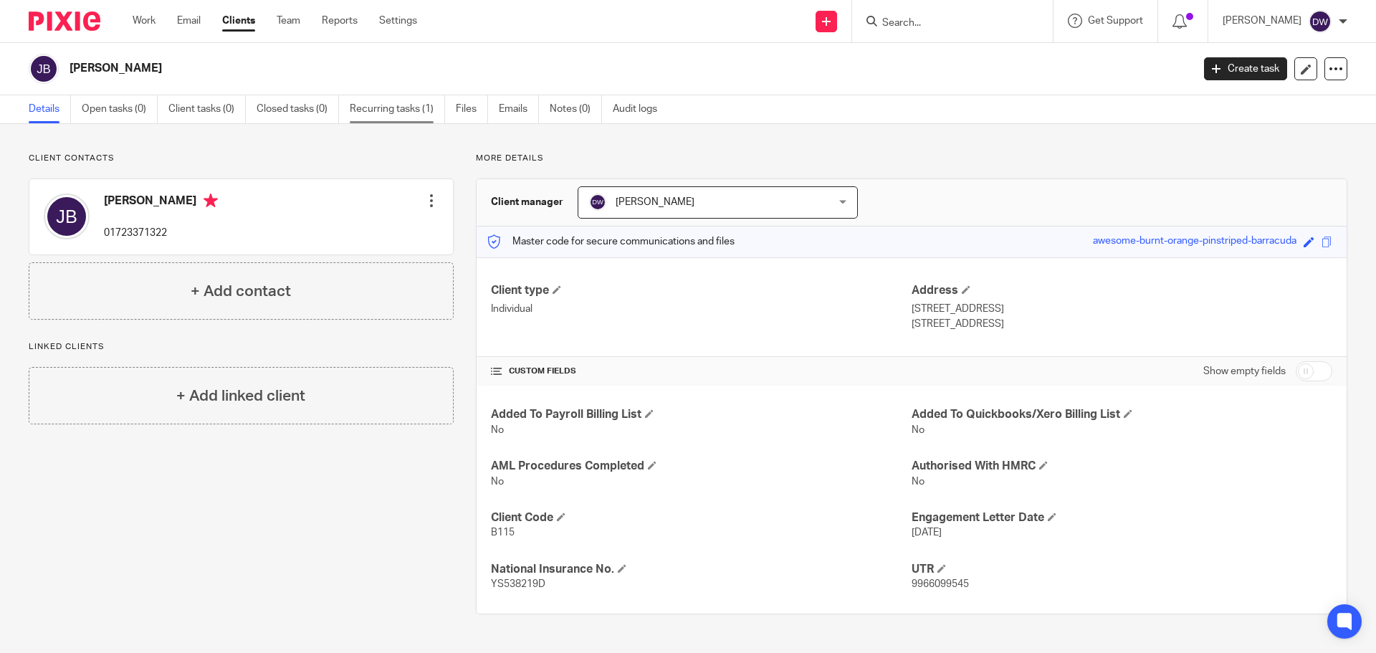
click at [392, 105] on link "Recurring tasks (1)" at bounding box center [397, 109] width 95 height 28
click at [391, 110] on link "Recurring tasks (1)" at bounding box center [397, 109] width 95 height 28
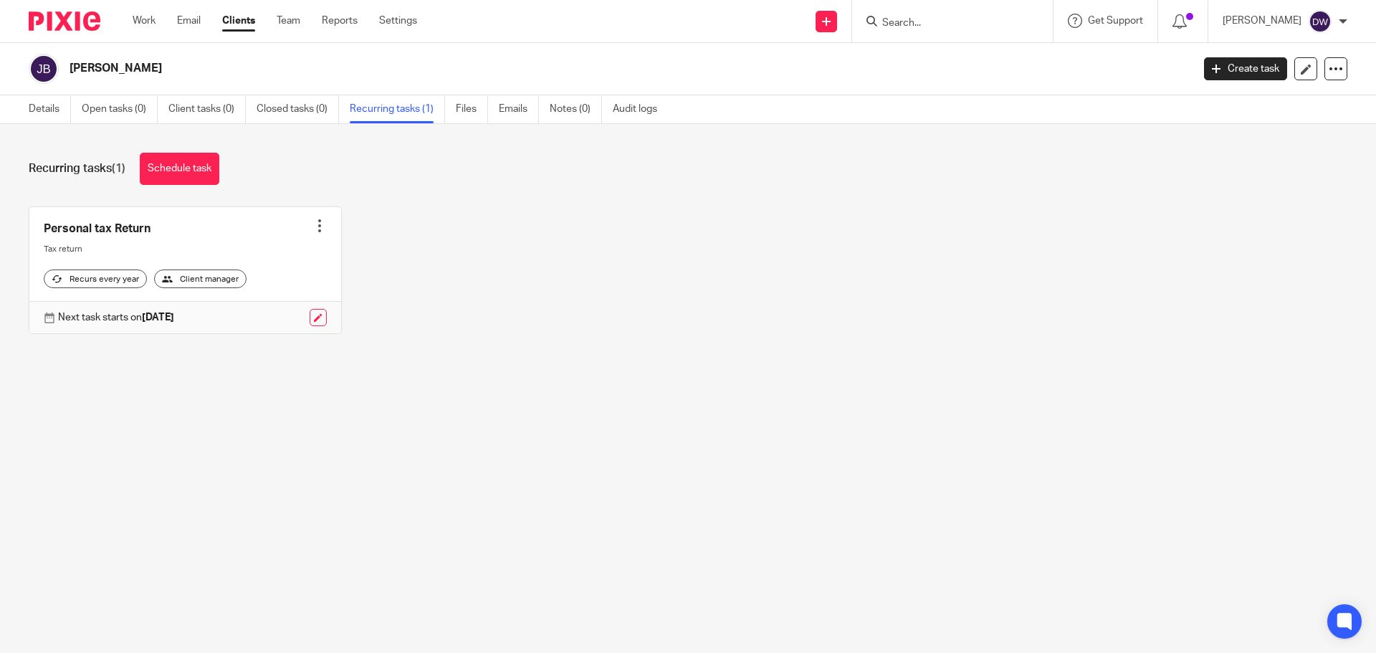
click at [982, 27] on input "Search" at bounding box center [945, 23] width 129 height 13
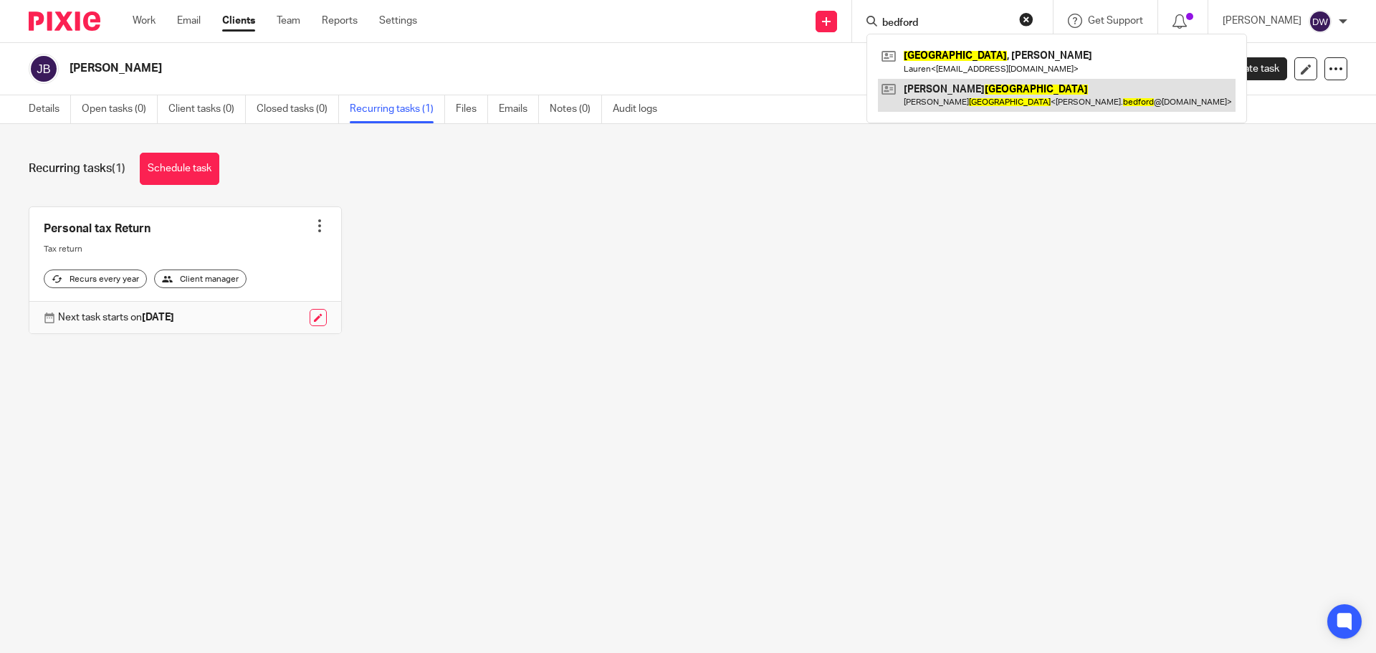
type input "bedford"
click at [986, 92] on link at bounding box center [1057, 95] width 358 height 33
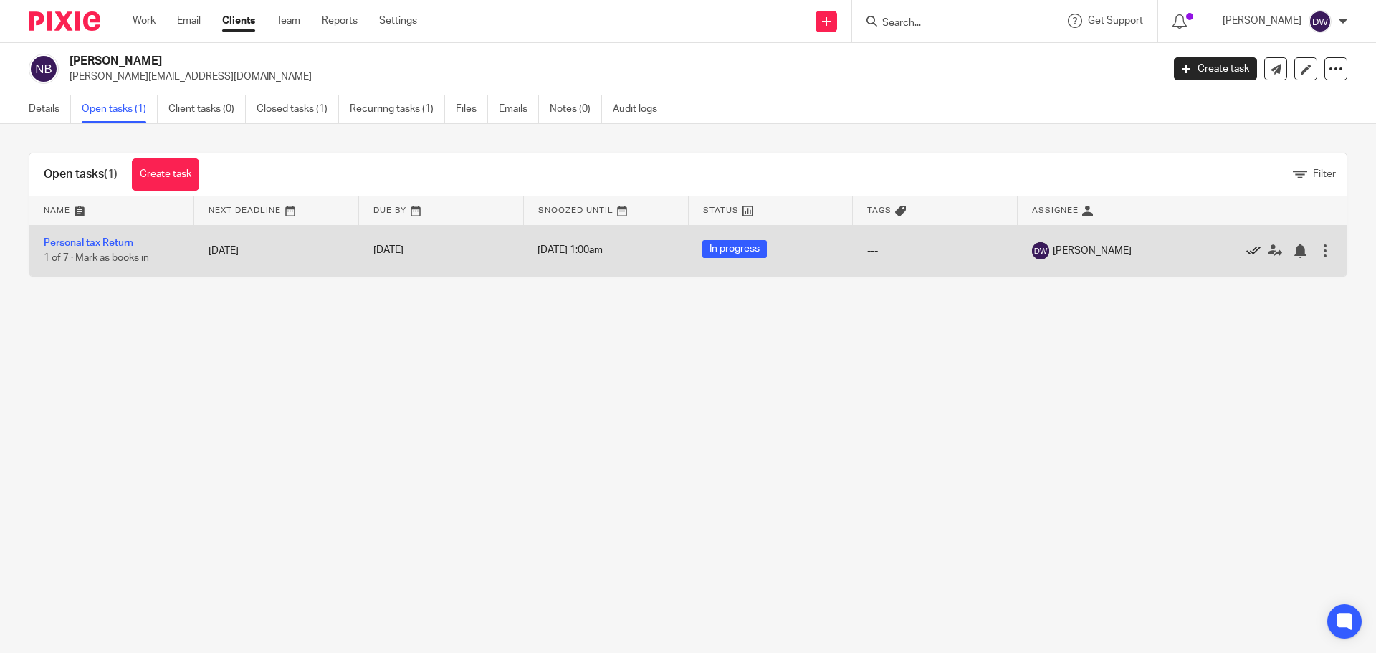
click at [1246, 254] on icon at bounding box center [1253, 251] width 14 height 14
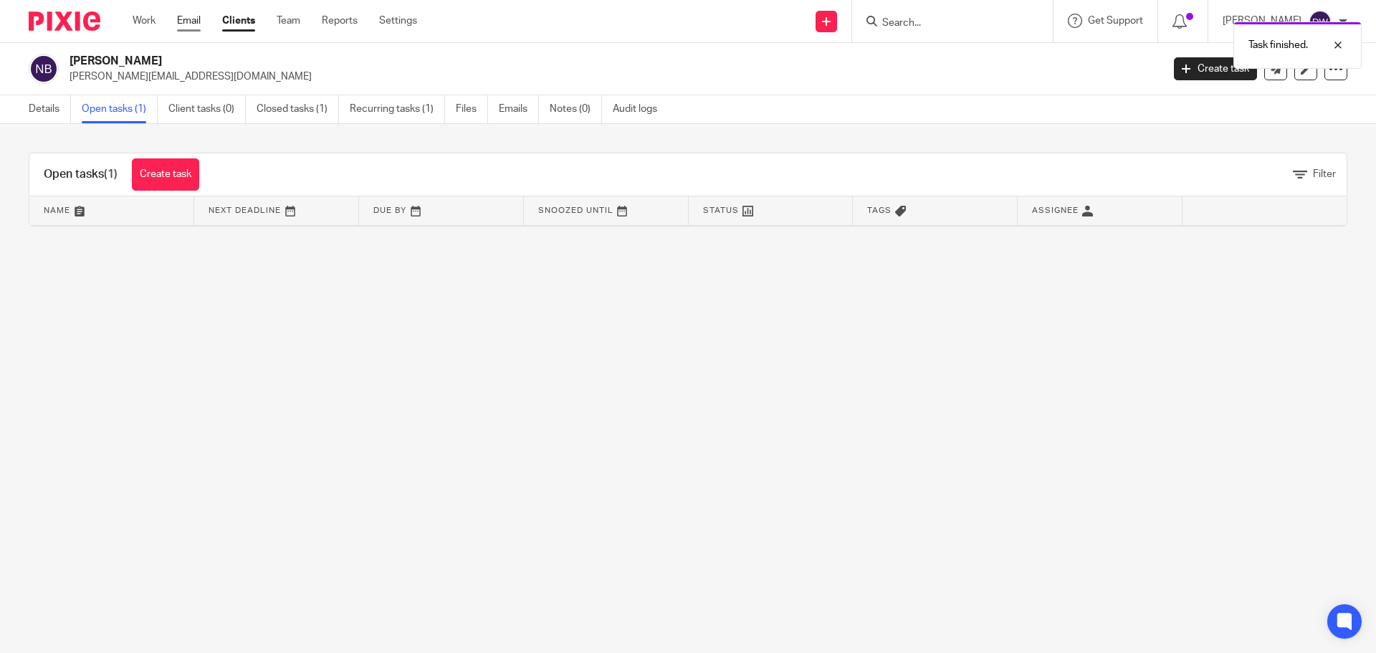
click at [186, 23] on link "Email" at bounding box center [189, 21] width 24 height 14
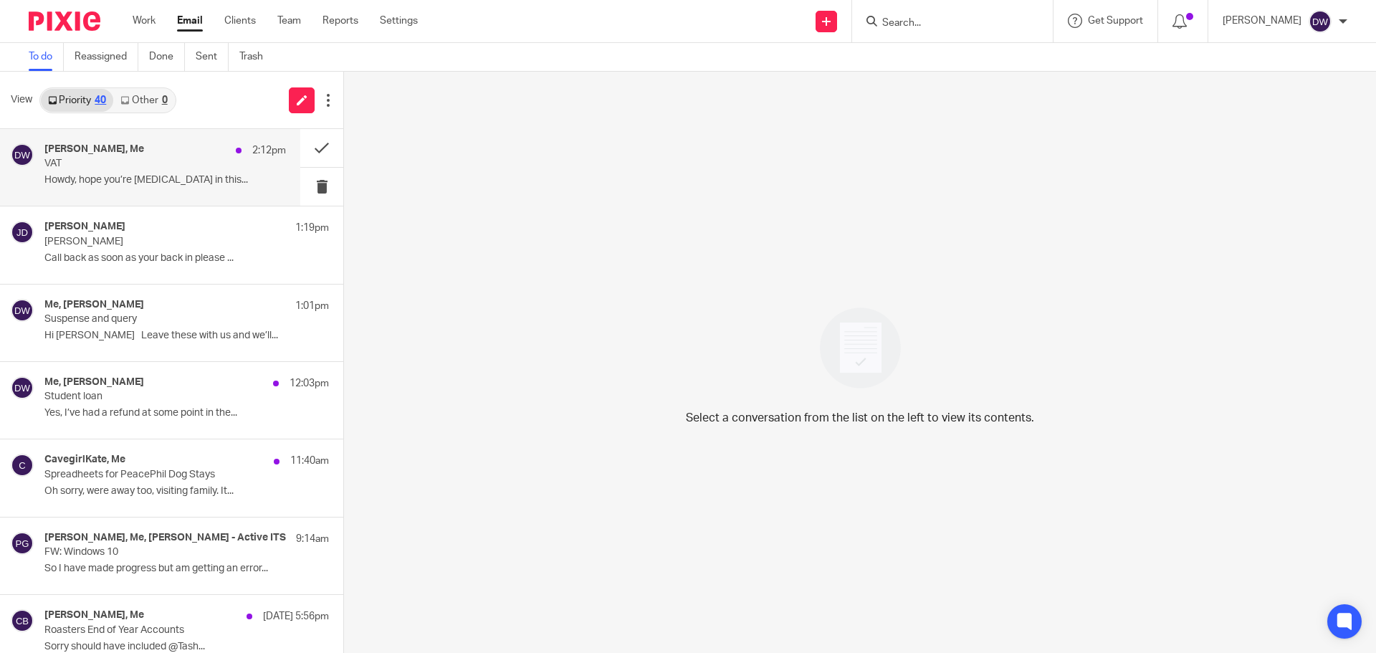
click at [216, 188] on div "[PERSON_NAME], Me 2:12pm VAT Howdy, hope you’re [MEDICAL_DATA] in this..." at bounding box center [164, 167] width 241 height 48
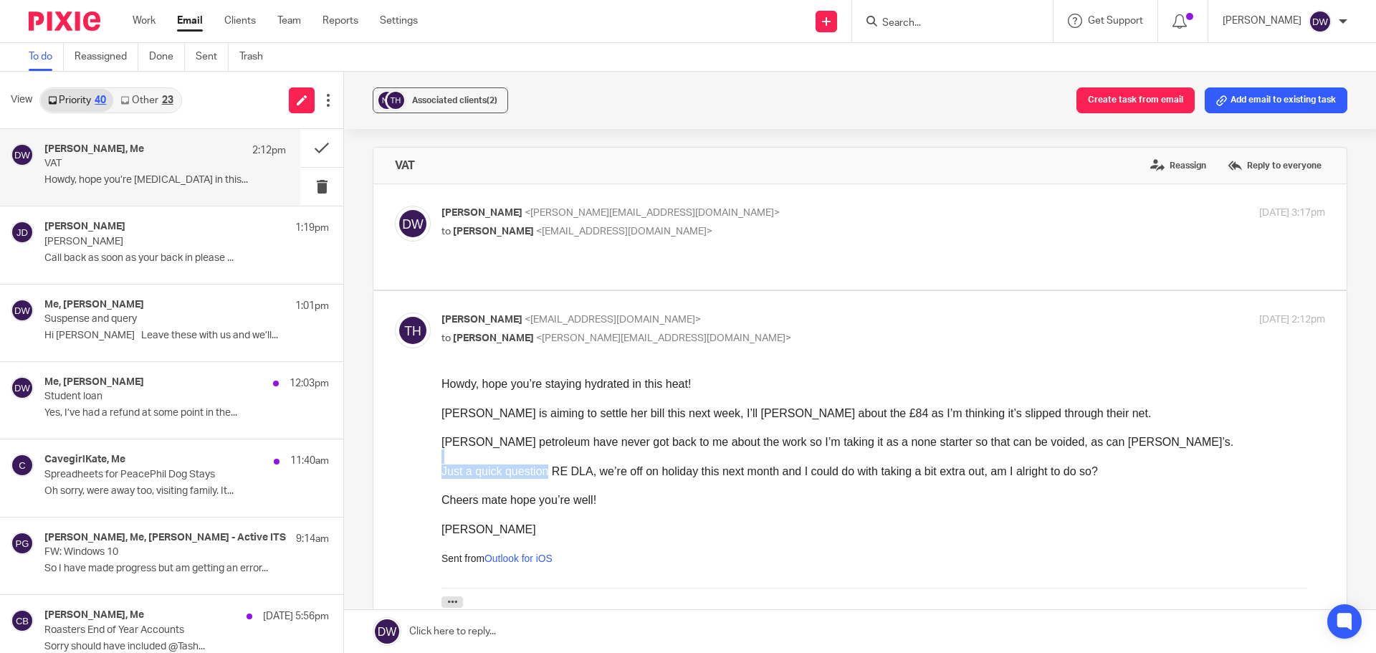
drag, startPoint x: 548, startPoint y: 471, endPoint x: 853, endPoint y: 458, distance: 304.8
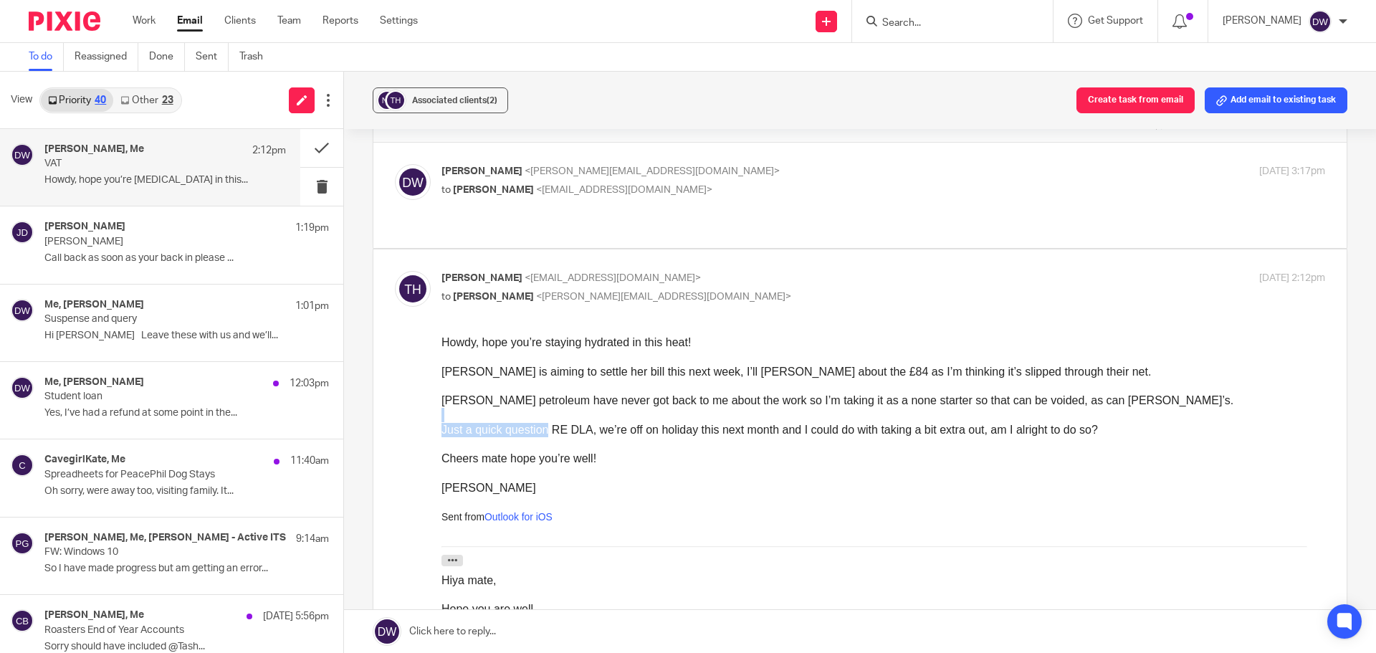
scroll to position [72, 0]
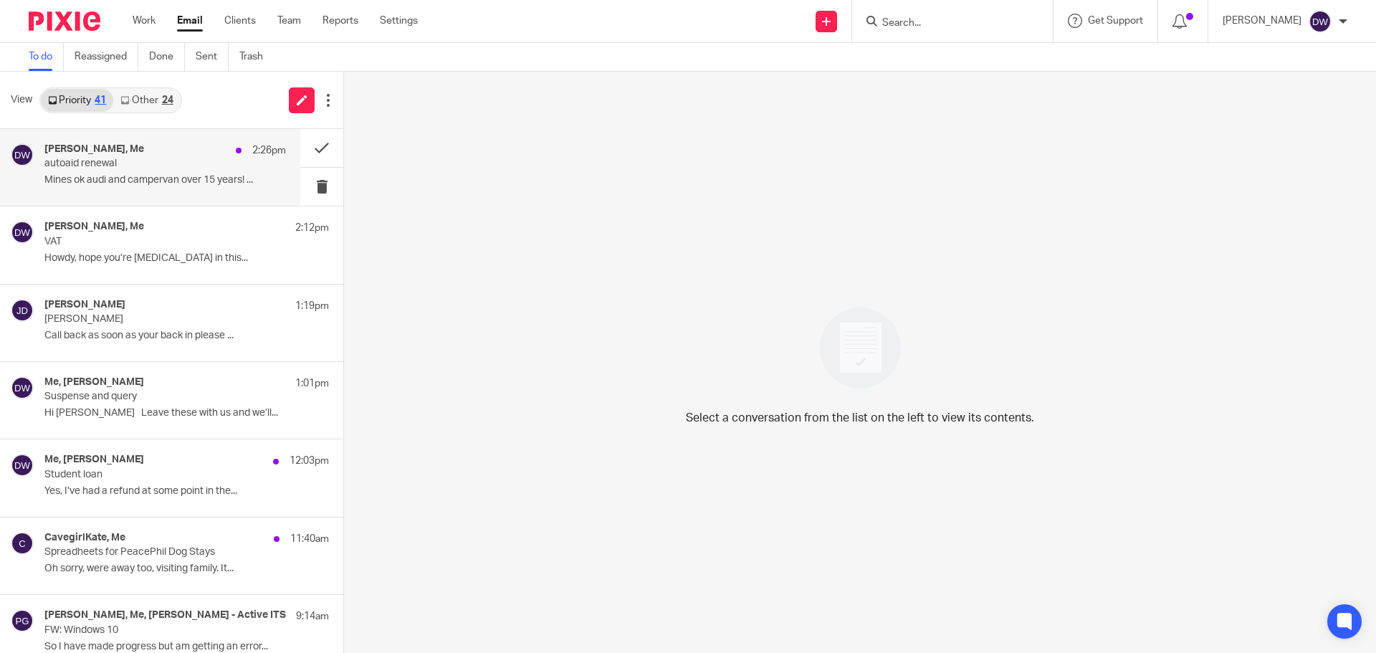
click at [196, 181] on p "Mines ok audi and campervan over 15 years! ..." at bounding box center [164, 180] width 241 height 12
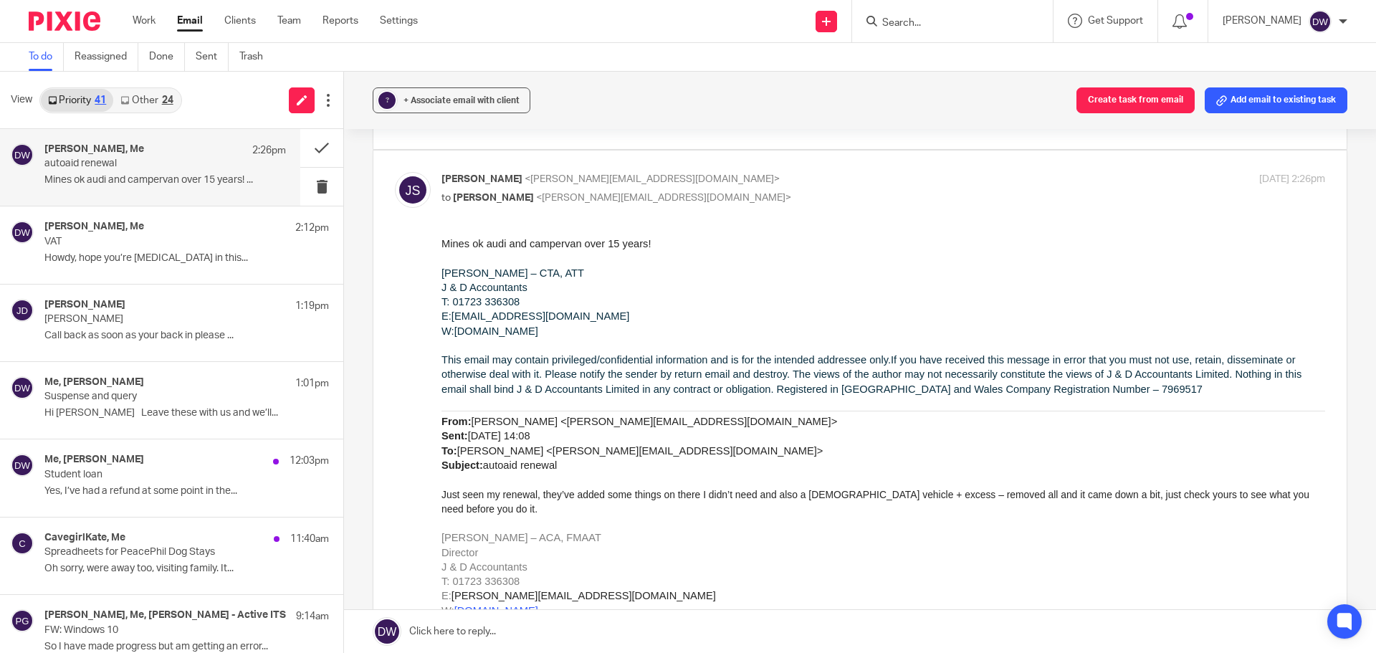
scroll to position [143, 0]
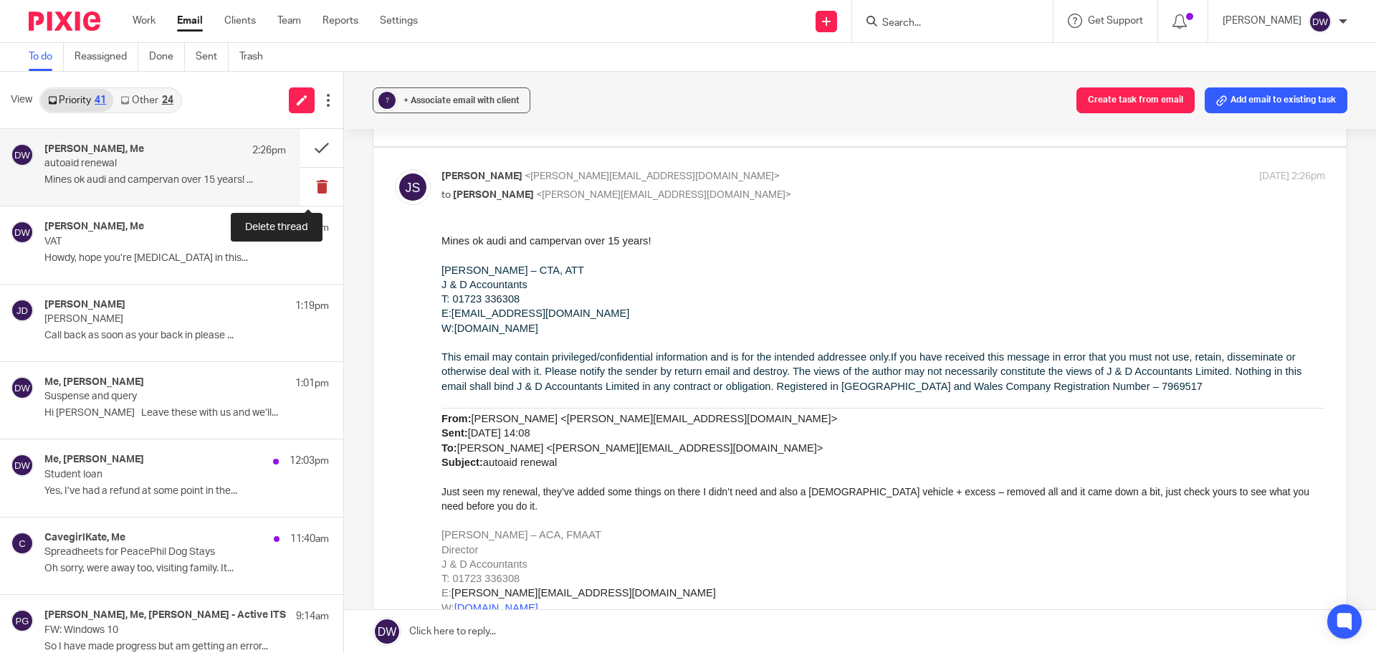
click at [317, 178] on button at bounding box center [321, 187] width 43 height 38
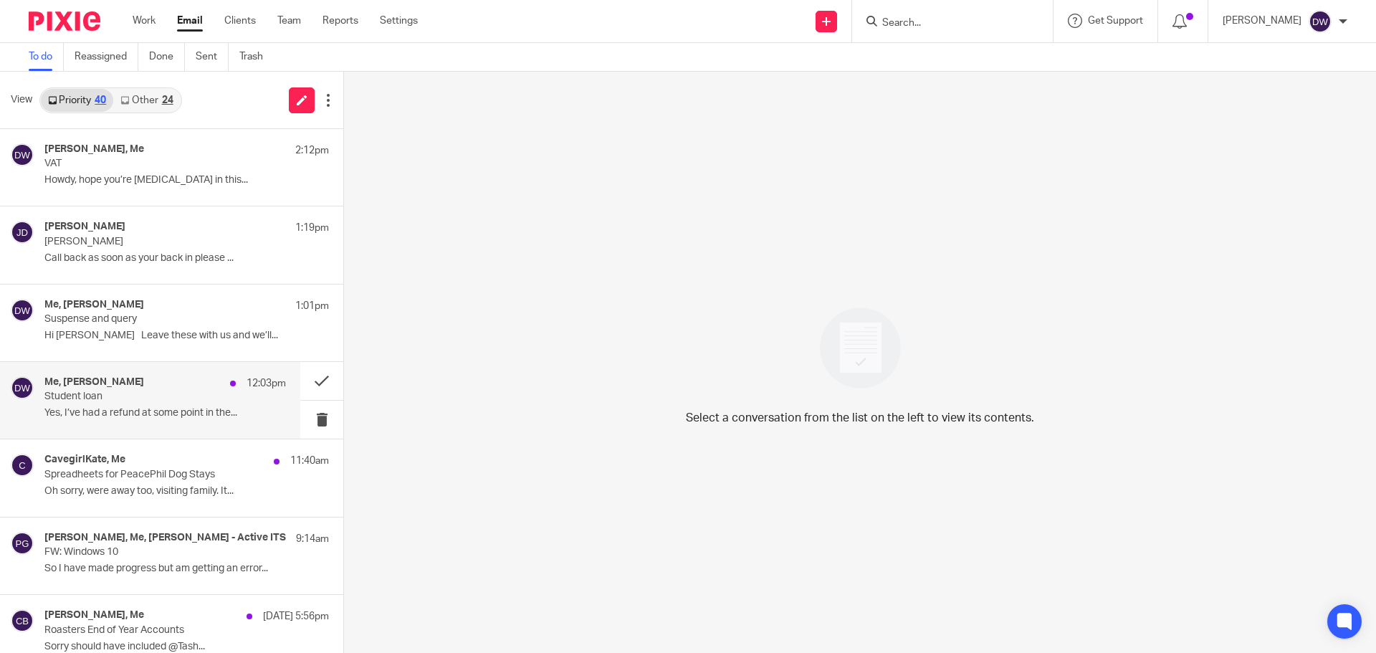
click at [162, 410] on p "Yes, I’ve had a refund at some point in the..." at bounding box center [164, 413] width 241 height 12
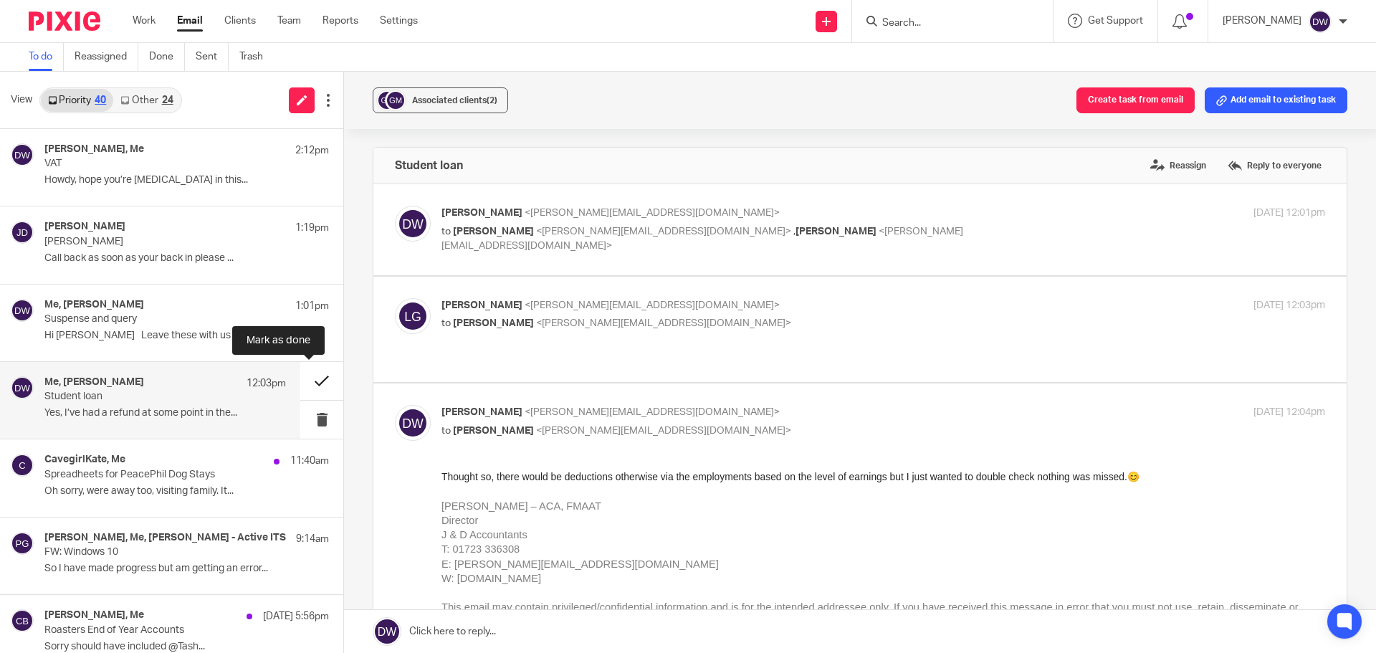
scroll to position [0, 0]
click at [315, 383] on button at bounding box center [321, 381] width 43 height 38
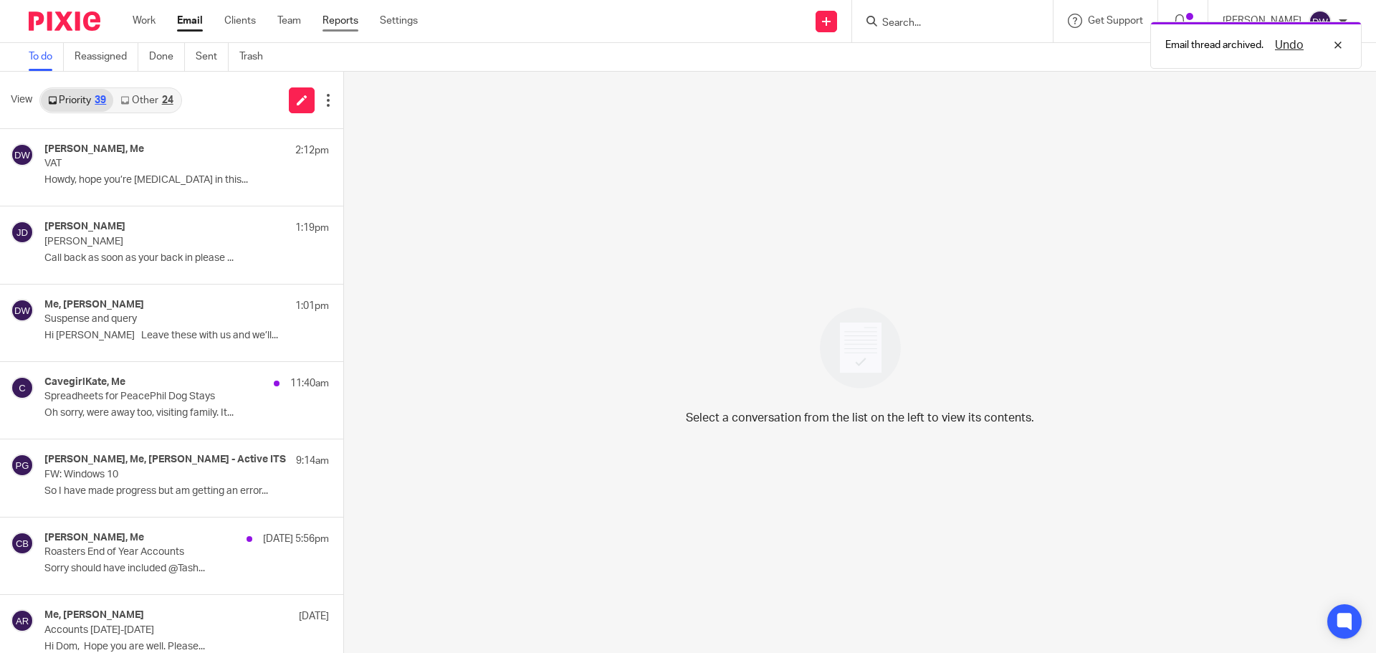
click at [340, 23] on link "Reports" at bounding box center [340, 21] width 36 height 14
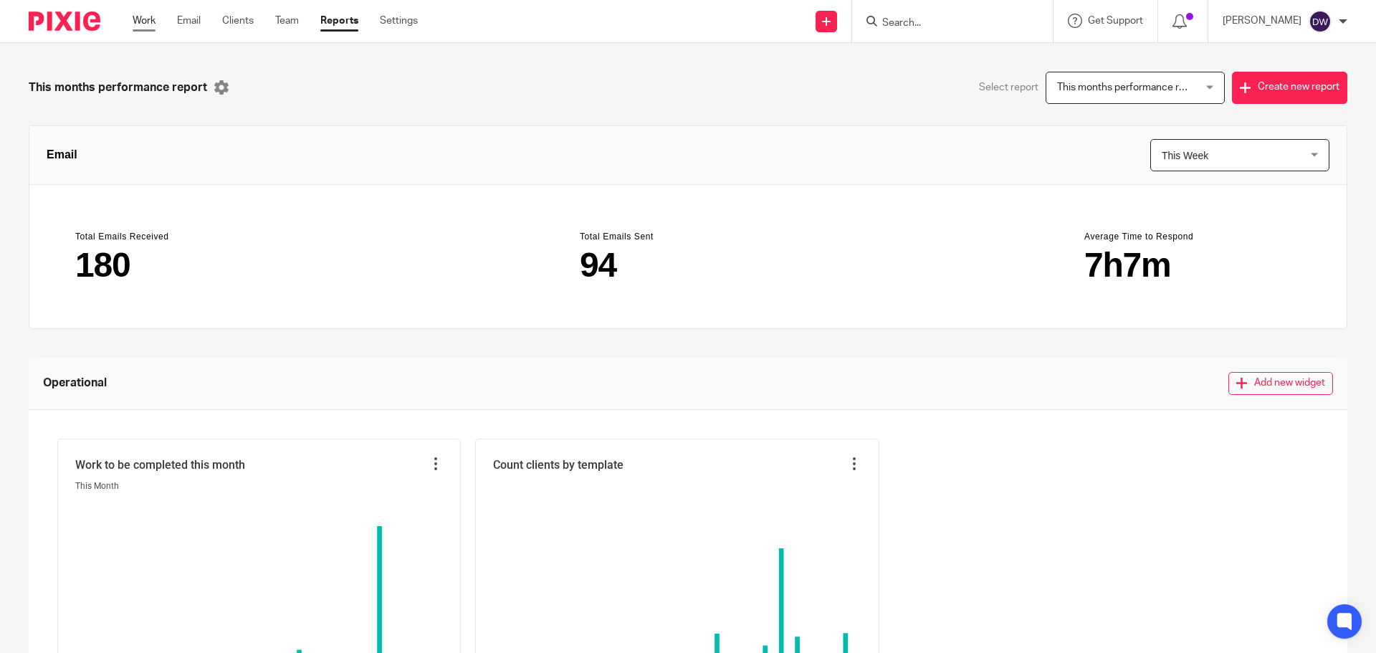
click at [153, 21] on link "Work" at bounding box center [144, 21] width 23 height 14
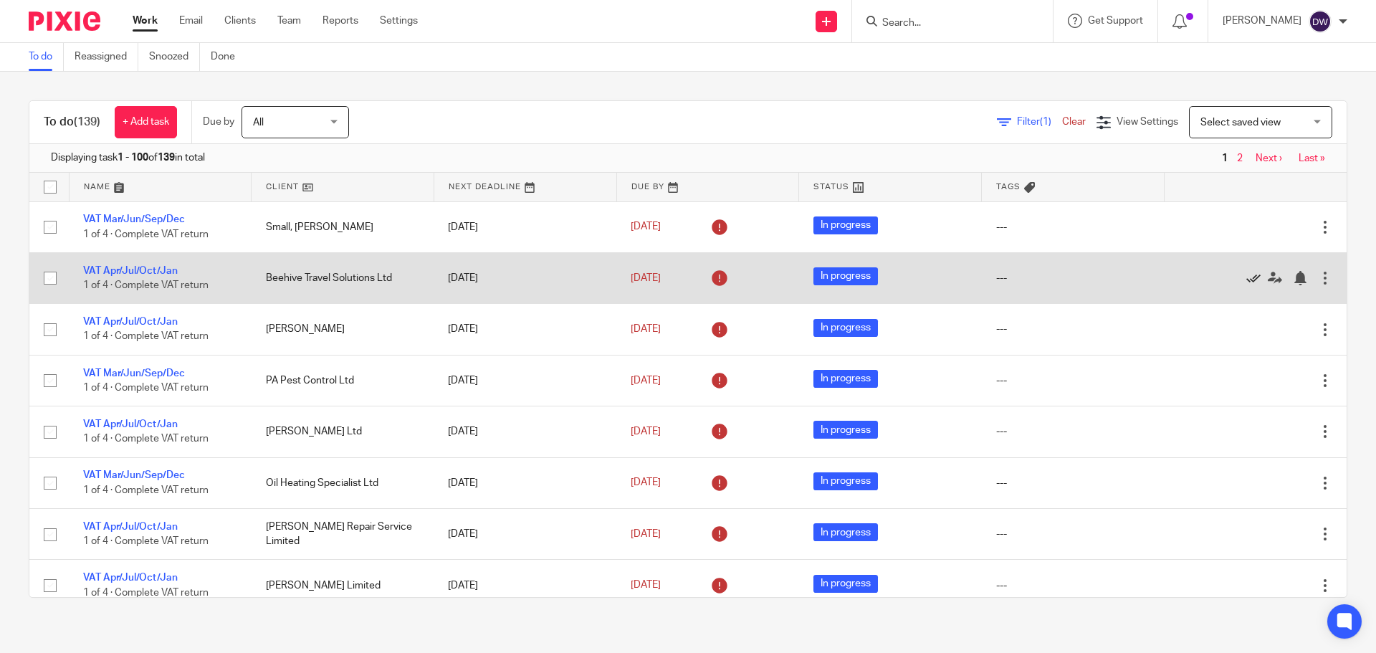
click at [1246, 281] on icon at bounding box center [1253, 278] width 14 height 14
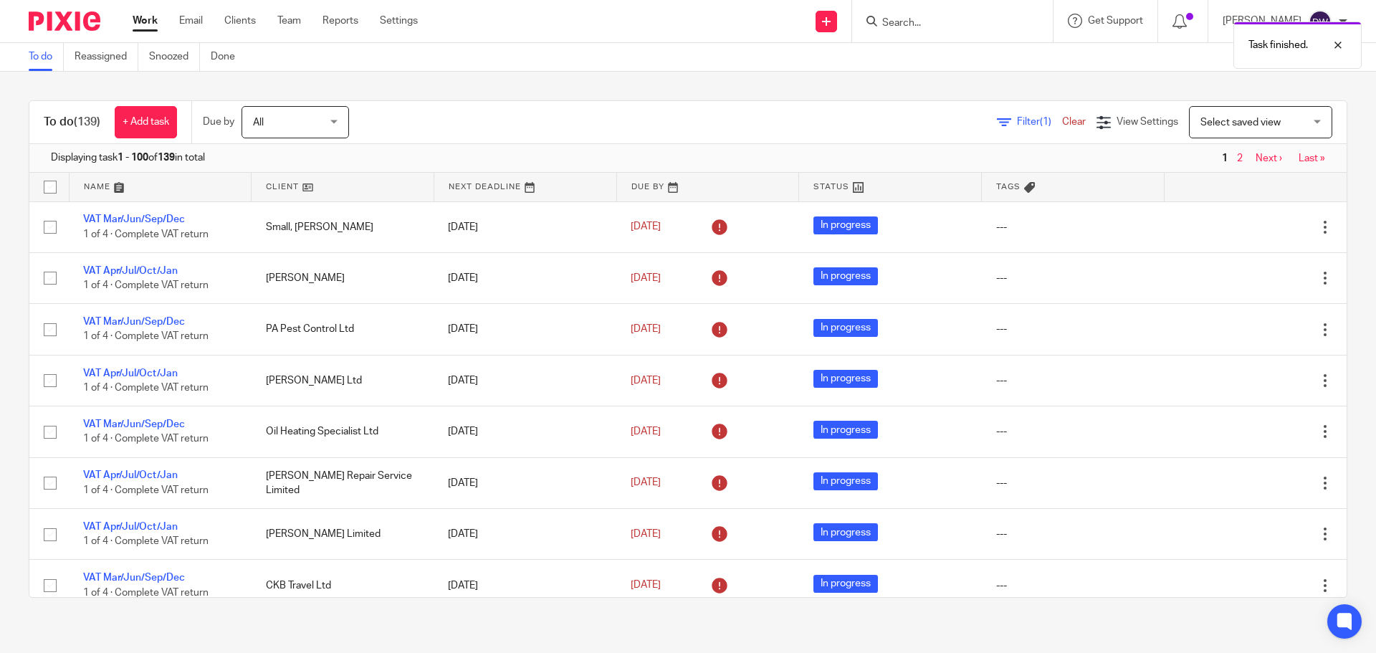
click at [1246, 281] on icon at bounding box center [1253, 278] width 14 height 14
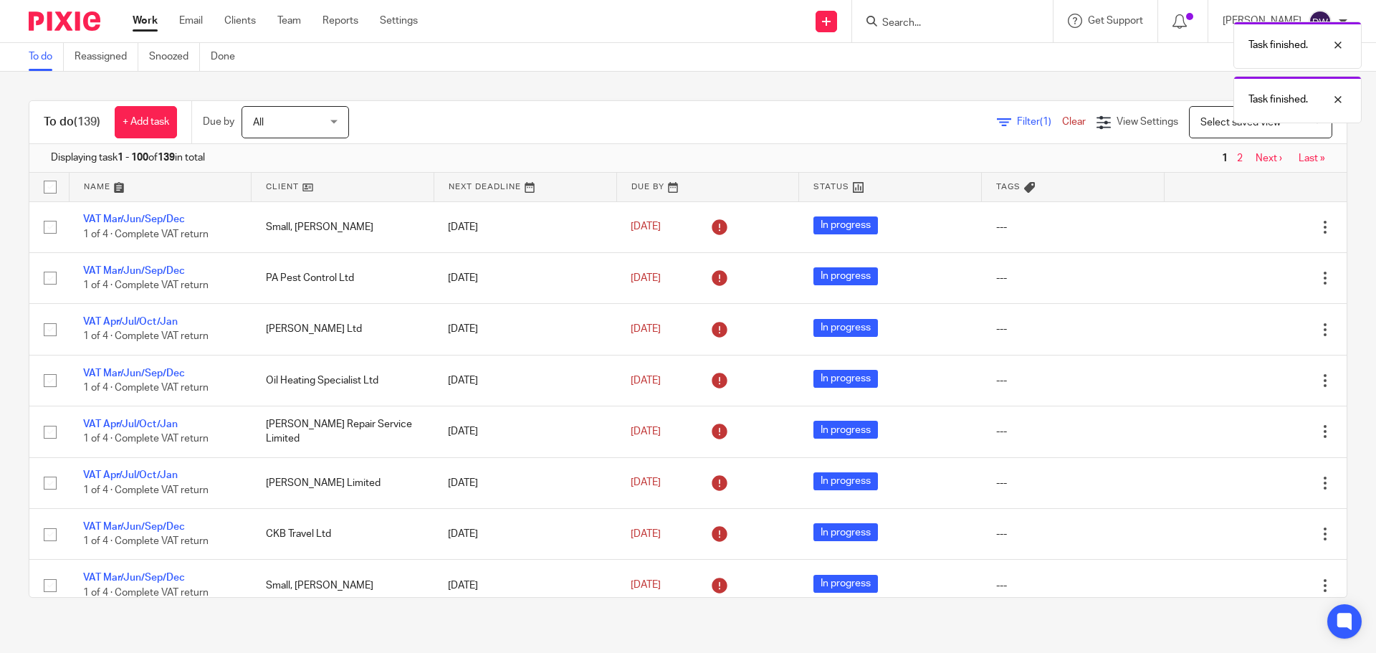
click at [1246, 281] on icon at bounding box center [1253, 278] width 14 height 14
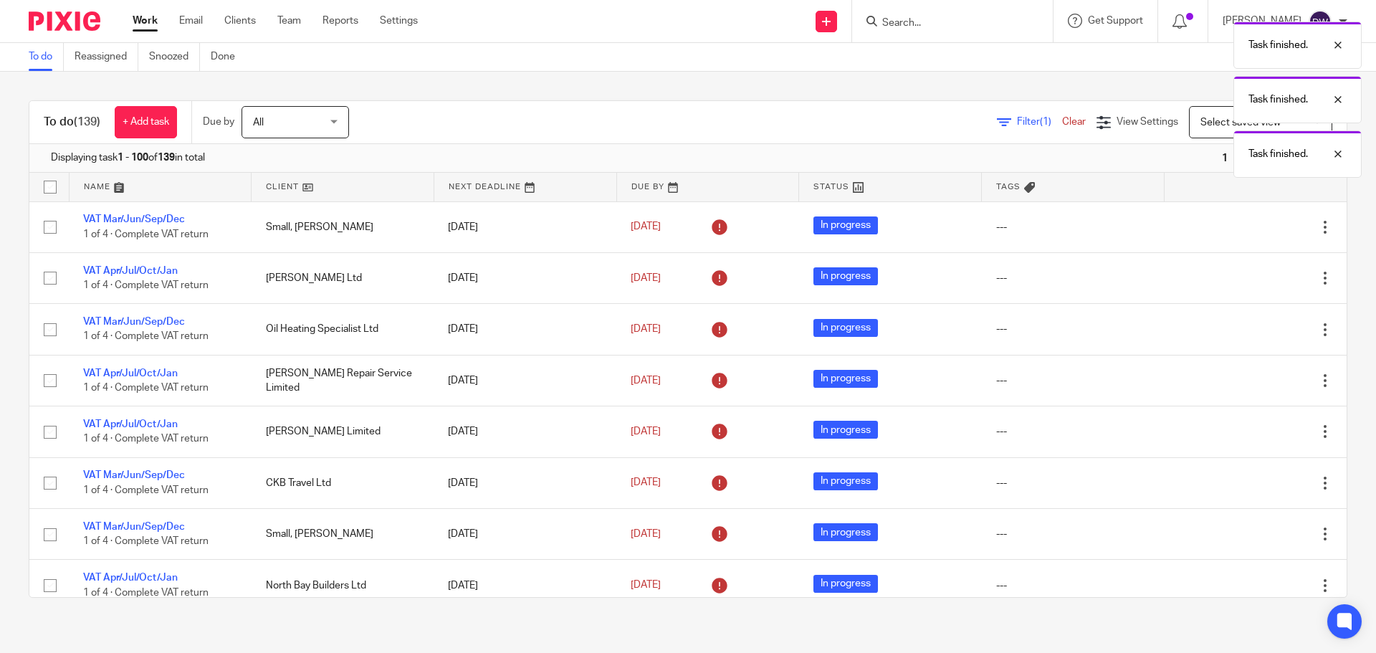
click at [1246, 281] on icon at bounding box center [1253, 278] width 14 height 14
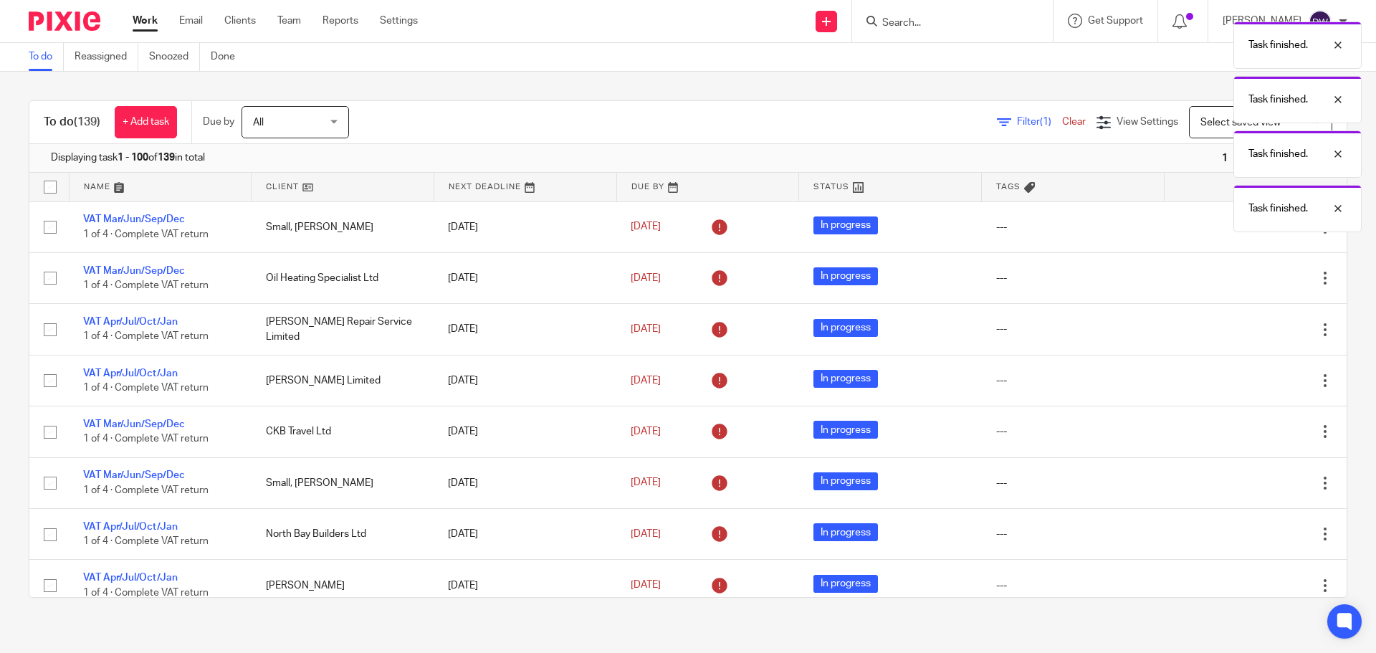
click at [1246, 281] on icon at bounding box center [1253, 278] width 14 height 14
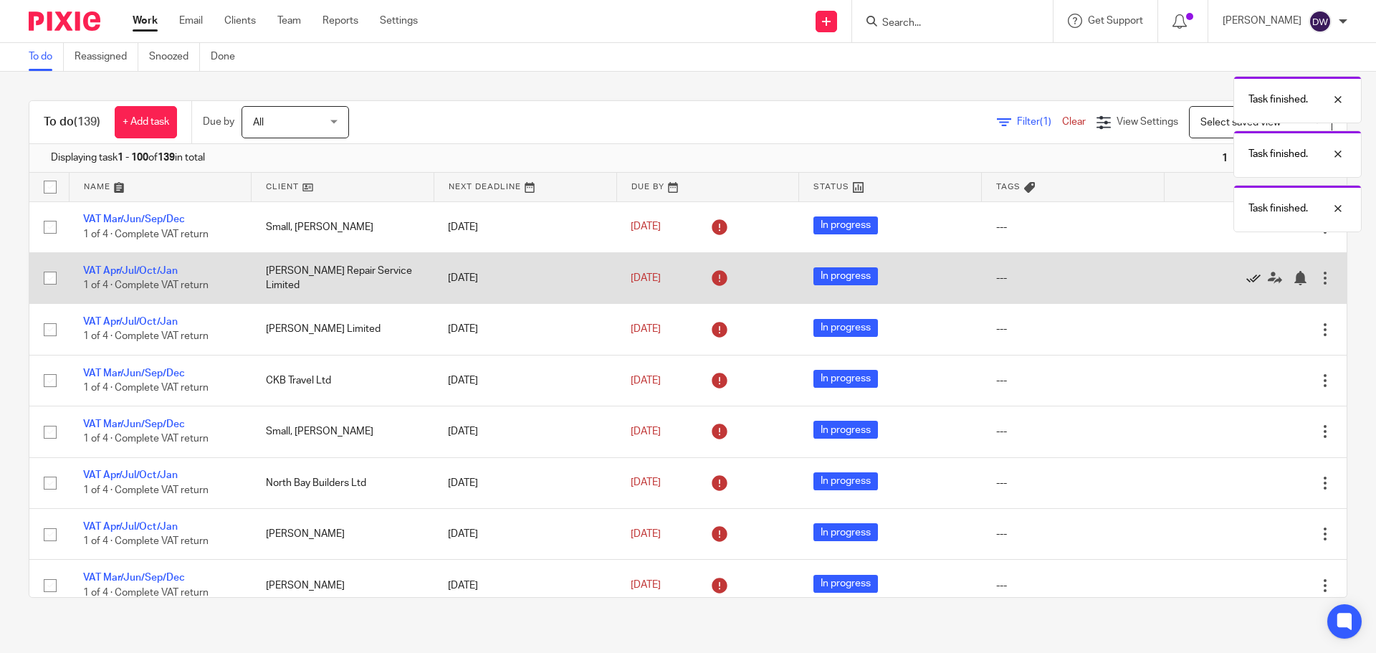
click at [1246, 279] on icon at bounding box center [1253, 278] width 14 height 14
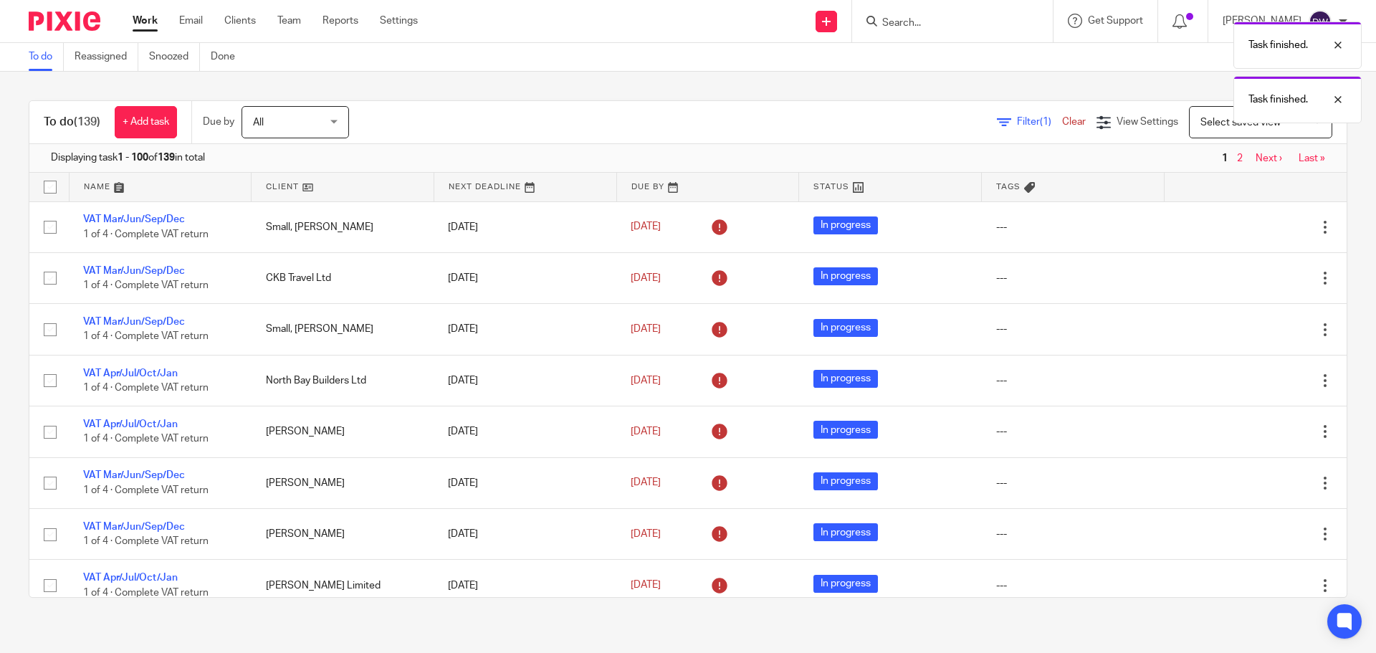
click at [1246, 279] on icon at bounding box center [1253, 278] width 14 height 14
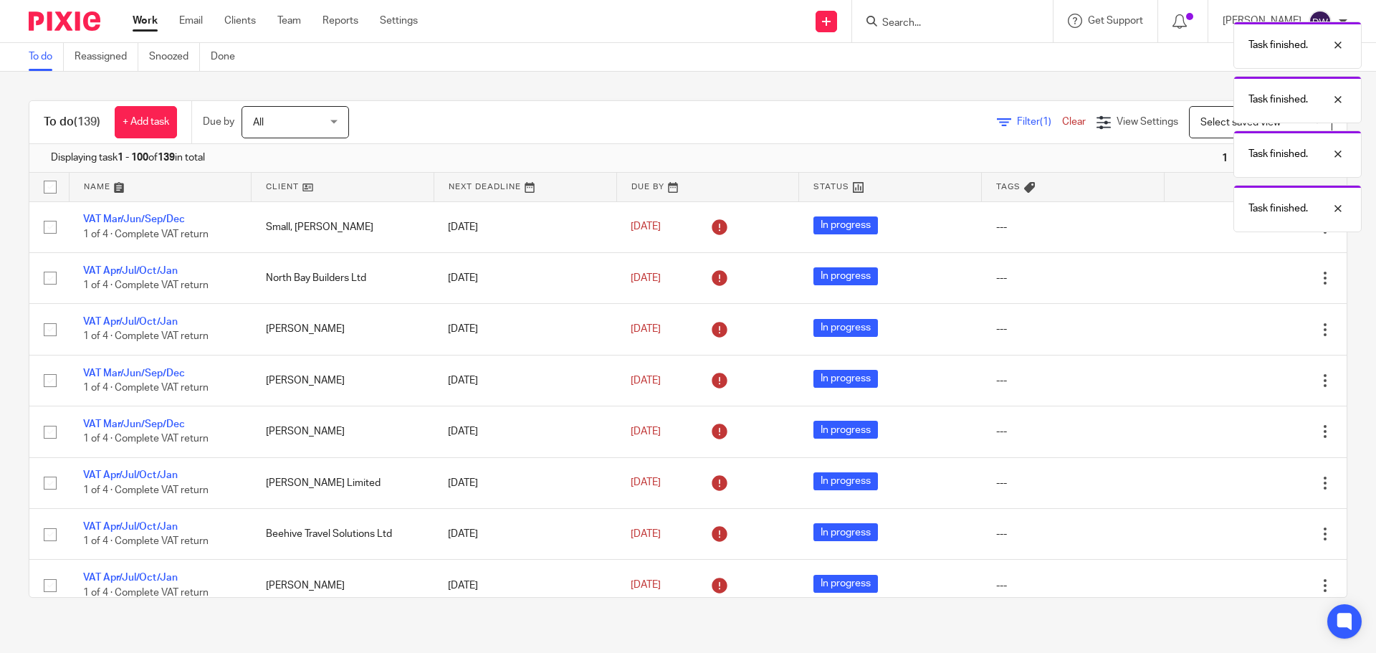
click at [1246, 279] on icon at bounding box center [1253, 278] width 14 height 14
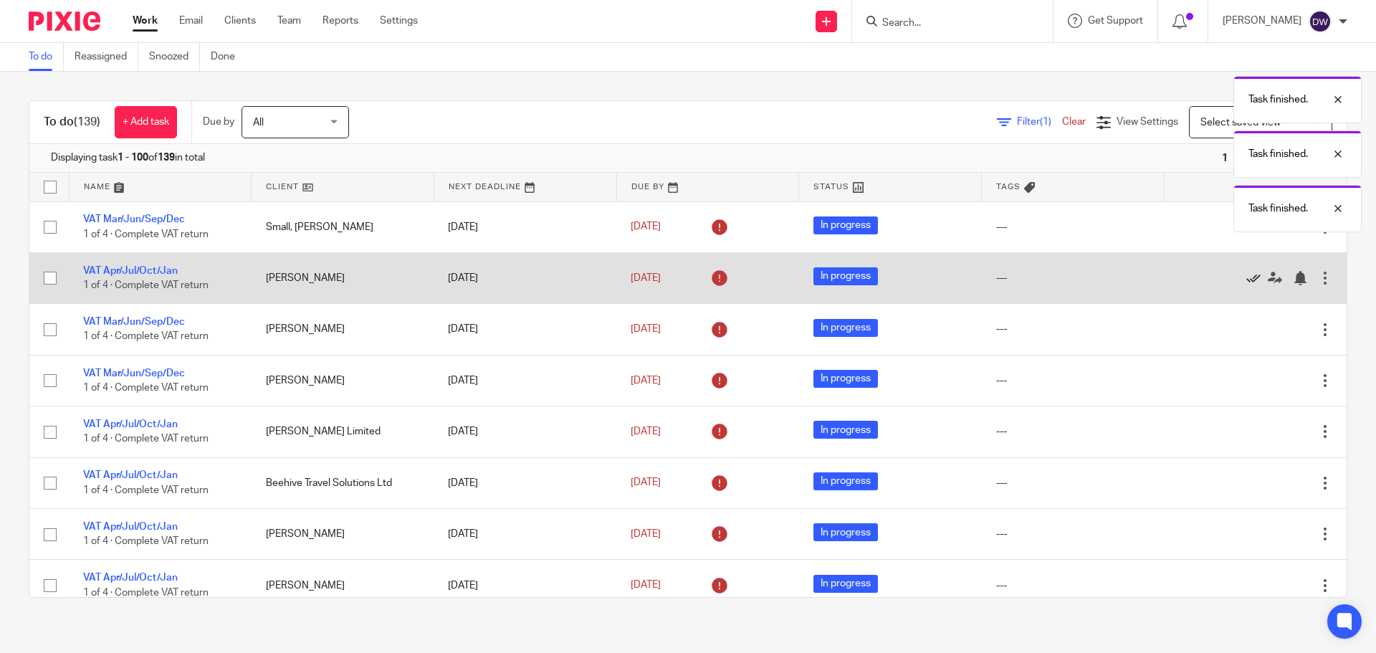
click at [1246, 279] on icon at bounding box center [1253, 278] width 14 height 14
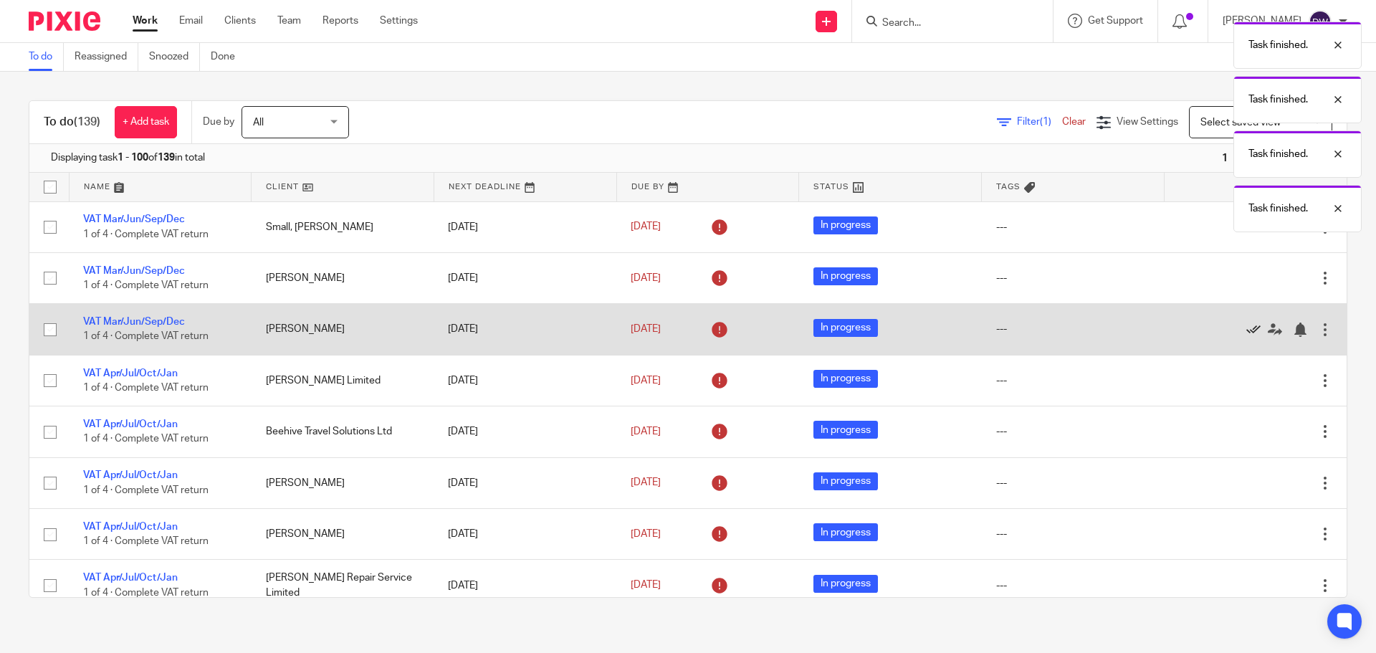
click at [1246, 329] on icon at bounding box center [1253, 329] width 14 height 14
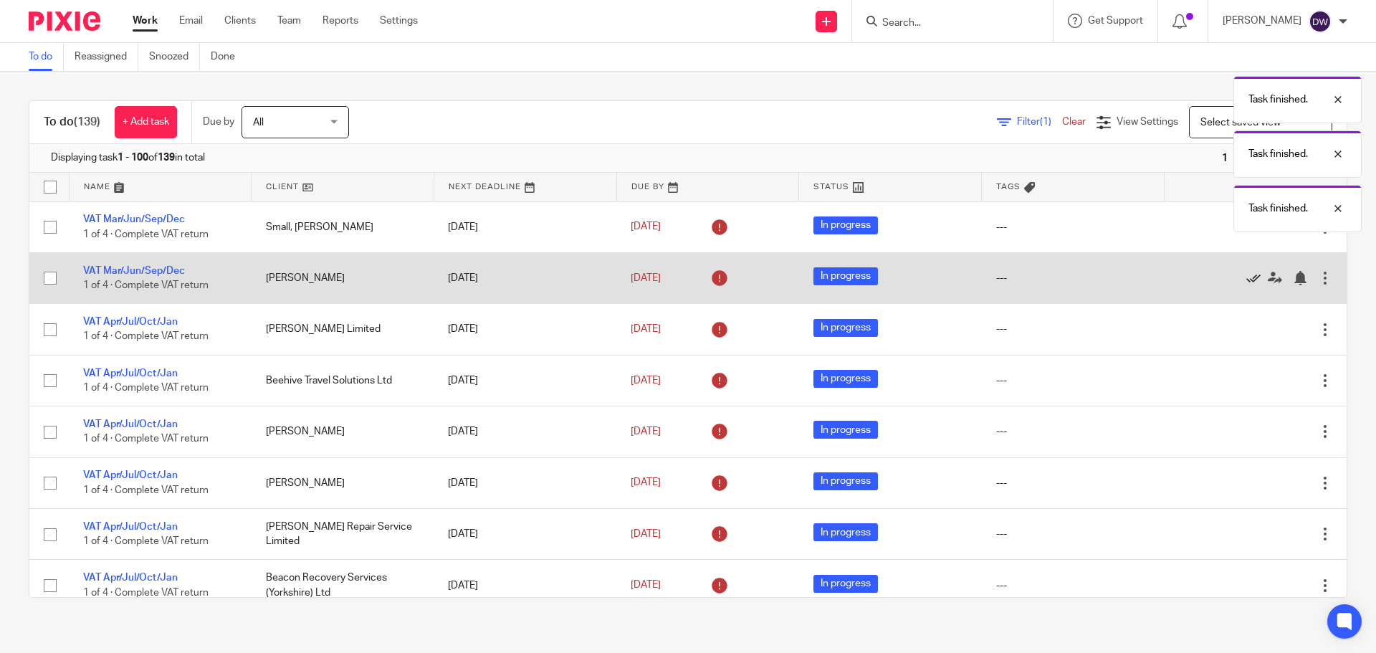
click at [1246, 277] on icon at bounding box center [1253, 278] width 14 height 14
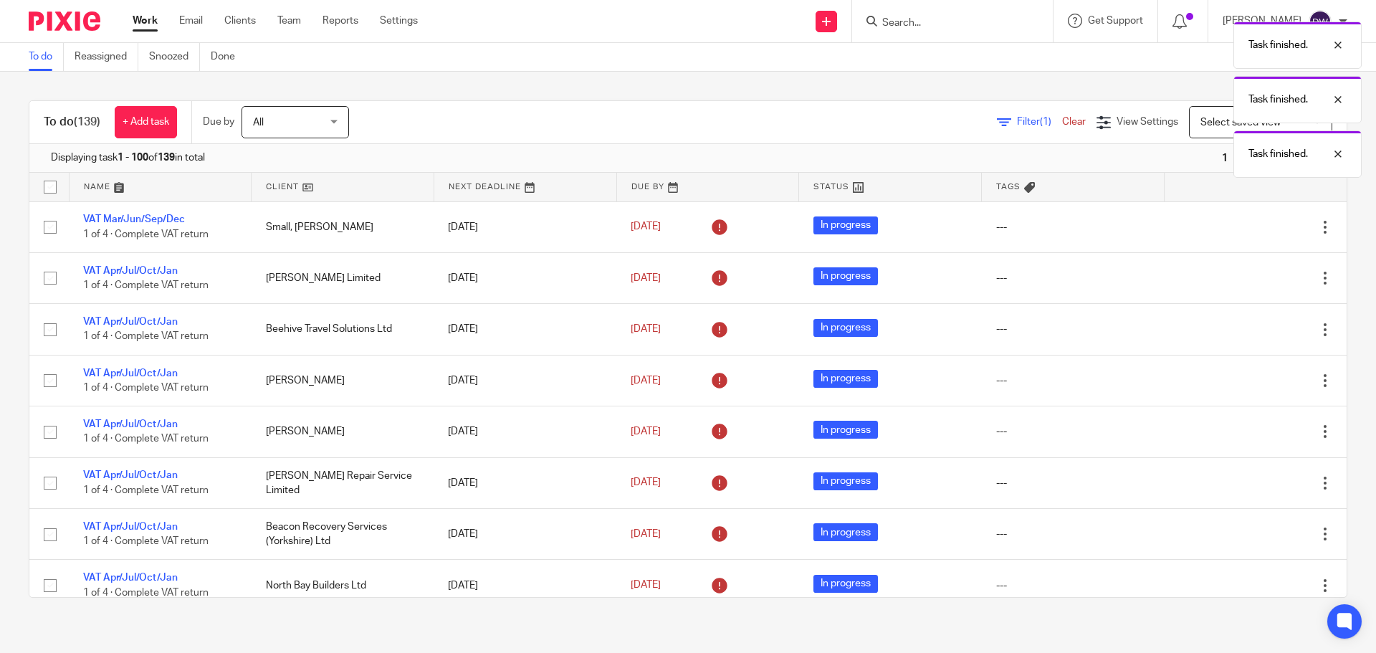
click at [1246, 277] on icon at bounding box center [1253, 278] width 14 height 14
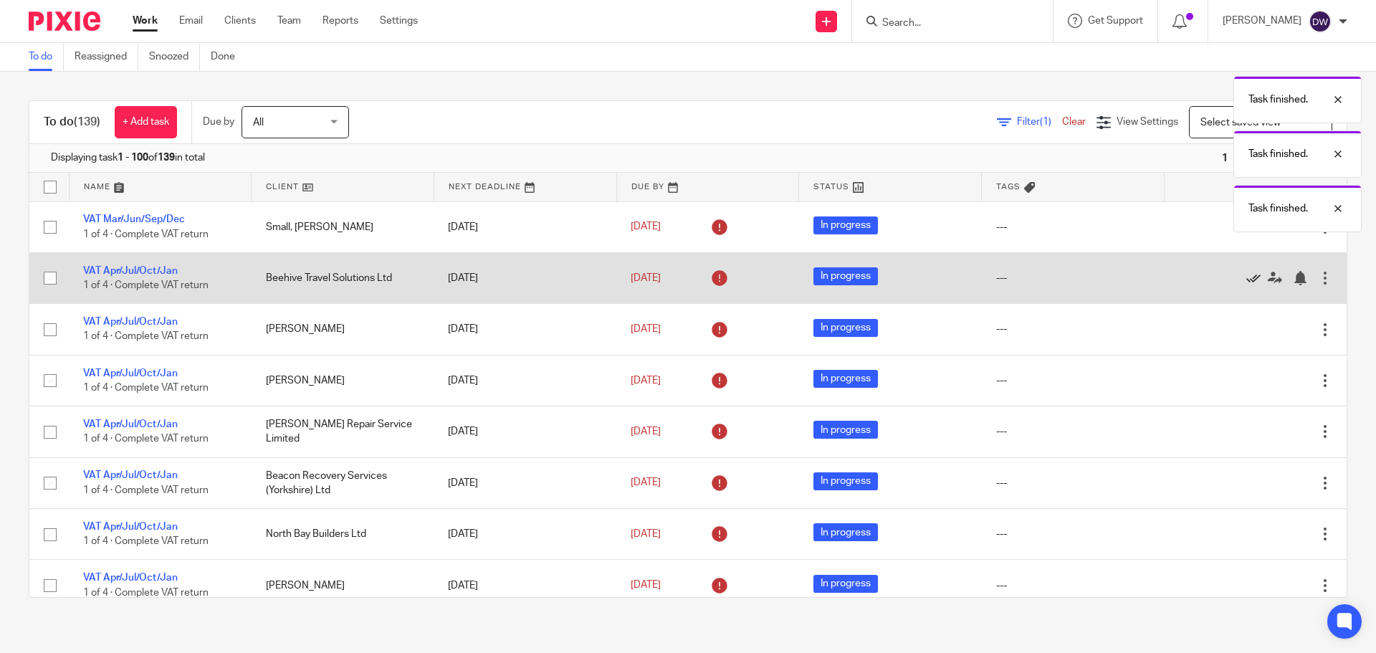
click at [1246, 277] on icon at bounding box center [1253, 278] width 14 height 14
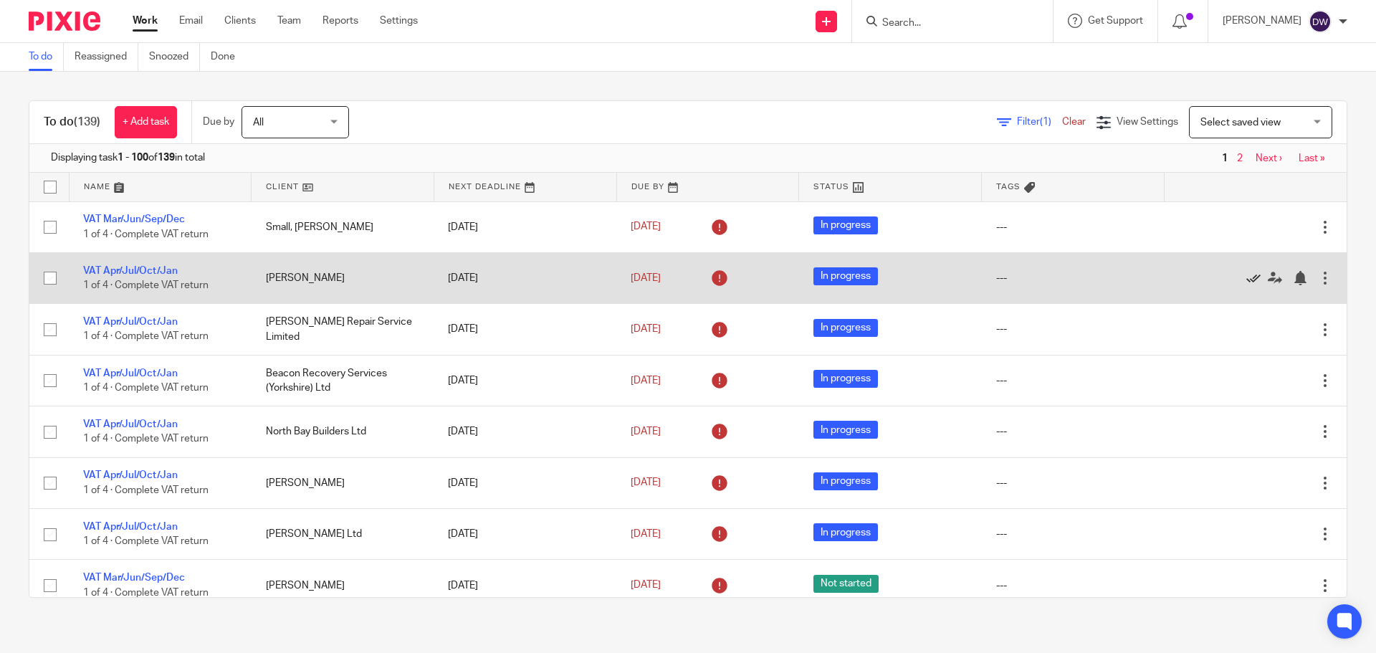
click at [1246, 277] on icon at bounding box center [1253, 278] width 14 height 14
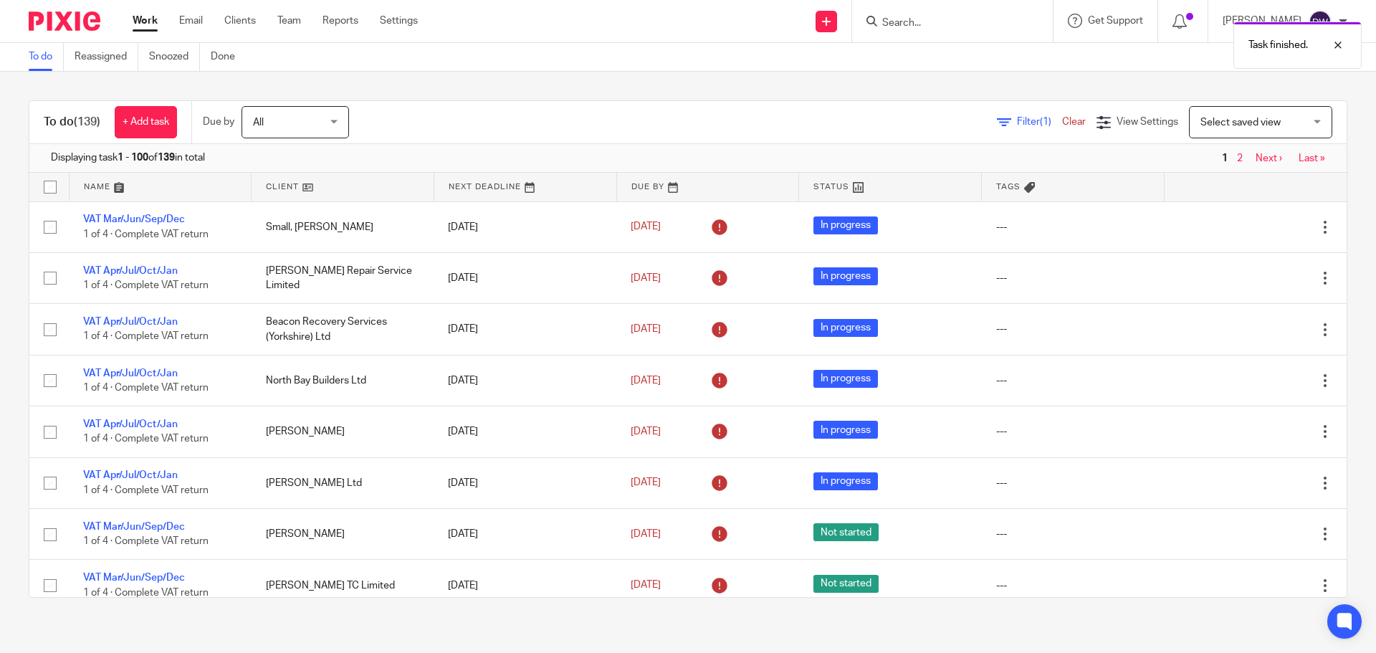
click at [1246, 277] on icon at bounding box center [1253, 278] width 14 height 14
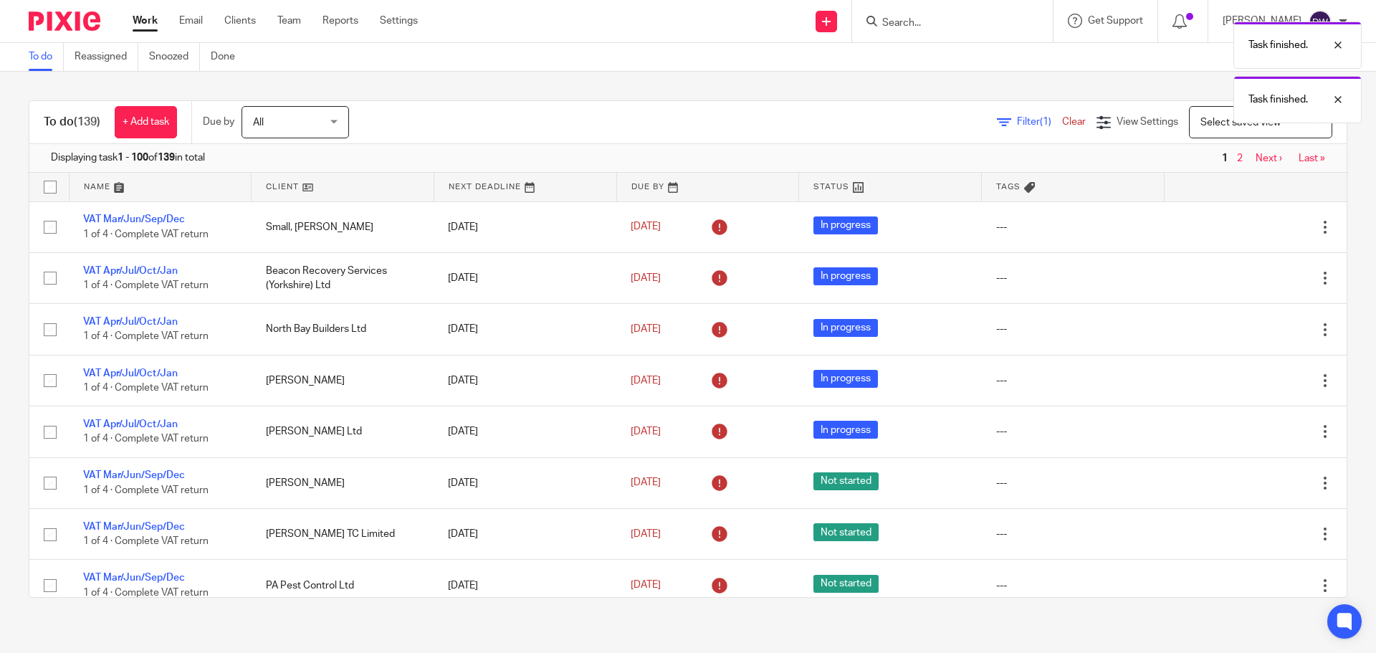
click at [1246, 277] on icon at bounding box center [1253, 278] width 14 height 14
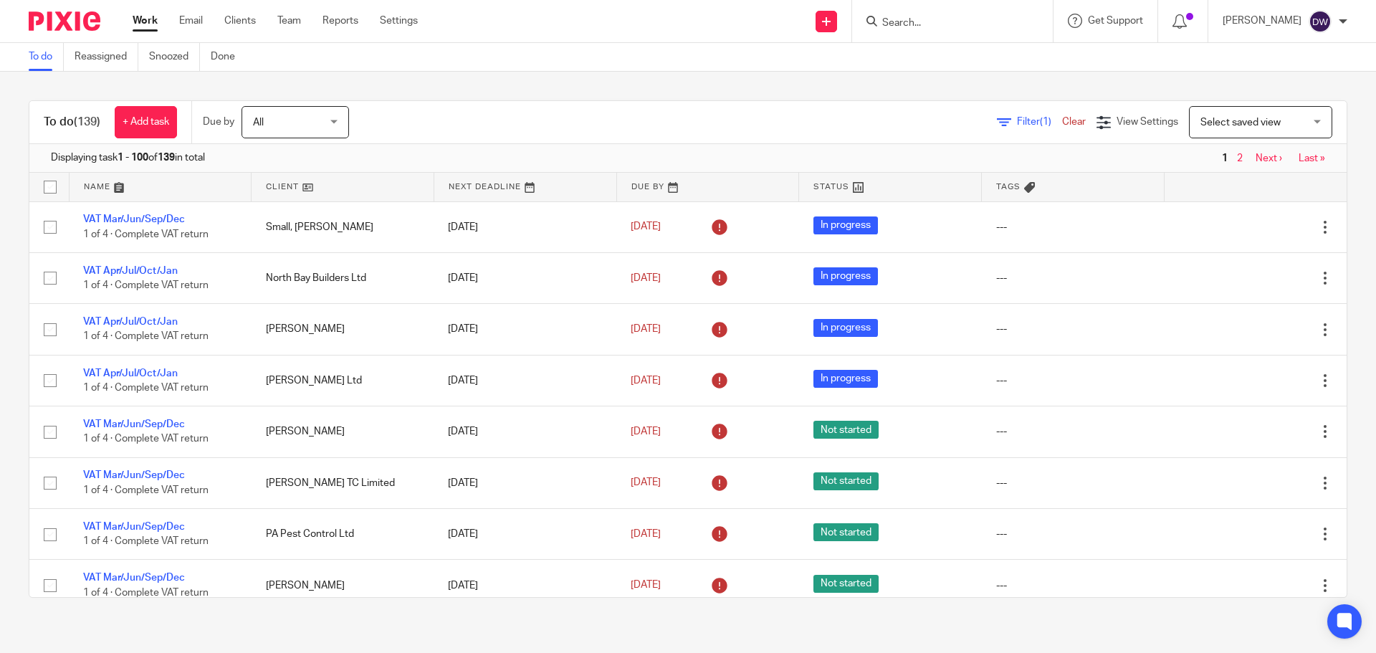
click at [1246, 277] on icon at bounding box center [1253, 278] width 14 height 14
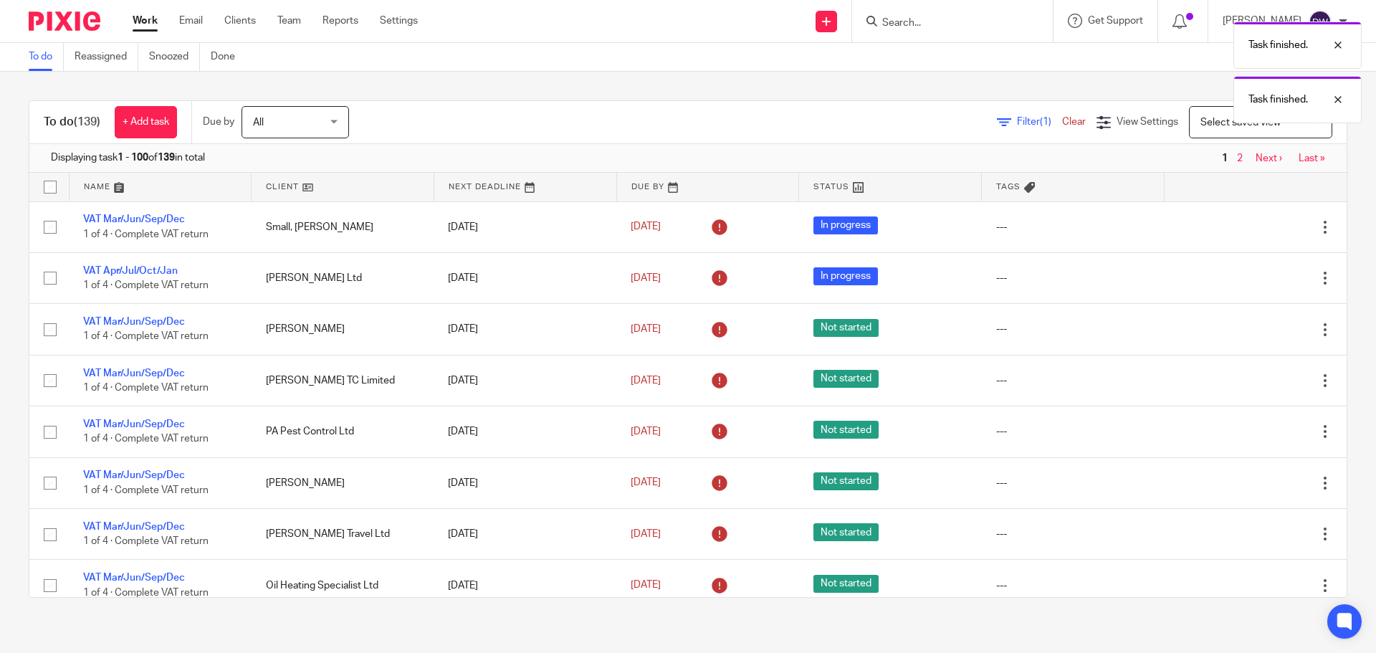
click at [1246, 277] on icon at bounding box center [1253, 278] width 14 height 14
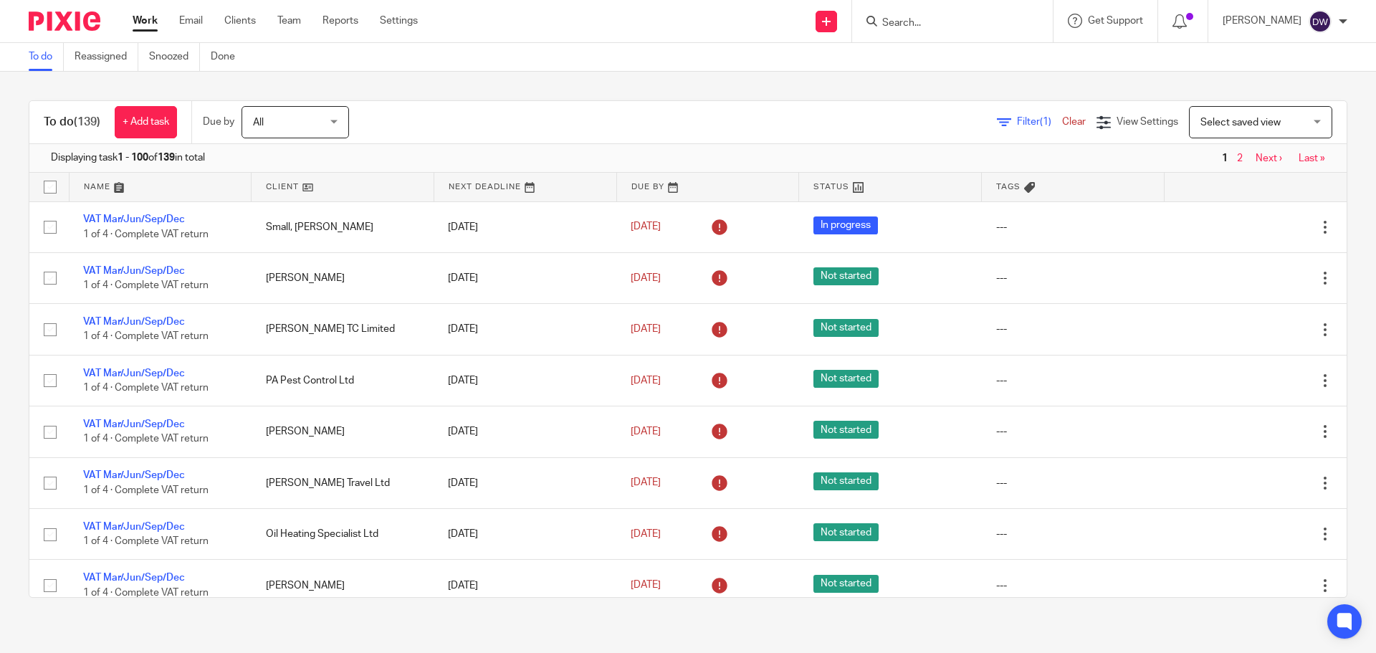
click at [1246, 277] on icon at bounding box center [1253, 278] width 14 height 14
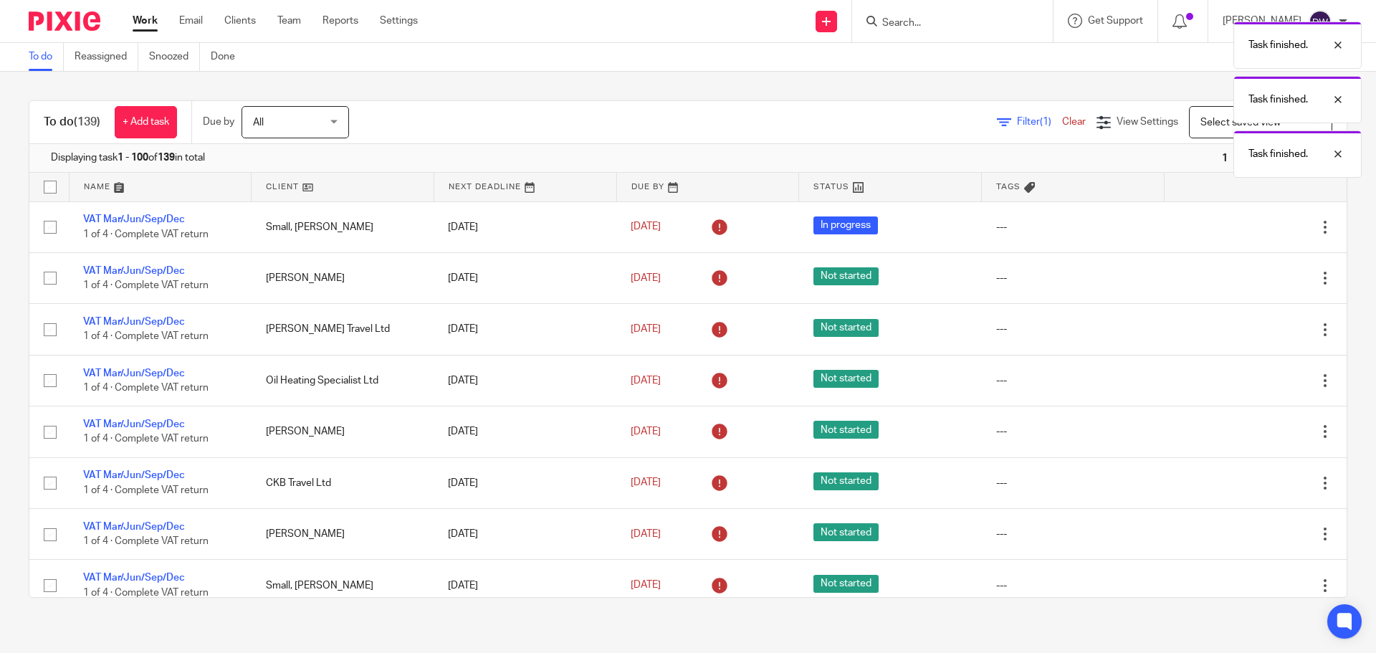
click at [1246, 277] on icon at bounding box center [1253, 278] width 14 height 14
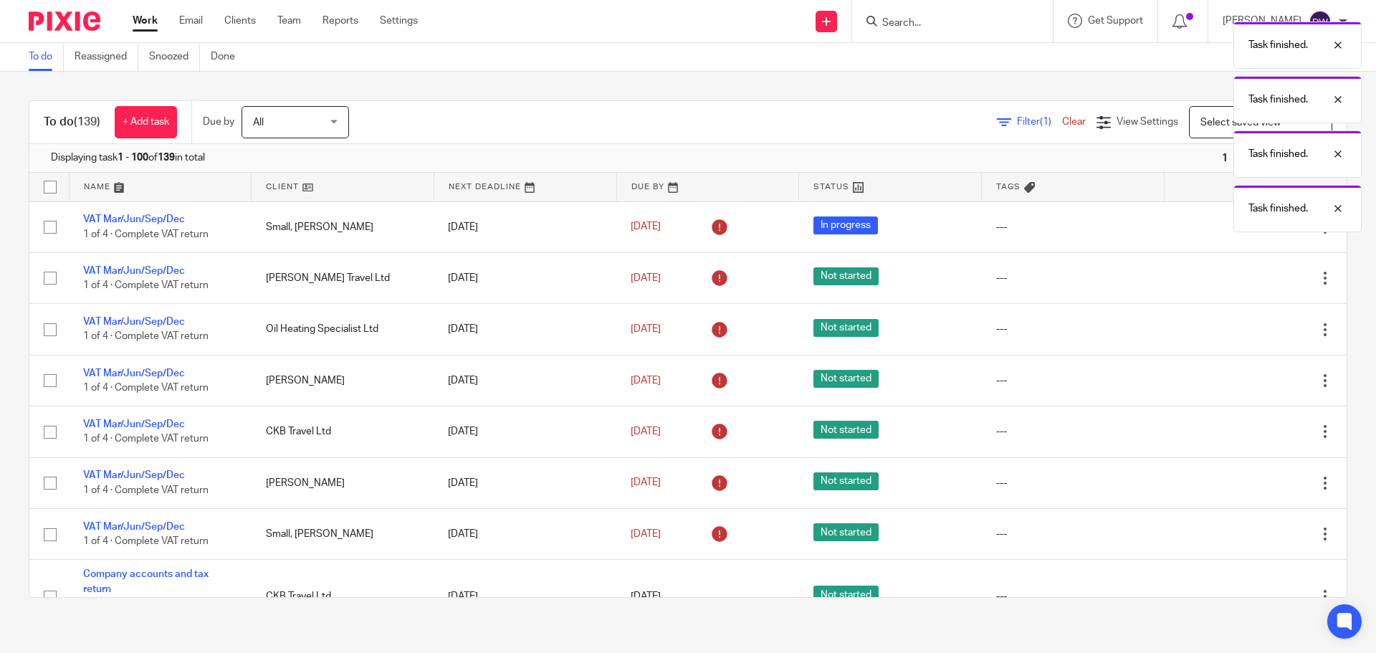
click at [1246, 277] on icon at bounding box center [1253, 278] width 14 height 14
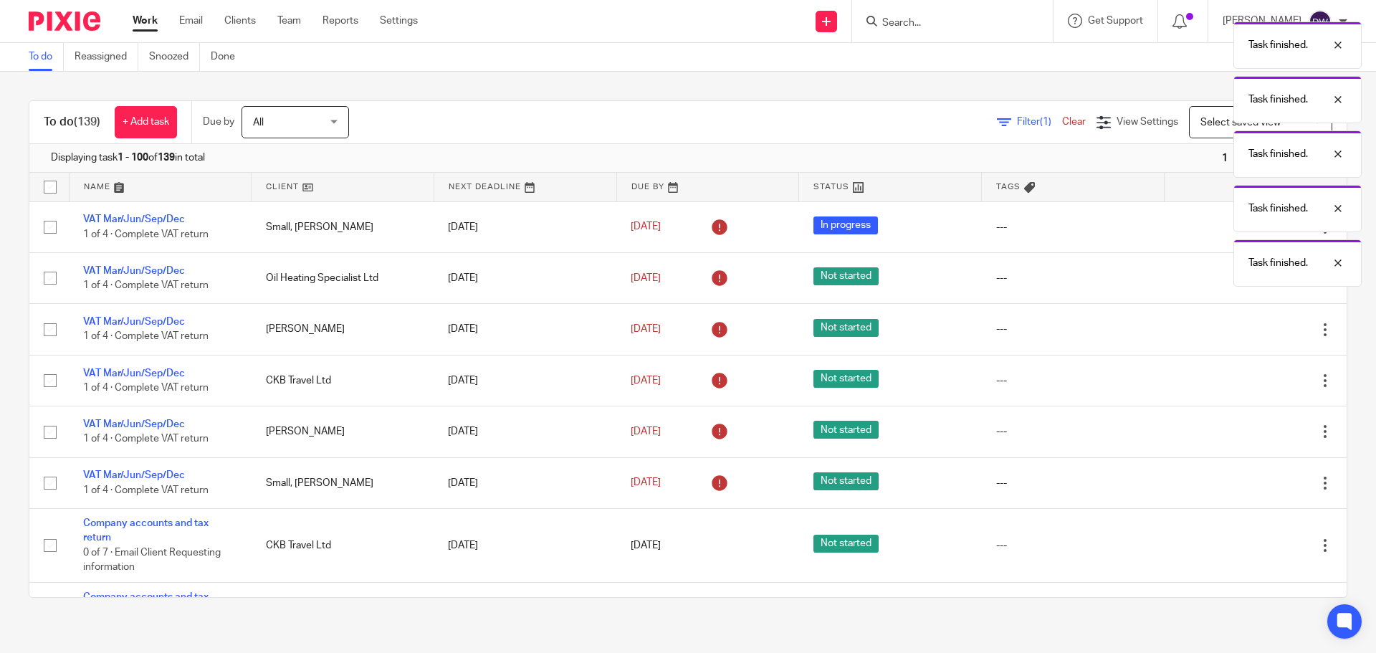
click at [1214, 277] on div "Task finished. Task finished. Task finished. Task finished. Task finished." at bounding box center [1025, 150] width 674 height 272
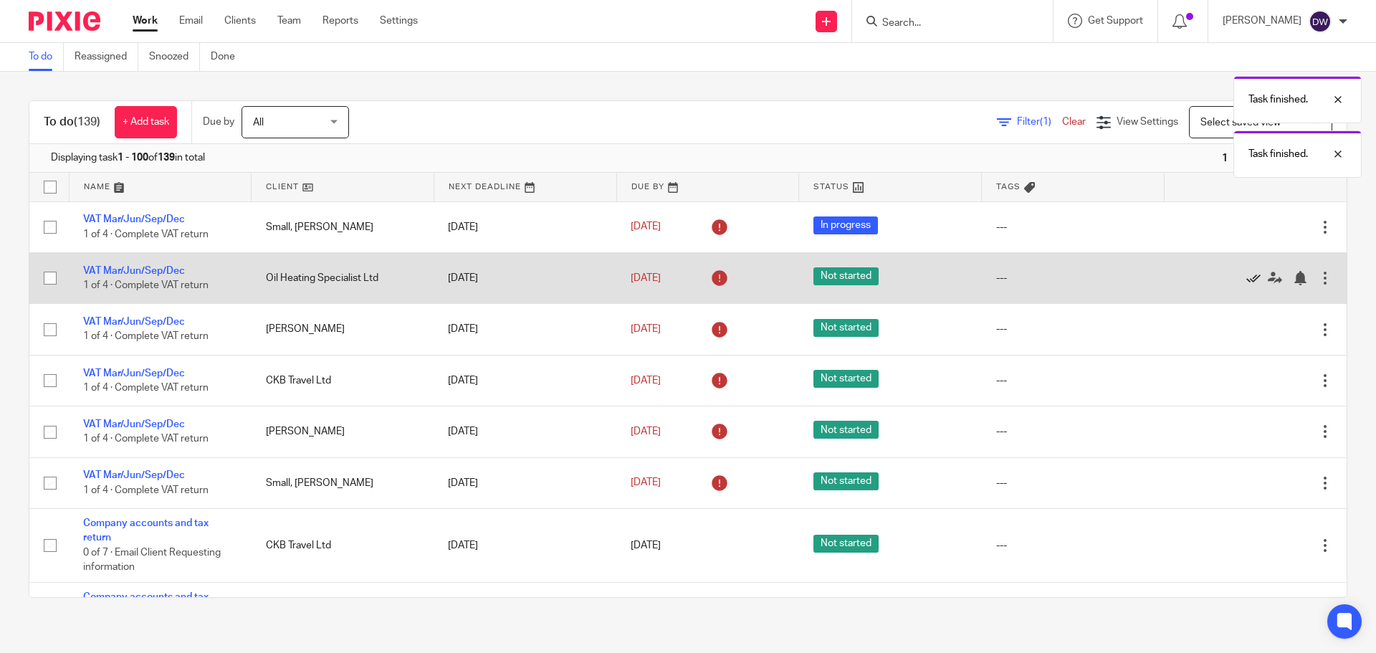
click at [1246, 277] on icon at bounding box center [1253, 278] width 14 height 14
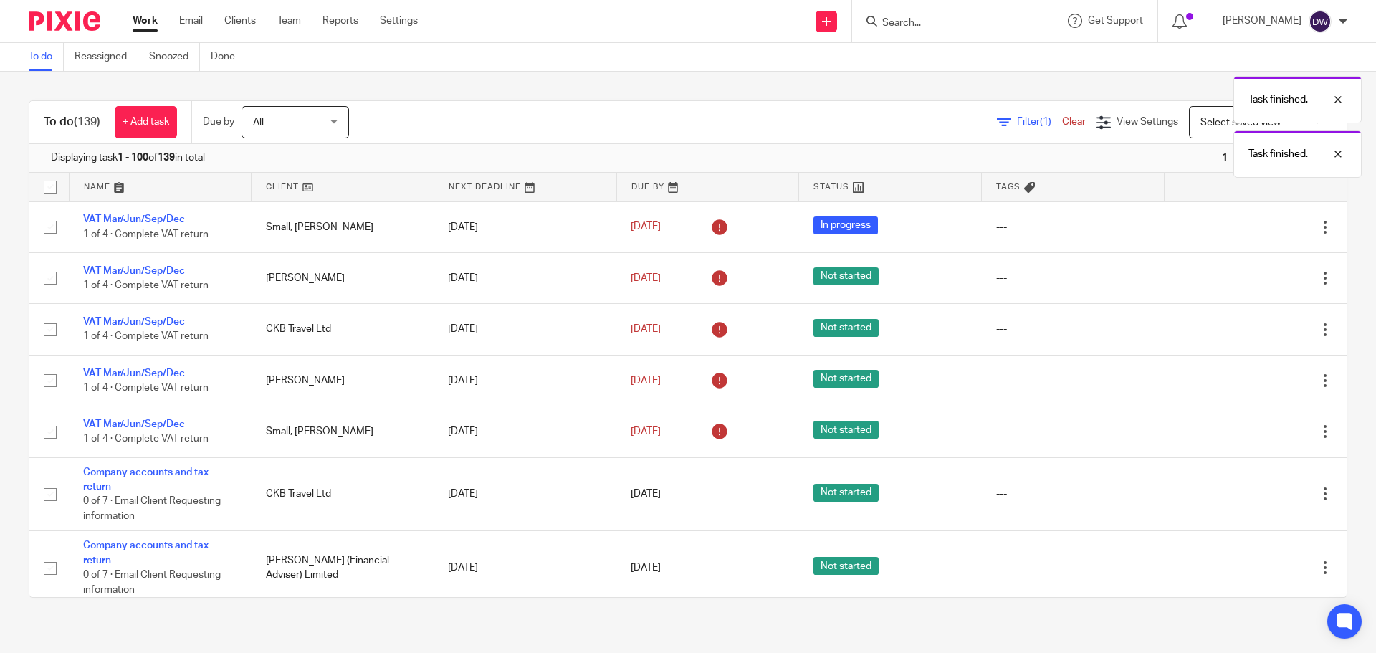
click at [1246, 277] on icon at bounding box center [1253, 278] width 14 height 14
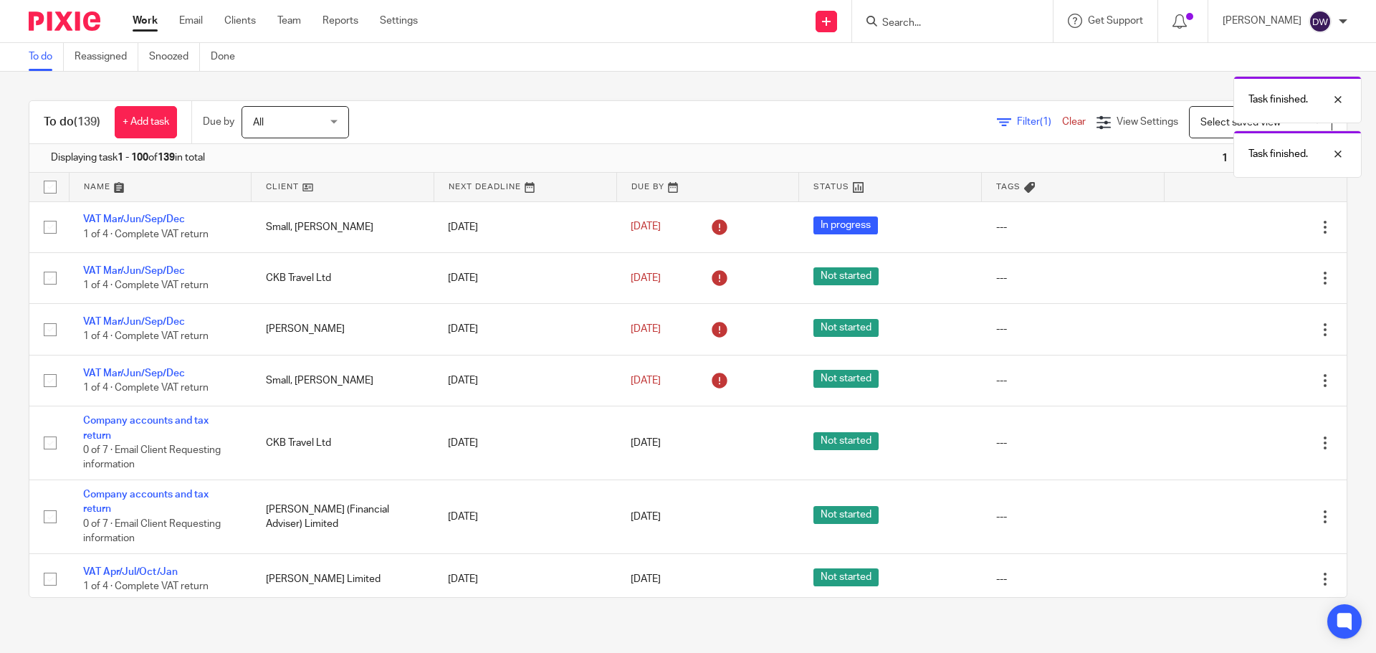
click at [1246, 277] on icon at bounding box center [1253, 278] width 14 height 14
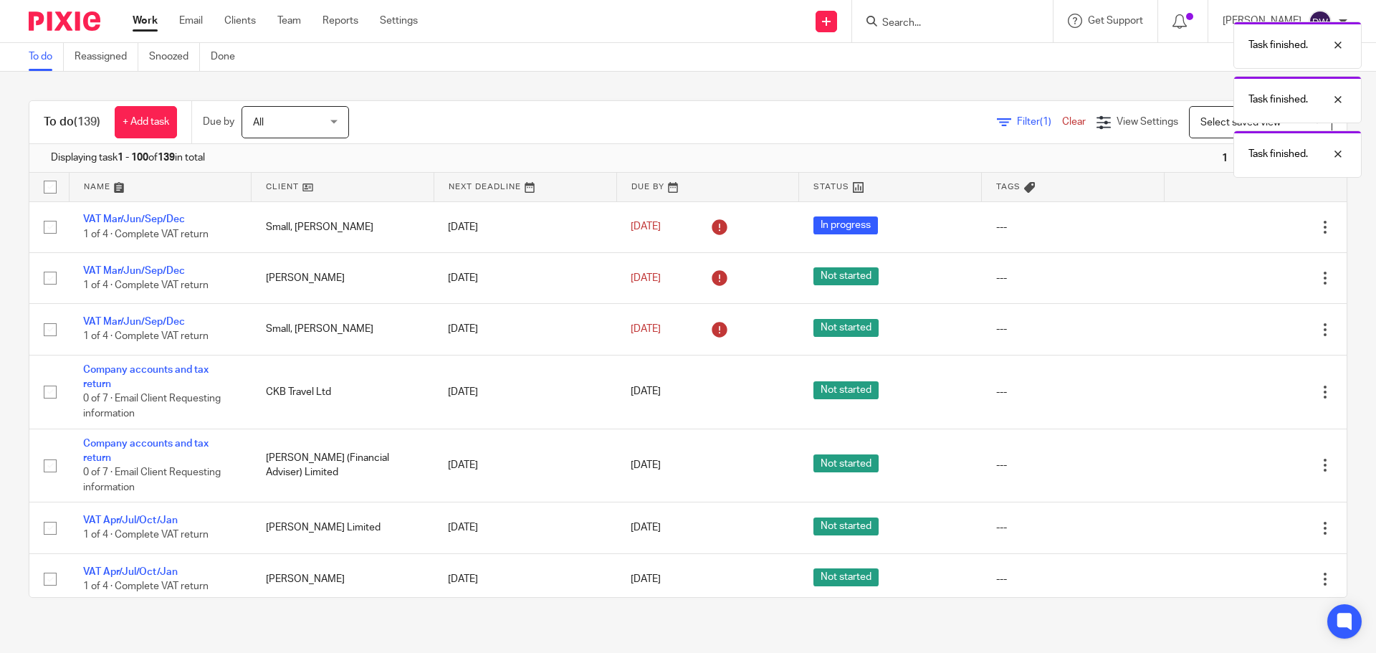
click at [1246, 277] on icon at bounding box center [1253, 278] width 14 height 14
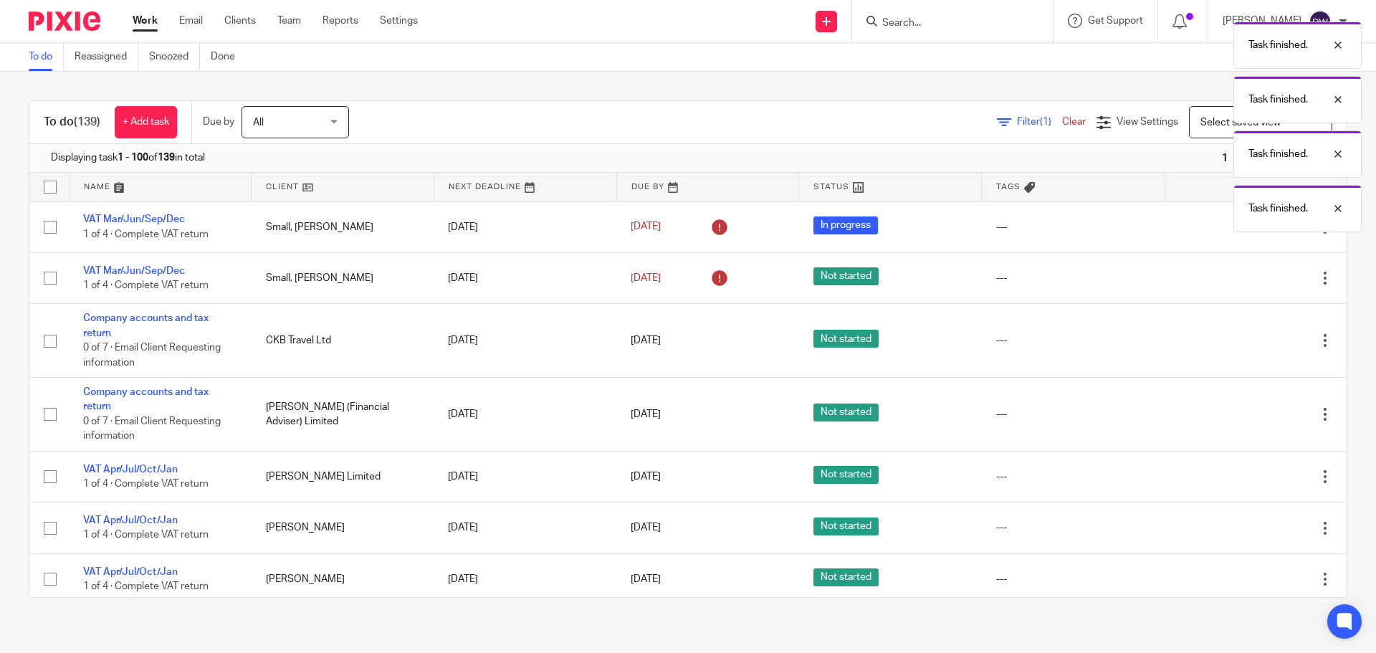
click at [1246, 277] on icon at bounding box center [1253, 278] width 14 height 14
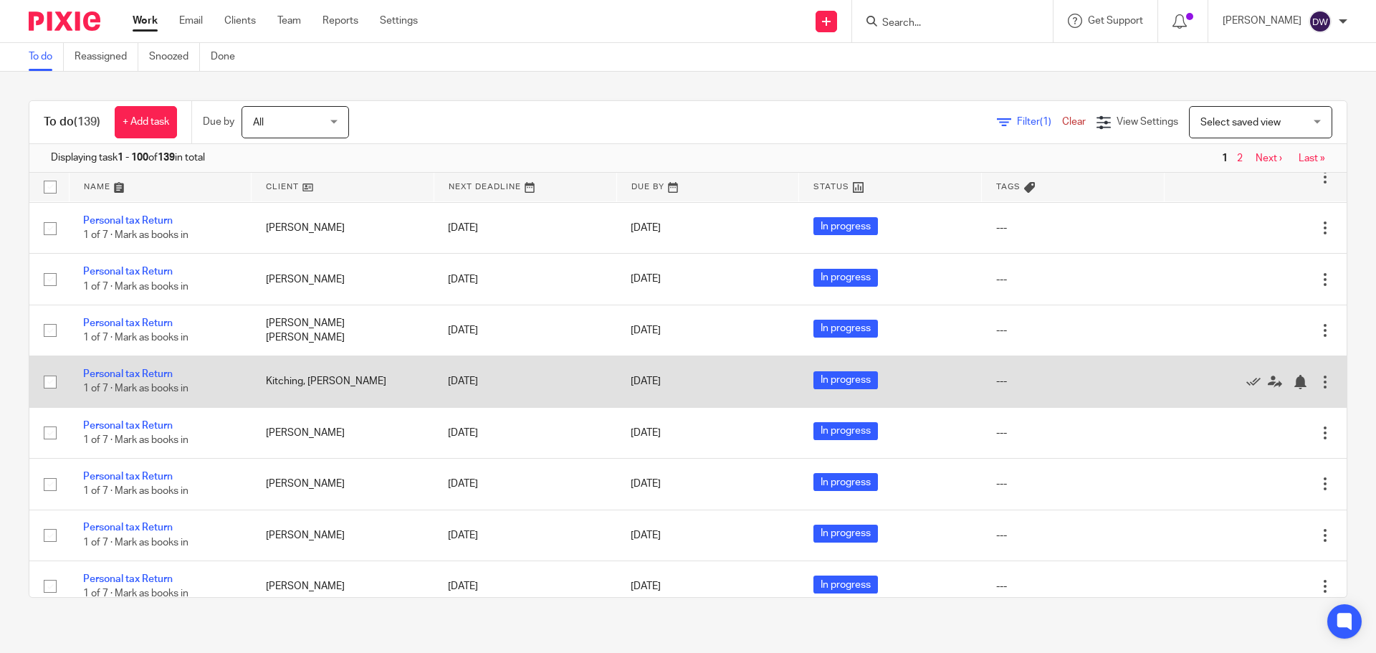
scroll to position [1863, 0]
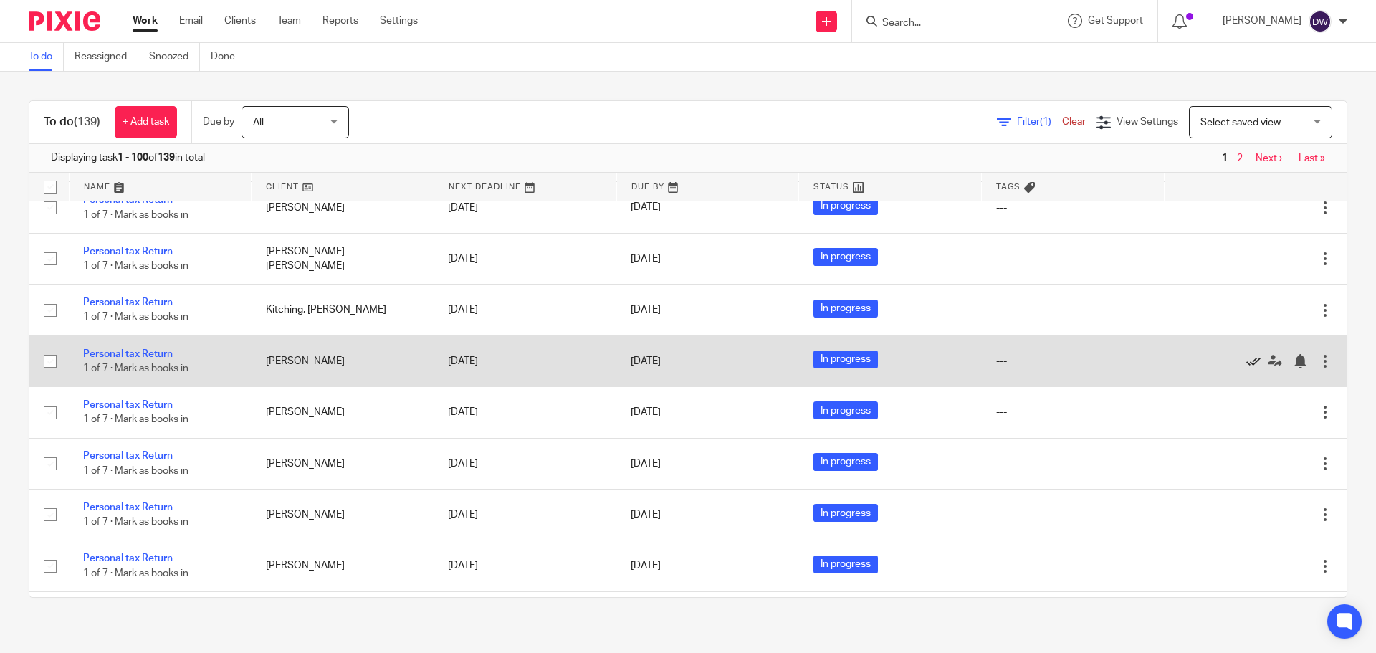
click at [1246, 360] on icon at bounding box center [1253, 361] width 14 height 14
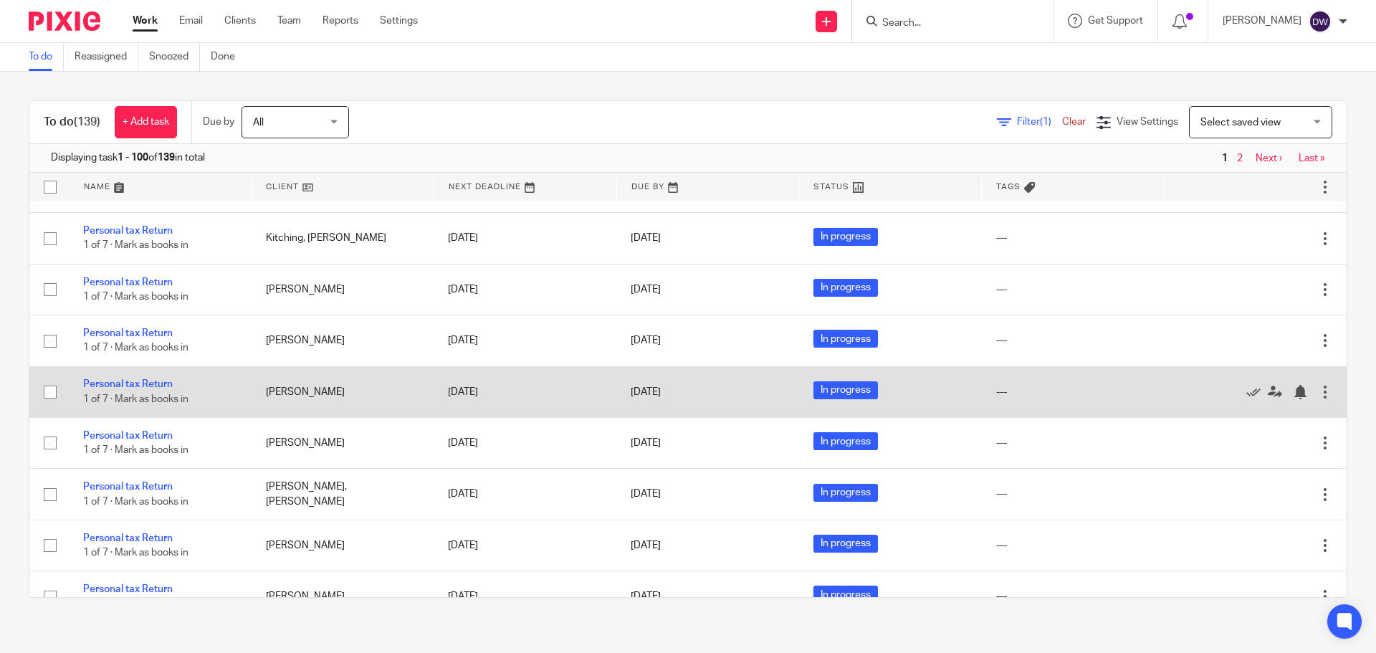
scroll to position [2006, 0]
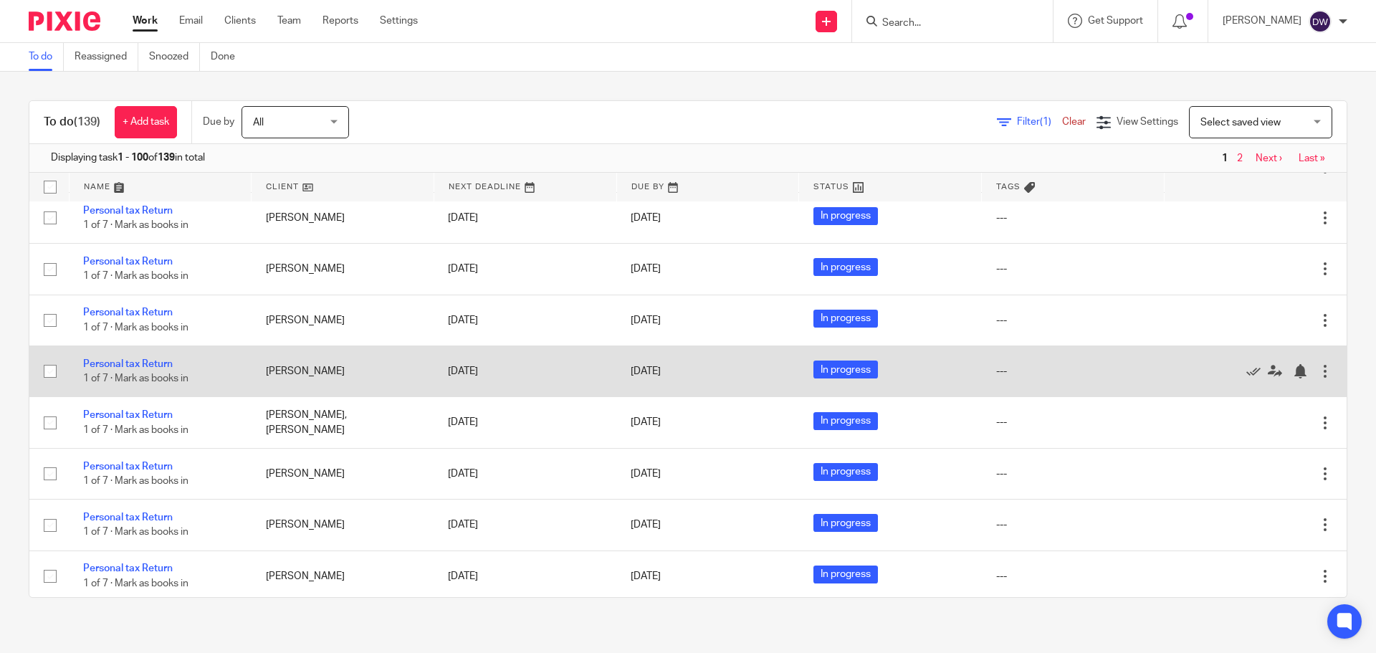
click at [492, 376] on td "[DATE]" at bounding box center [525, 371] width 183 height 51
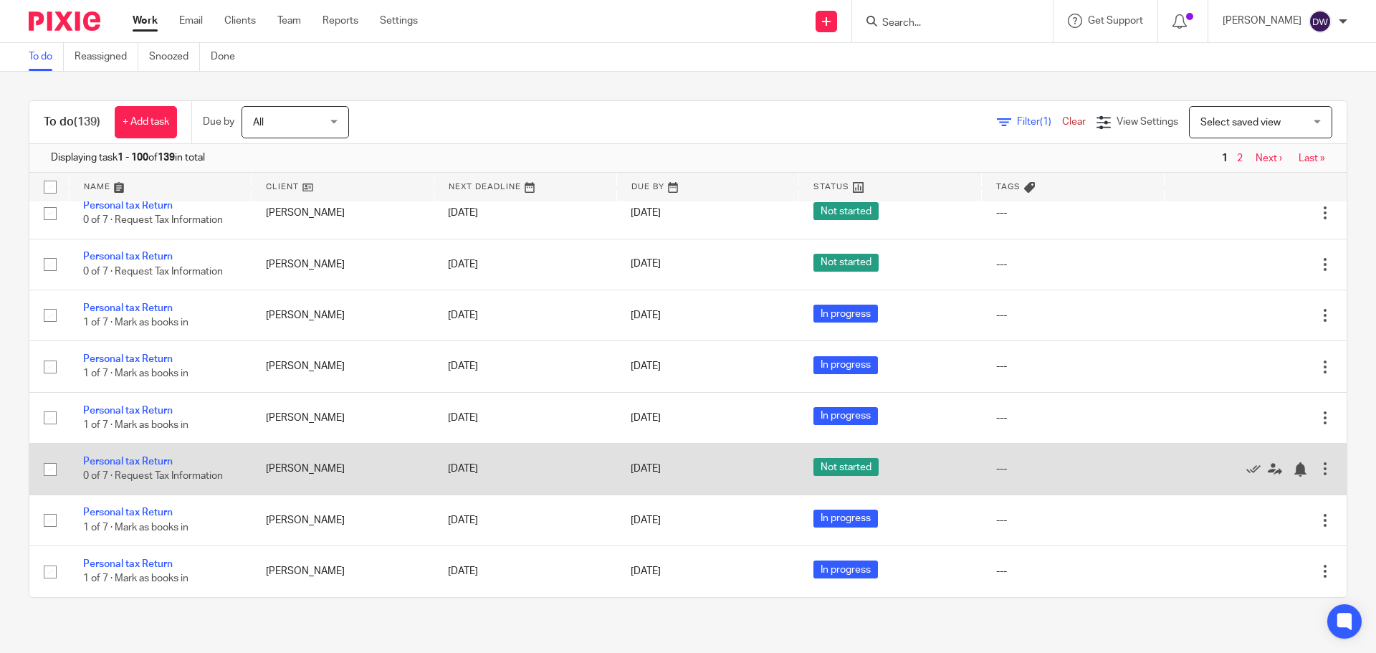
scroll to position [3424, 0]
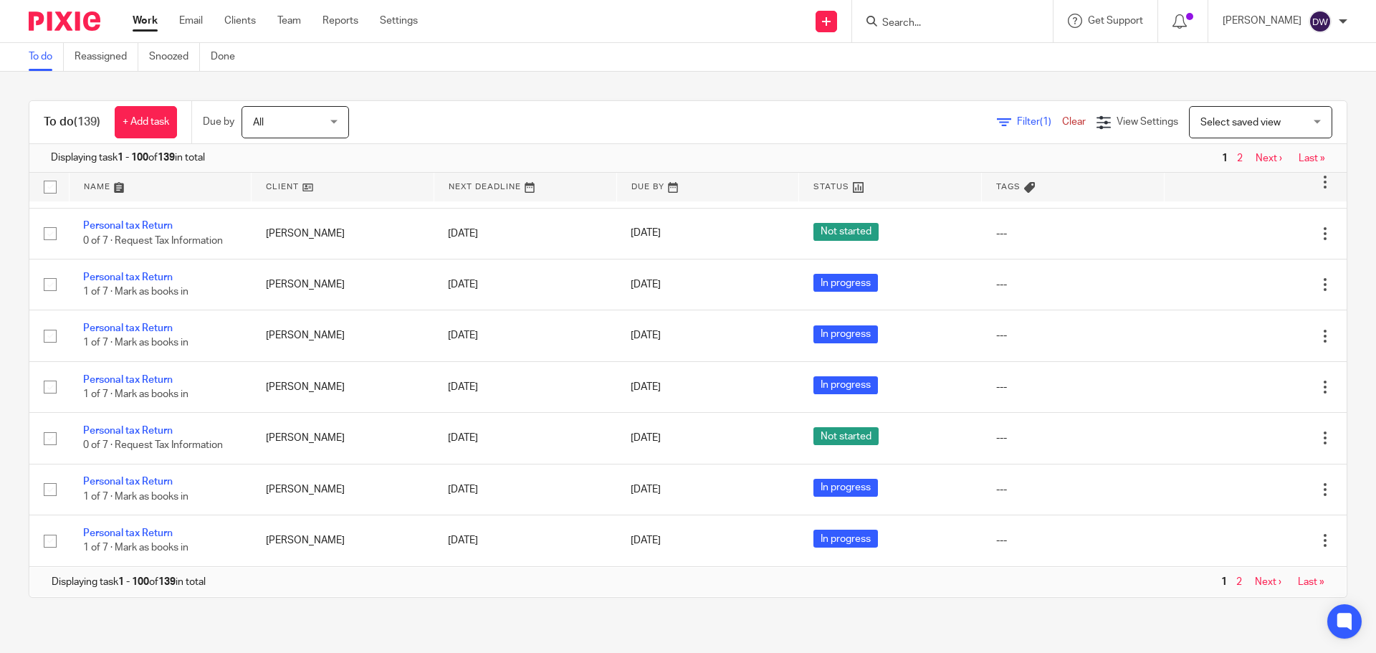
click at [1233, 583] on span "2" at bounding box center [1239, 581] width 13 height 17
click at [1236, 582] on link "2" at bounding box center [1239, 582] width 6 height 10
